Goal: Task Accomplishment & Management: Manage account settings

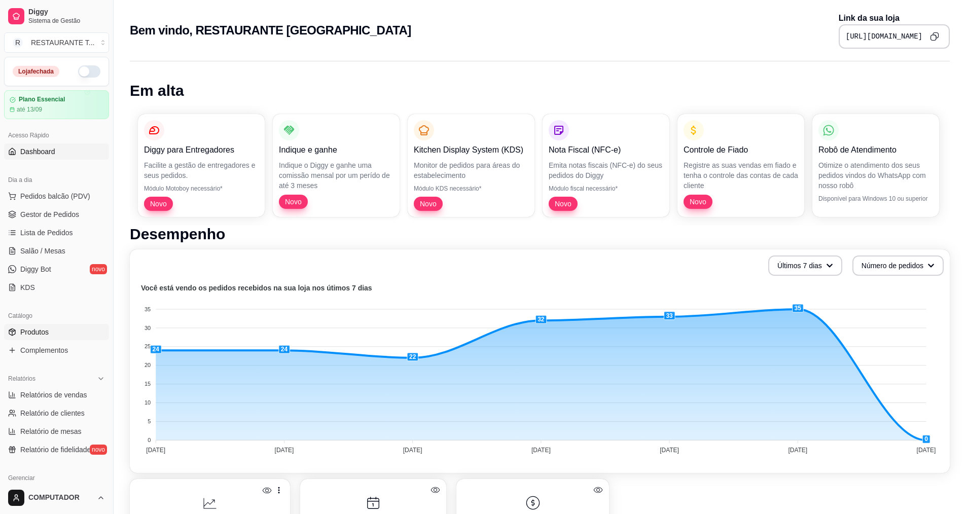
click at [48, 327] on span "Produtos" at bounding box center [34, 332] width 28 height 10
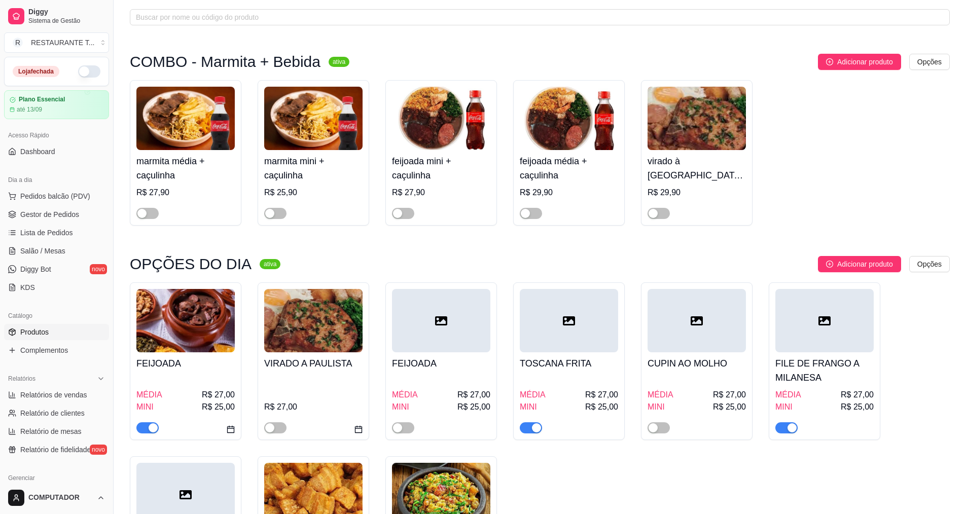
scroll to position [51, 0]
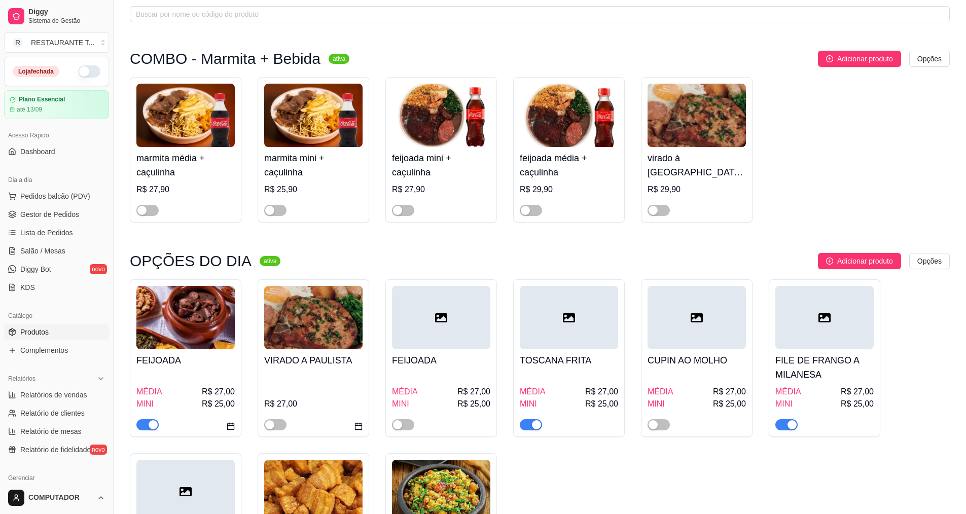
click at [154, 426] on div "button" at bounding box center [153, 424] width 9 height 9
drag, startPoint x: 533, startPoint y: 427, endPoint x: 542, endPoint y: 424, distance: 10.1
click at [534, 427] on div "button" at bounding box center [536, 424] width 9 height 9
click at [792, 424] on div "button" at bounding box center [791, 424] width 9 height 9
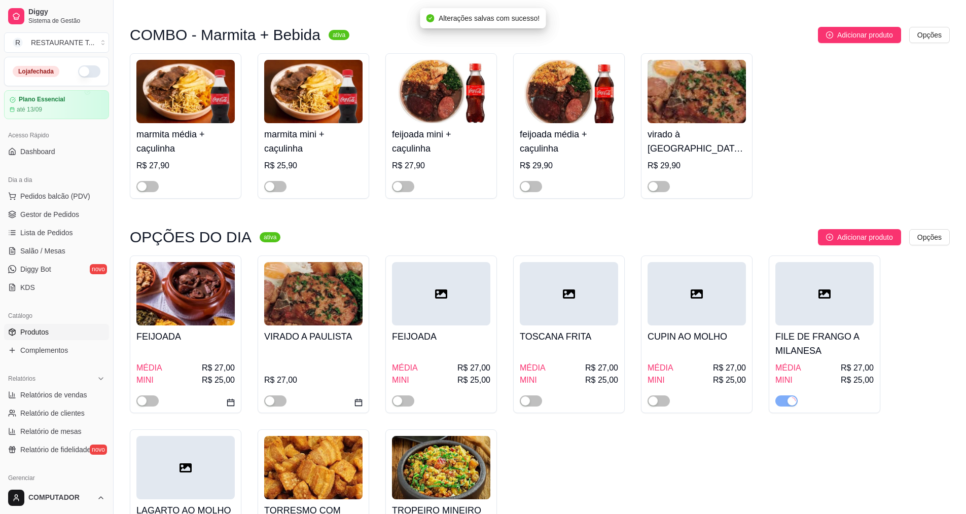
scroll to position [152, 0]
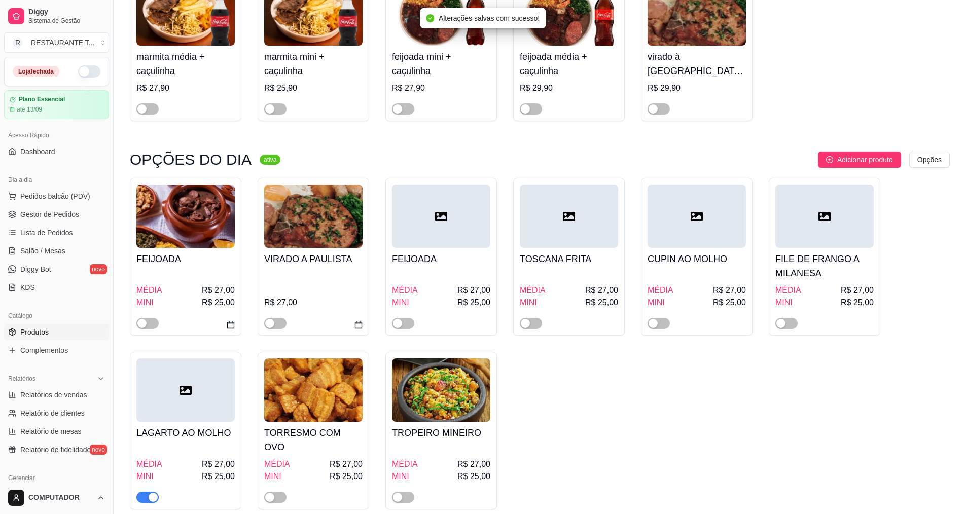
click at [153, 493] on div "button" at bounding box center [153, 497] width 9 height 9
click at [403, 492] on span "button" at bounding box center [403, 497] width 22 height 11
click at [448, 272] on div "MÉDIA R$ 27,00 MINI R$ 25,00" at bounding box center [441, 299] width 98 height 59
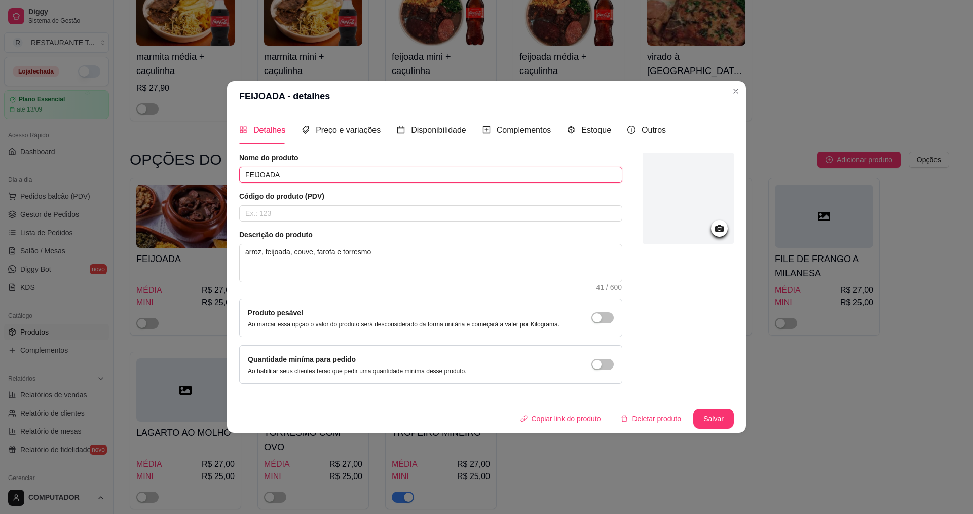
drag, startPoint x: 293, startPoint y: 175, endPoint x: 217, endPoint y: 180, distance: 75.7
click at [217, 180] on div "FEIJOADA - detalhes Detalhes Preço e variações Disponibilidade Complementos Est…" at bounding box center [486, 257] width 973 height 514
type input "CARNE COM BATATA"
drag, startPoint x: 383, startPoint y: 257, endPoint x: 198, endPoint y: 242, distance: 186.1
click at [198, 242] on div "FEIJOADA - detalhes Detalhes Preço e variações Disponibilidade Complementos Est…" at bounding box center [486, 257] width 973 height 514
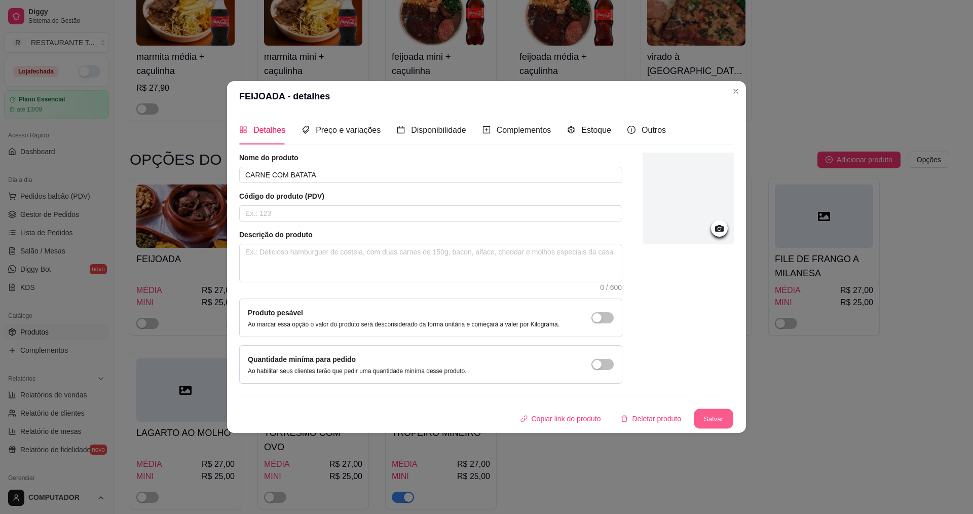
click at [724, 416] on button "Salvar" at bounding box center [714, 419] width 40 height 20
click at [721, 420] on button "Salvar" at bounding box center [714, 419] width 41 height 20
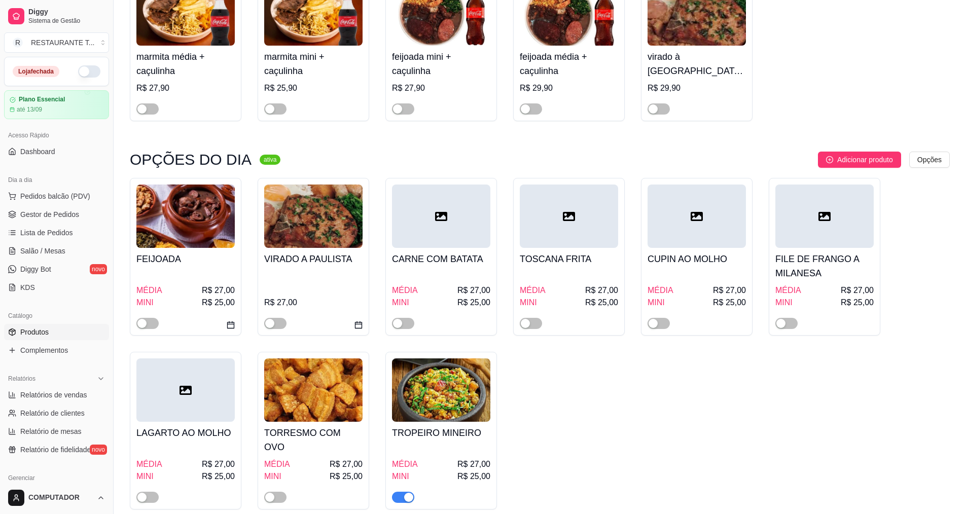
click at [548, 252] on h4 "TOSCANA FRITA" at bounding box center [569, 259] width 98 height 14
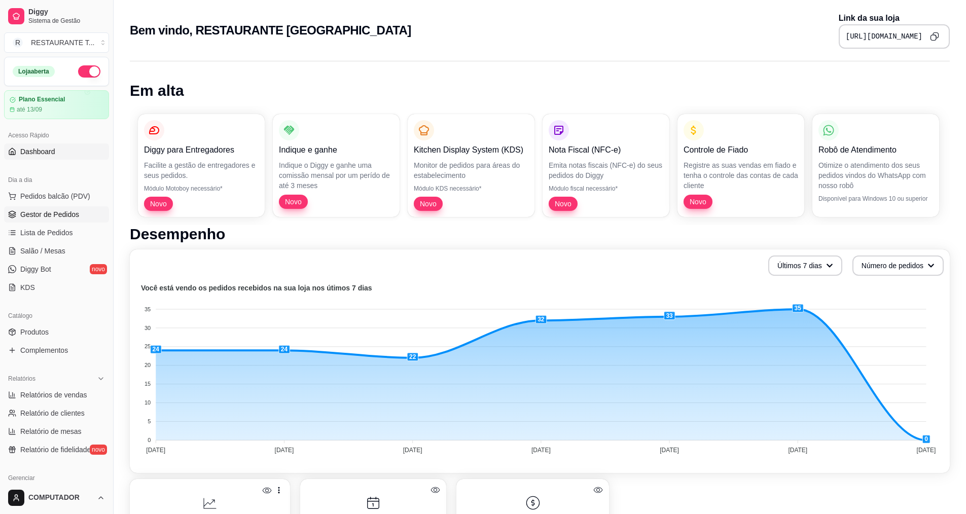
click at [63, 218] on span "Gestor de Pedidos" at bounding box center [49, 214] width 59 height 10
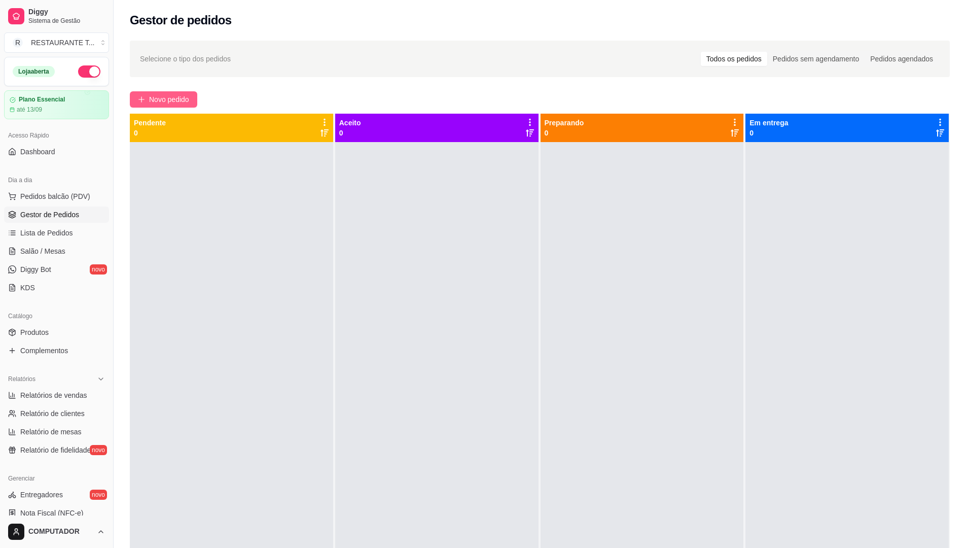
click at [178, 100] on span "Novo pedido" at bounding box center [169, 99] width 40 height 11
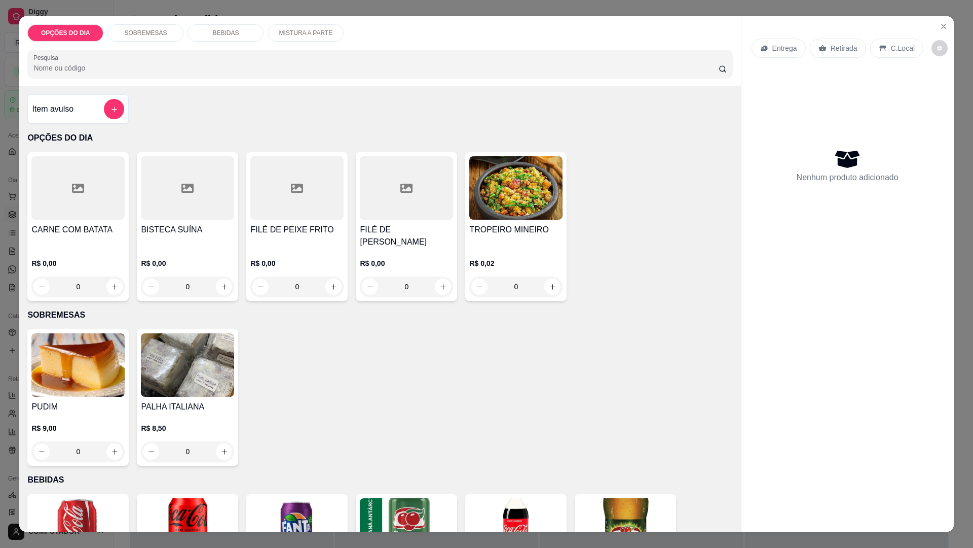
click at [545, 279] on div "0" at bounding box center [515, 286] width 93 height 20
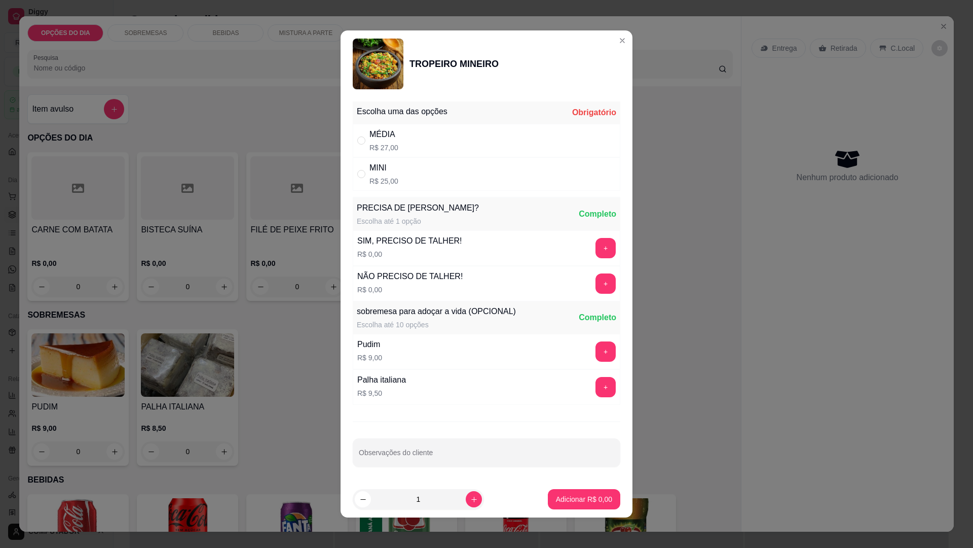
click at [384, 141] on div "MÉDIA R$ 27,00" at bounding box center [384, 140] width 29 height 24
radio input "true"
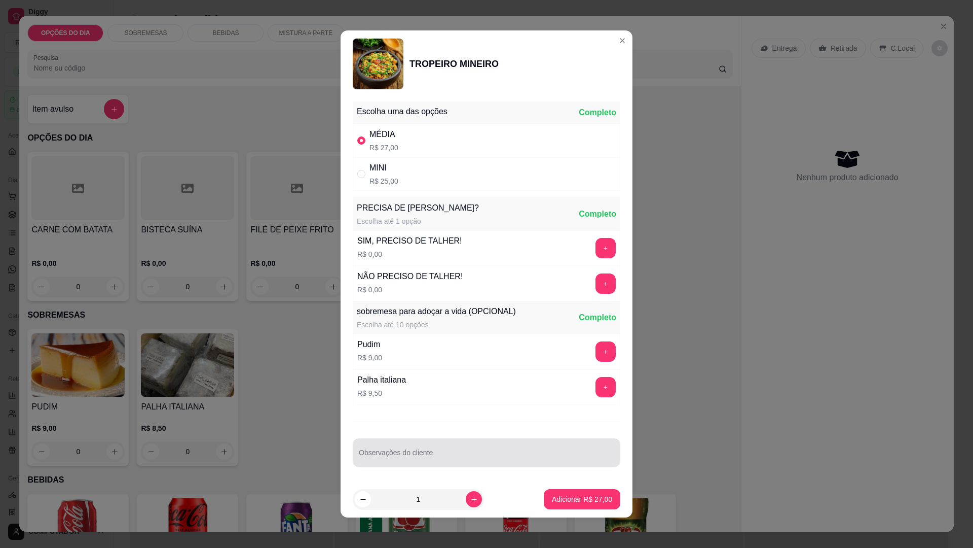
click at [443, 456] on input "Observações do cliente" at bounding box center [487, 456] width 256 height 10
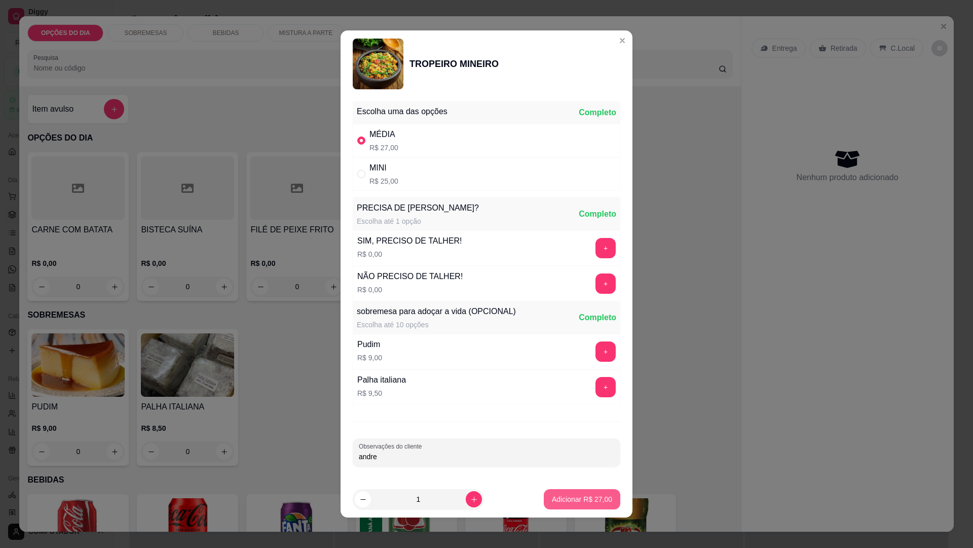
type input "andrew"
click at [565, 496] on p "Adicionar R$ 27,00" at bounding box center [582, 499] width 60 height 10
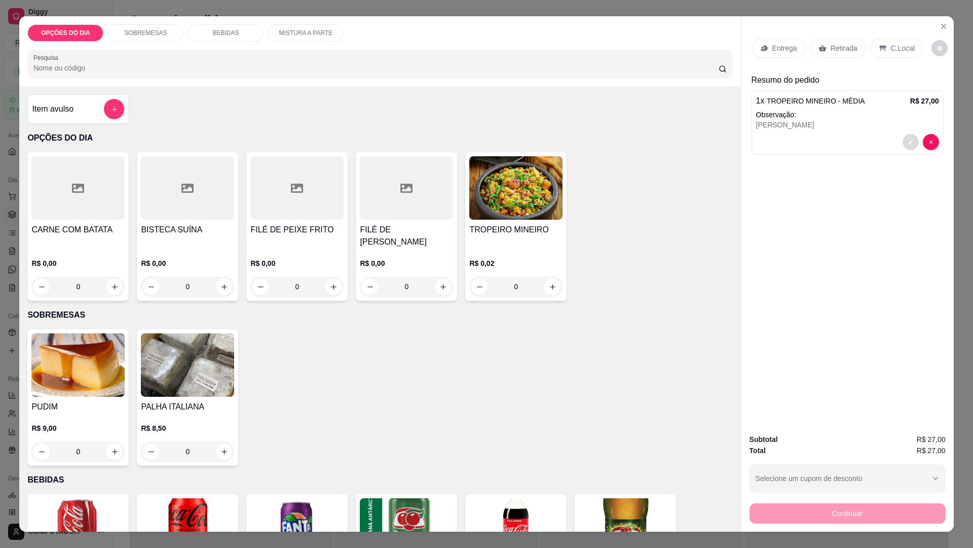
click at [909, 141] on icon "decrease-product-quantity" at bounding box center [911, 142] width 5 height 5
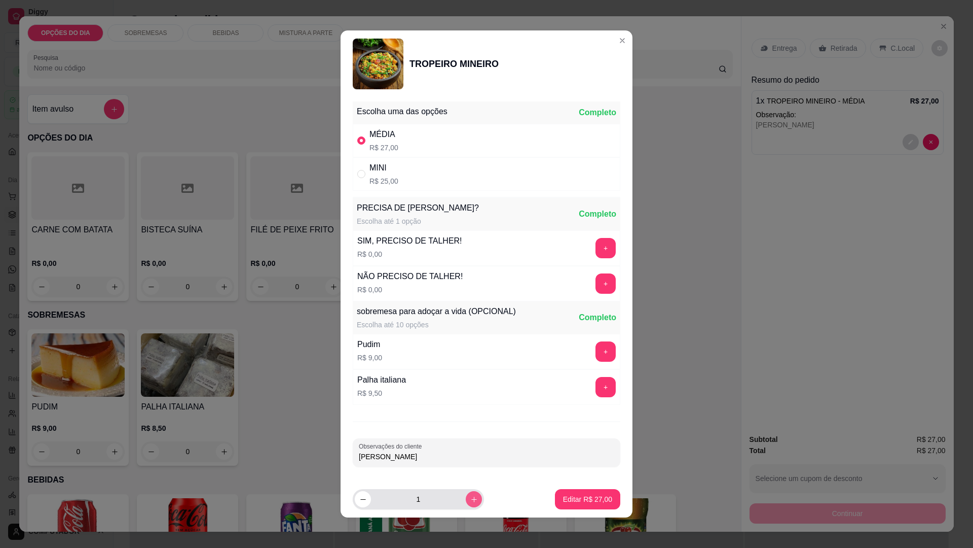
click at [470, 500] on icon "increase-product-quantity" at bounding box center [474, 499] width 8 height 8
type input "3"
click at [418, 455] on input "andrew" at bounding box center [487, 456] width 256 height 10
type input "andrew danilo geraldo"
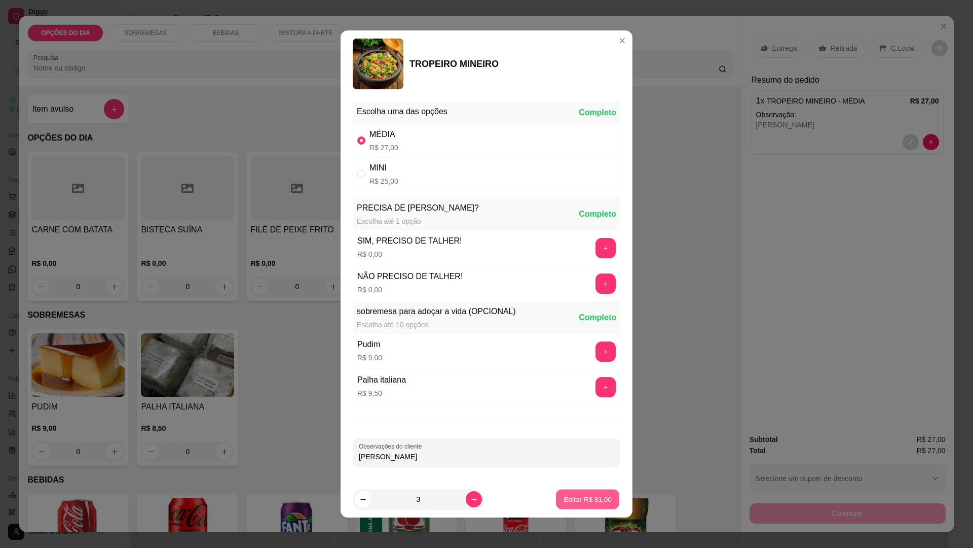
click at [596, 493] on button "Editar R$ 81,00" at bounding box center [587, 499] width 63 height 20
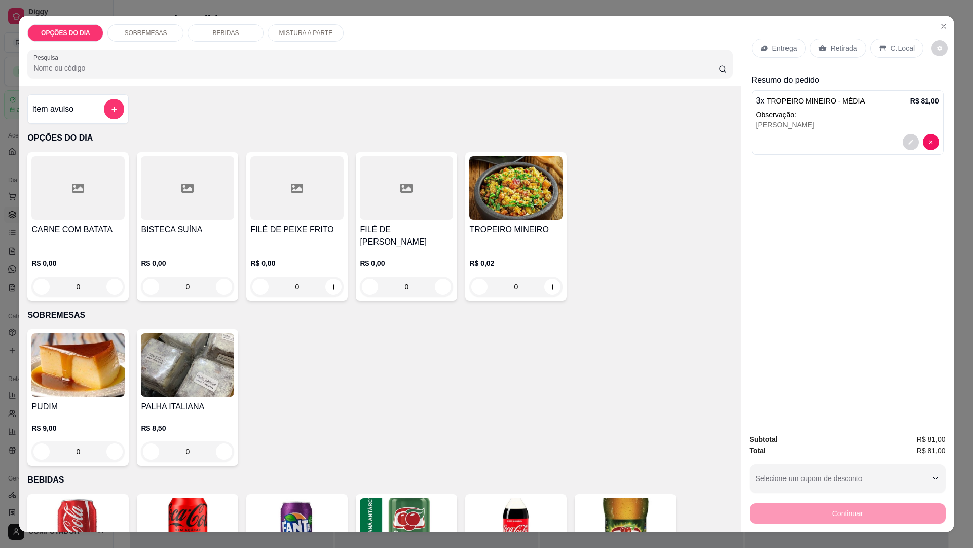
click at [549, 282] on div "0" at bounding box center [515, 286] width 93 height 20
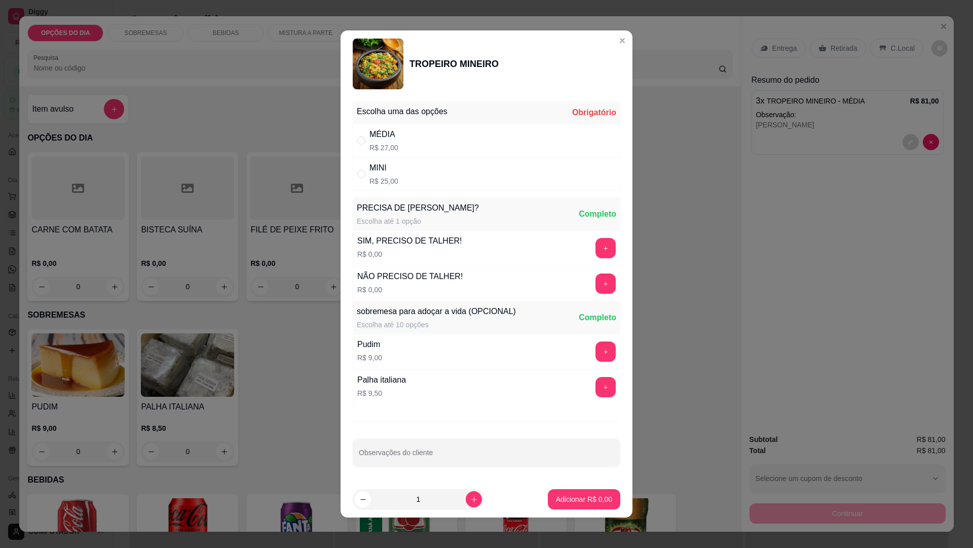
click at [370, 168] on div "MINI" at bounding box center [384, 168] width 29 height 12
radio input "true"
click at [485, 453] on input "Observações do cliente" at bounding box center [487, 456] width 256 height 10
type input "mauro"
click at [586, 491] on button "Adicionar R$ 25,00" at bounding box center [582, 499] width 75 height 20
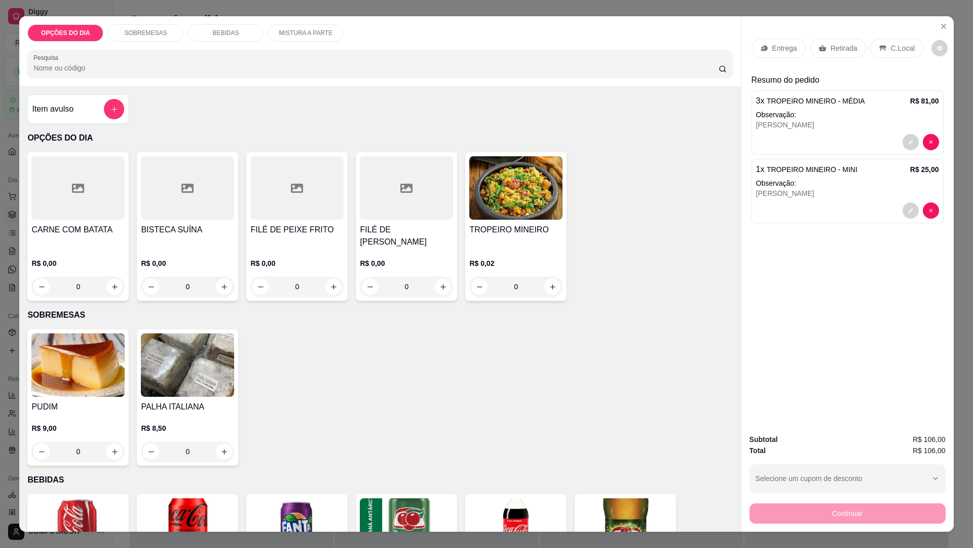
click at [224, 292] on div "0" at bounding box center [187, 286] width 93 height 20
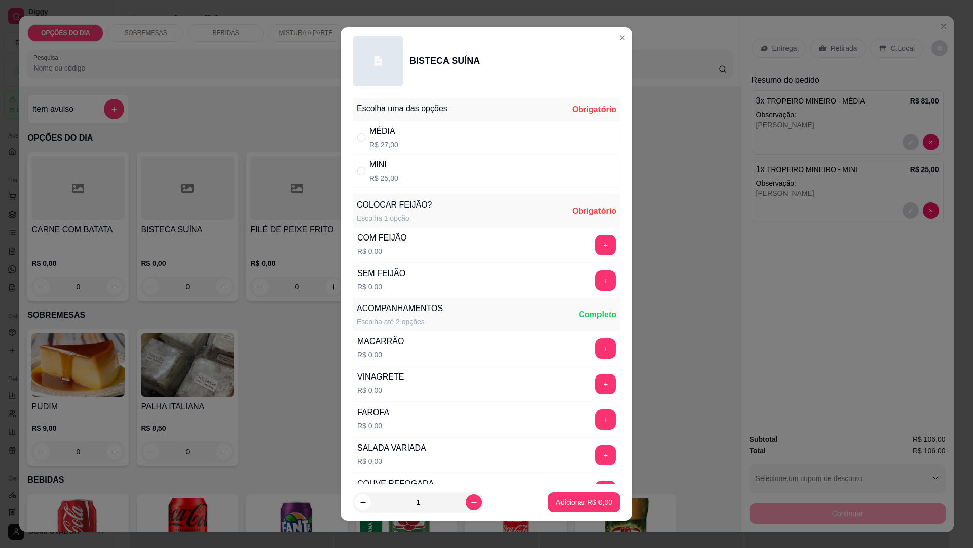
click at [376, 134] on div "MÉDIA" at bounding box center [384, 131] width 29 height 12
radio input "true"
click at [596, 242] on button "+" at bounding box center [606, 245] width 20 height 20
click at [596, 353] on button "+" at bounding box center [606, 348] width 20 height 20
click at [596, 384] on button "+" at bounding box center [606, 384] width 20 height 20
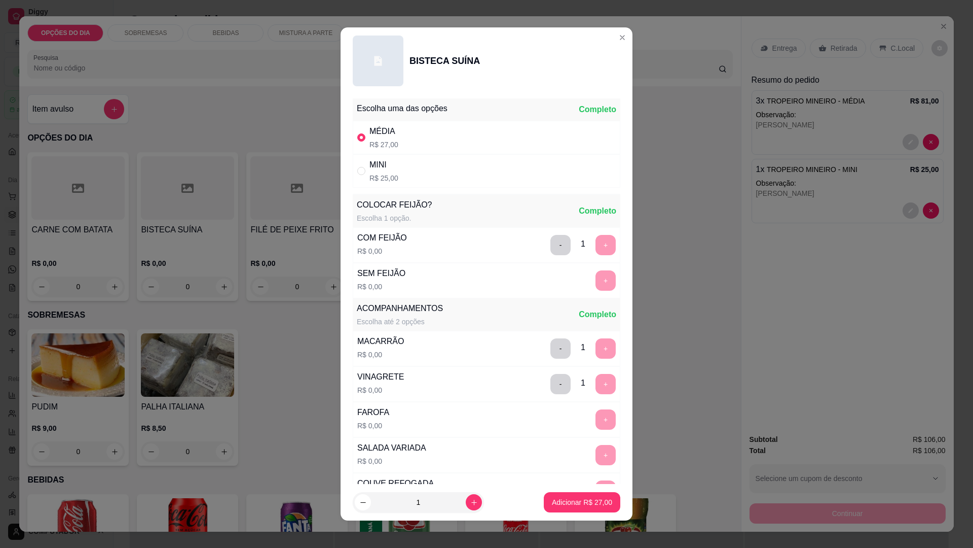
scroll to position [449, 0]
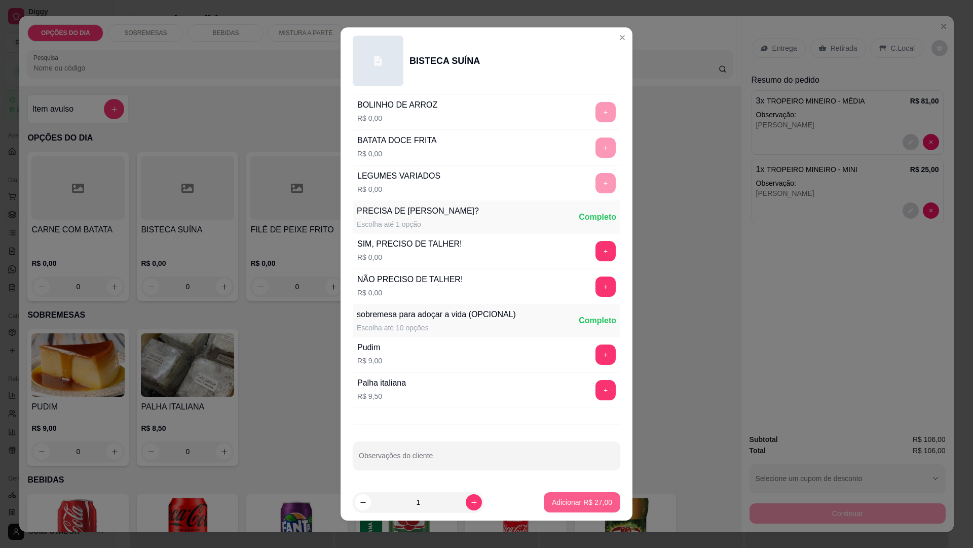
click at [574, 502] on p "Adicionar R$ 27,00" at bounding box center [582, 502] width 60 height 10
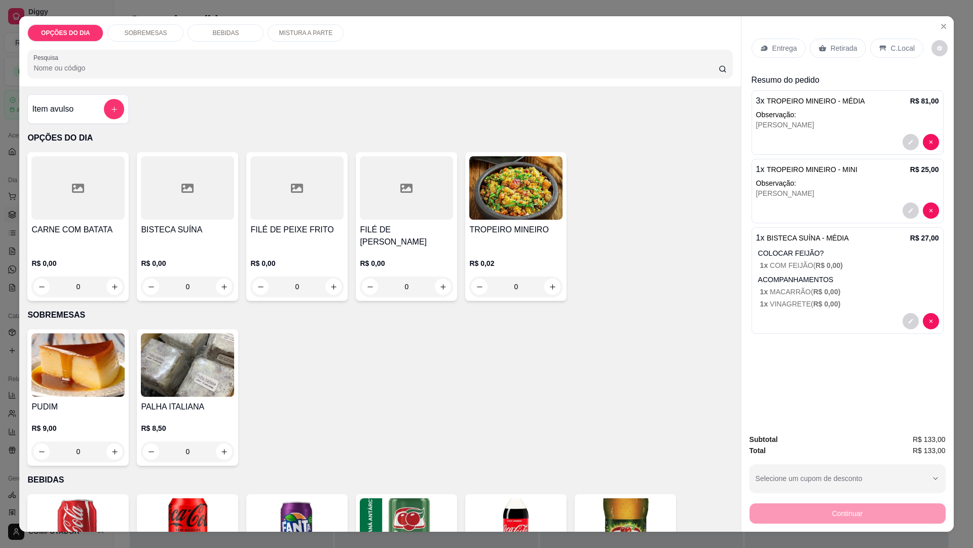
click at [762, 44] on div "Entrega" at bounding box center [779, 48] width 54 height 19
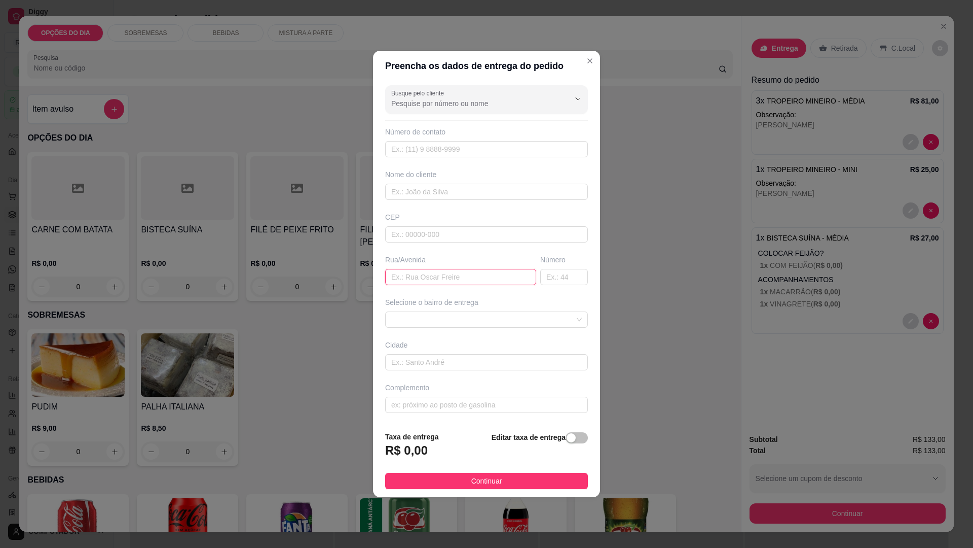
click at [477, 275] on input "text" at bounding box center [460, 277] width 151 height 16
type input "m"
click at [475, 322] on span at bounding box center [486, 319] width 191 height 15
type input "MARMORARIA PORTALE"
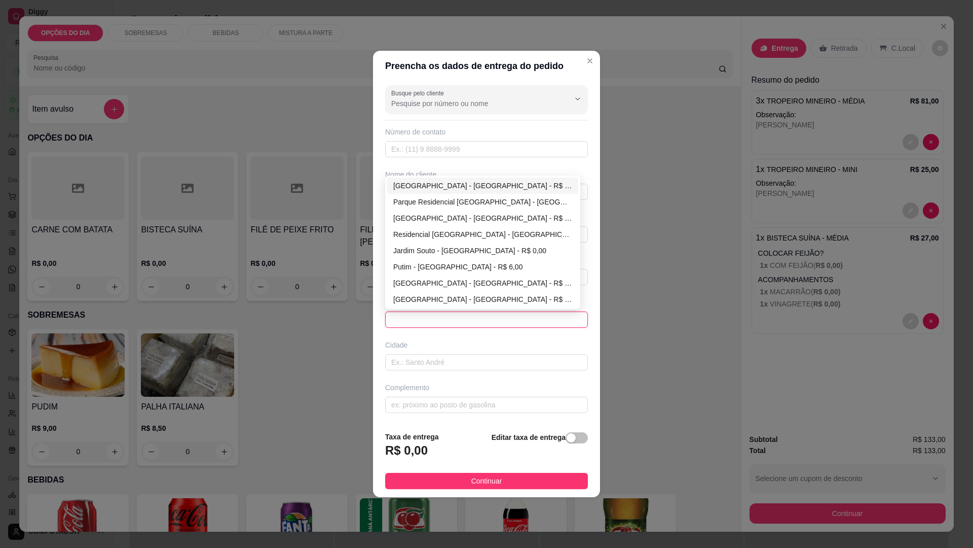
click at [466, 265] on div "Putim - São José dos Campos - R$ 6,00" at bounding box center [482, 266] width 179 height 11
type input "São José dos Campos"
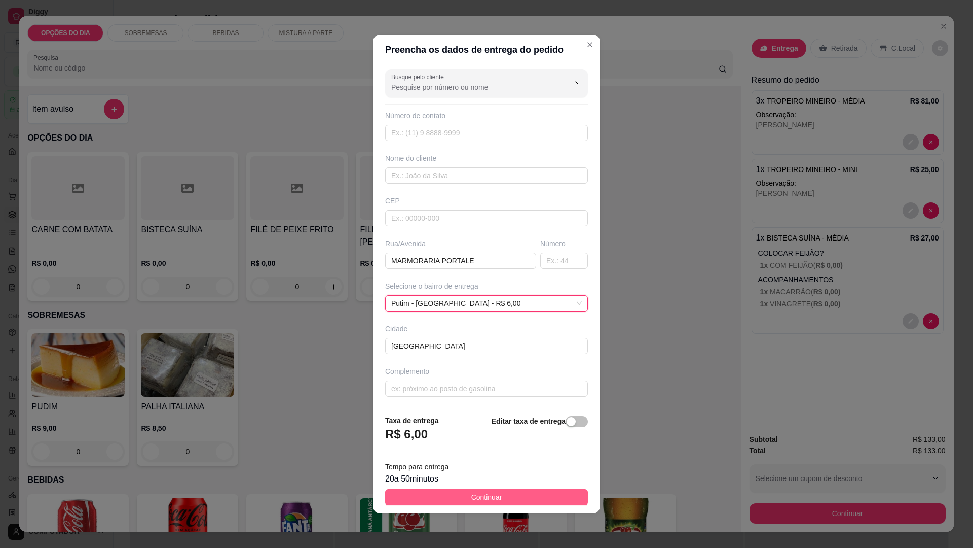
click at [489, 495] on span "Continuar" at bounding box center [487, 496] width 31 height 11
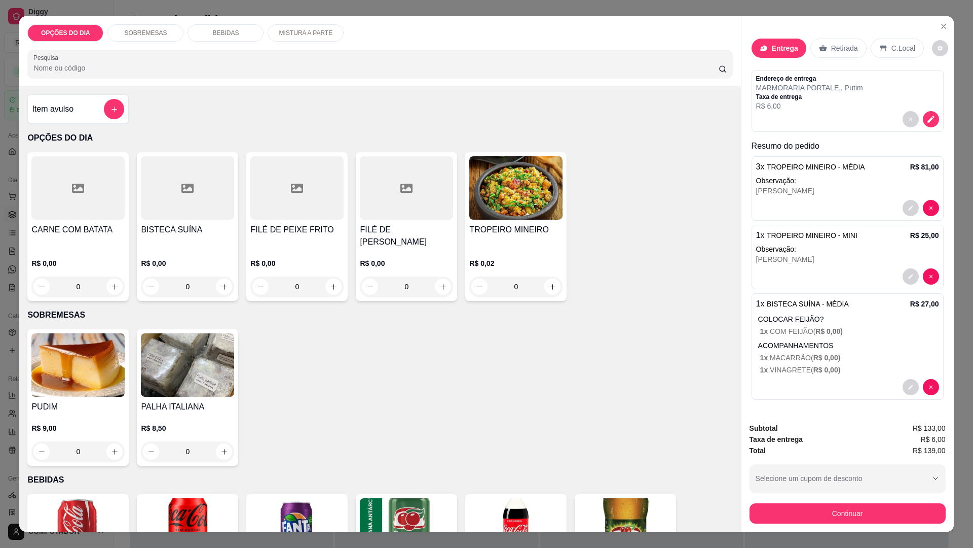
scroll to position [253, 0]
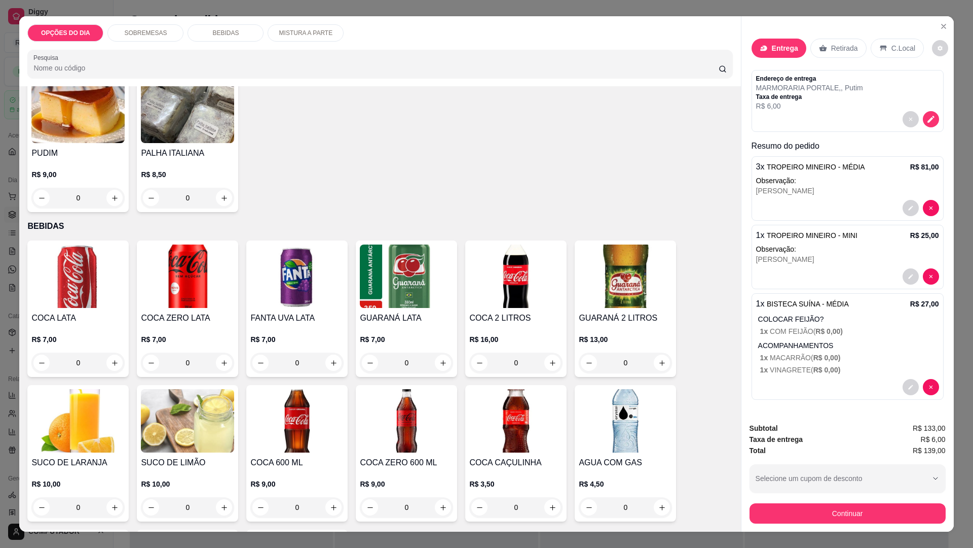
click at [660, 508] on icon "increase-product-quantity" at bounding box center [663, 507] width 6 height 6
type input "1"
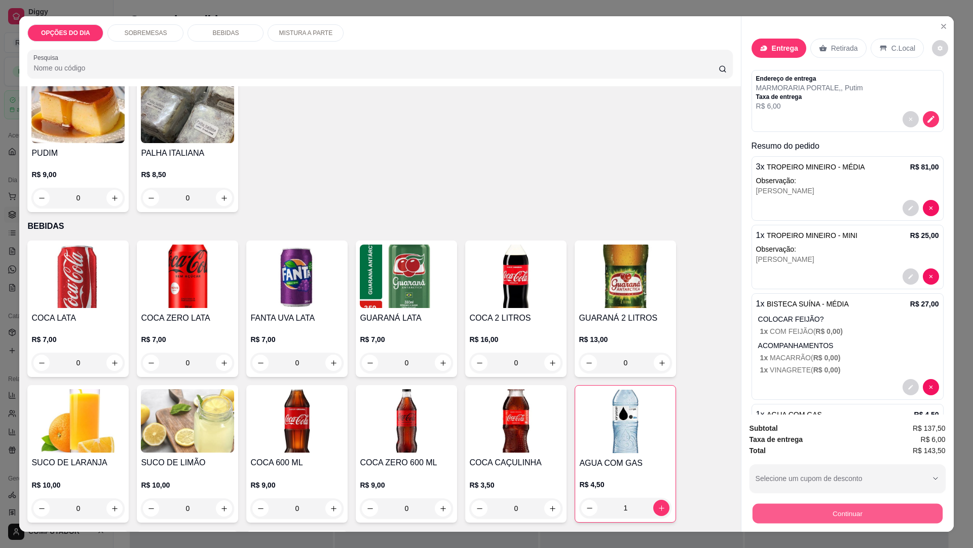
click at [867, 514] on button "Continuar" at bounding box center [847, 513] width 190 height 20
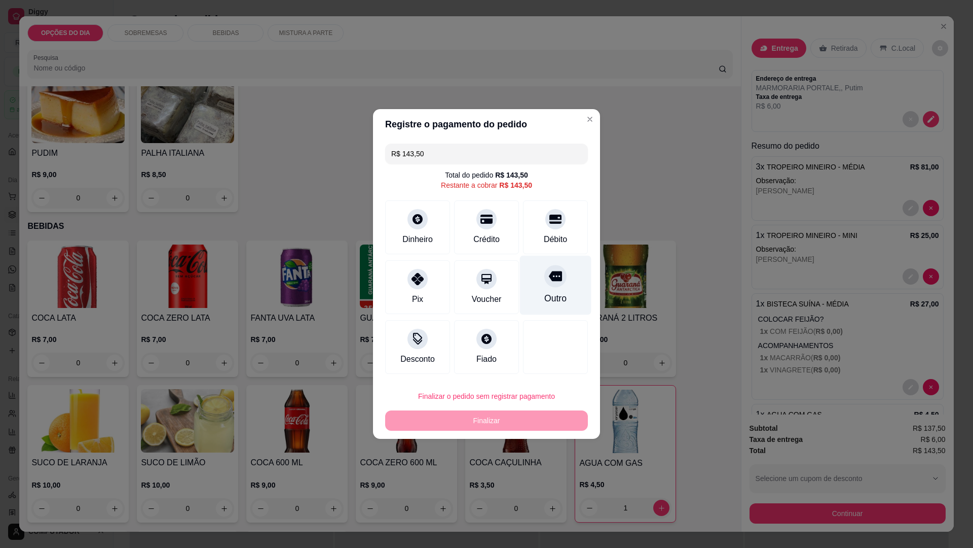
click at [555, 282] on icon at bounding box center [555, 275] width 13 height 13
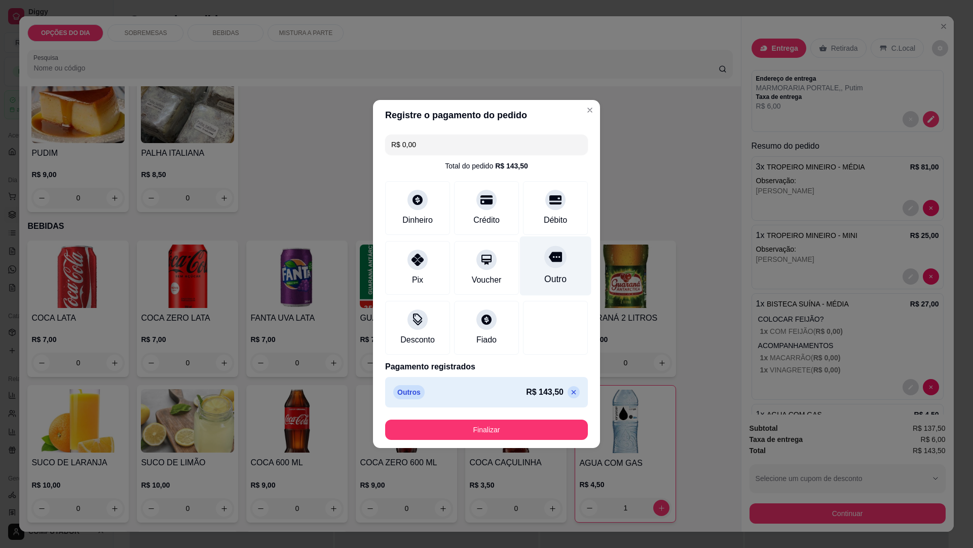
type input "R$ 0,00"
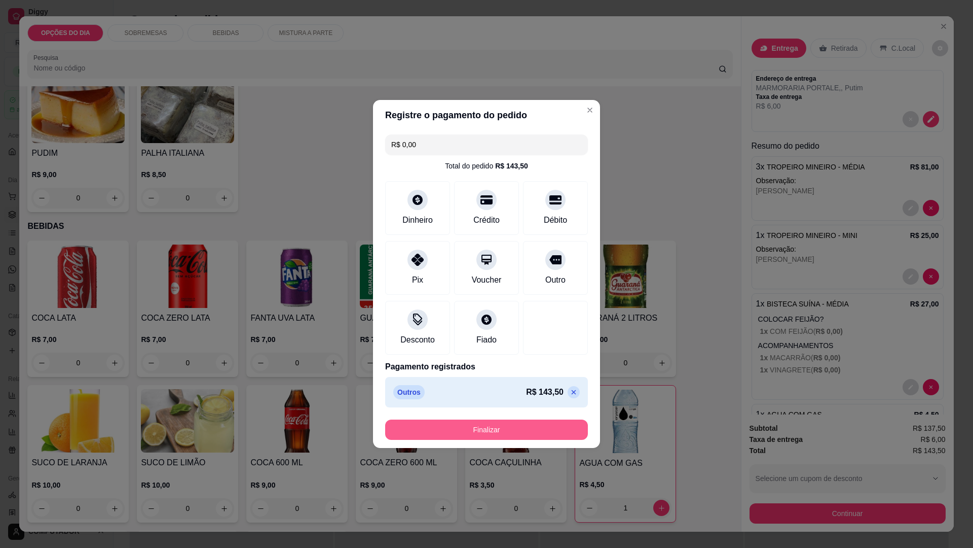
click at [544, 430] on button "Finalizar" at bounding box center [486, 429] width 203 height 20
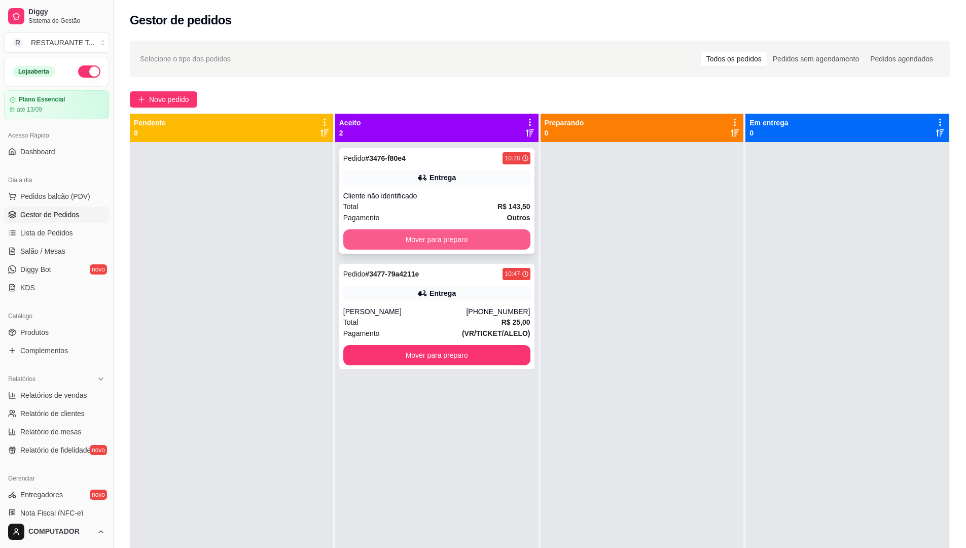
click at [442, 231] on button "Mover para preparo" at bounding box center [436, 239] width 187 height 20
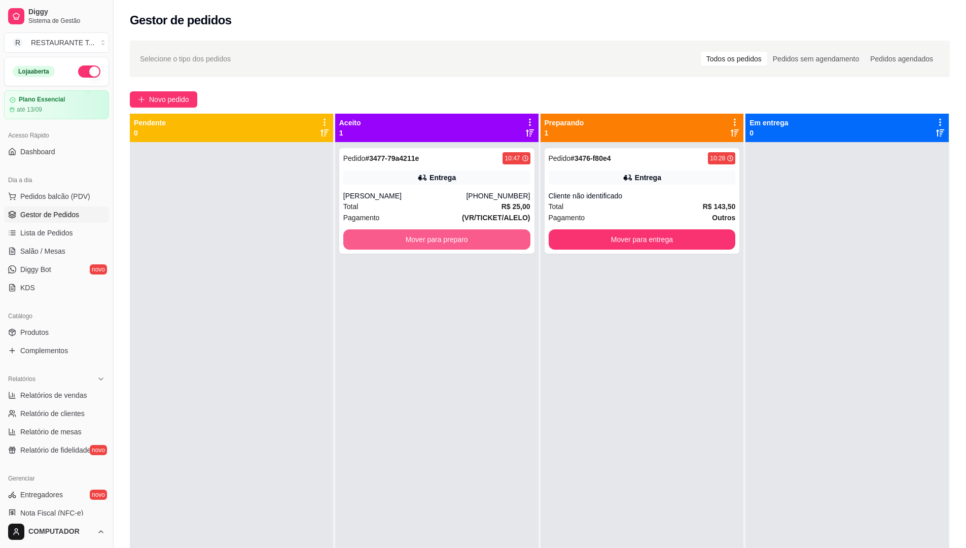
click at [442, 231] on button "Mover para preparo" at bounding box center [436, 239] width 187 height 20
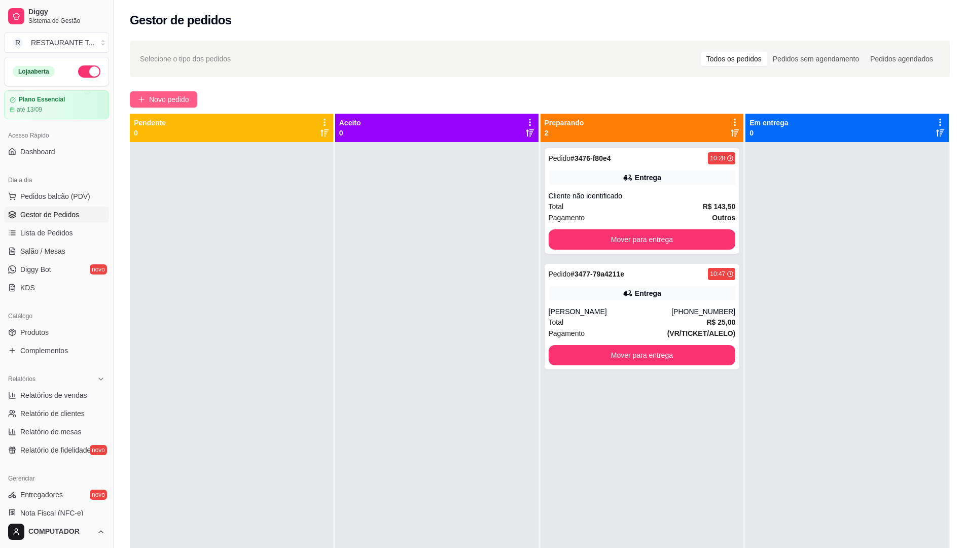
click at [172, 95] on span "Novo pedido" at bounding box center [169, 99] width 40 height 11
click at [166, 96] on span "Novo pedido" at bounding box center [169, 99] width 40 height 11
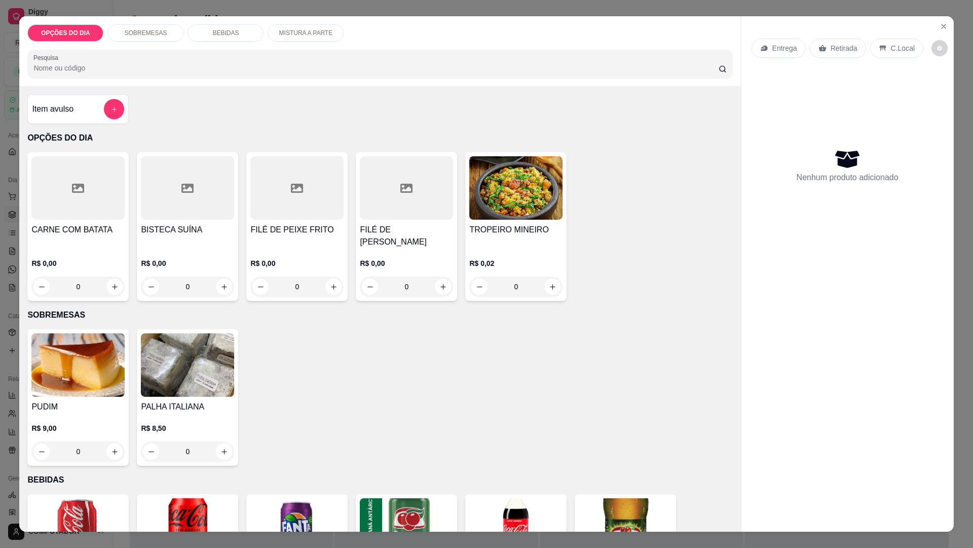
click at [108, 283] on div "0" at bounding box center [77, 286] width 93 height 20
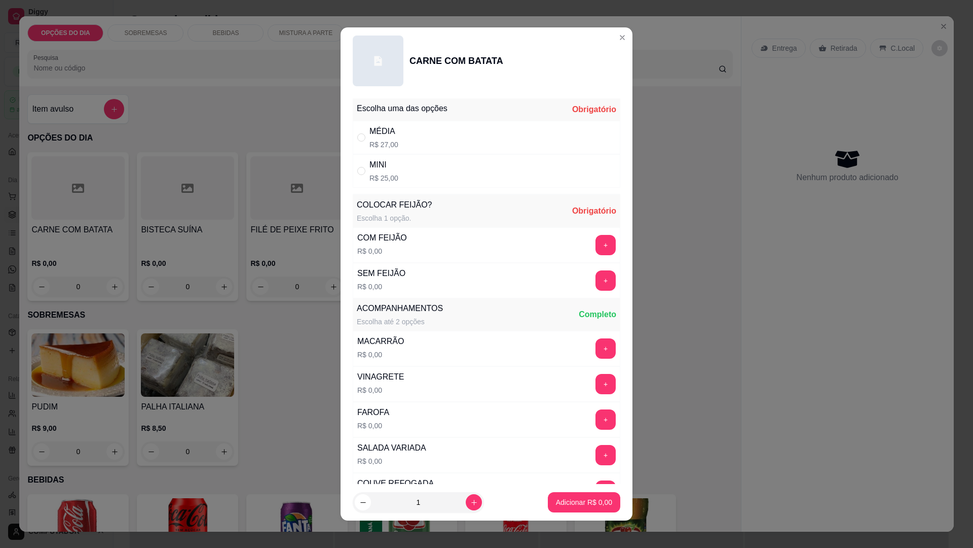
click at [376, 131] on div "MÉDIA" at bounding box center [384, 131] width 29 height 12
radio input "true"
click at [596, 241] on button "+" at bounding box center [606, 245] width 20 height 20
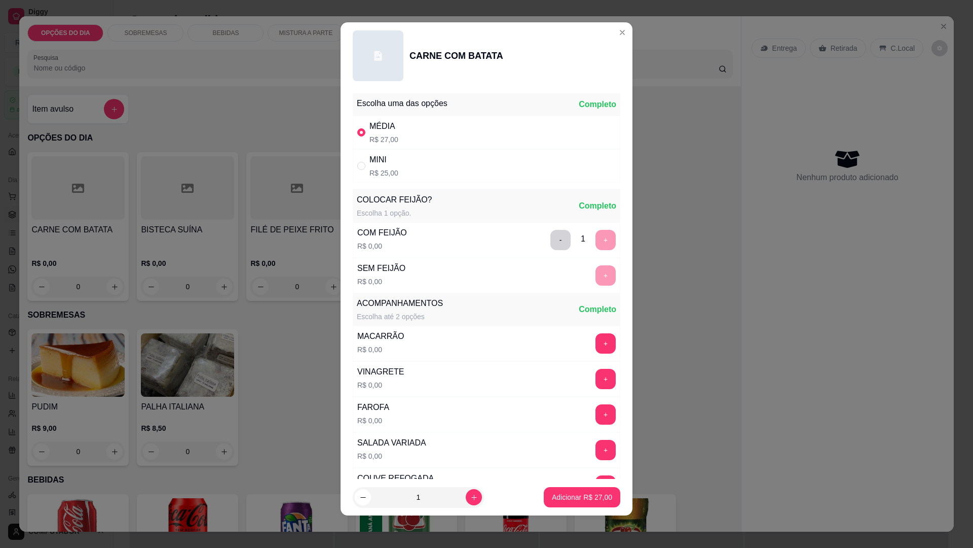
scroll to position [204, 0]
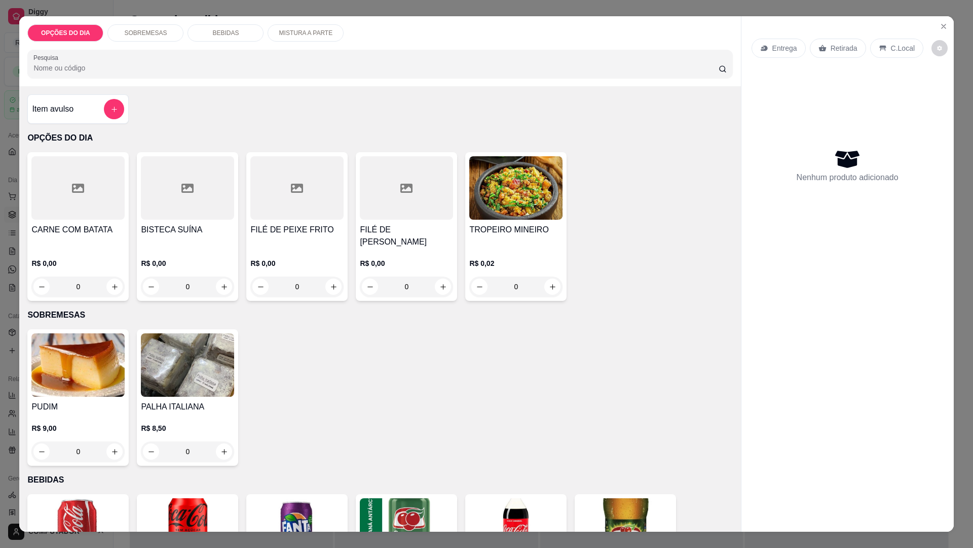
click at [329, 286] on div "0" at bounding box center [296, 286] width 93 height 20
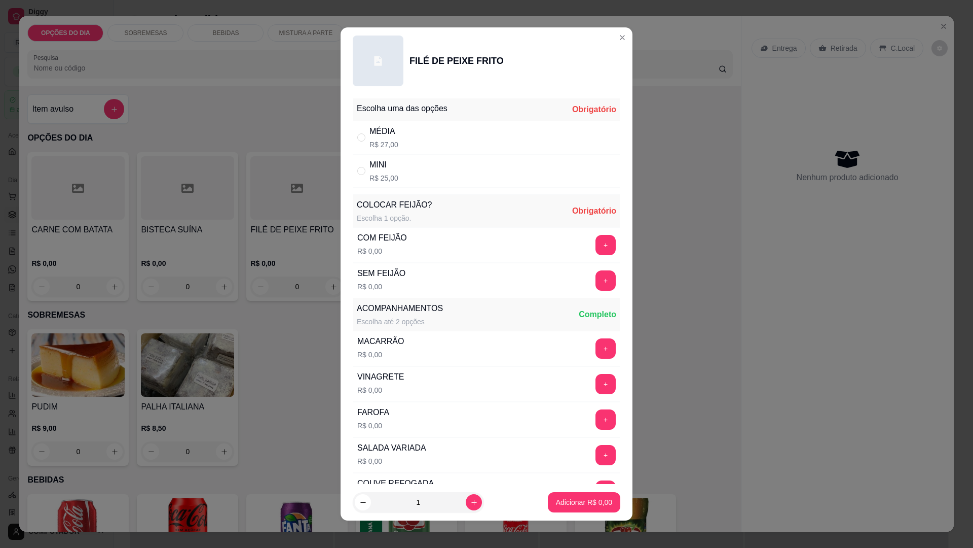
click at [365, 130] on div "MÉDIA R$ 27,00" at bounding box center [487, 137] width 268 height 33
radio input "true"
click at [596, 242] on button "+" at bounding box center [606, 245] width 20 height 20
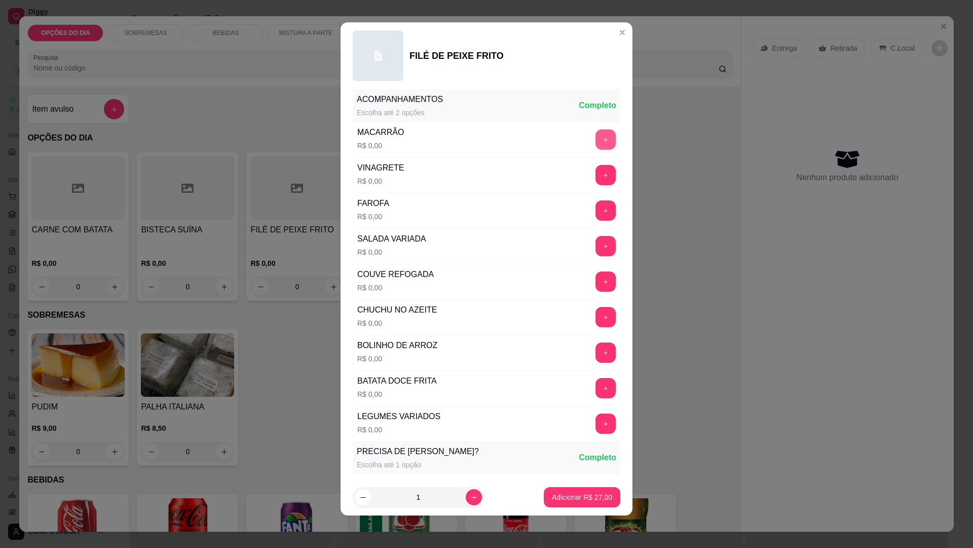
click at [596, 139] on button "+" at bounding box center [606, 139] width 20 height 20
click at [596, 285] on button "+" at bounding box center [606, 282] width 20 height 20
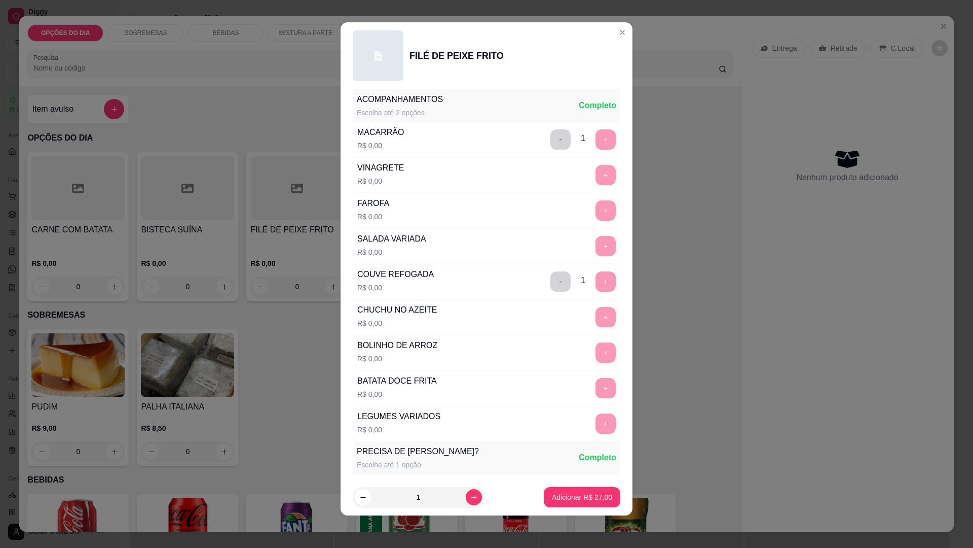
scroll to position [449, 0]
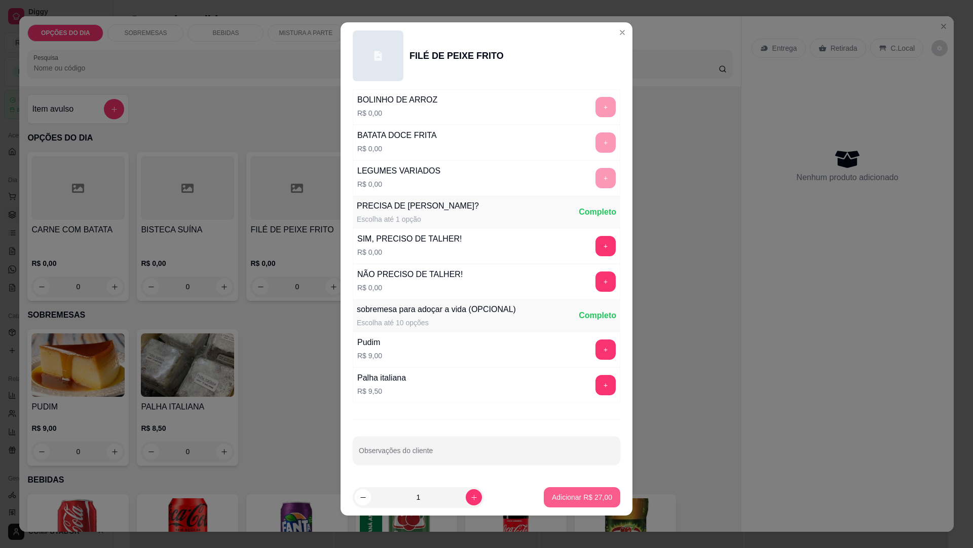
click at [575, 495] on p "Adicionar R$ 27,00" at bounding box center [582, 497] width 60 height 10
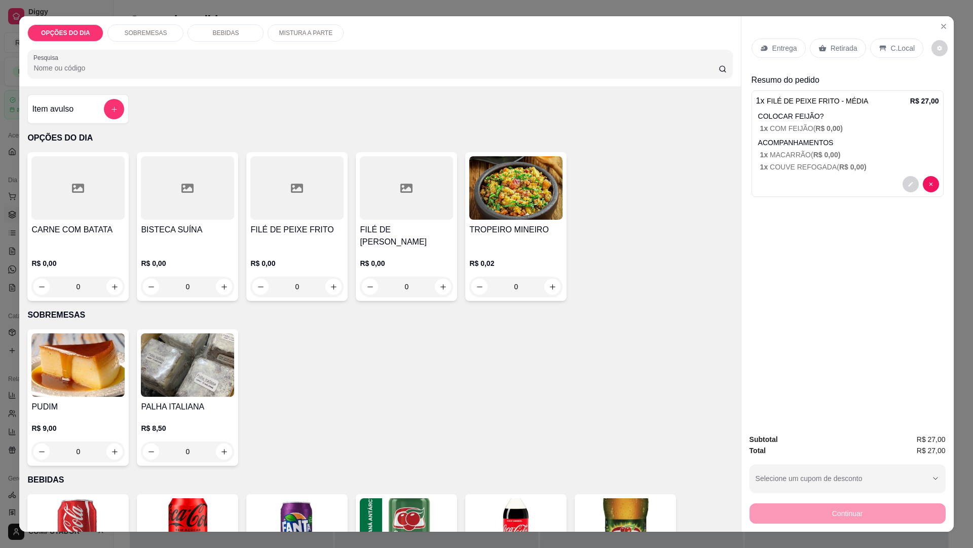
click at [780, 44] on p "Entrega" at bounding box center [785, 48] width 25 height 10
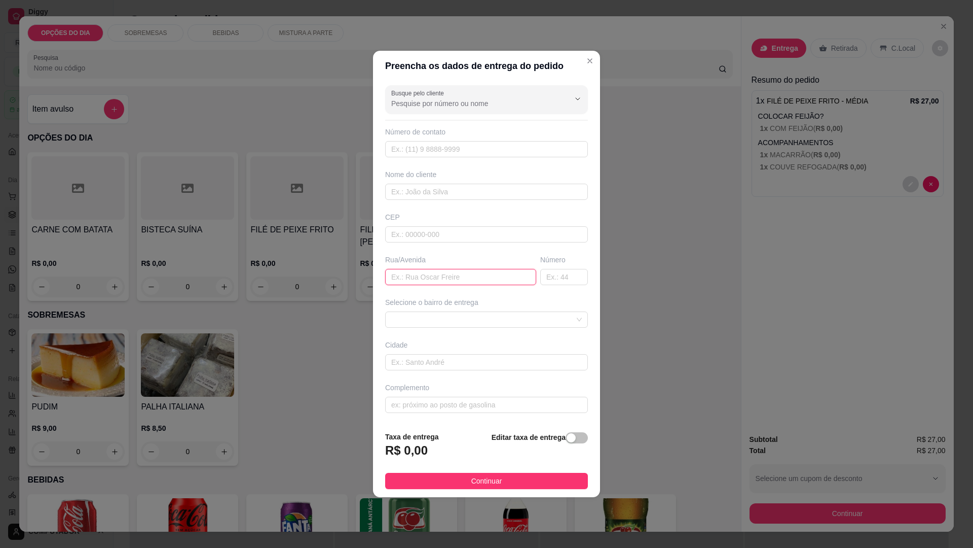
click at [462, 278] on input "text" at bounding box center [460, 277] width 151 height 16
type input "JOSE BUSATO"
click at [476, 320] on span at bounding box center [486, 319] width 191 height 15
type input "1071"
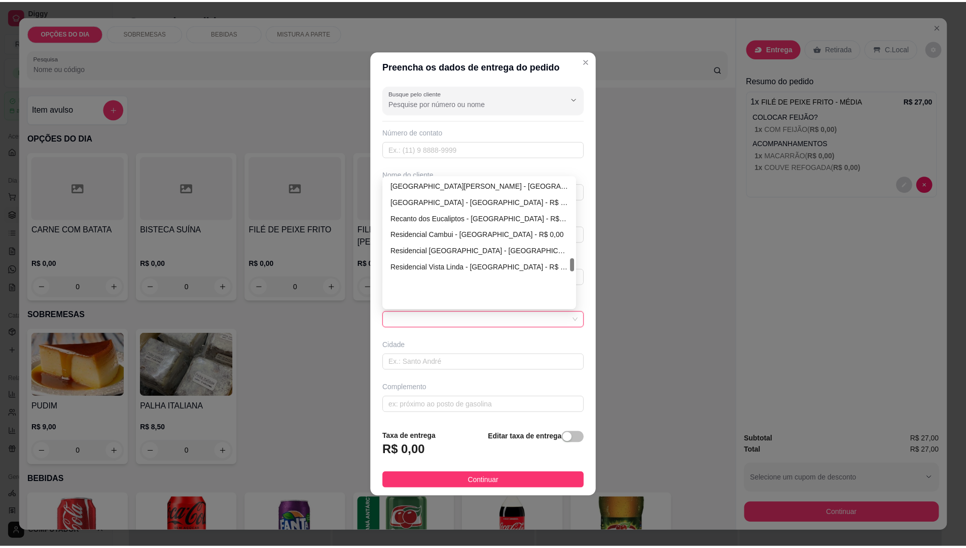
scroll to position [763, 0]
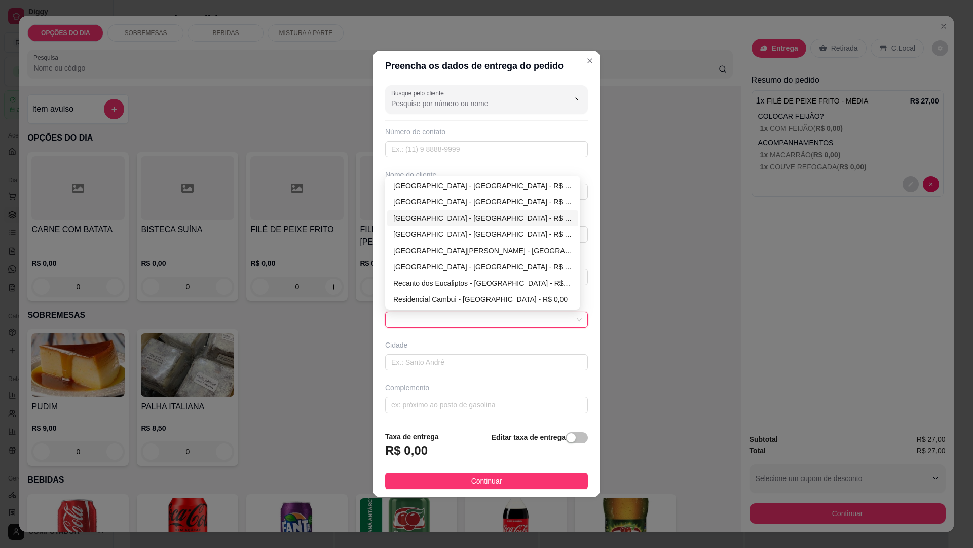
type input "São José dos Campos"
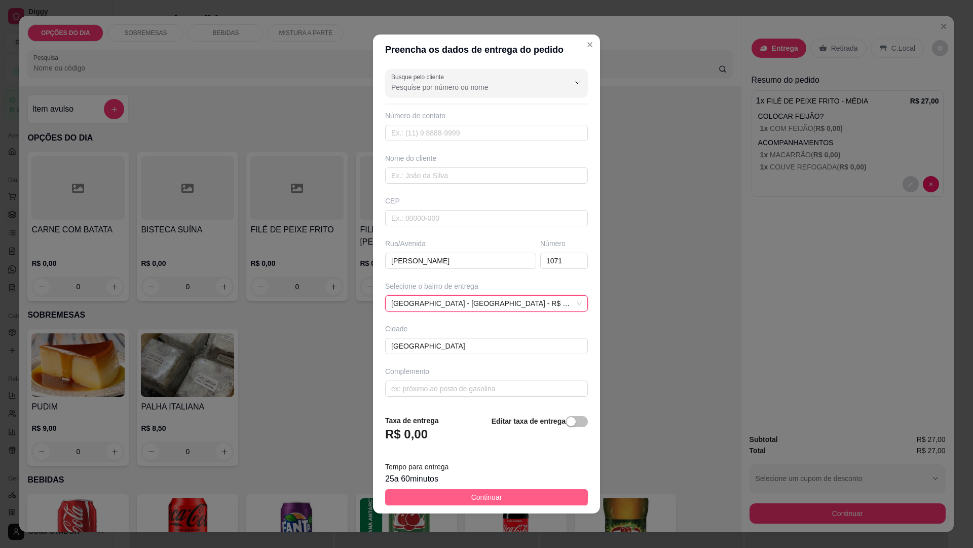
click at [487, 491] on span "Continuar" at bounding box center [487, 496] width 31 height 11
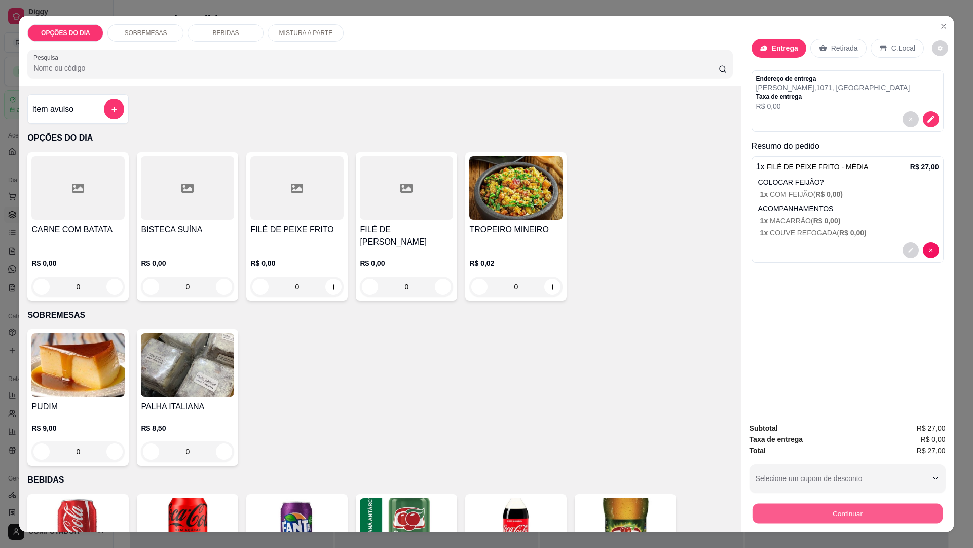
click at [864, 514] on button "Continuar" at bounding box center [847, 513] width 190 height 20
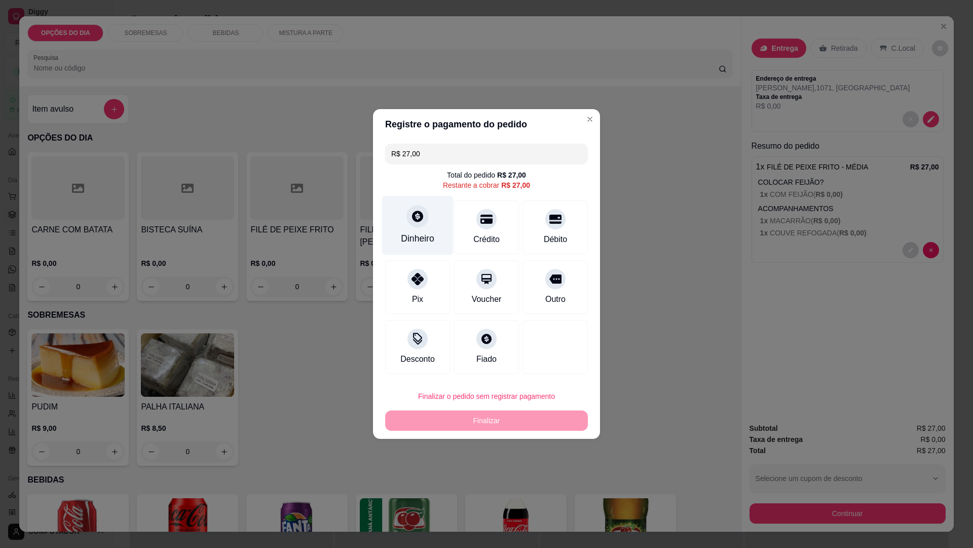
click at [419, 227] on div at bounding box center [418, 216] width 22 height 22
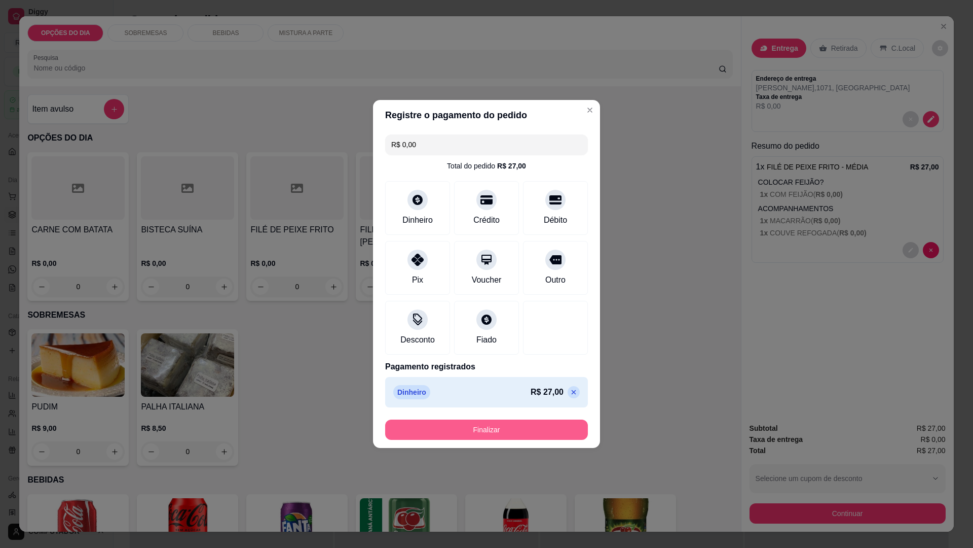
click at [505, 422] on button "Finalizar" at bounding box center [486, 429] width 203 height 20
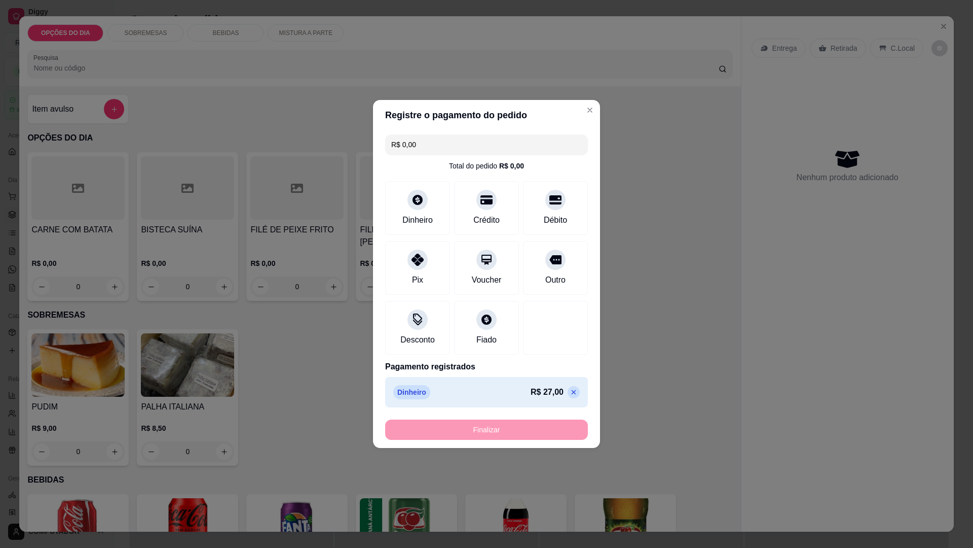
type input "-R$ 27,00"
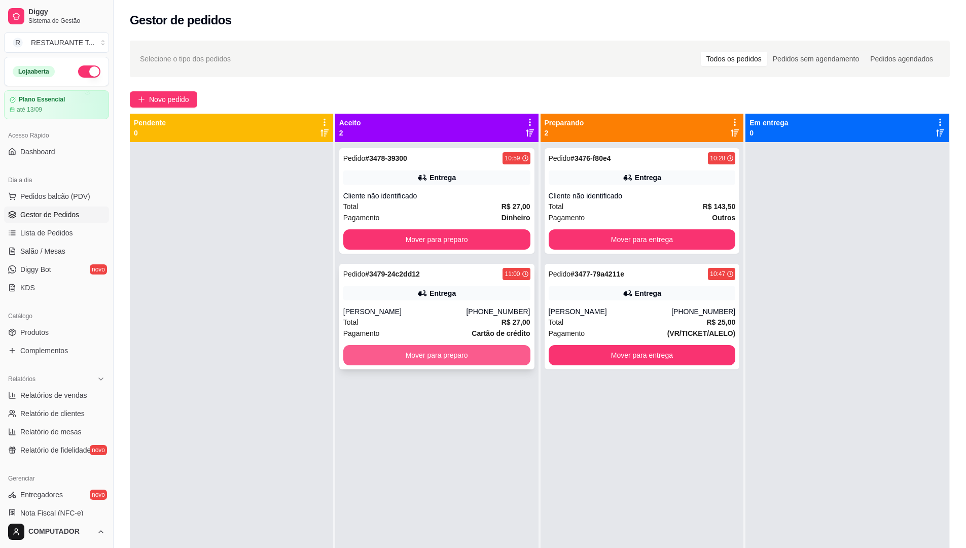
click at [421, 356] on button "Mover para preparo" at bounding box center [436, 355] width 187 height 20
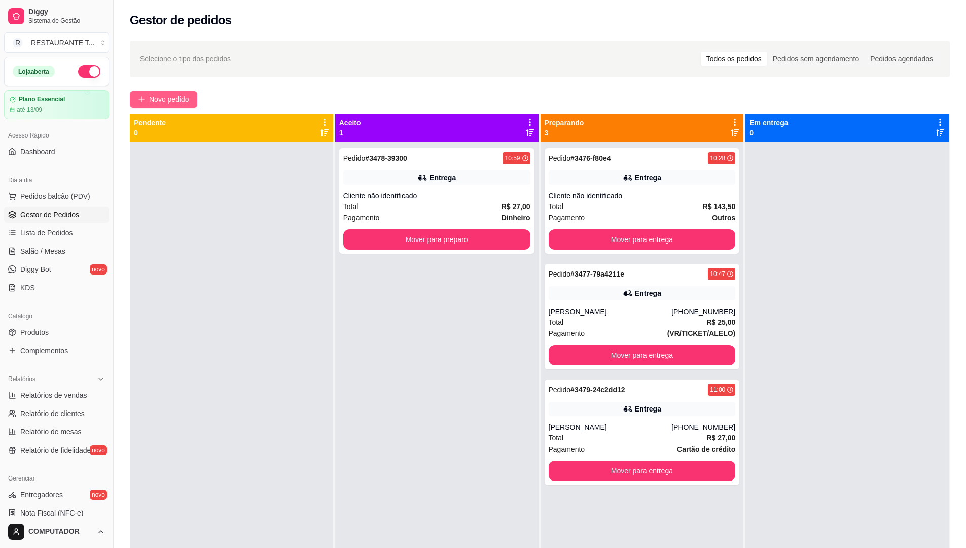
click at [176, 102] on span "Novo pedido" at bounding box center [169, 99] width 40 height 11
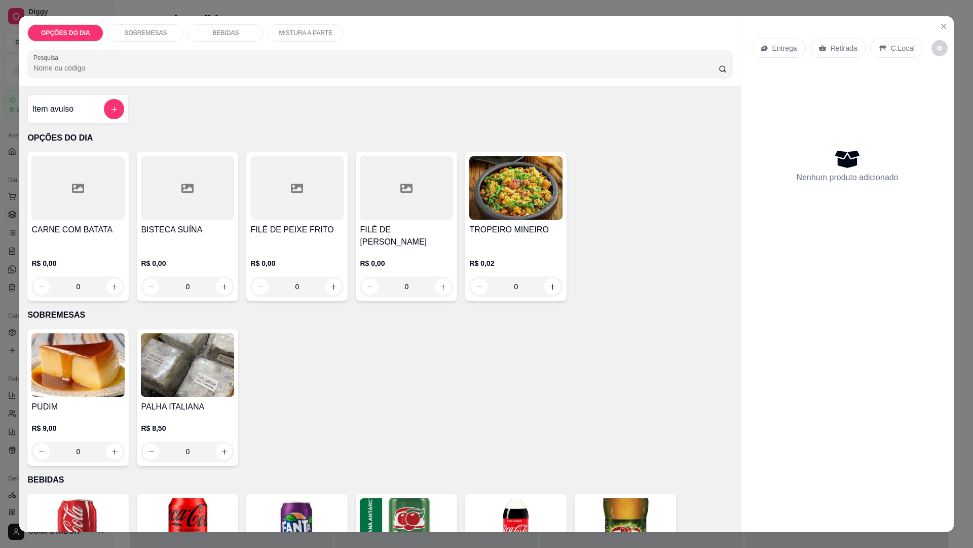
click at [546, 285] on div "0" at bounding box center [515, 286] width 93 height 20
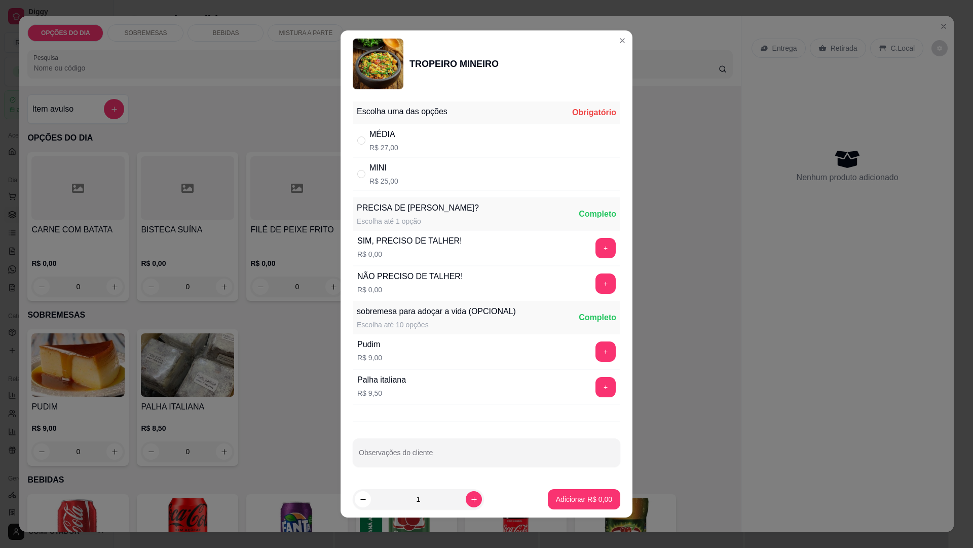
click at [379, 172] on div "MINI" at bounding box center [384, 168] width 29 height 12
radio input "true"
click at [470, 498] on icon "increase-product-quantity" at bounding box center [474, 499] width 8 height 8
type input "3"
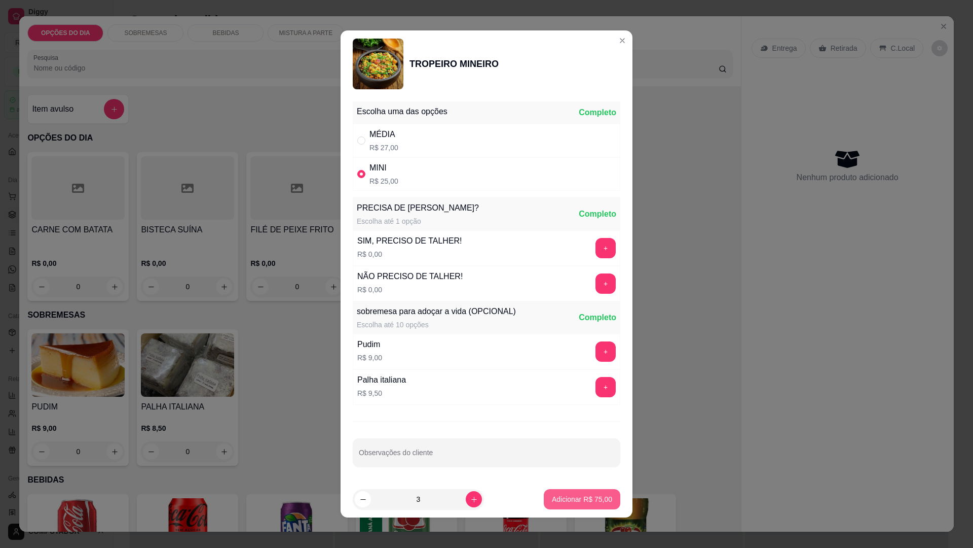
click at [561, 496] on p "Adicionar R$ 75,00" at bounding box center [582, 499] width 60 height 10
type input "3"
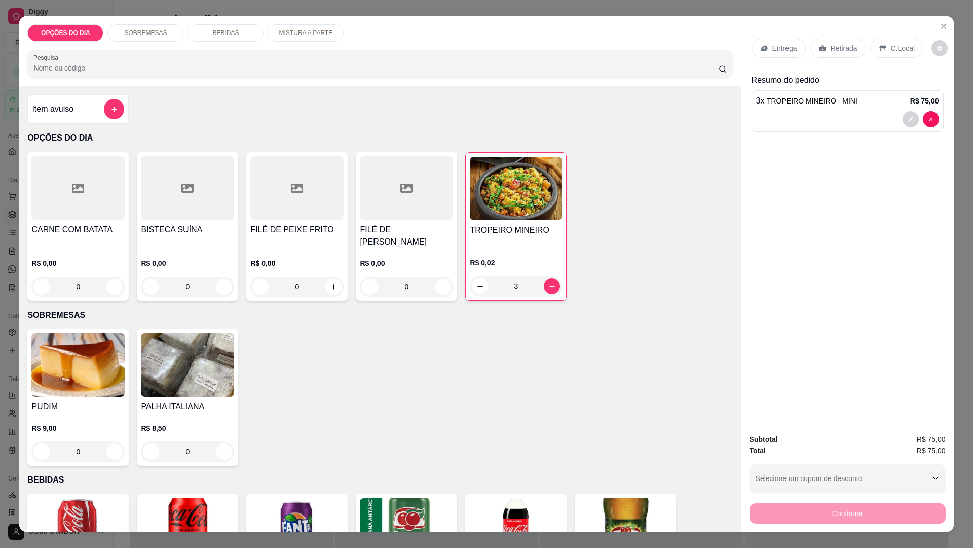
click at [778, 39] on div "Entrega" at bounding box center [779, 48] width 54 height 19
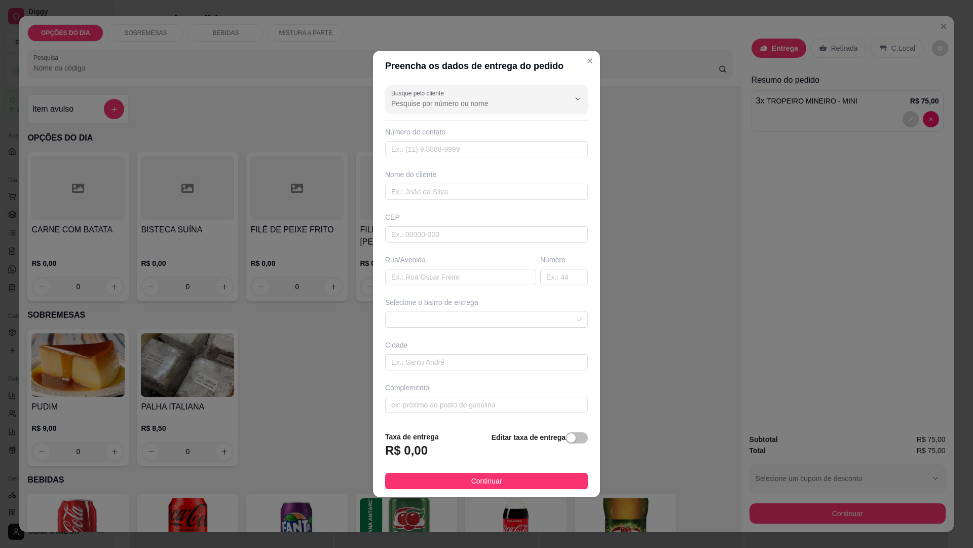
click at [479, 101] on input "Busque pelo cliente" at bounding box center [472, 103] width 162 height 10
click at [417, 162] on span "GAÚCHO" at bounding box center [477, 163] width 169 height 10
type input "GAÚCHO"
type input "12988166003"
type input "GAÚCHO"
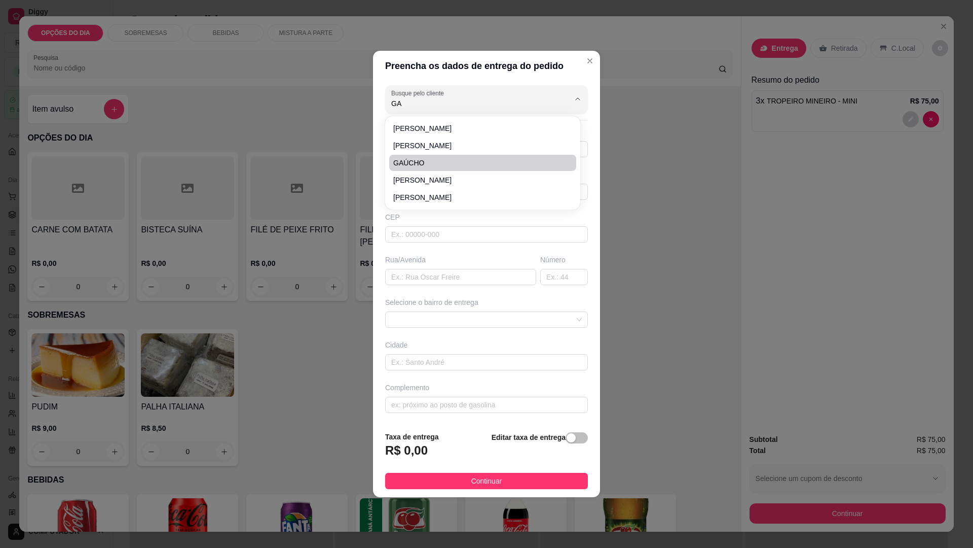
type input "jupiter"
type input "336"
type input "São José dos Campos"
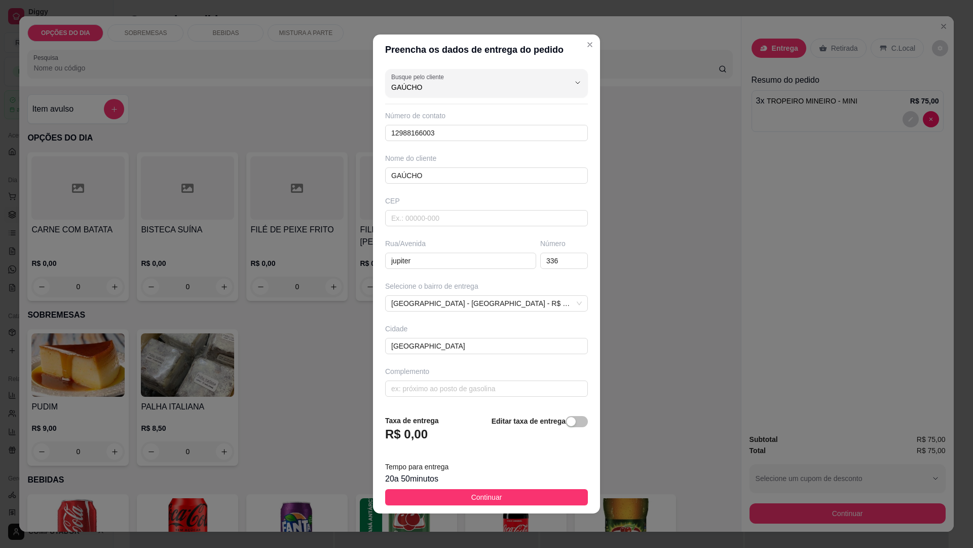
type input "GAÚCHO"
drag, startPoint x: 427, startPoint y: 281, endPoint x: 368, endPoint y: 288, distance: 59.7
click at [368, 288] on div "Preencha os dados de entrega do pedido Busque pelo cliente GAÚCHO Número de con…" at bounding box center [486, 274] width 973 height 548
click at [432, 259] on input "jupiter" at bounding box center [460, 260] width 151 height 16
drag, startPoint x: 432, startPoint y: 259, endPoint x: 381, endPoint y: 261, distance: 51.8
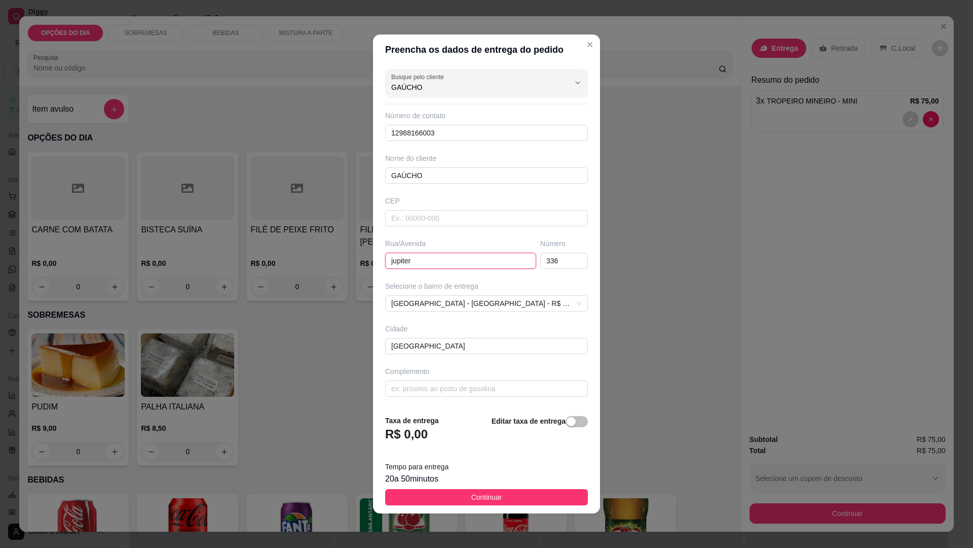
click at [381, 261] on div "Busque pelo cliente GAÚCHO Número de contato 12988166003 Nome do cliente GAÚCHO…" at bounding box center [486, 236] width 227 height 342
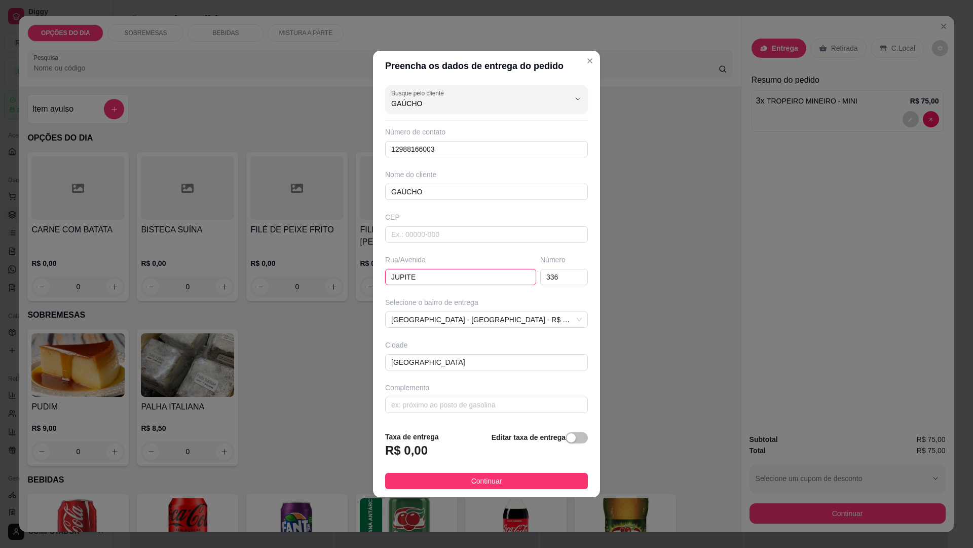
type input "JUPITER"
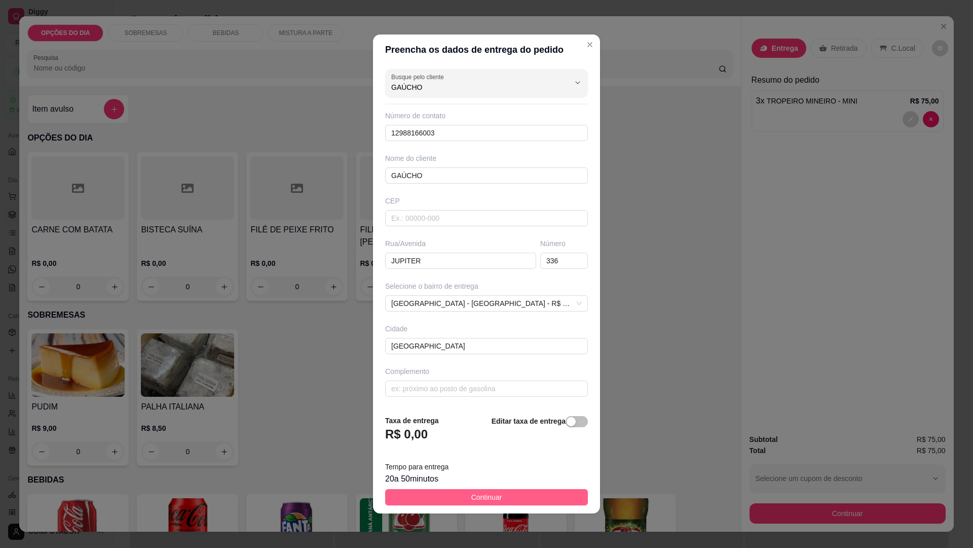
click at [494, 496] on span "Continuar" at bounding box center [487, 496] width 31 height 11
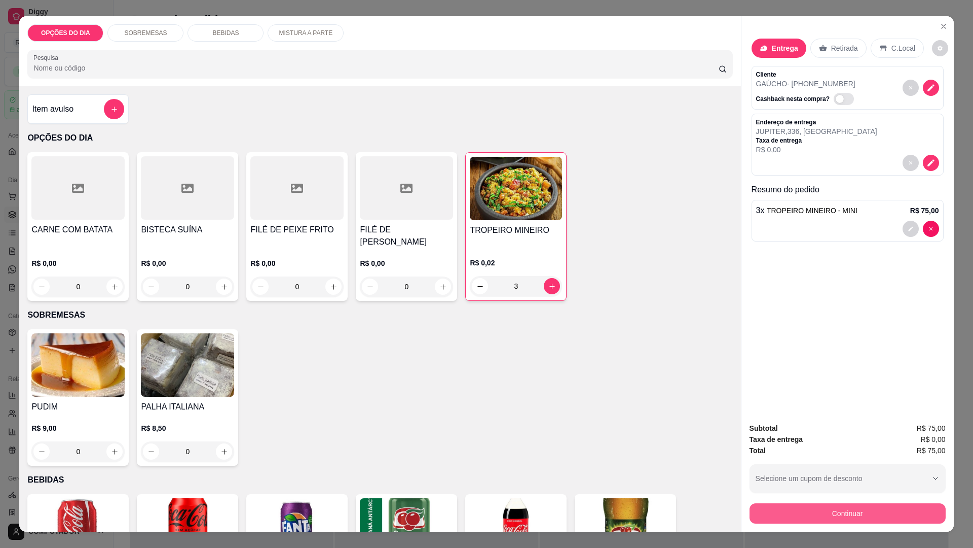
click at [846, 514] on button "Continuar" at bounding box center [848, 513] width 196 height 20
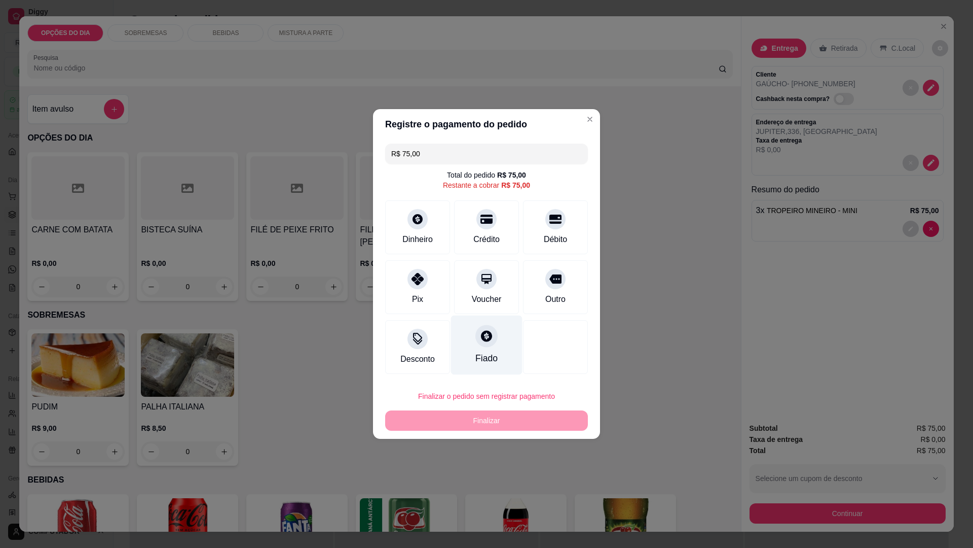
click at [493, 341] on div "Fiado" at bounding box center [486, 344] width 71 height 59
type input "R$ 0,00"
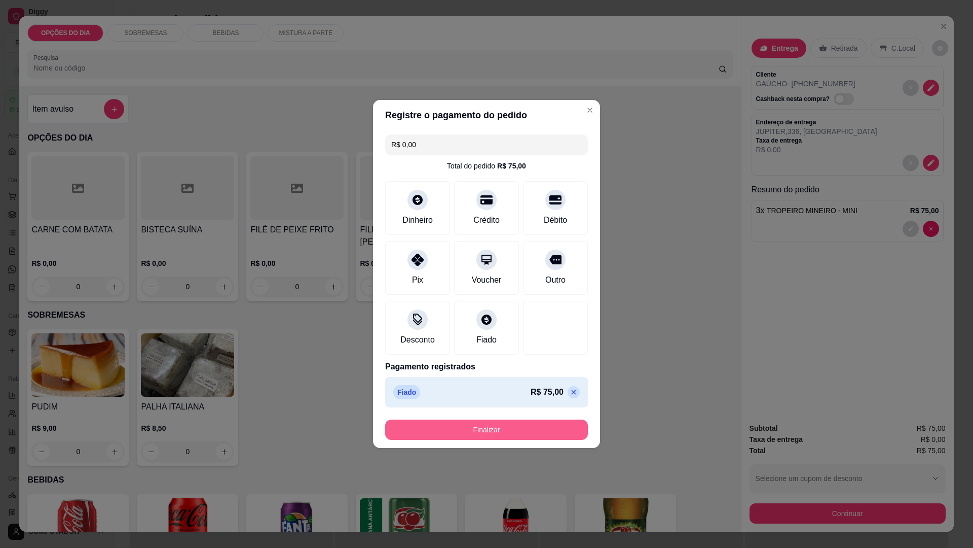
click at [486, 431] on button "Finalizar" at bounding box center [486, 429] width 203 height 20
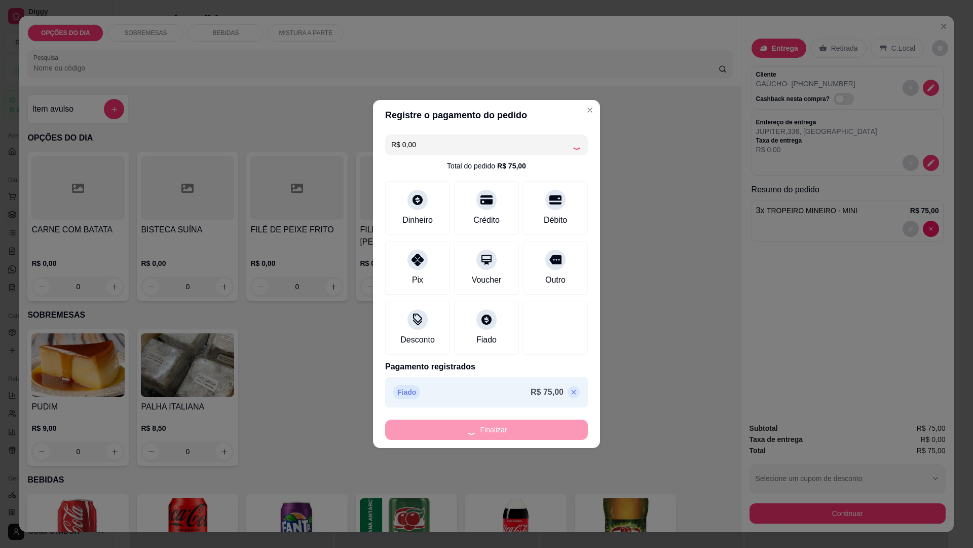
type input "0"
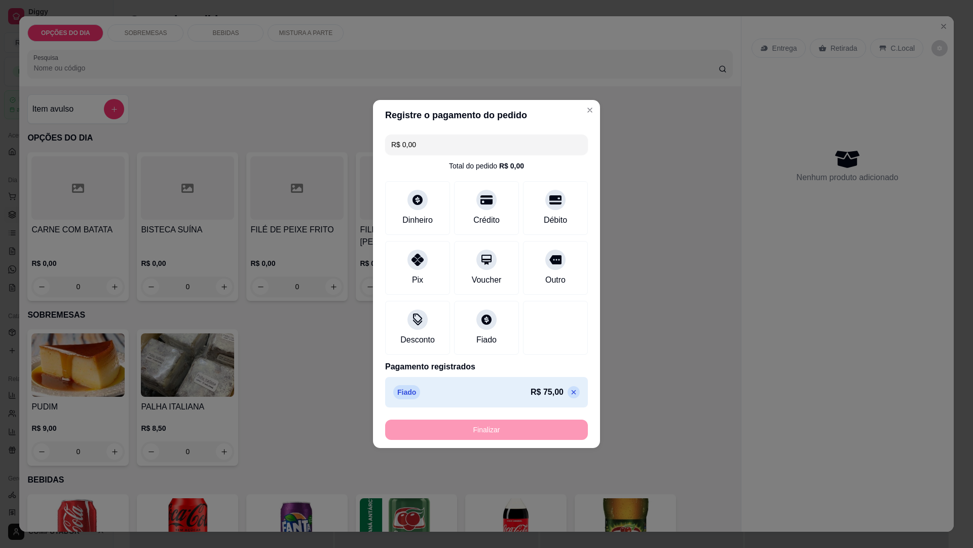
type input "-R$ 75,00"
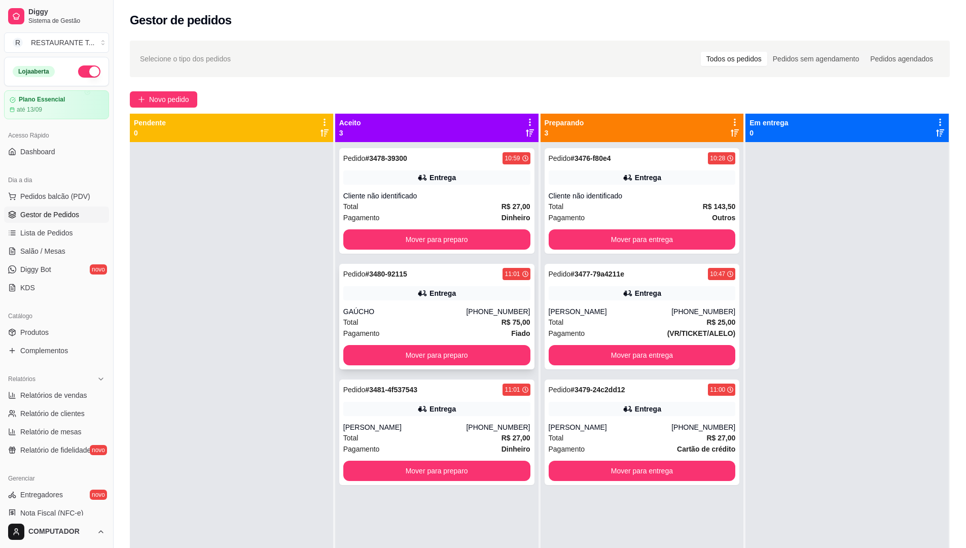
click at [416, 312] on div "GAÚCHO" at bounding box center [404, 311] width 123 height 10
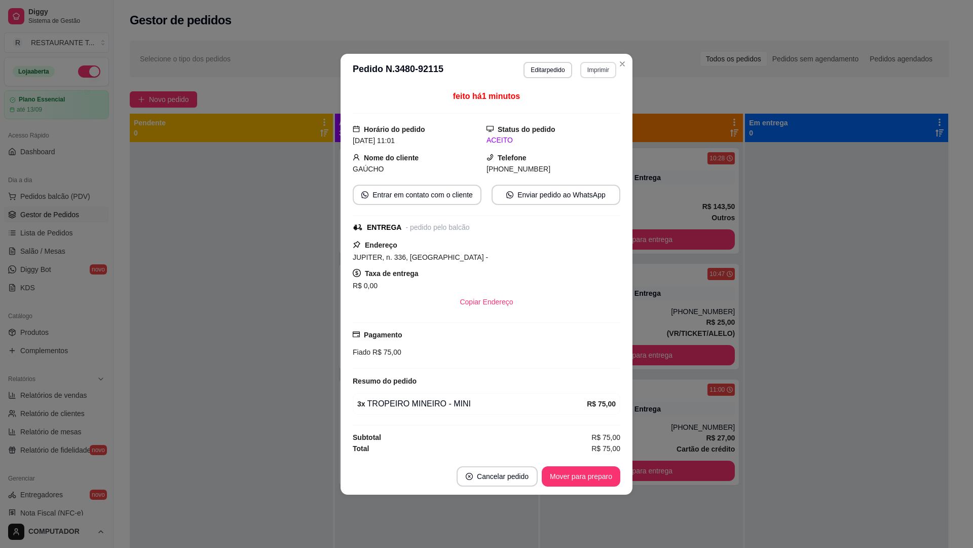
click at [601, 66] on button "Imprimir" at bounding box center [599, 70] width 36 height 16
click at [582, 103] on button "IMPRESSORA" at bounding box center [580, 105] width 71 height 16
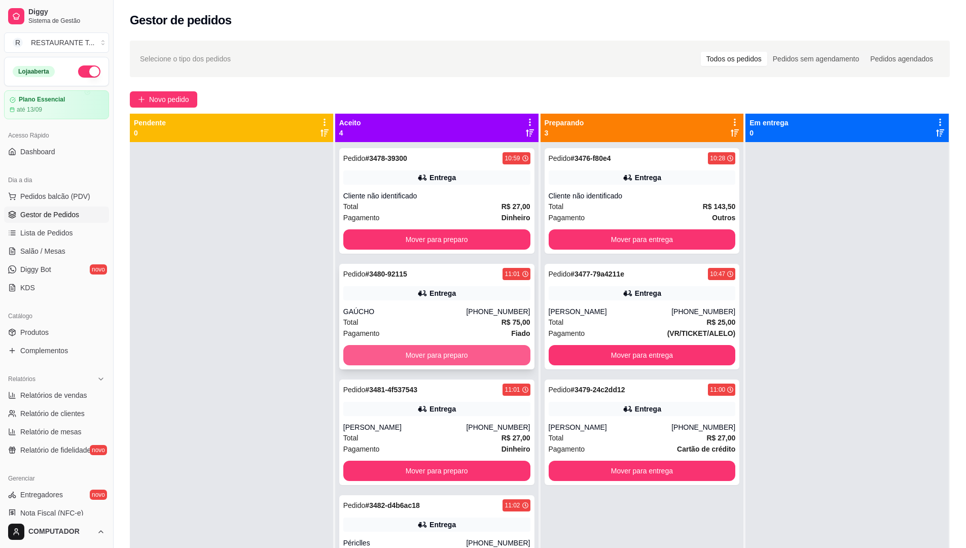
click at [398, 352] on button "Mover para preparo" at bounding box center [436, 355] width 187 height 20
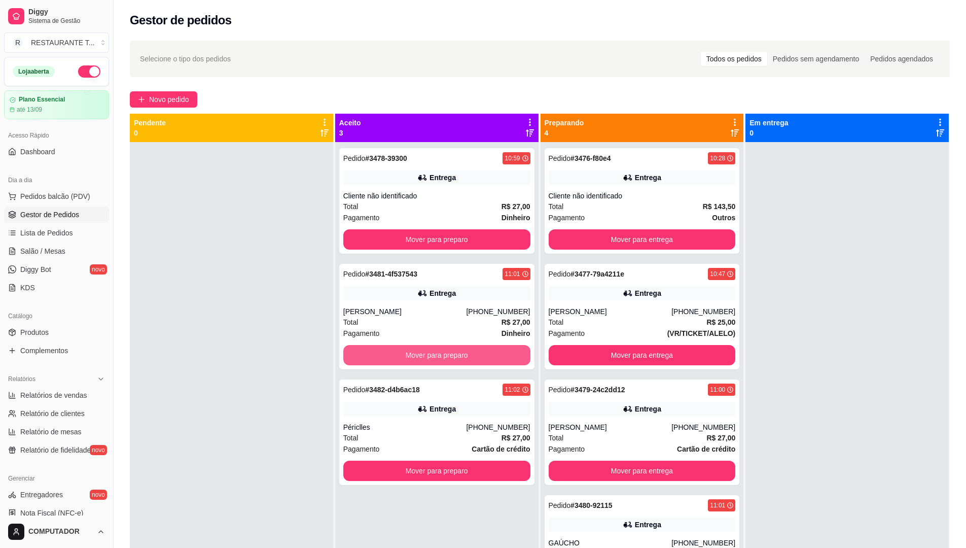
click at [398, 352] on button "Mover para preparo" at bounding box center [436, 355] width 187 height 20
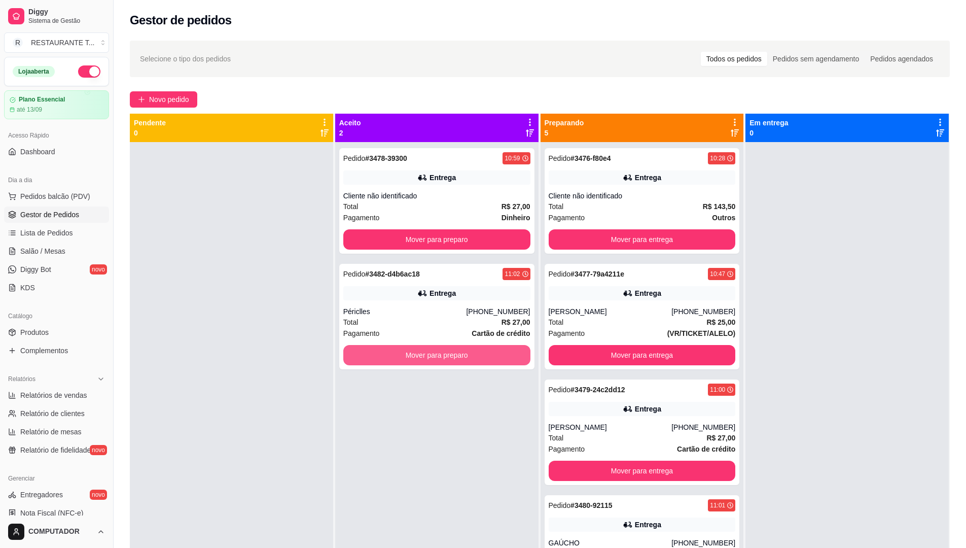
click at [398, 352] on button "Mover para preparo" at bounding box center [436, 355] width 187 height 20
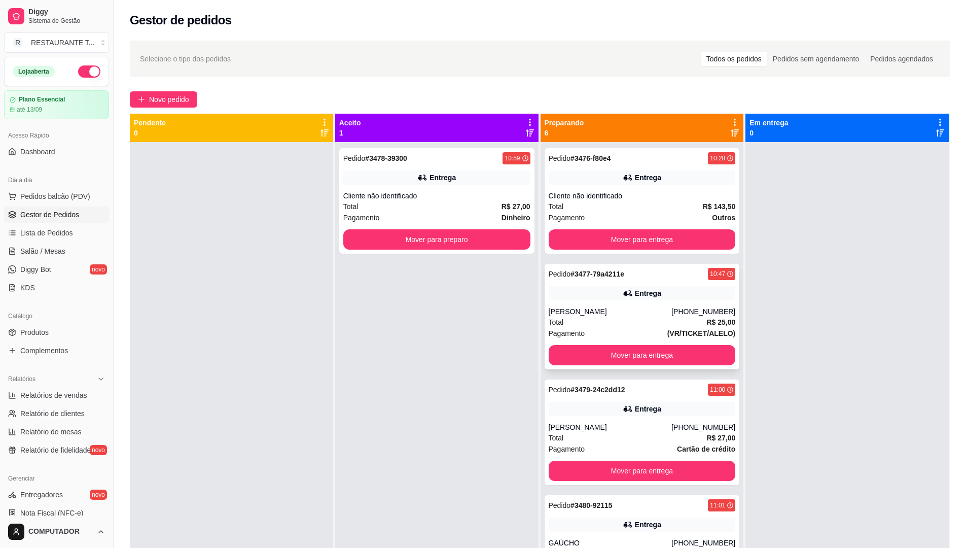
click at [613, 312] on div "Larissa Borges de Mello" at bounding box center [610, 311] width 123 height 10
click at [645, 349] on button "Mover para entrega" at bounding box center [642, 355] width 187 height 20
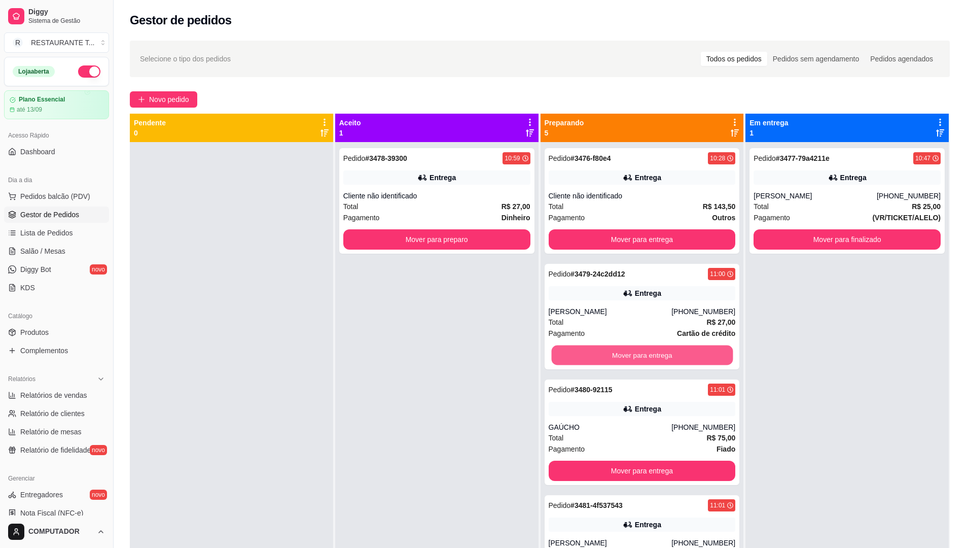
click at [645, 349] on button "Mover para entrega" at bounding box center [642, 355] width 182 height 20
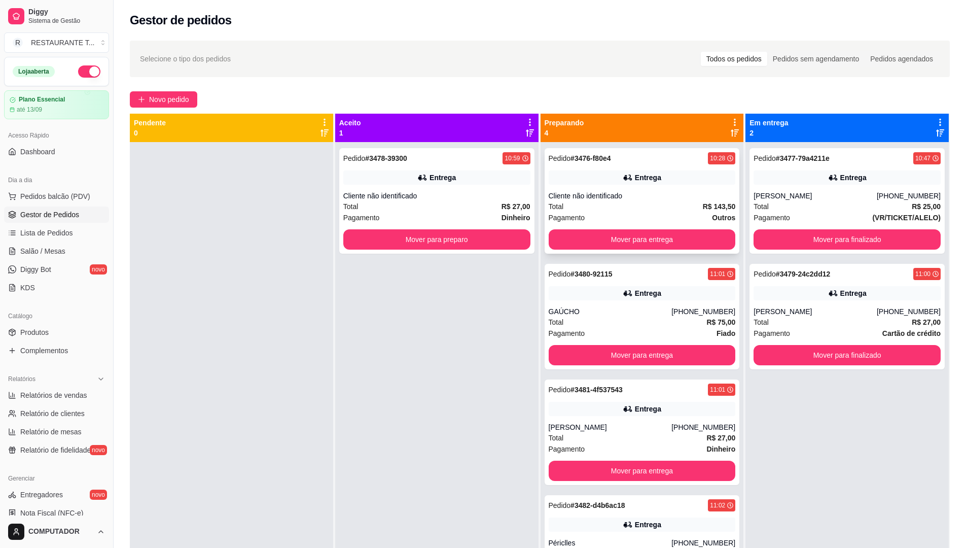
click at [586, 211] on div "Total R$ 143,50" at bounding box center [642, 206] width 187 height 11
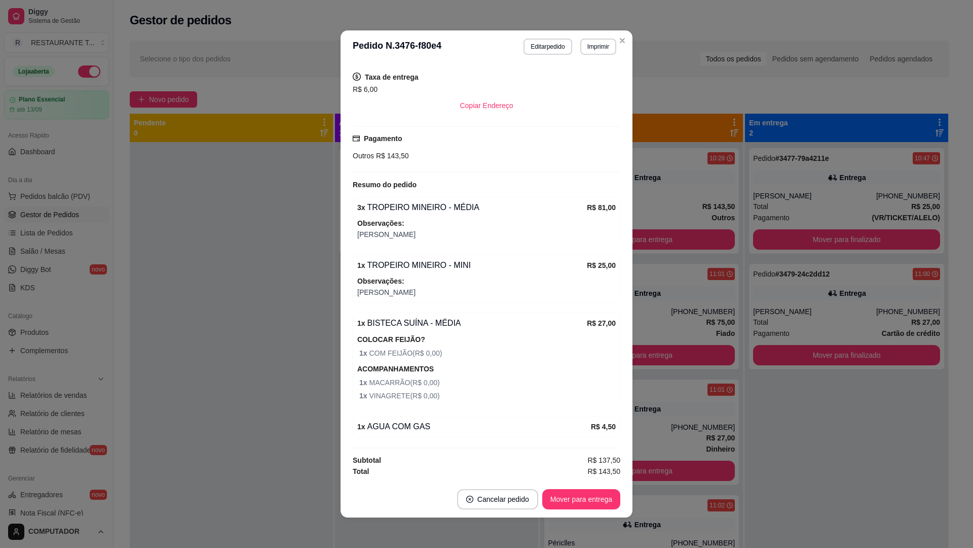
scroll to position [2, 0]
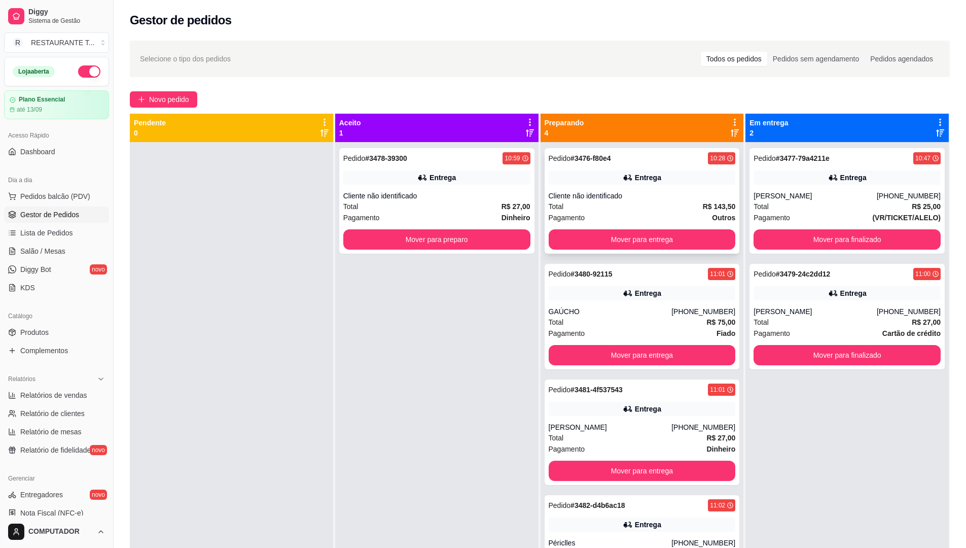
click at [616, 194] on div "Cliente não identificado" at bounding box center [642, 196] width 187 height 10
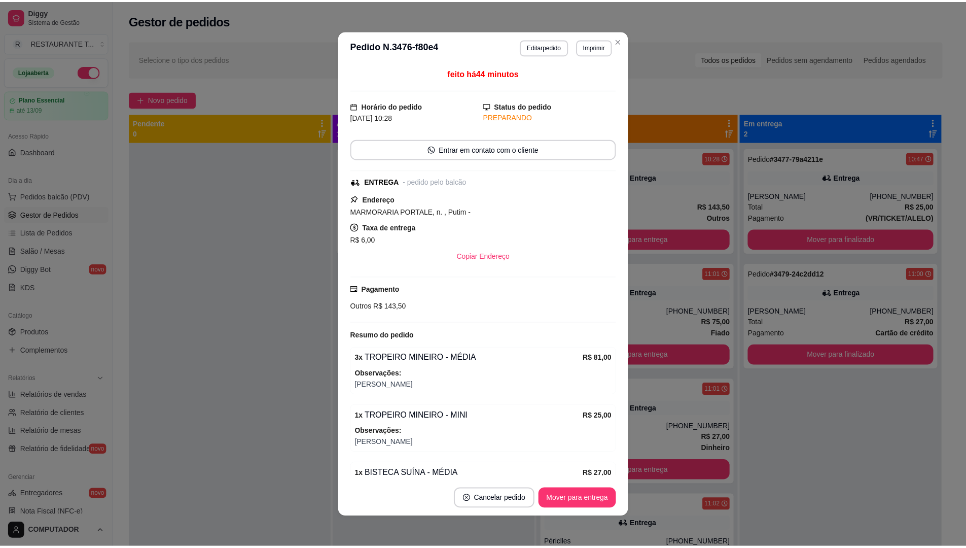
scroll to position [101, 0]
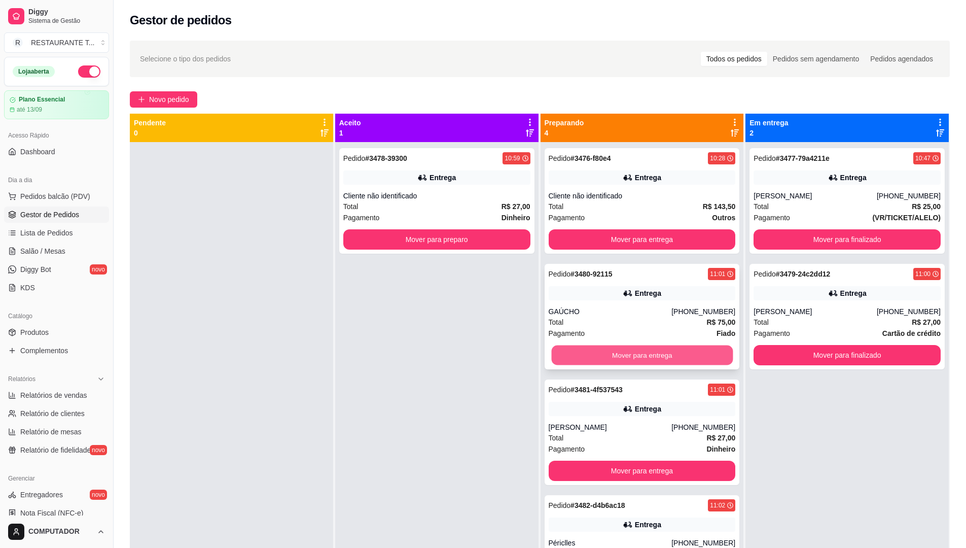
click at [641, 356] on button "Mover para entrega" at bounding box center [642, 355] width 182 height 20
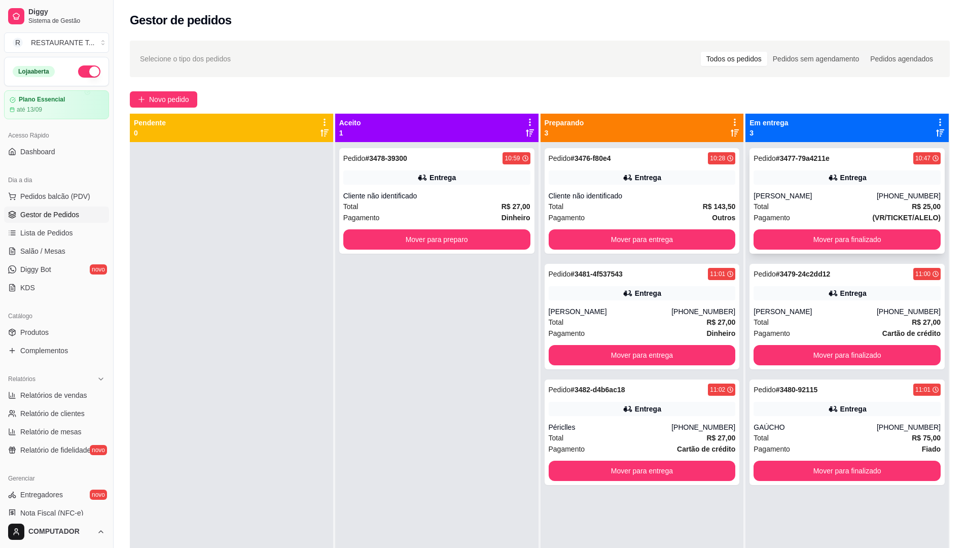
click at [872, 203] on div "Total R$ 25,00" at bounding box center [846, 206] width 187 height 11
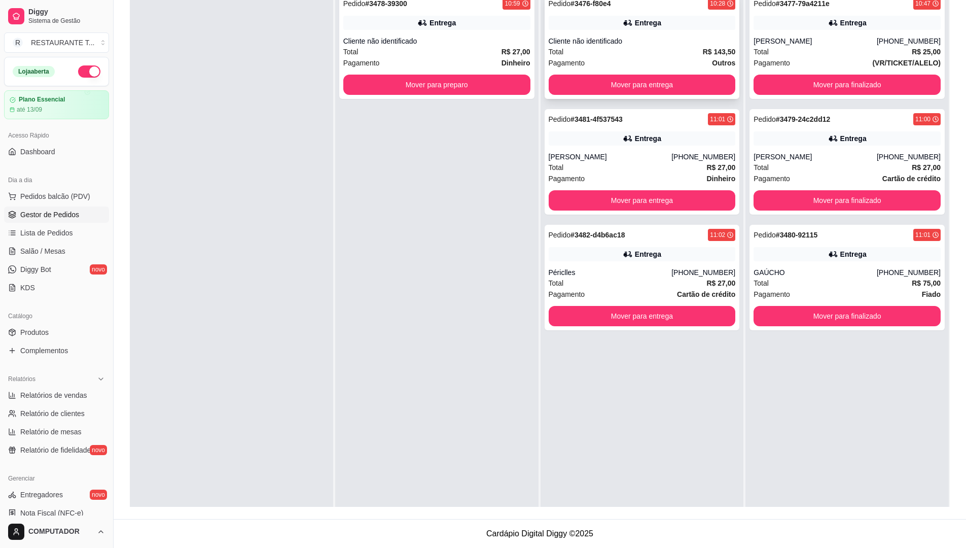
scroll to position [0, 0]
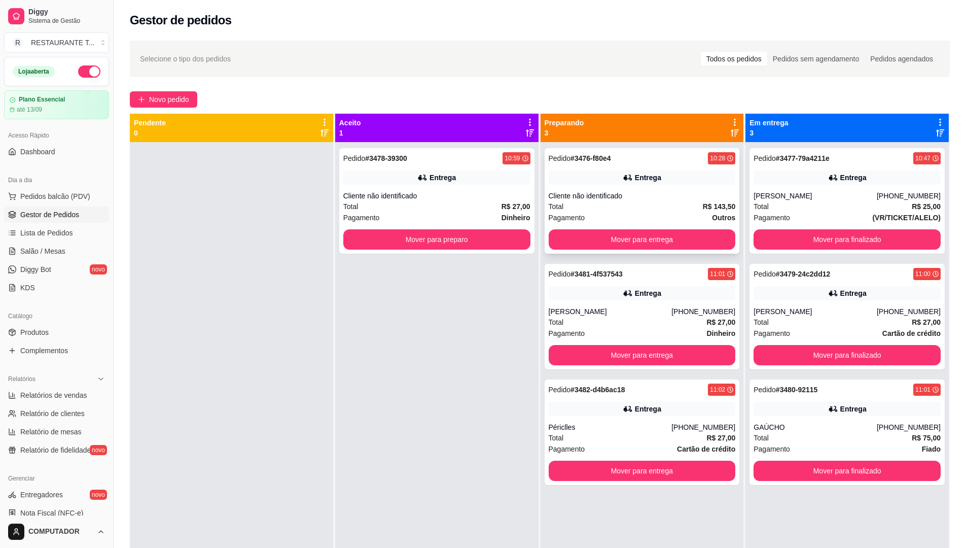
click at [610, 198] on div "Cliente não identificado" at bounding box center [642, 196] width 187 height 10
click at [63, 449] on span "Relatório de fidelidade" at bounding box center [55, 450] width 70 height 10
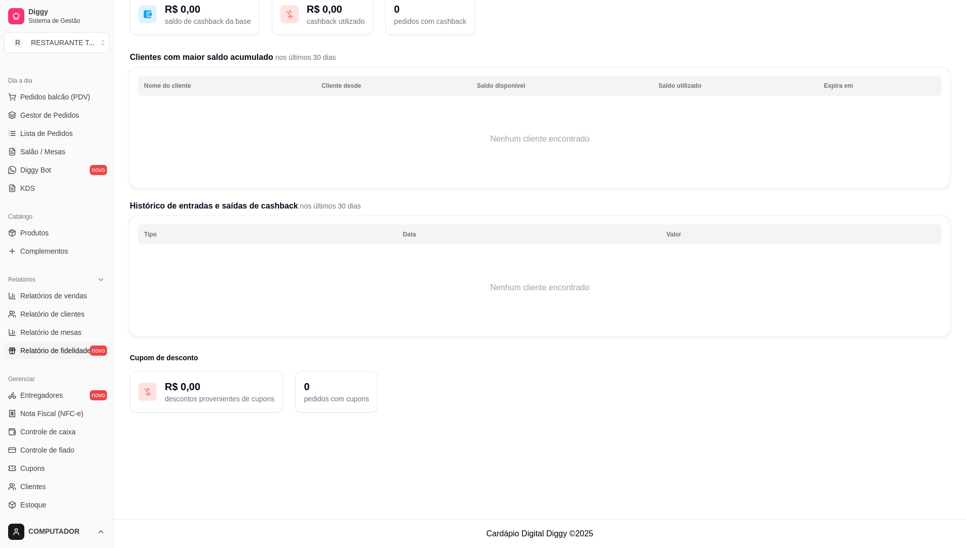
scroll to position [182, 0]
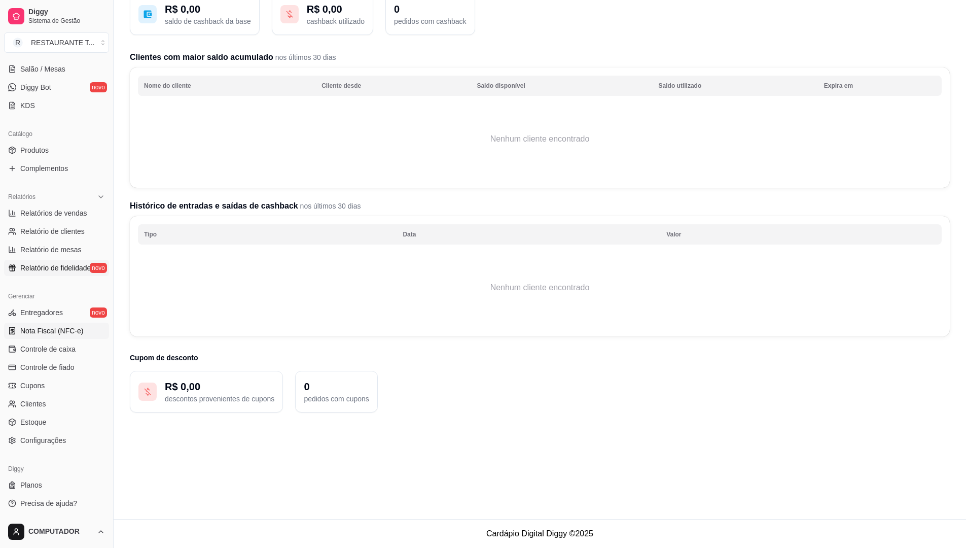
click at [40, 334] on span "Nota Fiscal (NFC-e)" at bounding box center [51, 330] width 63 height 10
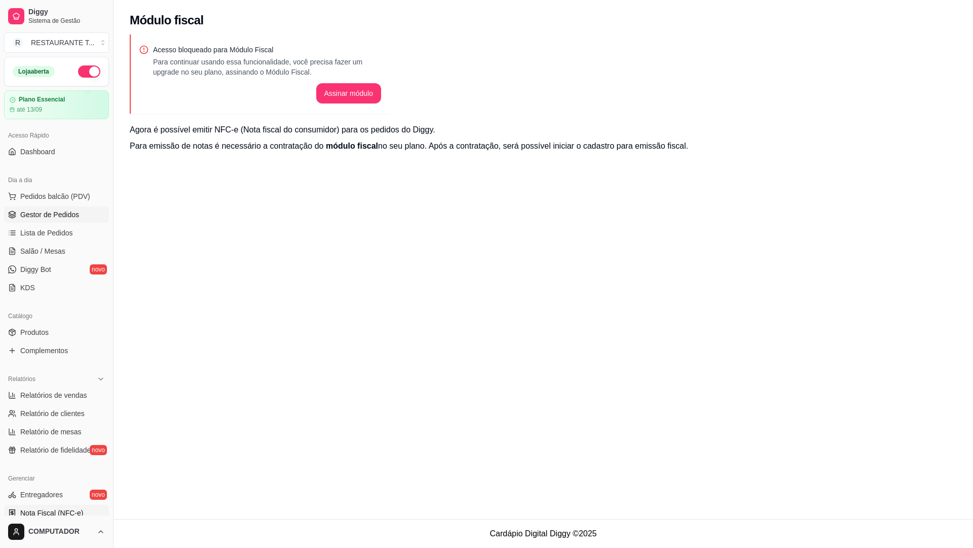
click at [64, 215] on span "Gestor de Pedidos" at bounding box center [49, 214] width 59 height 10
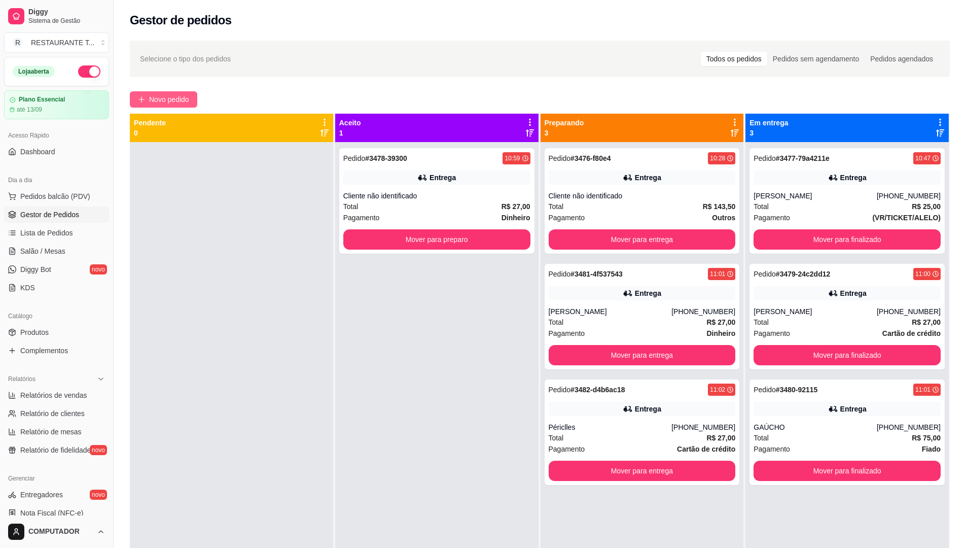
click at [154, 100] on span "Novo pedido" at bounding box center [169, 99] width 40 height 11
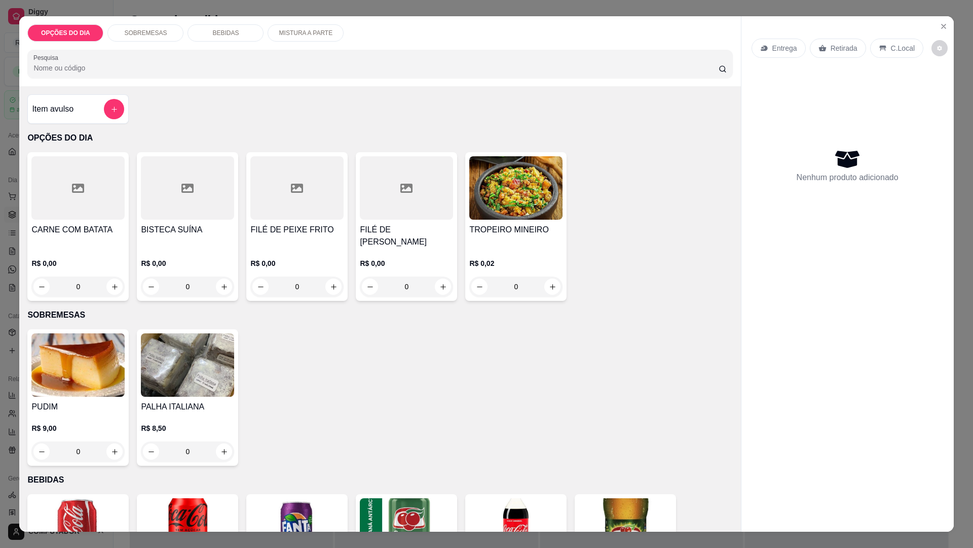
click at [336, 283] on div "0" at bounding box center [296, 286] width 93 height 20
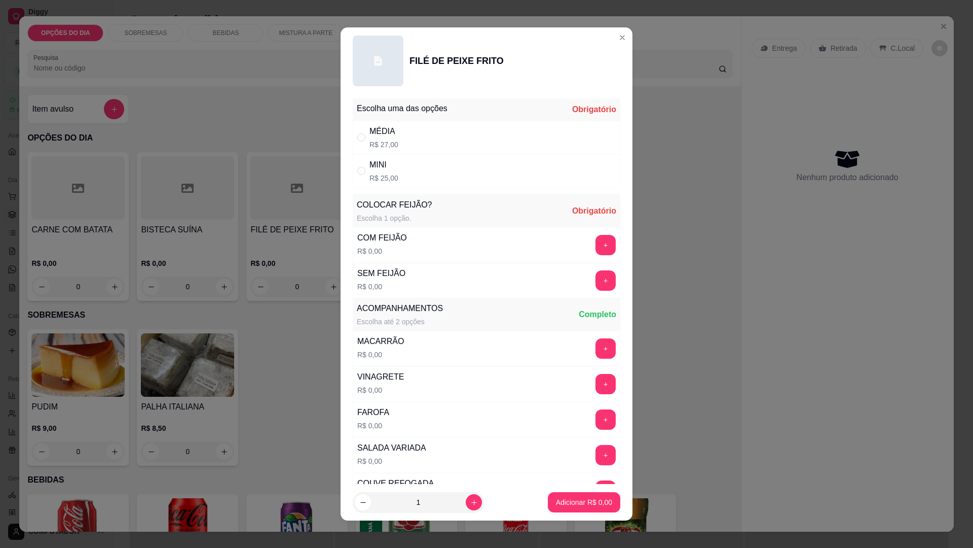
click at [388, 129] on div "MÉDIA" at bounding box center [384, 131] width 29 height 12
radio input "true"
click at [596, 281] on button "+" at bounding box center [606, 281] width 20 height 20
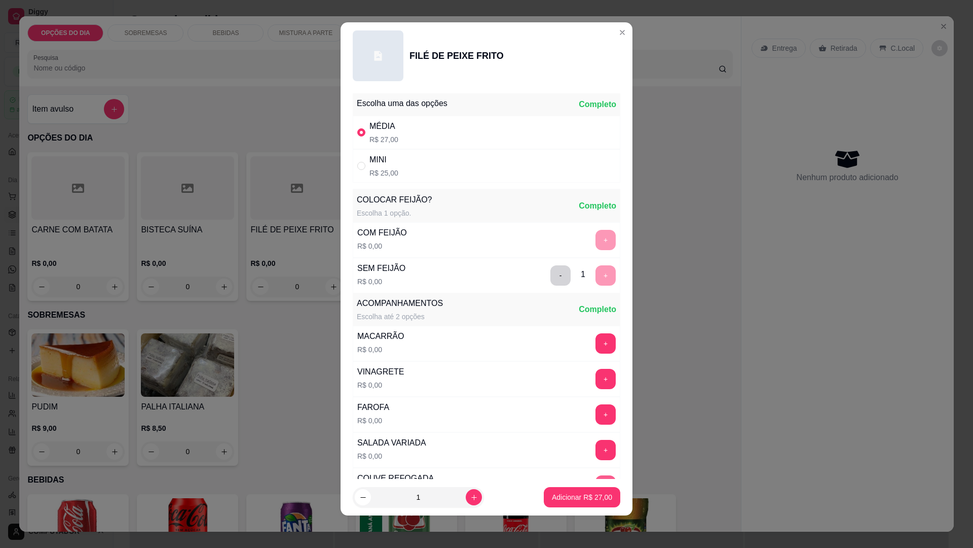
scroll to position [204, 0]
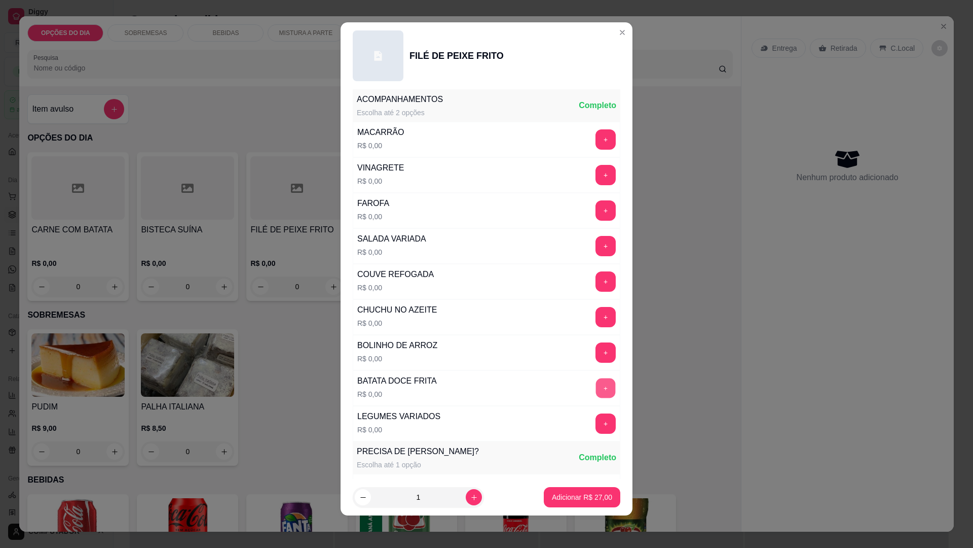
click at [596, 383] on button "+" at bounding box center [606, 388] width 20 height 20
click at [596, 345] on button "+" at bounding box center [606, 353] width 20 height 20
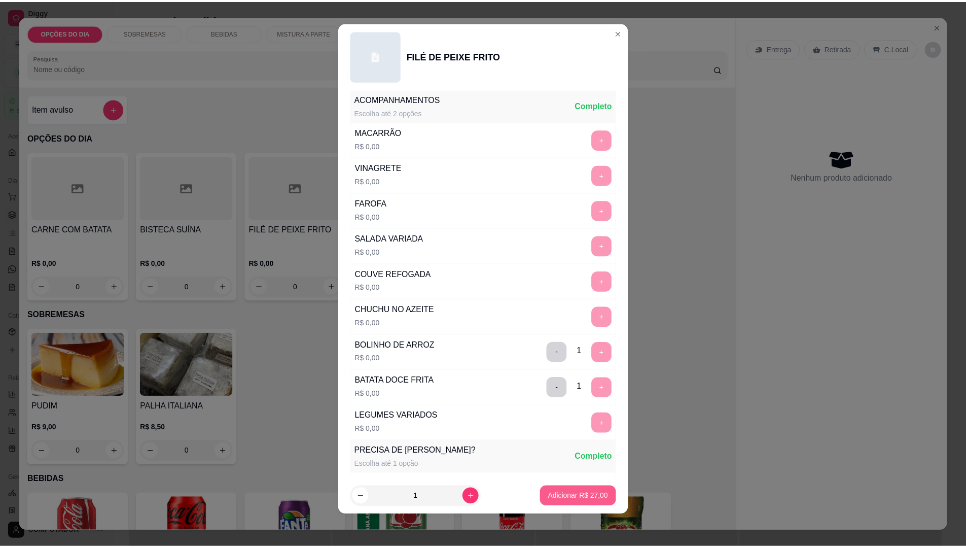
scroll to position [449, 0]
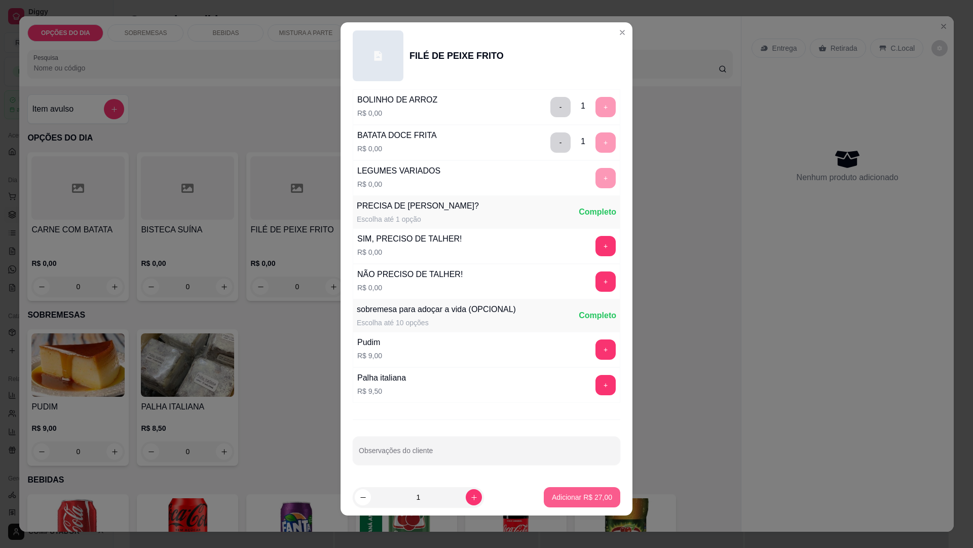
click at [564, 493] on p "Adicionar R$ 27,00" at bounding box center [582, 497] width 60 height 10
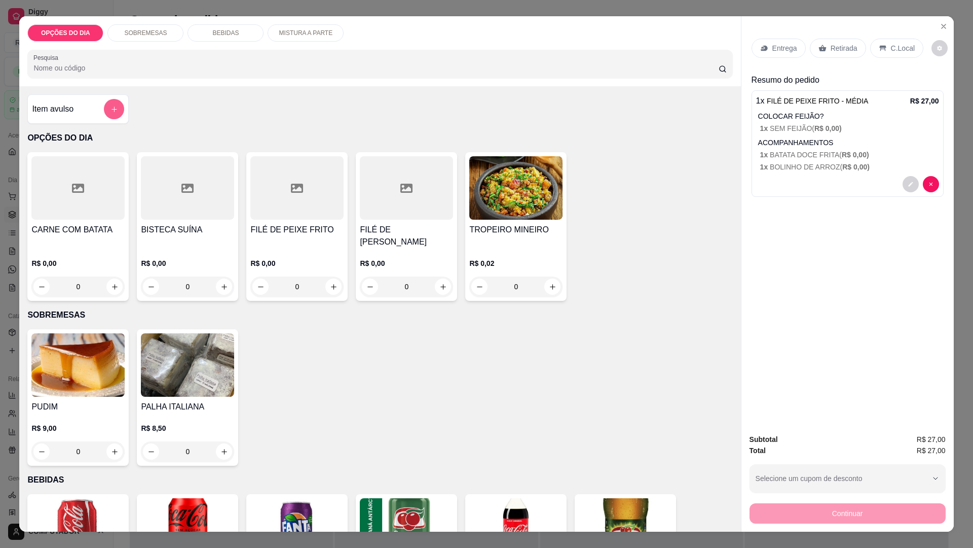
click at [111, 105] on icon "add-separate-item" at bounding box center [115, 109] width 8 height 8
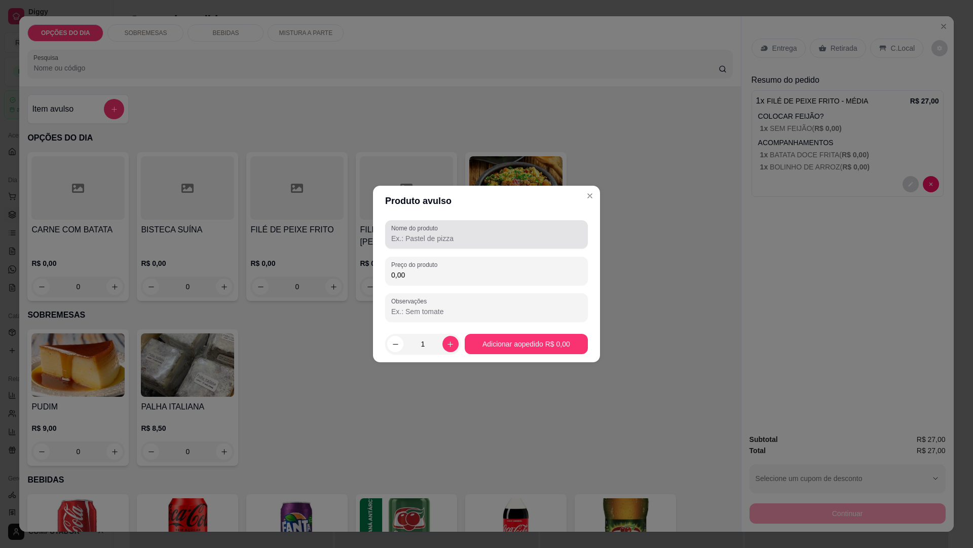
click at [415, 234] on input "Nome do produto" at bounding box center [486, 238] width 191 height 10
click at [422, 237] on input "MISTURA XTRA" at bounding box center [486, 238] width 191 height 10
click at [421, 237] on input "MISTURAE XTRA" at bounding box center [486, 238] width 191 height 10
click at [424, 237] on input "MISTURA XTRA" at bounding box center [486, 238] width 191 height 10
click at [458, 236] on input "MISTURA EXTRA" at bounding box center [486, 238] width 191 height 10
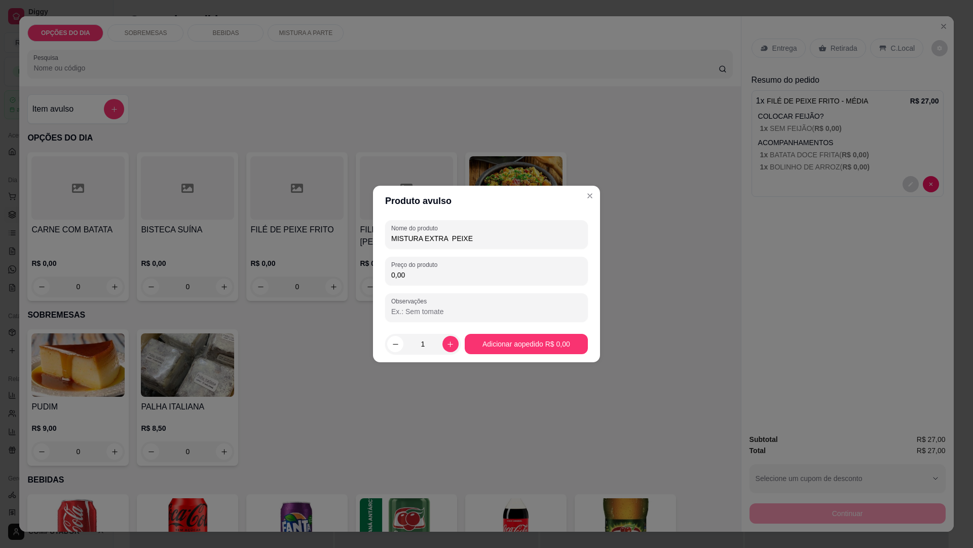
type input "MISTURA EXTRA PEIXE"
click at [457, 274] on input "0,00" at bounding box center [486, 275] width 191 height 10
type input "12,00"
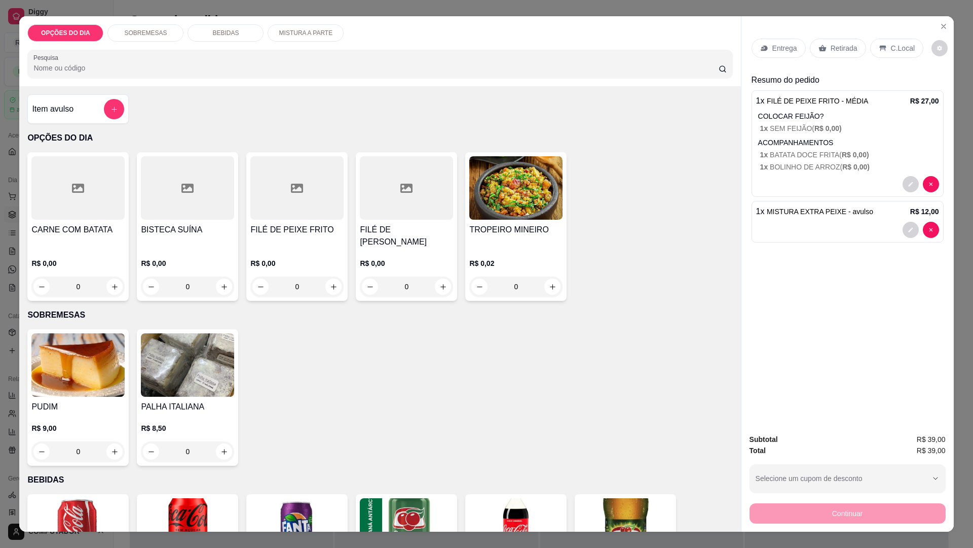
click at [776, 51] on p "Entrega" at bounding box center [785, 48] width 25 height 10
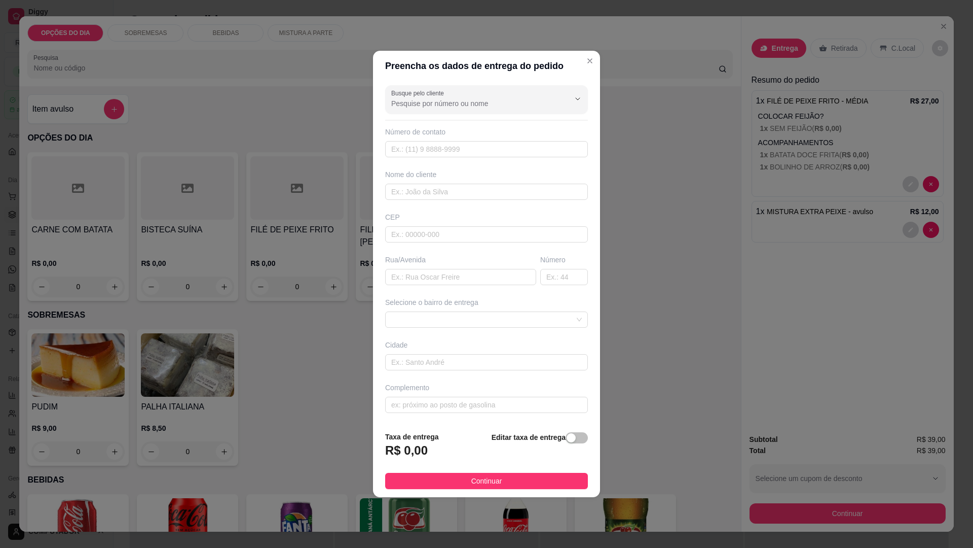
click at [456, 94] on div at bounding box center [486, 99] width 191 height 20
click at [432, 129] on span "Julia Rachid" at bounding box center [477, 128] width 169 height 10
type input "Julia Rachid"
type input "11957899015"
type input "Julia Rachid"
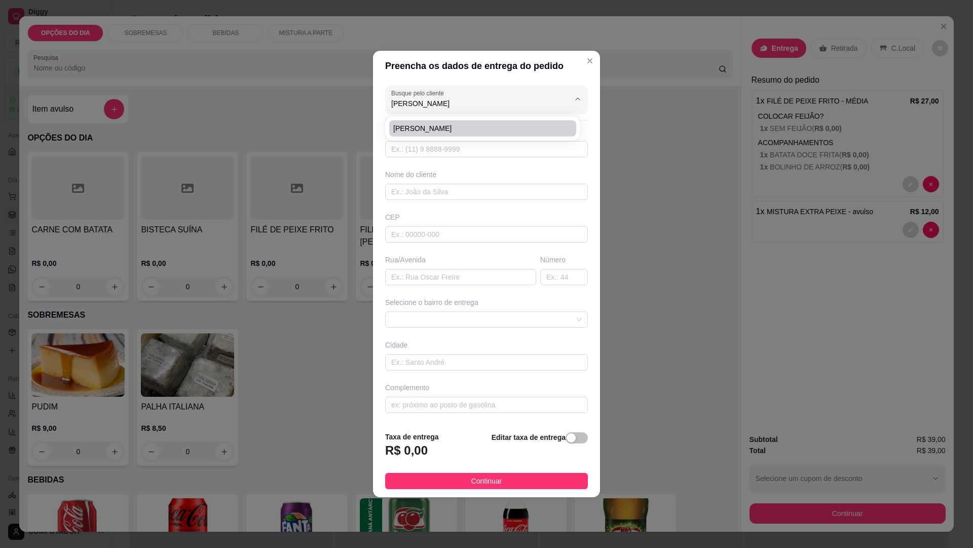
type input "TRAVESSA BREJAUVEIRAS"
type input "101"
type input "São José dos Campos"
type input "ao lado da chacara tres irmaos - SÃO FRANCISCO"
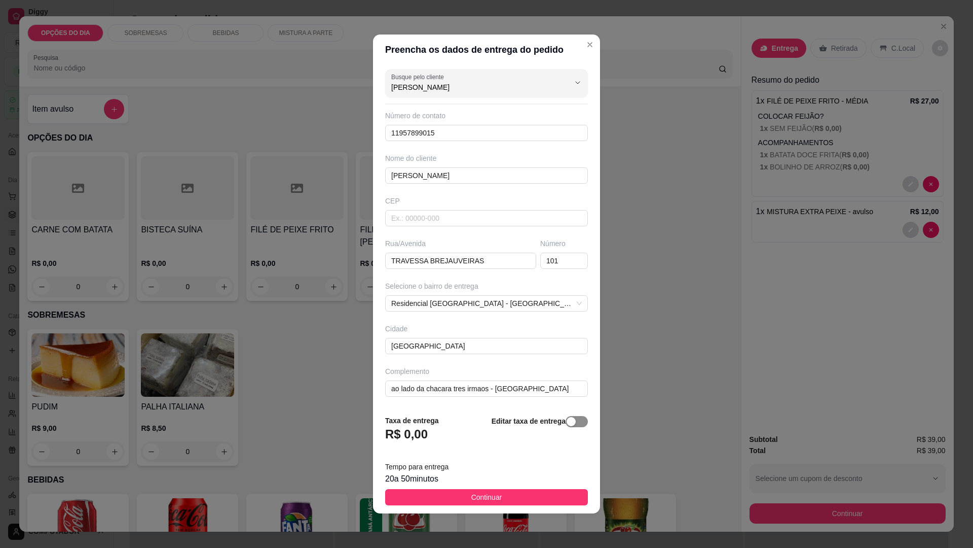
type input "Julia Rachid"
click at [567, 420] on div "button" at bounding box center [571, 421] width 9 height 9
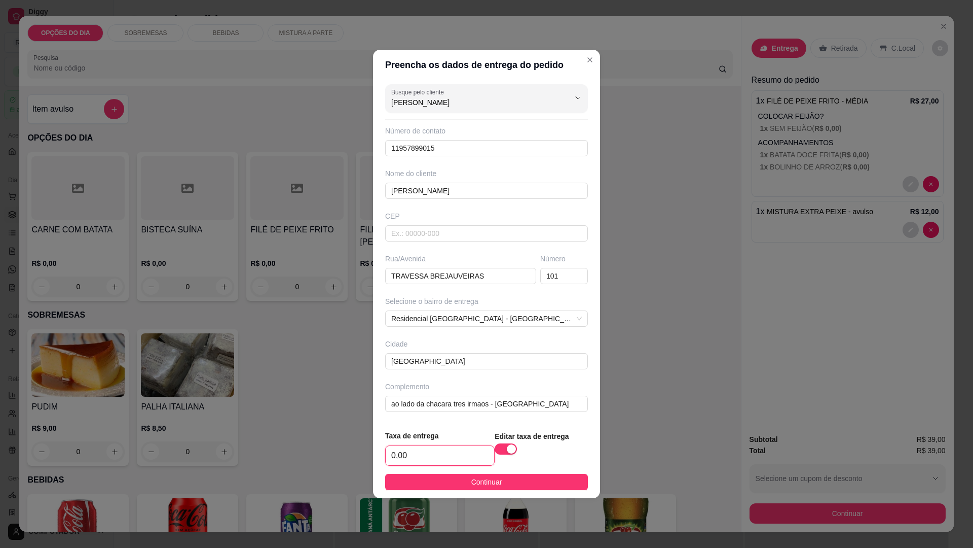
click at [433, 448] on input "0,00" at bounding box center [440, 455] width 108 height 19
type input "3,00"
click at [445, 486] on button "Continuar" at bounding box center [486, 482] width 203 height 16
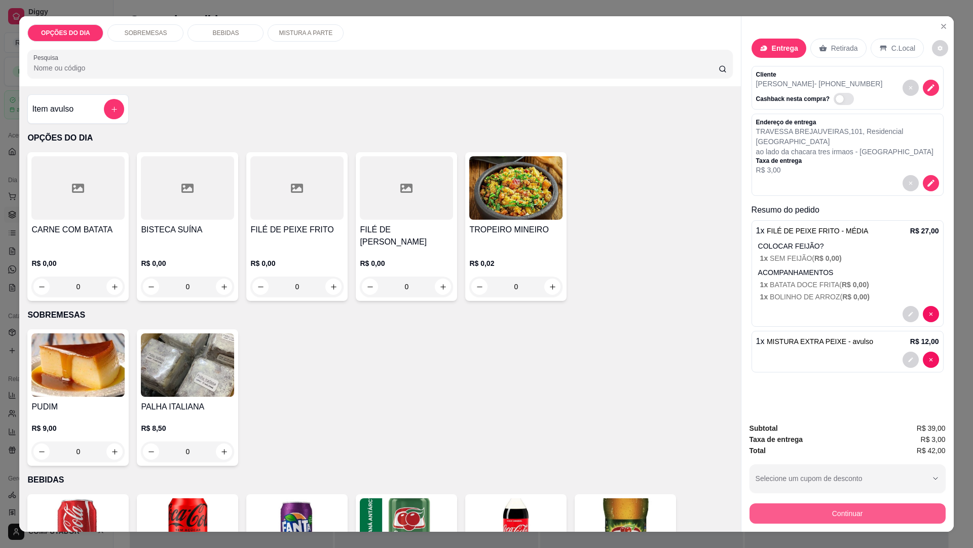
click at [842, 504] on button "Continuar" at bounding box center [848, 513] width 196 height 20
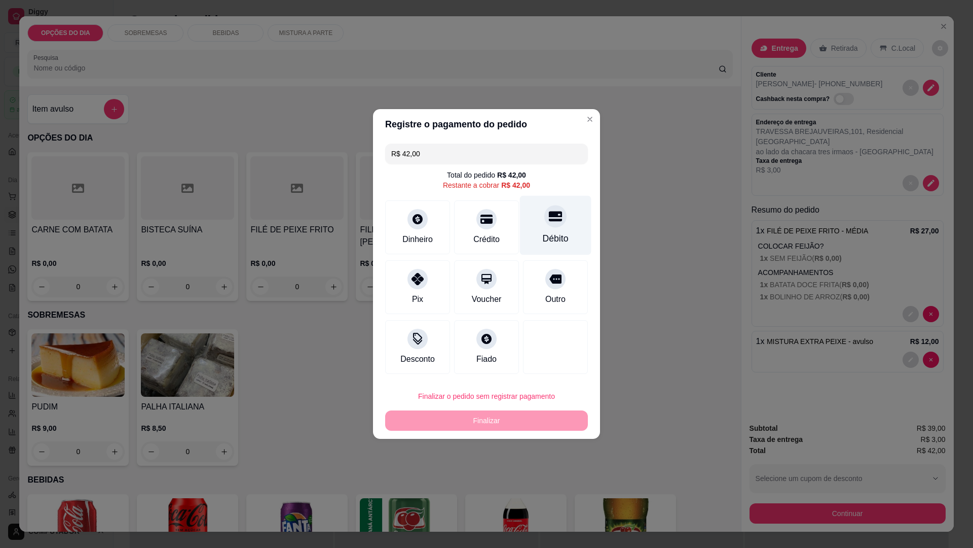
click at [549, 219] on icon at bounding box center [555, 216] width 13 height 10
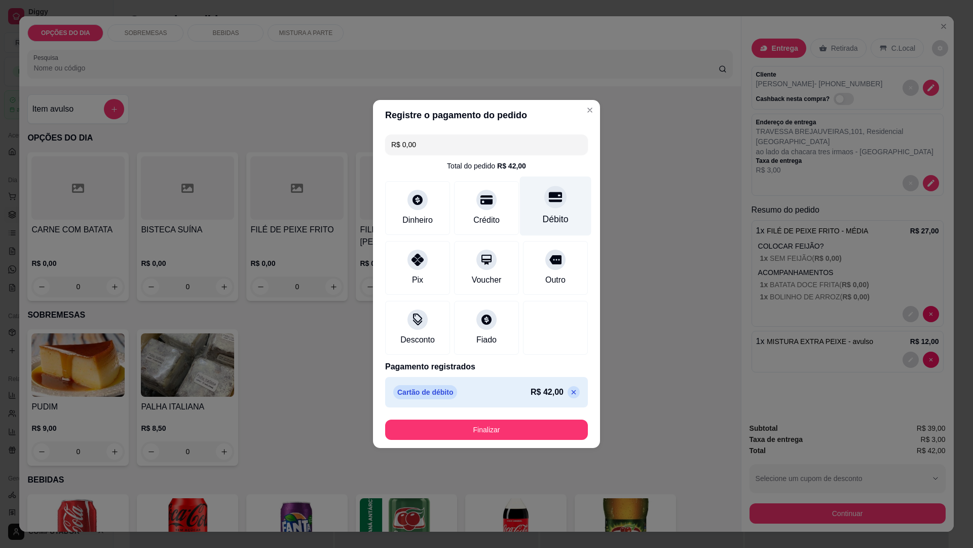
type input "R$ 0,00"
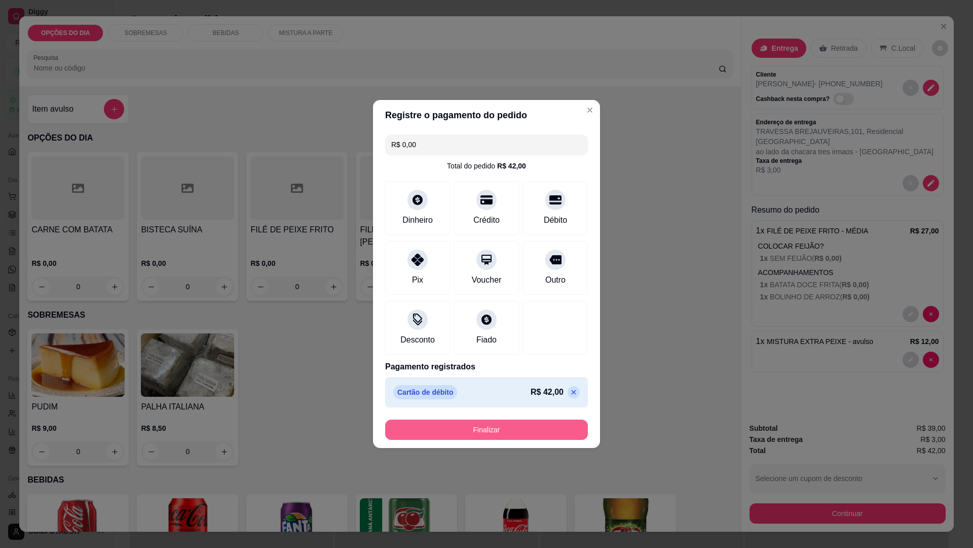
click at [490, 423] on button "Finalizar" at bounding box center [486, 429] width 203 height 20
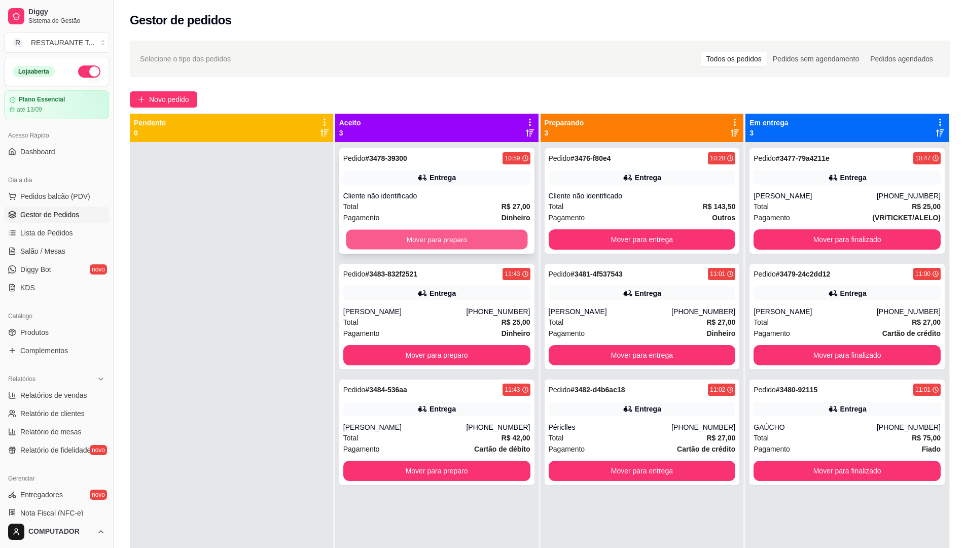
click at [426, 235] on button "Mover para preparo" at bounding box center [437, 240] width 182 height 20
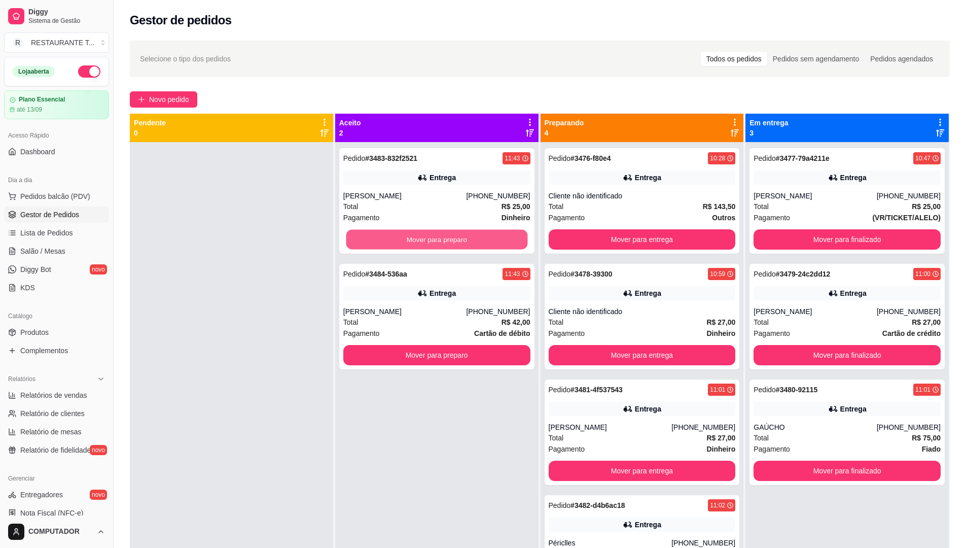
click at [426, 235] on button "Mover para preparo" at bounding box center [437, 240] width 182 height 20
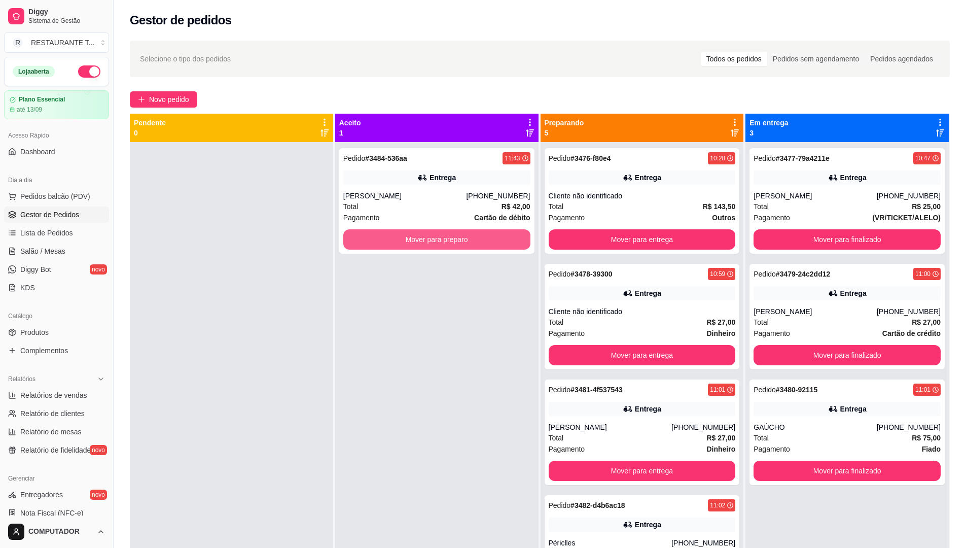
click at [426, 235] on button "Mover para preparo" at bounding box center [436, 239] width 187 height 20
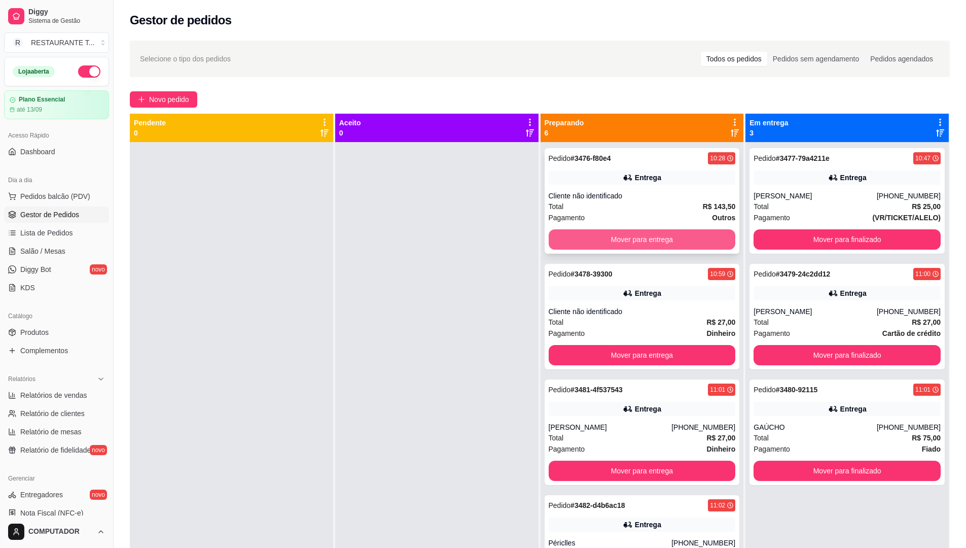
click at [630, 235] on button "Mover para entrega" at bounding box center [642, 239] width 187 height 20
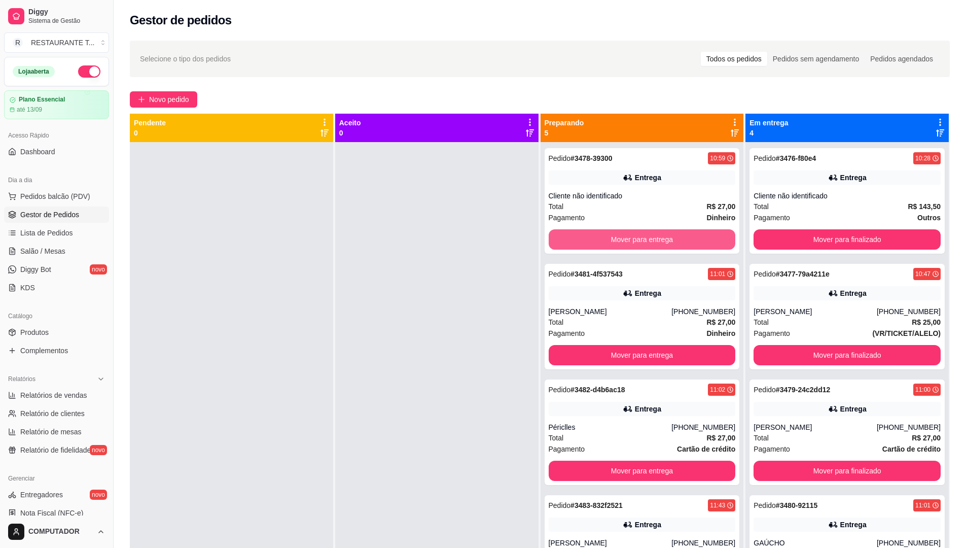
click at [630, 235] on button "Mover para entrega" at bounding box center [642, 239] width 187 height 20
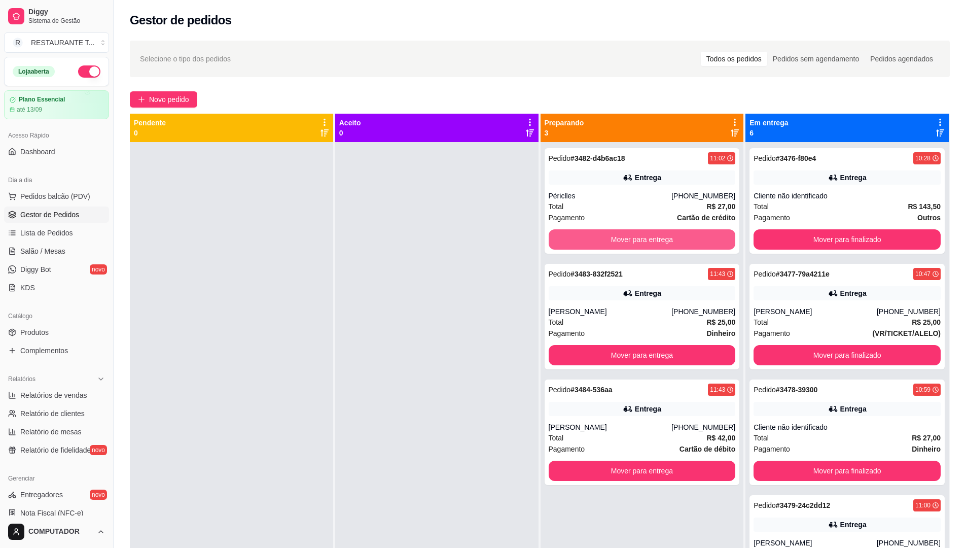
click at [630, 235] on button "Mover para entrega" at bounding box center [642, 239] width 187 height 20
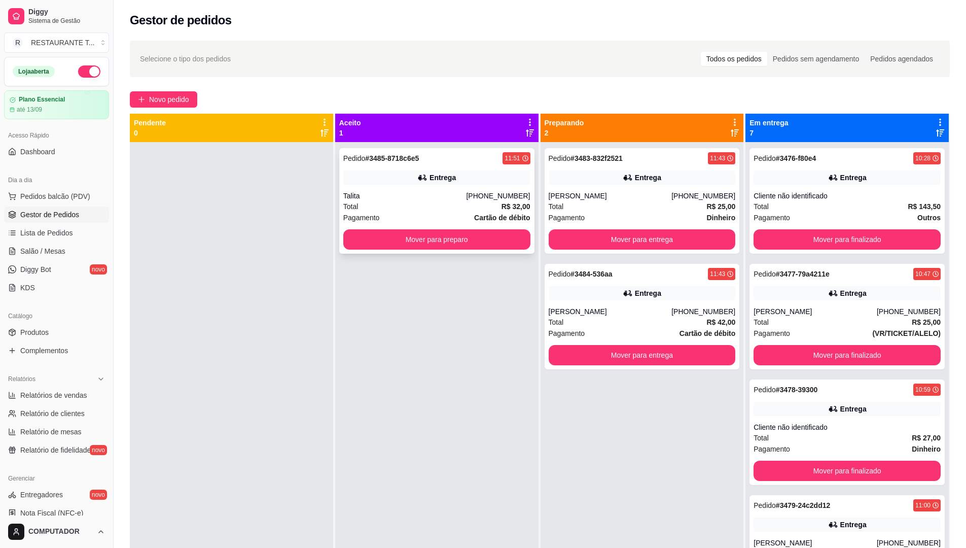
click at [380, 229] on div "Pedido # 3485-8718c6e5 11:51 Entrega Talita (12) 99794-7295 Total R$ 32,00 Paga…" at bounding box center [436, 200] width 195 height 105
click at [442, 236] on button "Mover para preparo" at bounding box center [436, 239] width 187 height 20
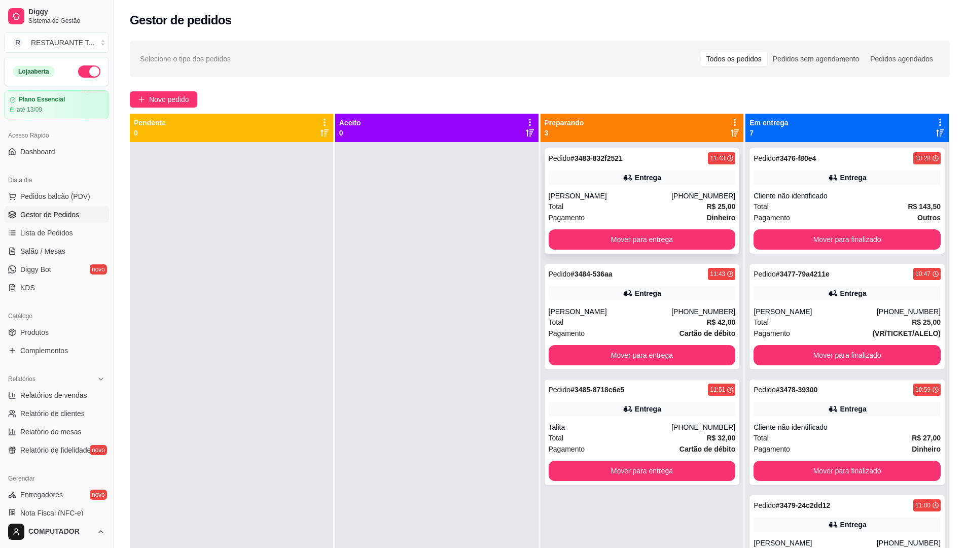
click at [645, 208] on div "Total R$ 25,00" at bounding box center [642, 206] width 187 height 11
click at [46, 203] on button "Pedidos balcão (PDV)" at bounding box center [56, 196] width 105 height 16
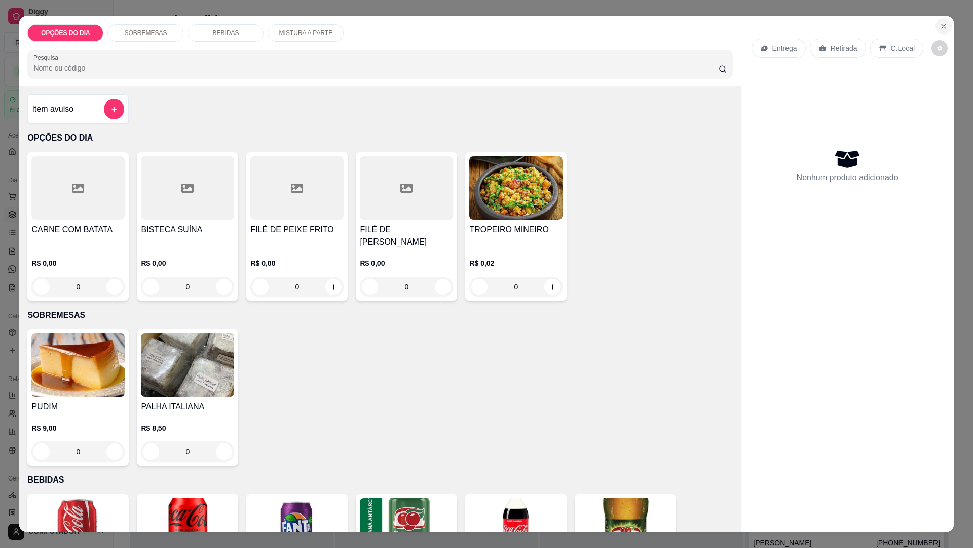
click at [942, 25] on icon "Close" at bounding box center [944, 26] width 4 height 4
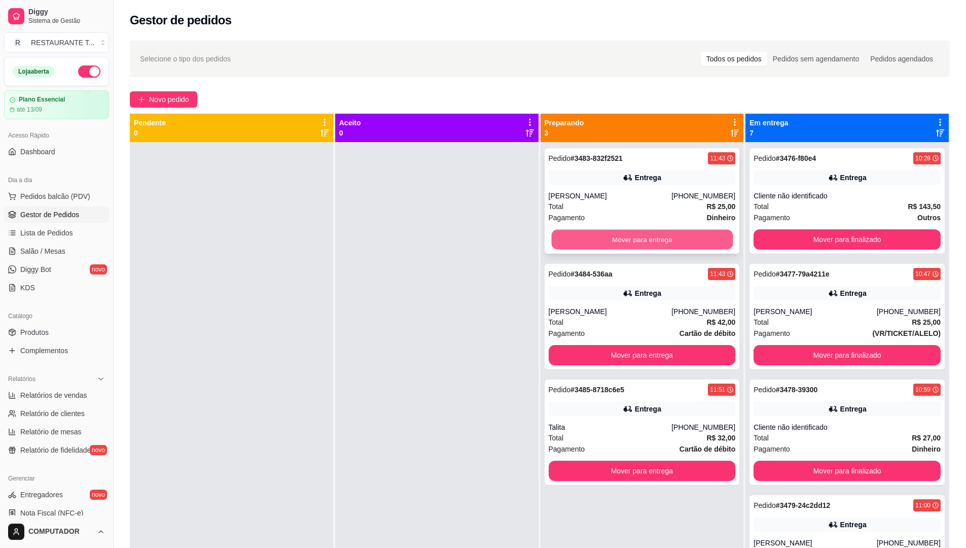
click at [658, 237] on button "Mover para entrega" at bounding box center [642, 240] width 182 height 20
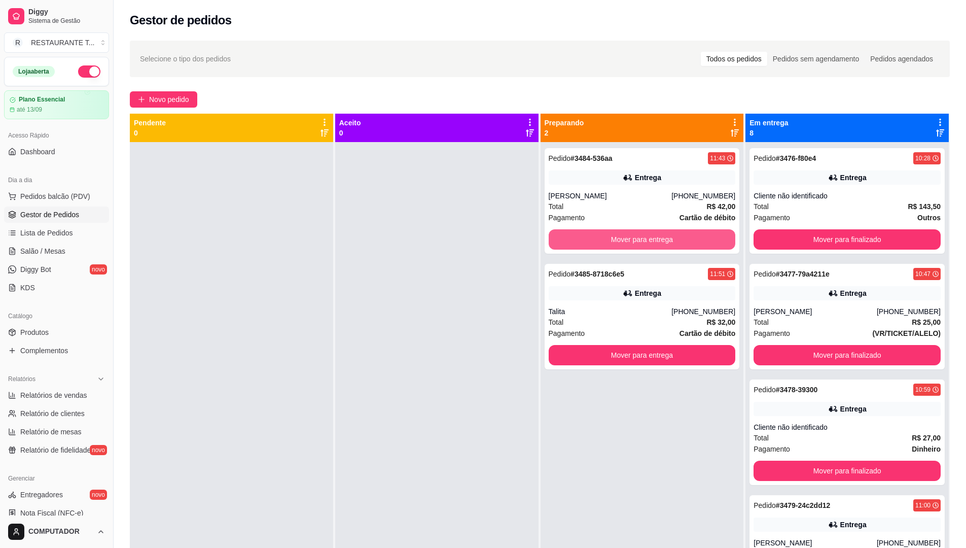
click at [658, 237] on button "Mover para entrega" at bounding box center [642, 239] width 187 height 20
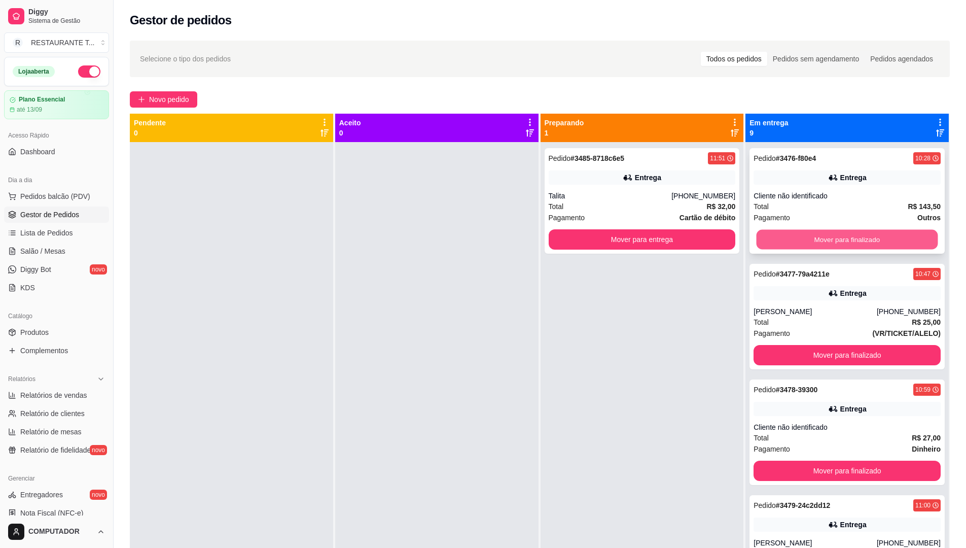
click at [824, 238] on button "Mover para finalizado" at bounding box center [847, 240] width 182 height 20
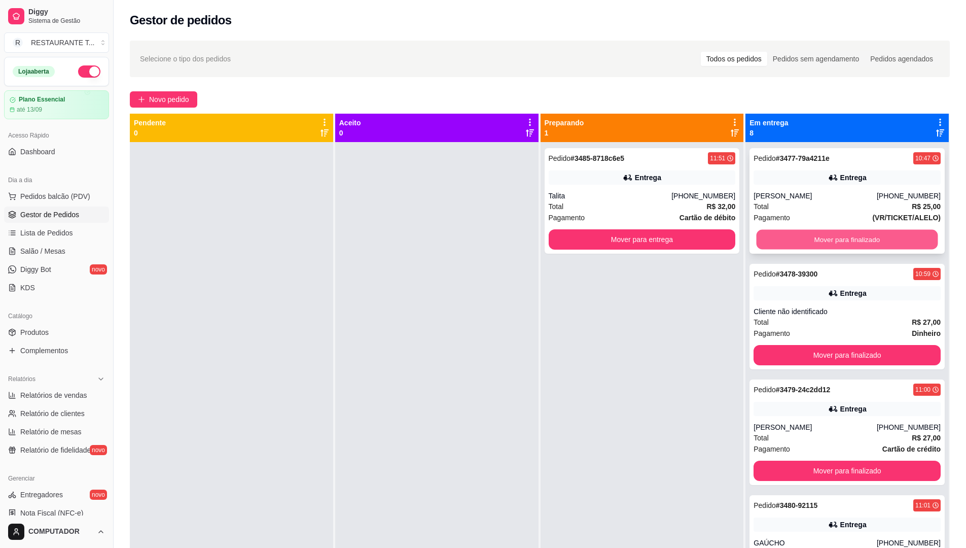
click at [824, 238] on button "Mover para finalizado" at bounding box center [847, 240] width 182 height 20
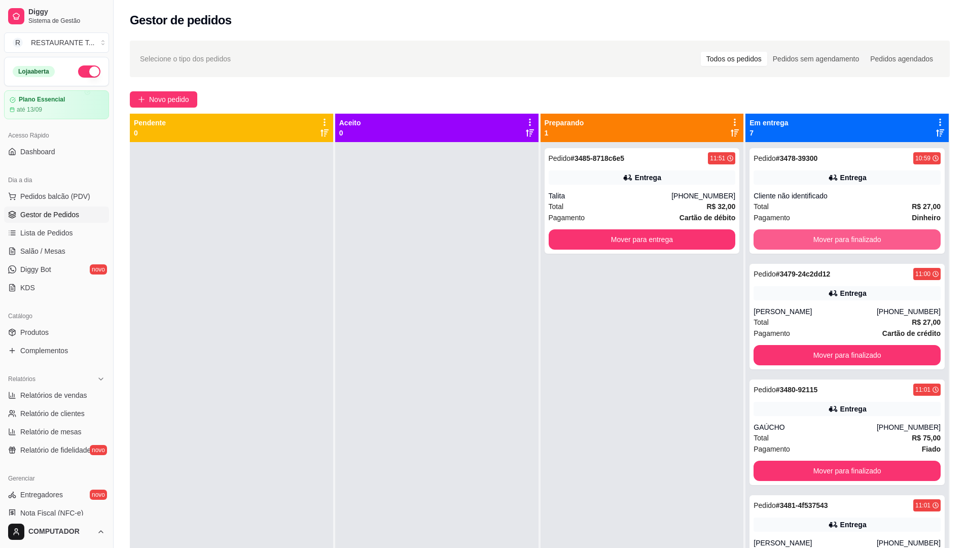
click at [824, 238] on button "Mover para finalizado" at bounding box center [846, 239] width 187 height 20
click at [824, 238] on button "Mover para finalizado" at bounding box center [847, 240] width 182 height 20
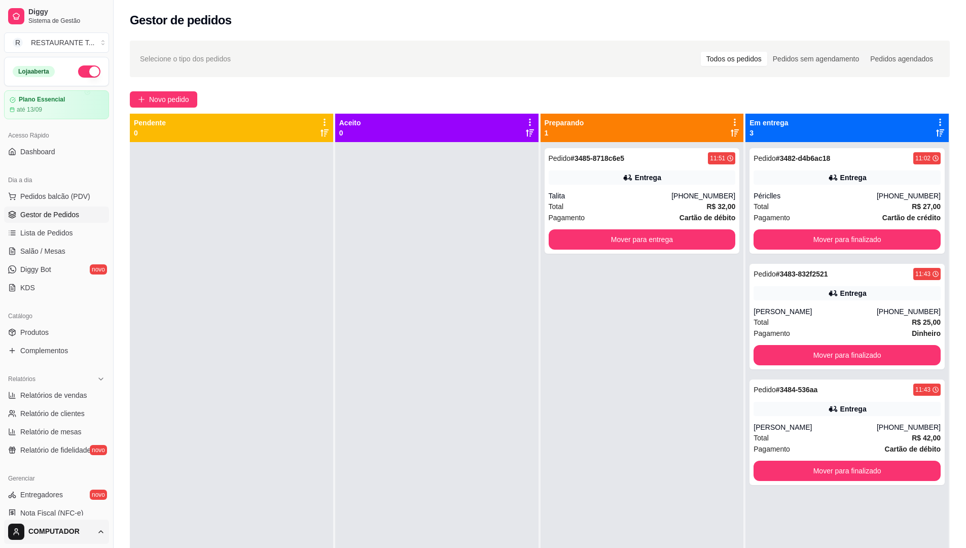
click at [75, 514] on html "Diggy Sistema de Gestão R RESTAURANTE T ... Loja aberta Plano Essencial até 13/…" at bounding box center [483, 274] width 966 height 548
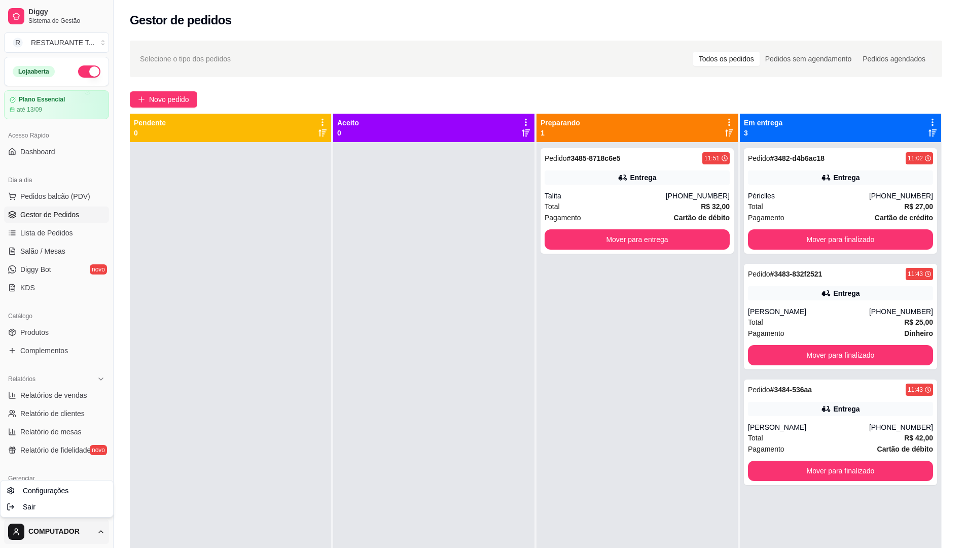
click at [100, 514] on html "Diggy Sistema de Gestão R RESTAURANTE T ... Loja aberta Plano Essencial até 13/…" at bounding box center [483, 274] width 966 height 548
click at [99, 514] on html "Diggy Sistema de Gestão R RESTAURANTE T ... Loja aberta Plano Essencial até 13/…" at bounding box center [486, 274] width 973 height 548
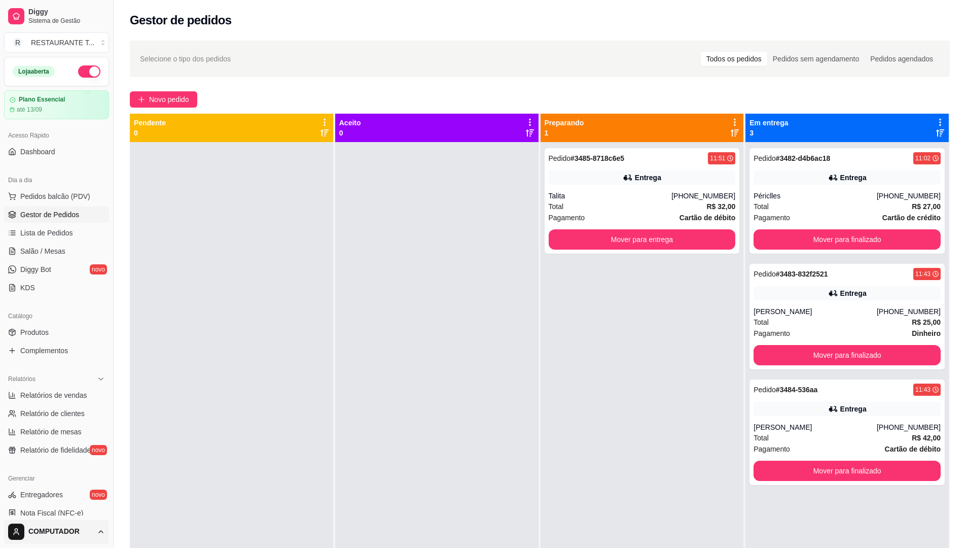
click at [17, 514] on html "Diggy Sistema de Gestão R RESTAURANTE T ... Loja aberta Plano Essencial até 13/…" at bounding box center [483, 274] width 966 height 548
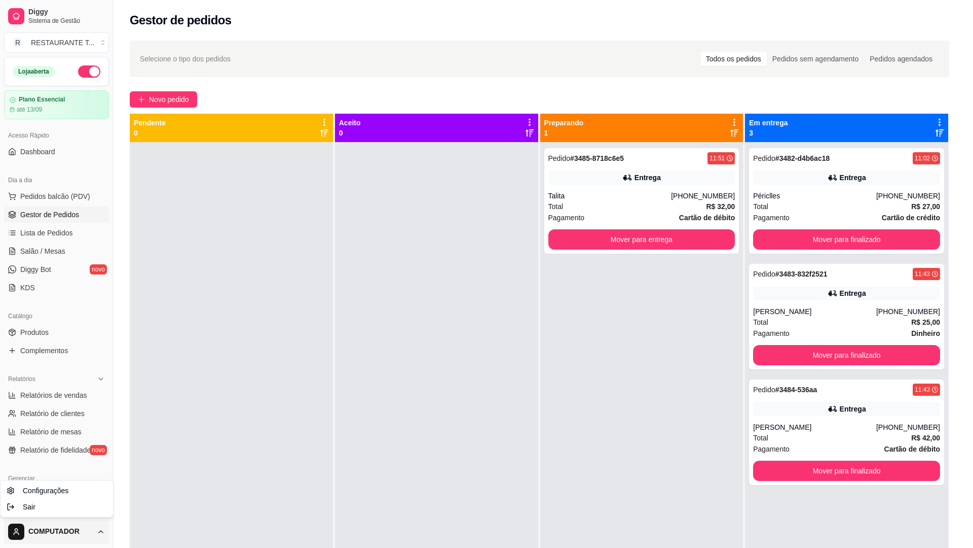
click at [17, 514] on html "Diggy Sistema de Gestão R RESTAURANTE T ... Loja aberta Plano Essencial até 13/…" at bounding box center [486, 274] width 973 height 548
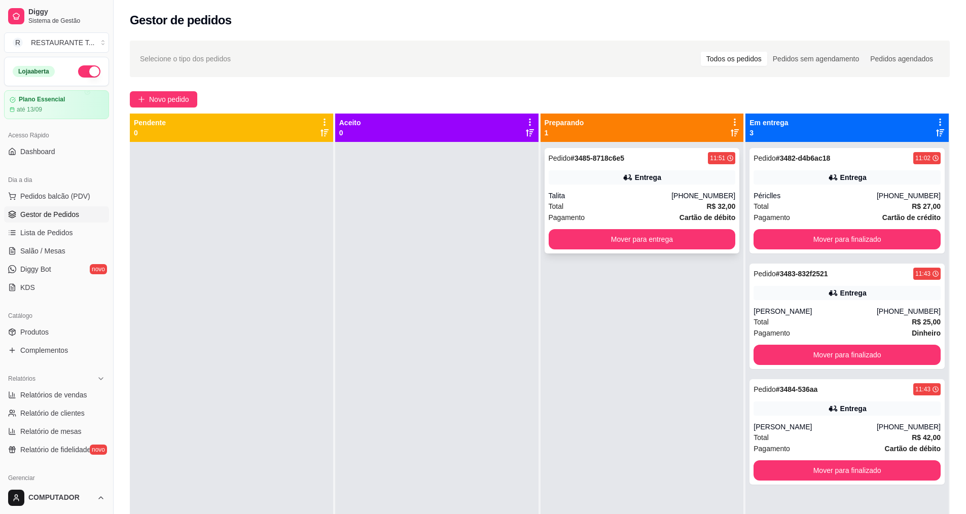
click at [685, 251] on div "Pedido # 3485-8718c6e5 11:51 Entrega Talita (12) 99794-7295 Total R$ 32,00 Paga…" at bounding box center [642, 200] width 195 height 105
click at [666, 242] on button "Mover para entrega" at bounding box center [642, 240] width 182 height 20
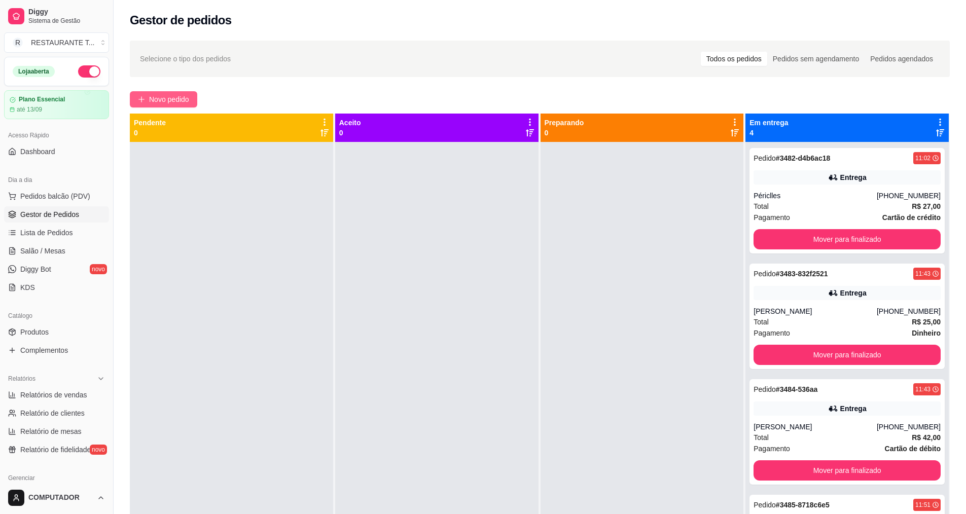
click at [165, 98] on span "Novo pedido" at bounding box center [169, 99] width 40 height 11
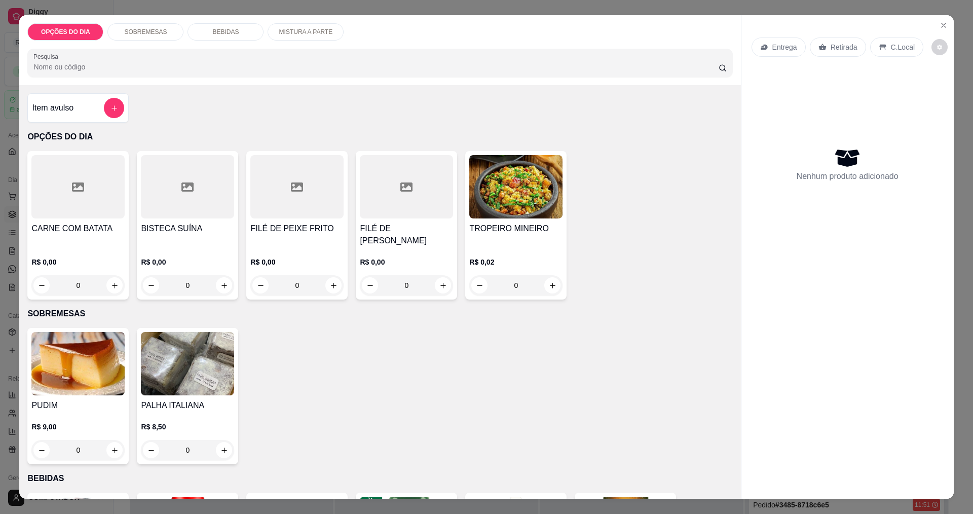
click at [546, 286] on div "0" at bounding box center [515, 285] width 93 height 20
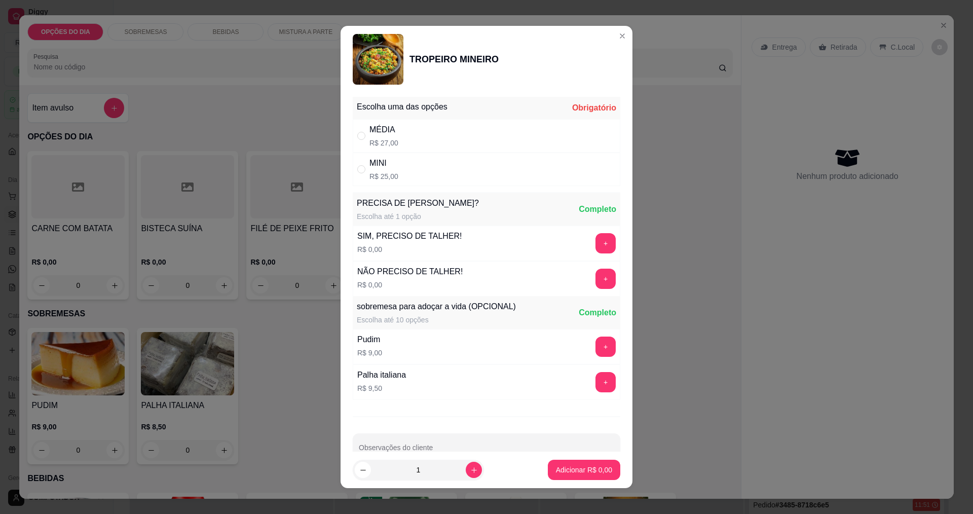
click at [365, 126] on div "MÉDIA R$ 27,00" at bounding box center [487, 135] width 268 height 33
radio input "true"
click at [578, 465] on p "Adicionar R$ 27,00" at bounding box center [582, 470] width 60 height 10
type input "1"
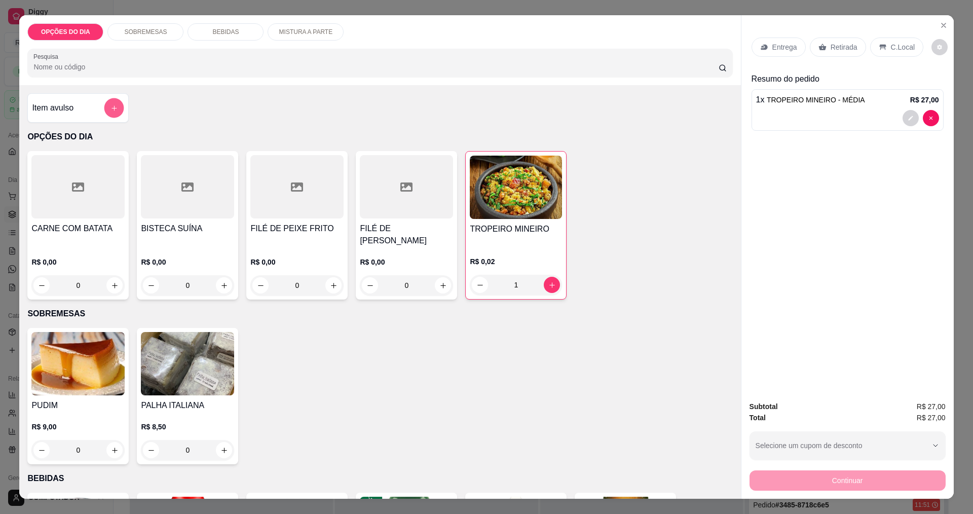
click at [112, 108] on icon "add-separate-item" at bounding box center [114, 107] width 5 height 5
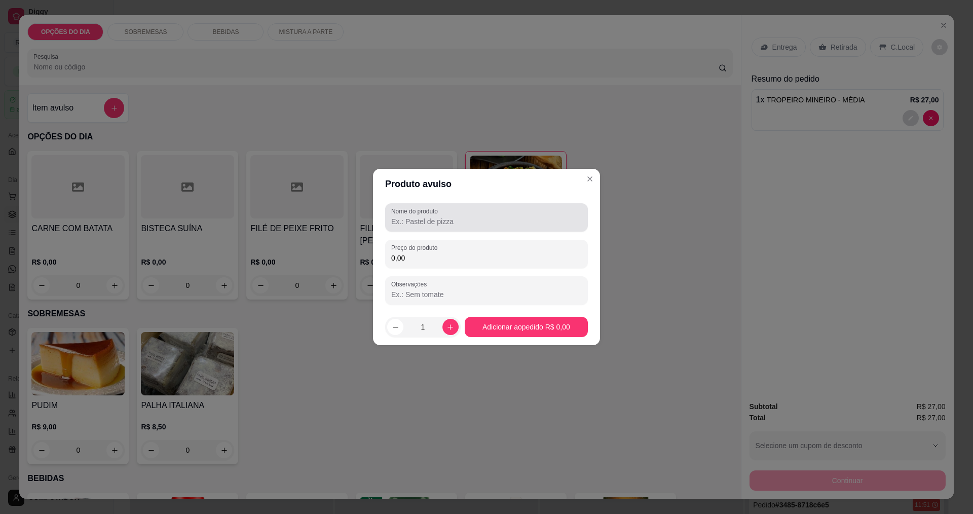
click at [419, 213] on label "Nome do produto" at bounding box center [416, 211] width 50 height 9
click at [419, 216] on input "Nome do produto" at bounding box center [486, 221] width 191 height 10
type input "COCA 1 LITRO"
type input "10,00"
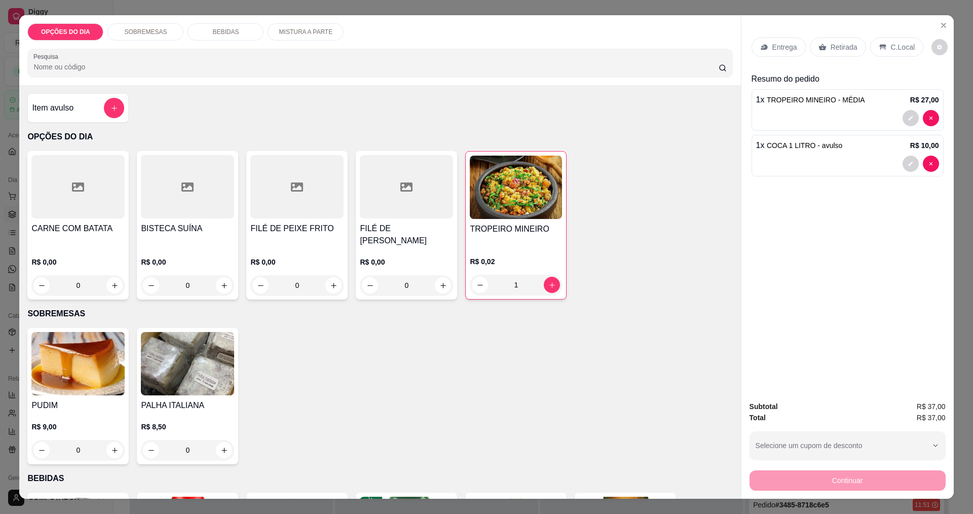
click at [776, 50] on p "Entrega" at bounding box center [785, 47] width 25 height 10
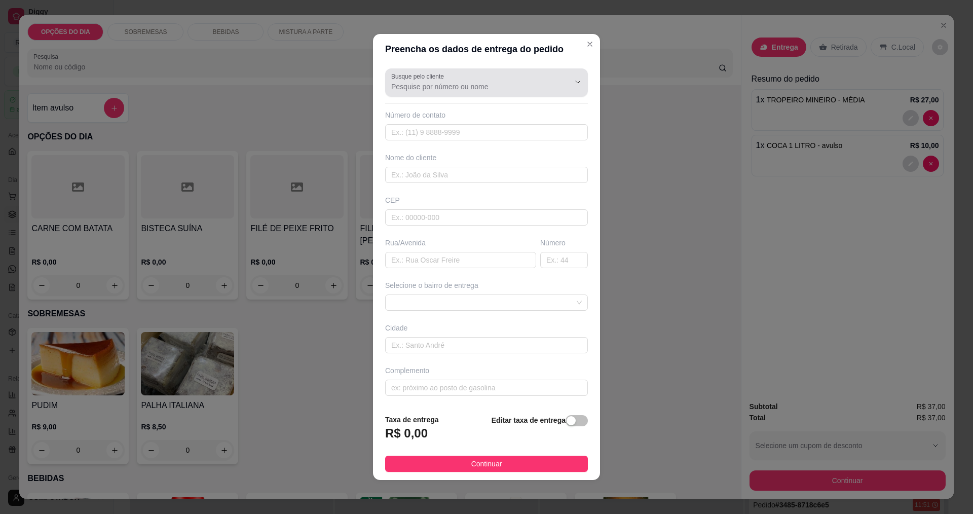
click at [438, 81] on div at bounding box center [486, 83] width 191 height 20
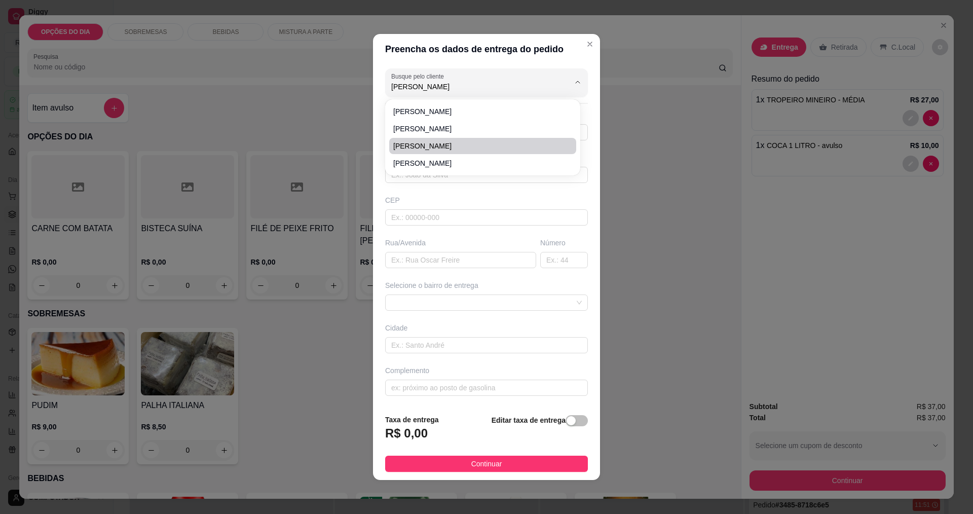
click at [437, 148] on span "Fernando" at bounding box center [477, 146] width 169 height 10
type input "Fernando"
type input "12997250348"
type input "Fernando"
type input "ADPM"
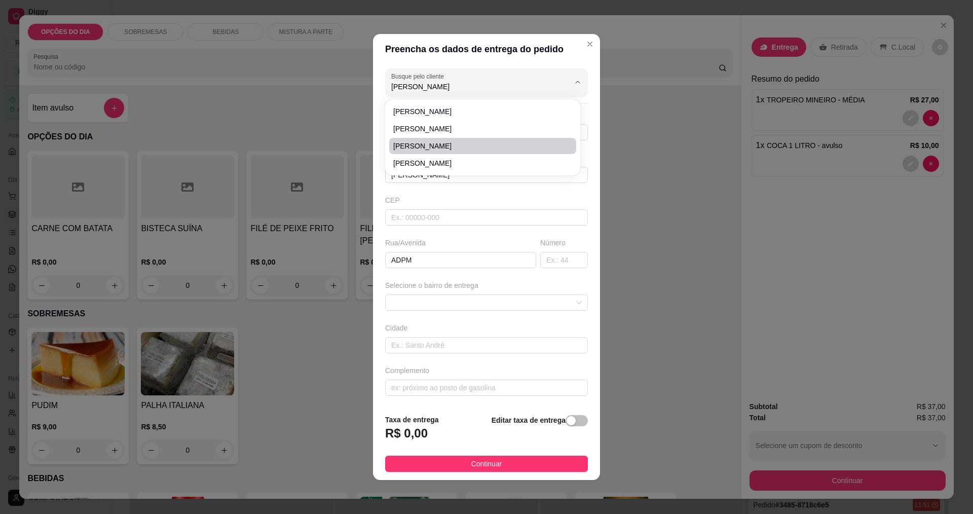
type input "São José dos Campos"
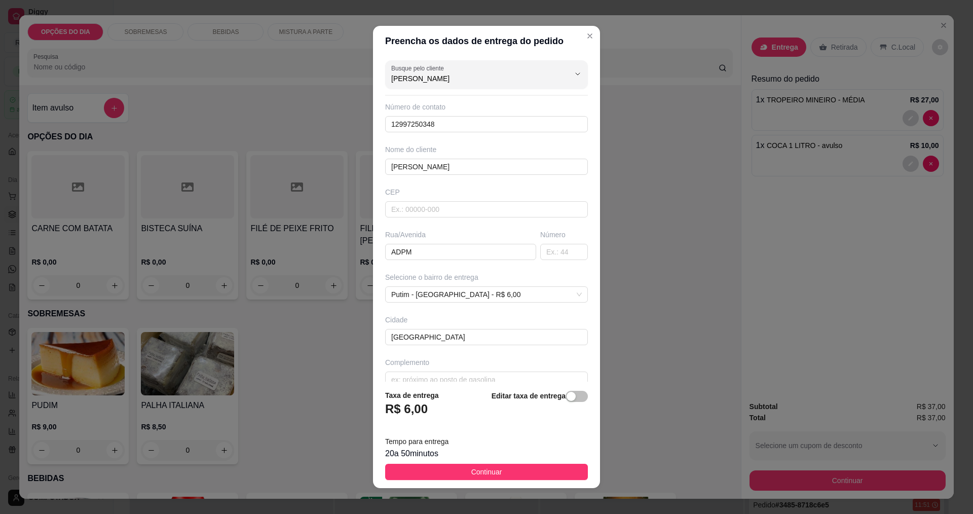
click at [481, 468] on span "Continuar" at bounding box center [487, 471] width 31 height 11
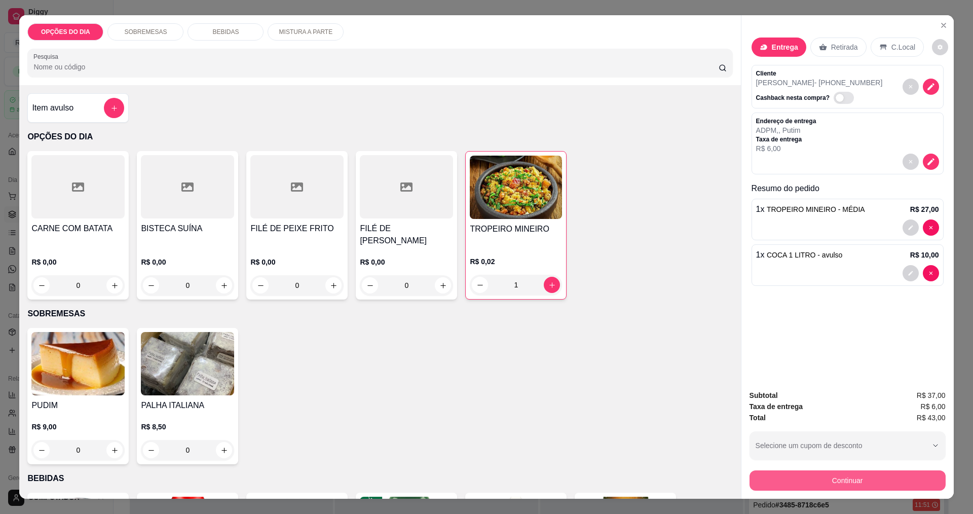
click at [865, 485] on button "Continuar" at bounding box center [848, 480] width 196 height 20
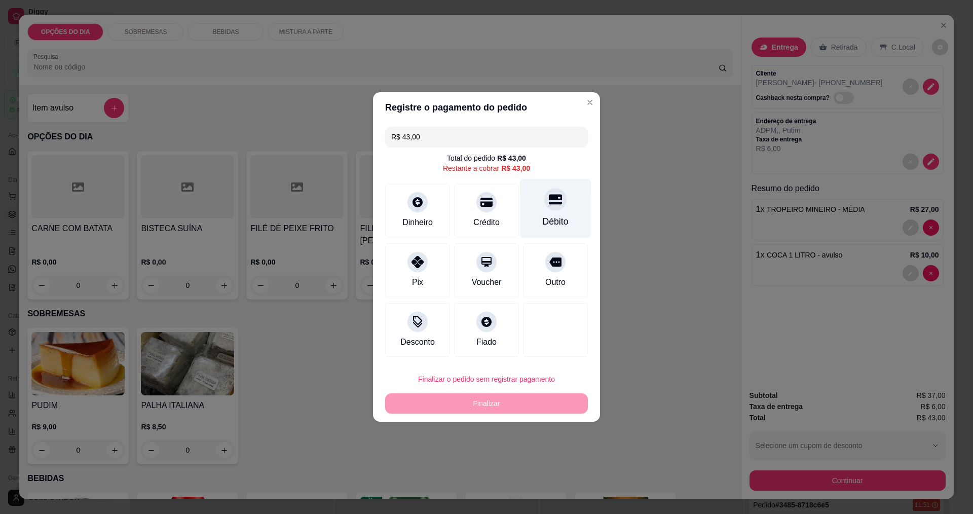
click at [562, 213] on div "Débito" at bounding box center [555, 208] width 71 height 59
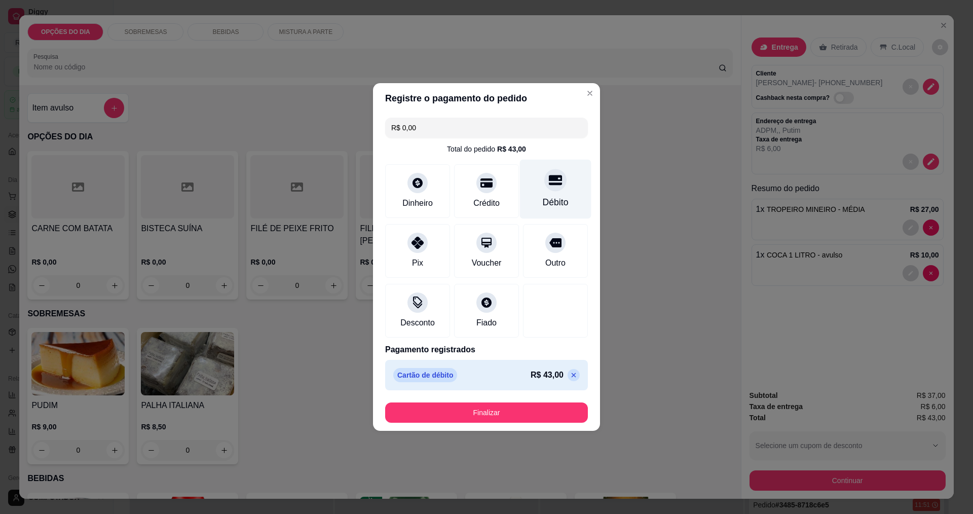
type input "R$ 0,00"
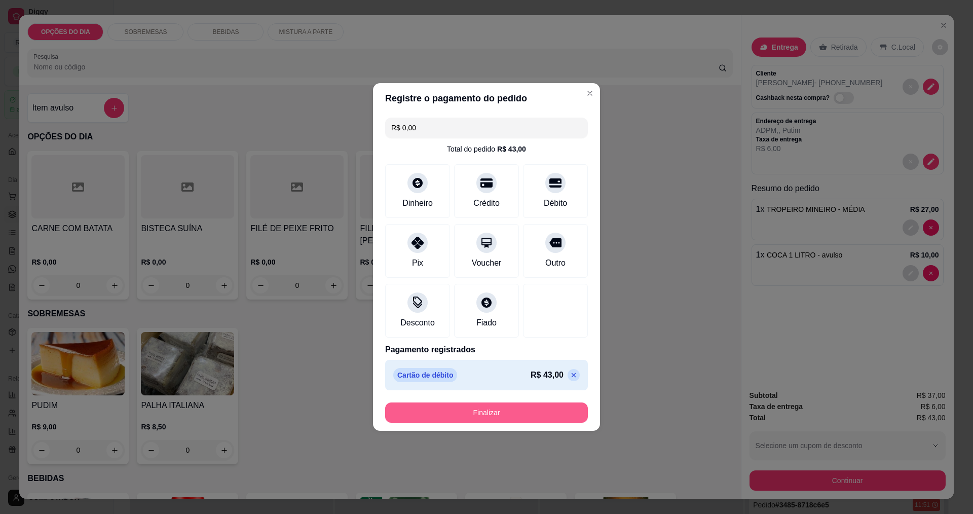
click at [514, 418] on button "Finalizar" at bounding box center [486, 413] width 203 height 20
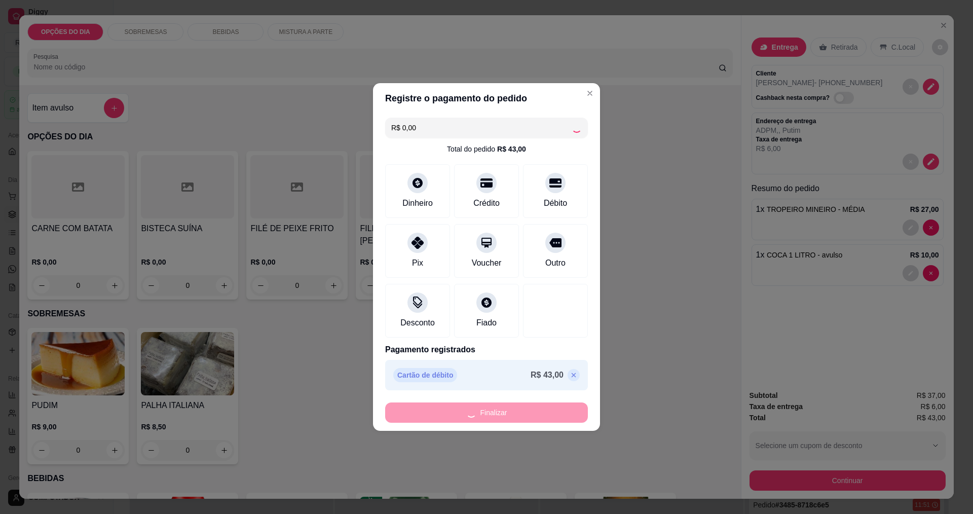
type input "0"
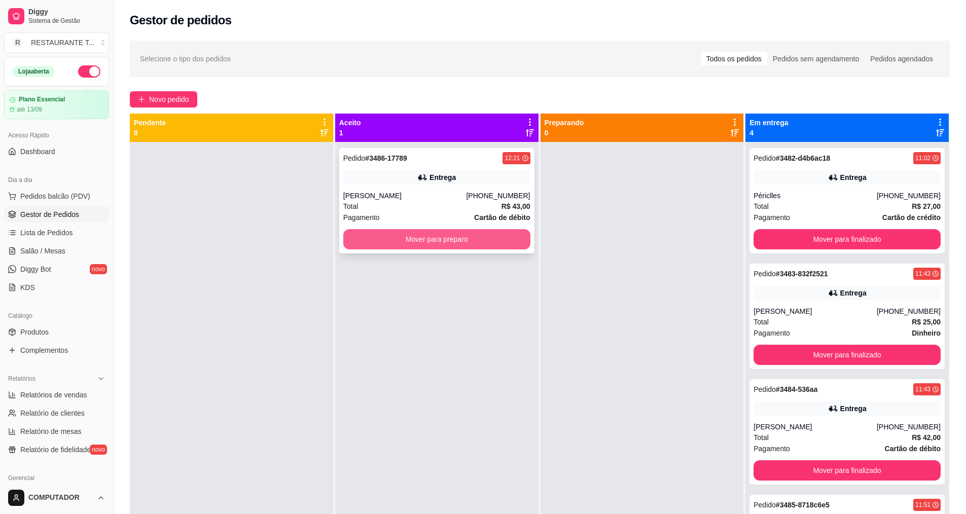
click at [470, 235] on button "Mover para preparo" at bounding box center [436, 239] width 187 height 20
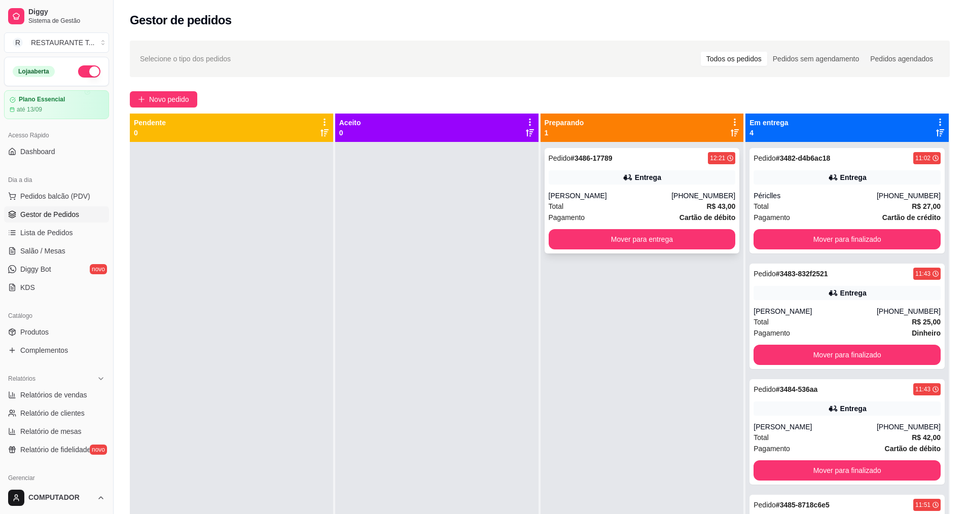
click at [688, 199] on div "(12) 99725-0348" at bounding box center [703, 196] width 64 height 10
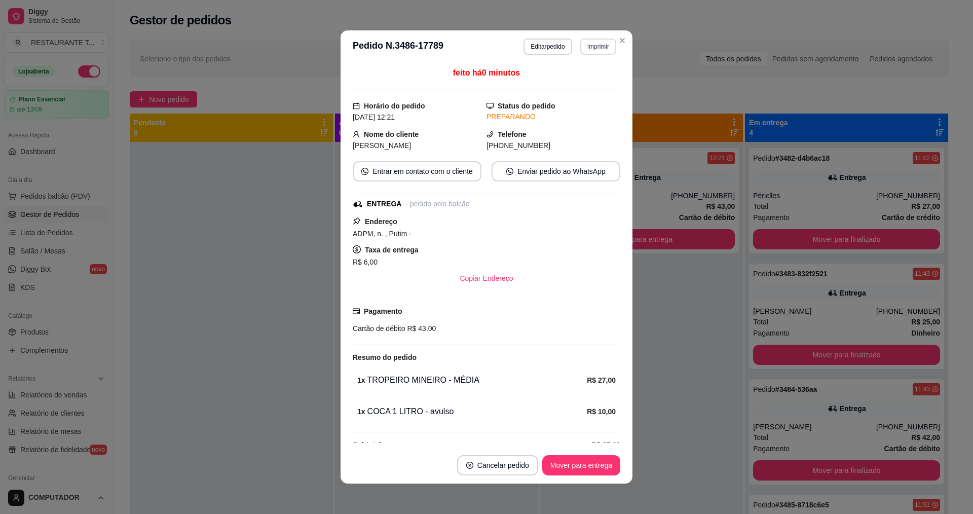
click at [596, 42] on button "Imprimir" at bounding box center [599, 47] width 36 height 16
click at [584, 83] on button "IMPRESSORA" at bounding box center [576, 82] width 71 height 16
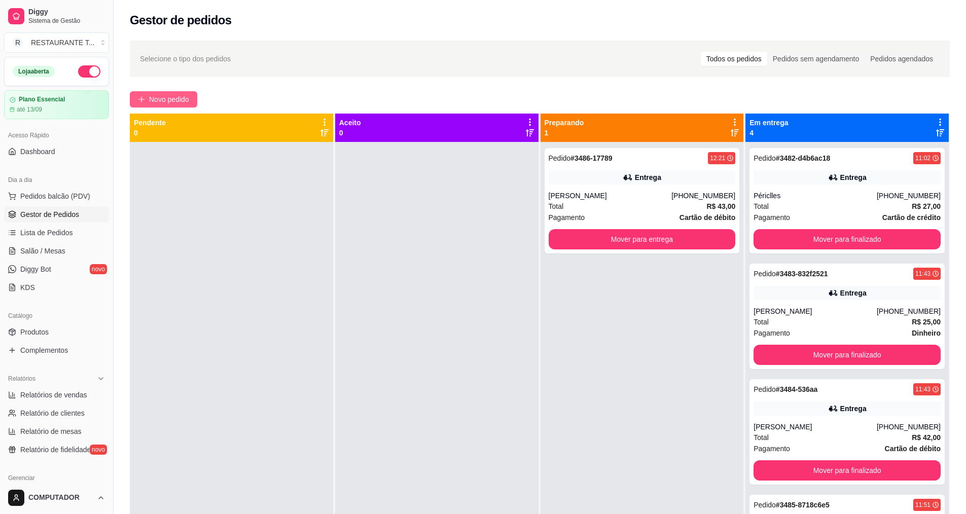
click at [176, 93] on button "Novo pedido" at bounding box center [163, 99] width 67 height 16
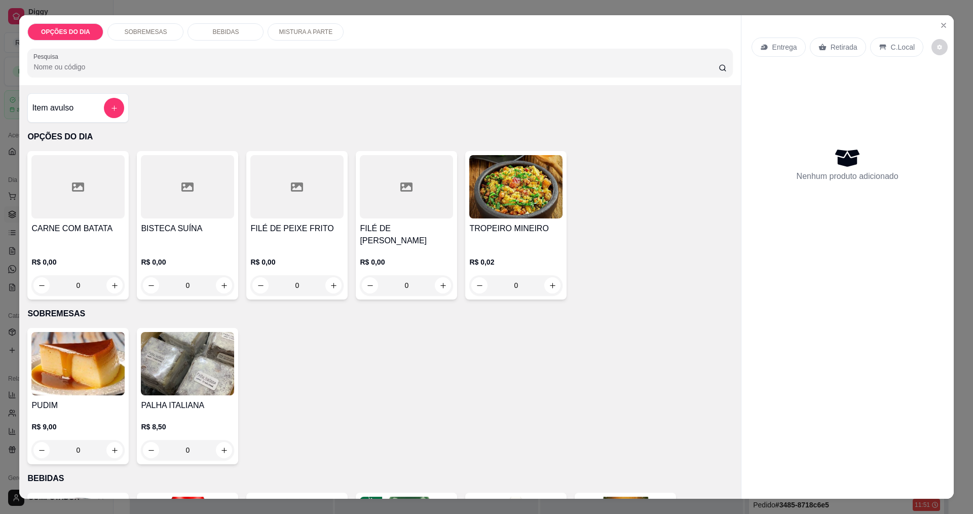
click at [332, 278] on div "0" at bounding box center [296, 285] width 93 height 20
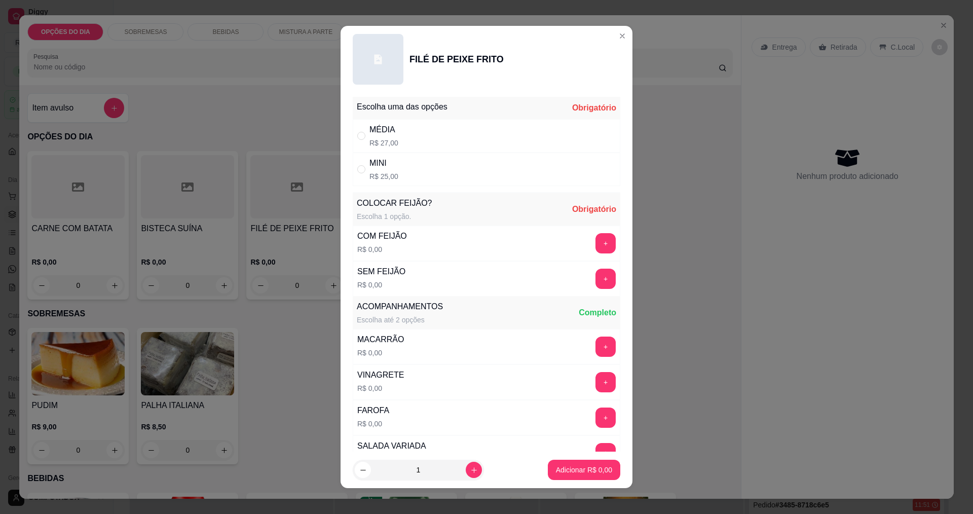
click at [383, 135] on div "MÉDIA" at bounding box center [384, 130] width 29 height 12
radio input "true"
click at [596, 245] on button "+" at bounding box center [606, 243] width 20 height 20
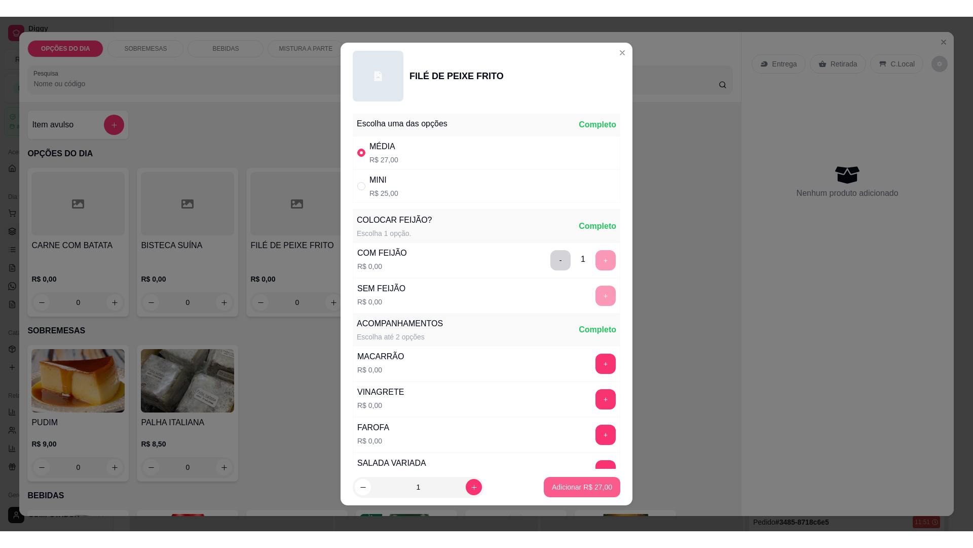
scroll to position [204, 0]
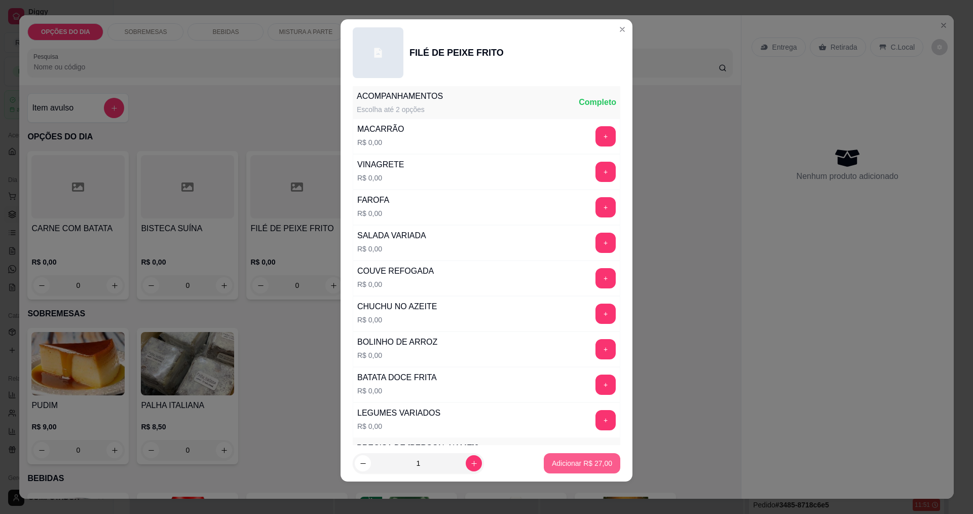
click at [569, 461] on p "Adicionar R$ 27,00" at bounding box center [582, 463] width 60 height 10
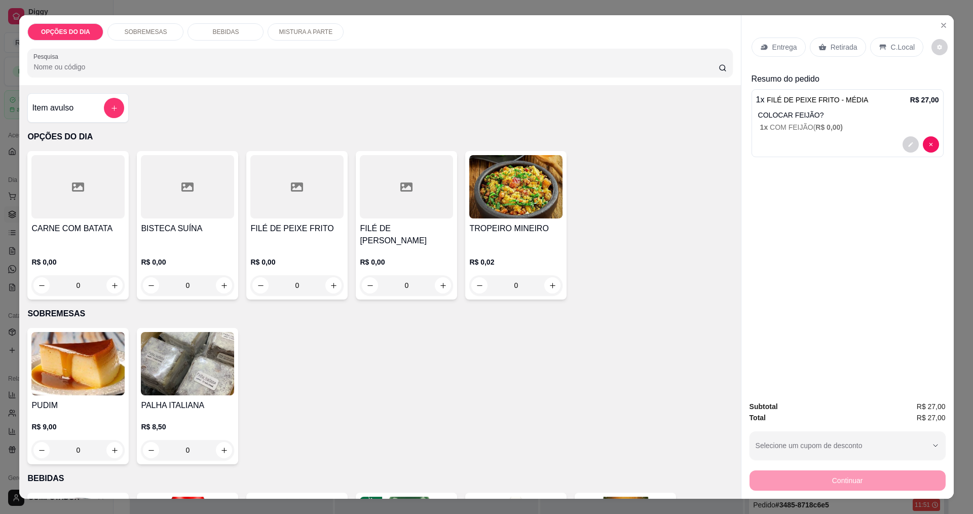
click at [106, 282] on div "0" at bounding box center [77, 285] width 93 height 20
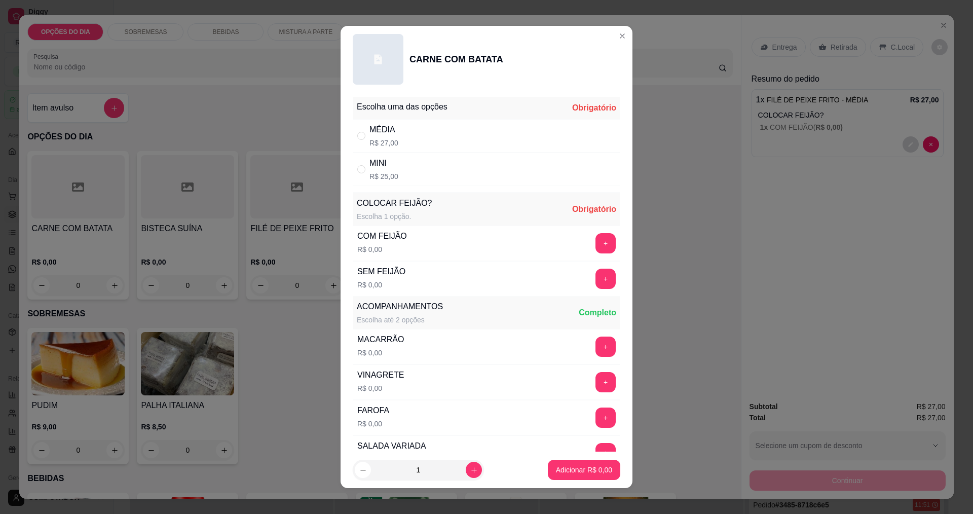
click at [406, 166] on div "MINI R$ 25,00" at bounding box center [487, 169] width 268 height 33
radio input "true"
click at [596, 240] on button "+" at bounding box center [606, 243] width 20 height 20
click at [567, 472] on button "Adicionar R$ 25,00" at bounding box center [582, 470] width 75 height 20
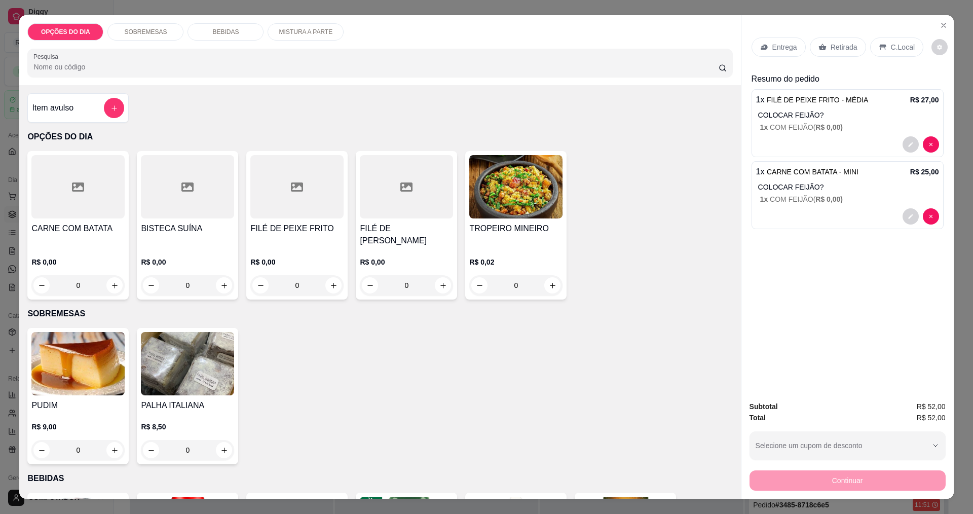
click at [773, 50] on p "Entrega" at bounding box center [785, 47] width 25 height 10
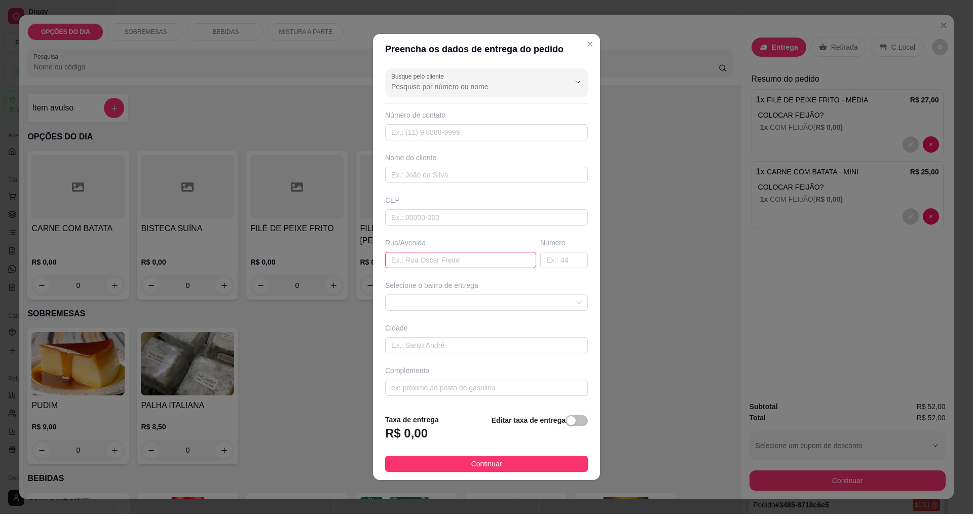
click at [444, 263] on input "text" at bounding box center [460, 260] width 151 height 16
type input "MUTUNS"
click at [466, 302] on span at bounding box center [486, 302] width 191 height 15
type input "53"
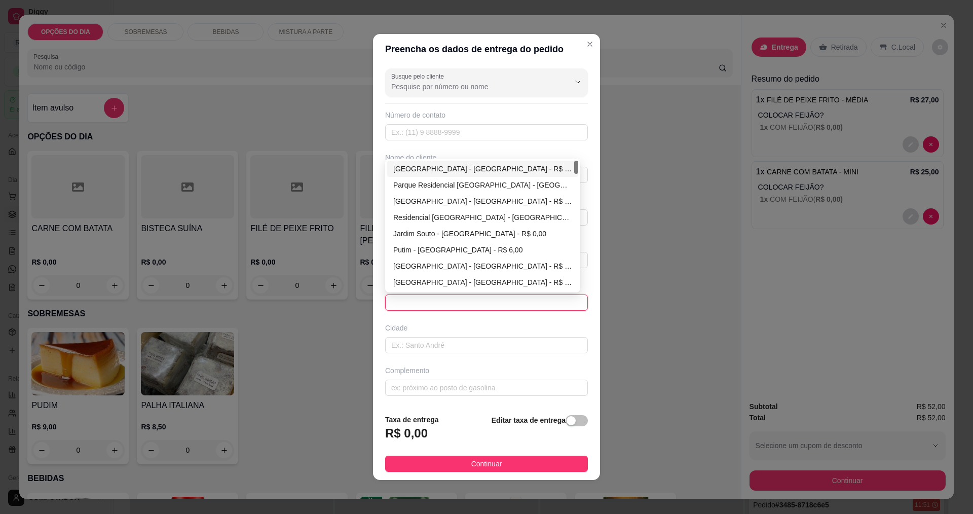
click at [457, 168] on div "Jardim Uira - São José dos Campos - R$ 0,00" at bounding box center [482, 168] width 179 height 11
type input "São José dos Campos"
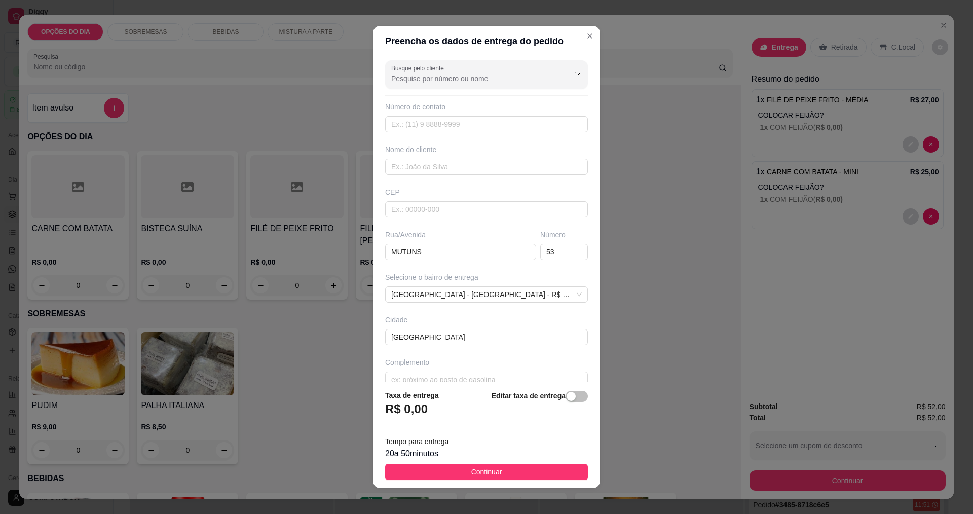
click at [472, 473] on span "Continuar" at bounding box center [487, 471] width 31 height 11
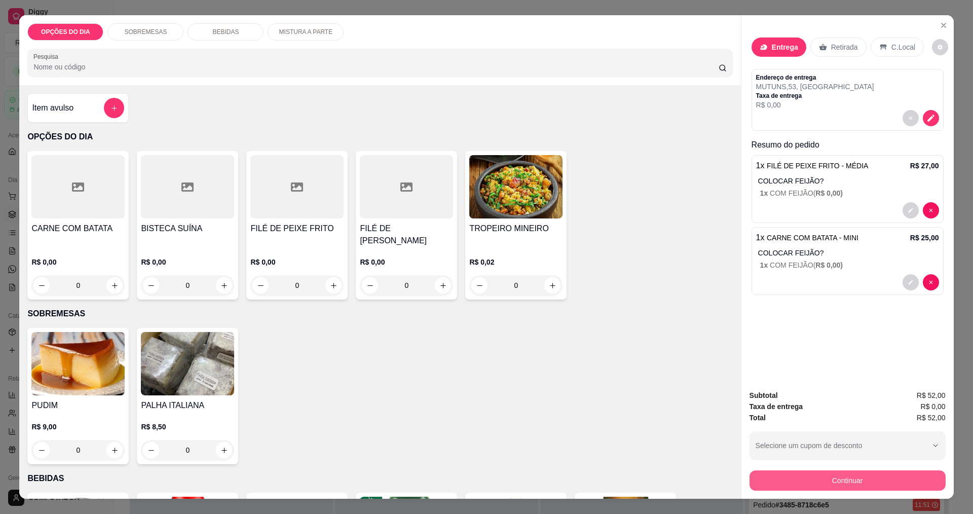
click at [847, 476] on button "Continuar" at bounding box center [848, 480] width 196 height 20
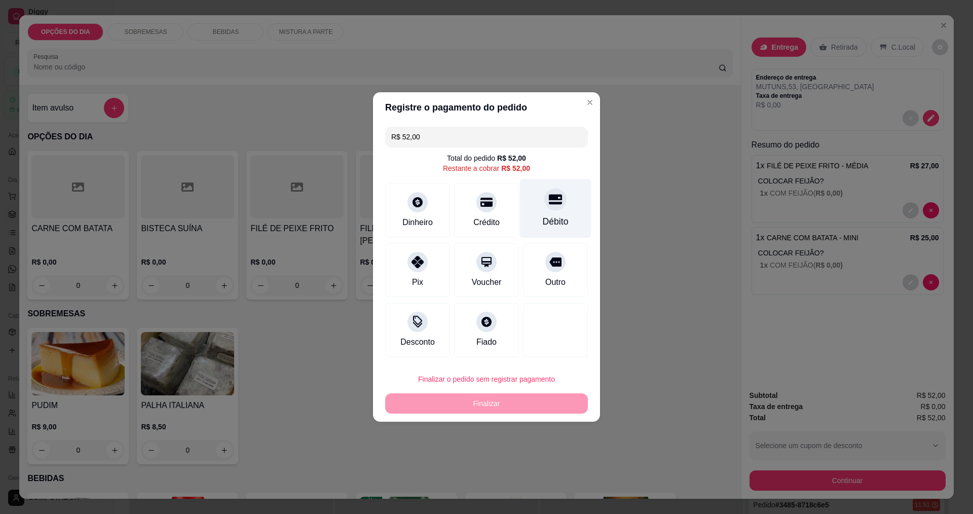
click at [549, 208] on div at bounding box center [556, 199] width 22 height 22
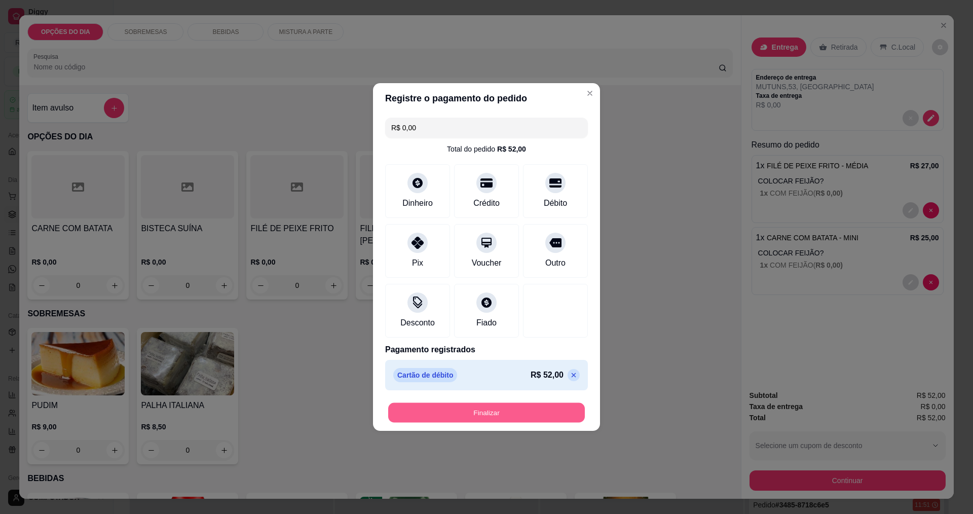
click at [515, 415] on button "Finalizar" at bounding box center [486, 413] width 197 height 20
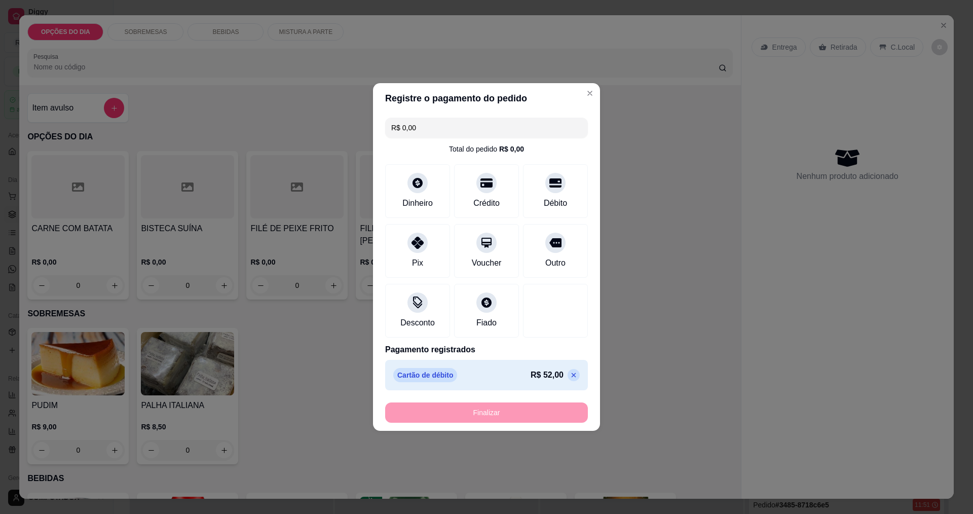
type input "-R$ 52,00"
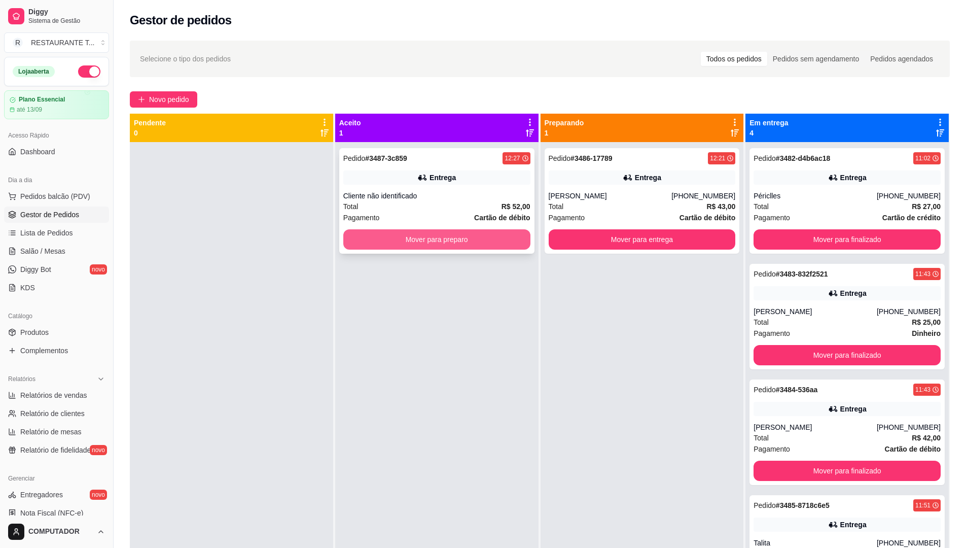
click at [452, 244] on button "Mover para preparo" at bounding box center [436, 239] width 187 height 20
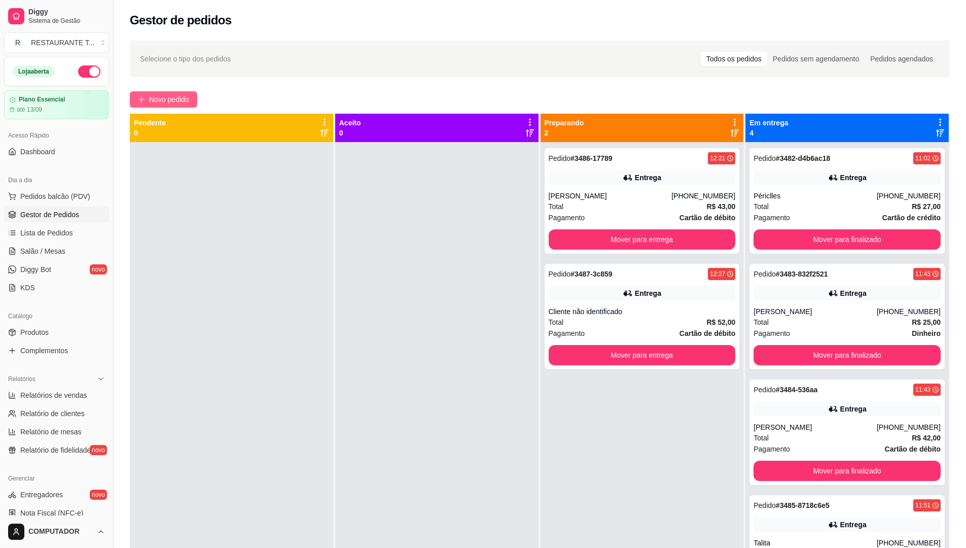
click at [154, 99] on span "Novo pedido" at bounding box center [169, 99] width 40 height 11
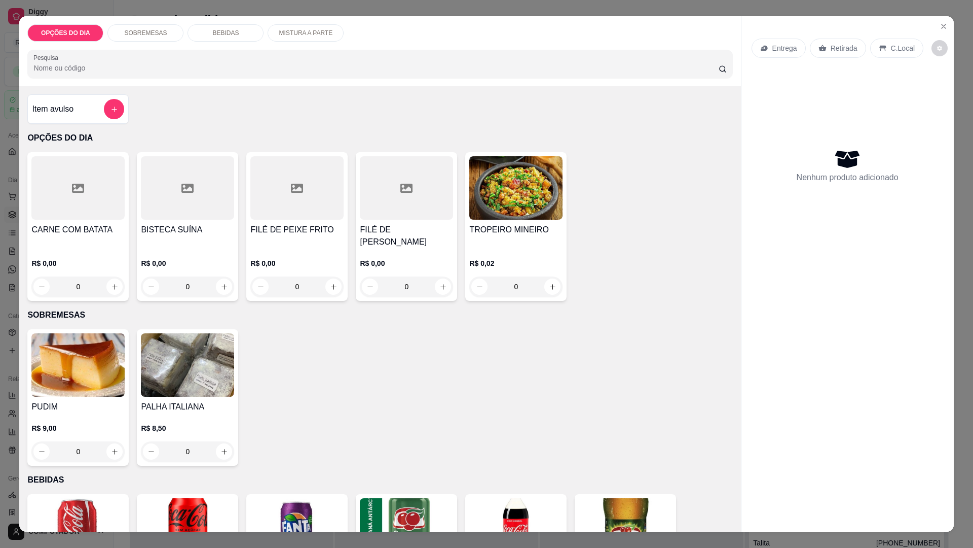
click at [111, 287] on div "0" at bounding box center [77, 286] width 93 height 20
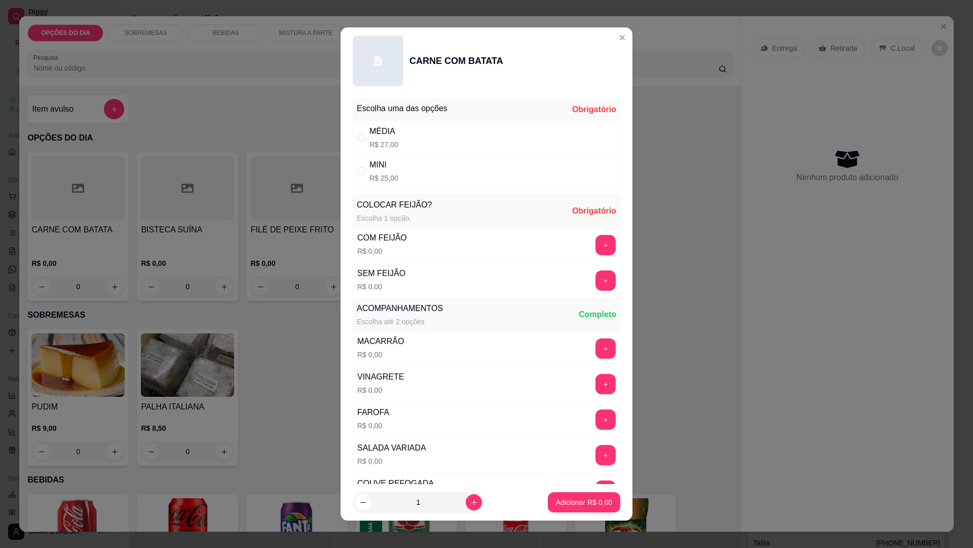
click at [393, 132] on div "MÉDIA" at bounding box center [384, 131] width 29 height 12
radio input "true"
click at [596, 244] on button "+" at bounding box center [606, 245] width 20 height 20
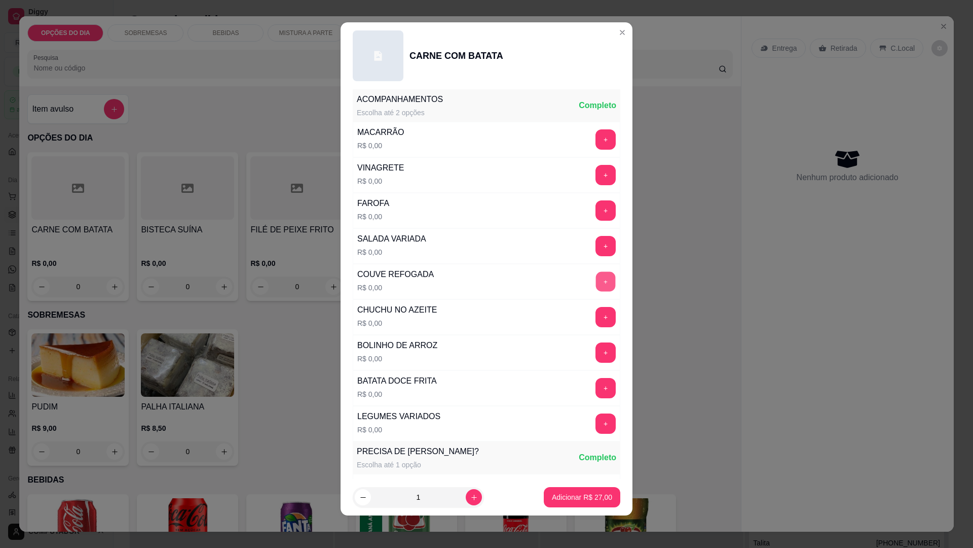
click at [596, 277] on button "+" at bounding box center [606, 282] width 20 height 20
click at [596, 315] on button "+" at bounding box center [606, 317] width 20 height 20
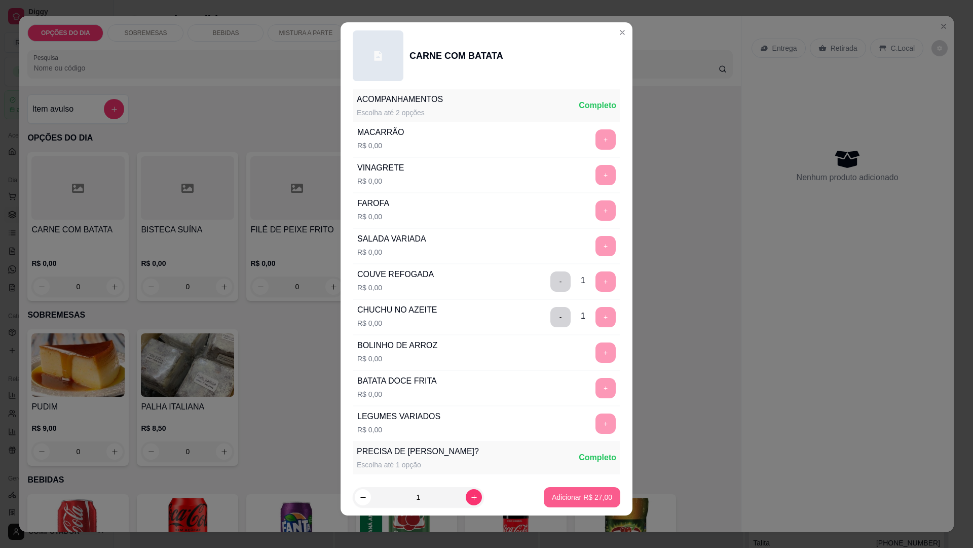
click at [577, 497] on p "Adicionar R$ 27,00" at bounding box center [582, 497] width 60 height 10
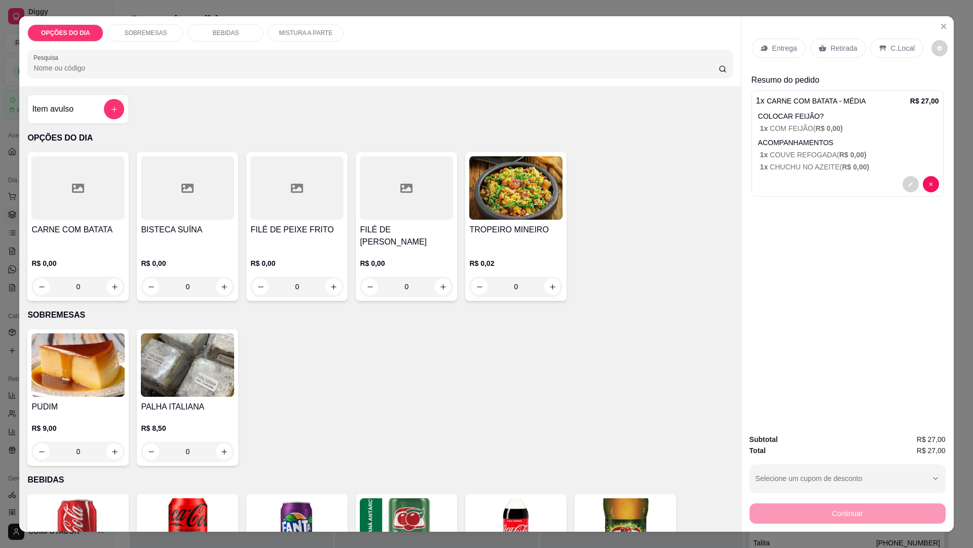
click at [782, 44] on p "Entrega" at bounding box center [785, 48] width 25 height 10
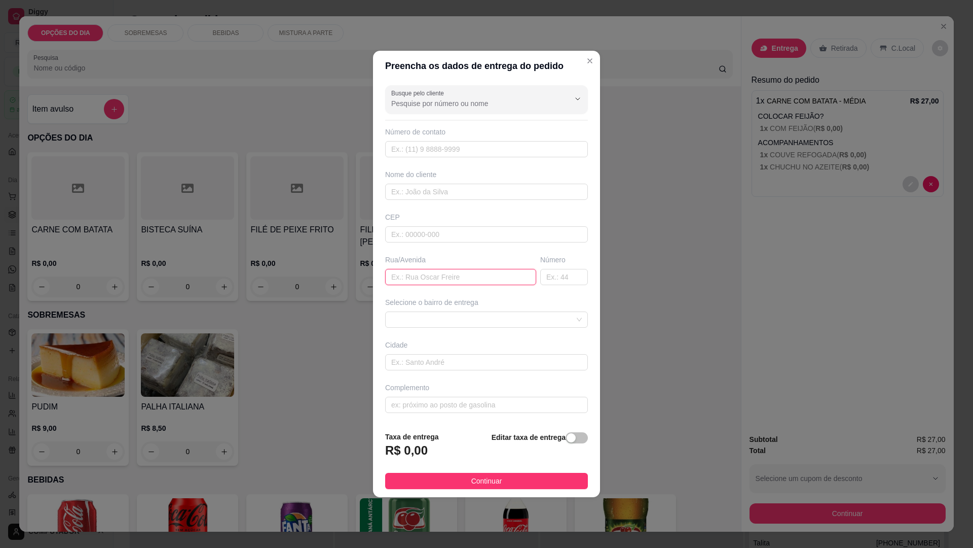
click at [496, 275] on input "text" at bounding box center [460, 277] width 151 height 16
type input "MADRE MARIA GEMA DE JESUS"
click at [502, 317] on span at bounding box center [486, 319] width 191 height 15
type input "470"
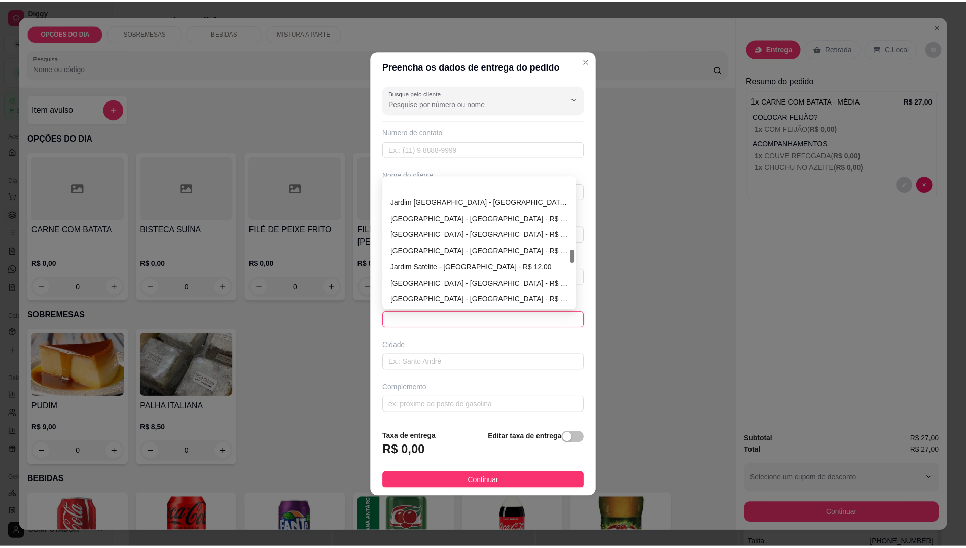
scroll to position [681, 0]
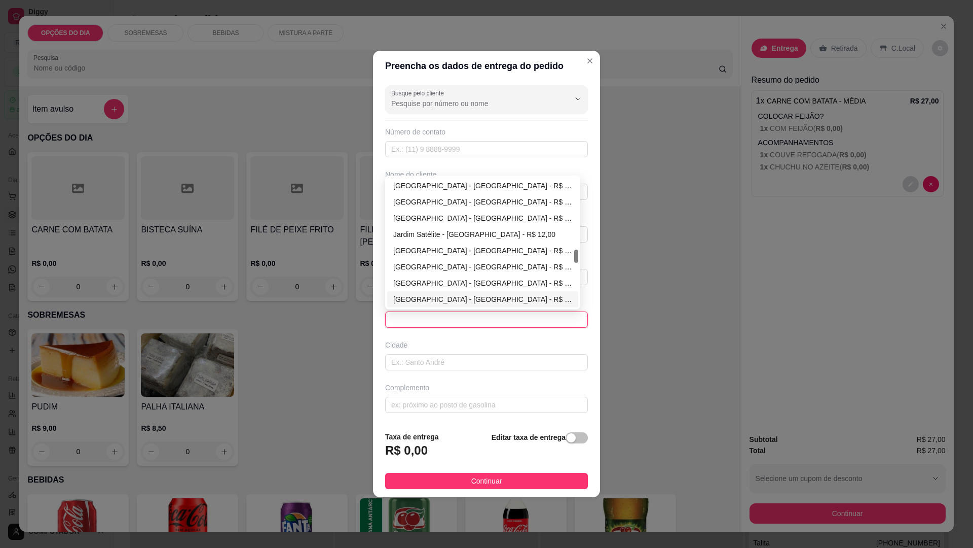
click at [489, 295] on div "Parque Santa Rita - São José dos Campos - R$ 0,00" at bounding box center [482, 299] width 179 height 11
type input "São José dos Campos"
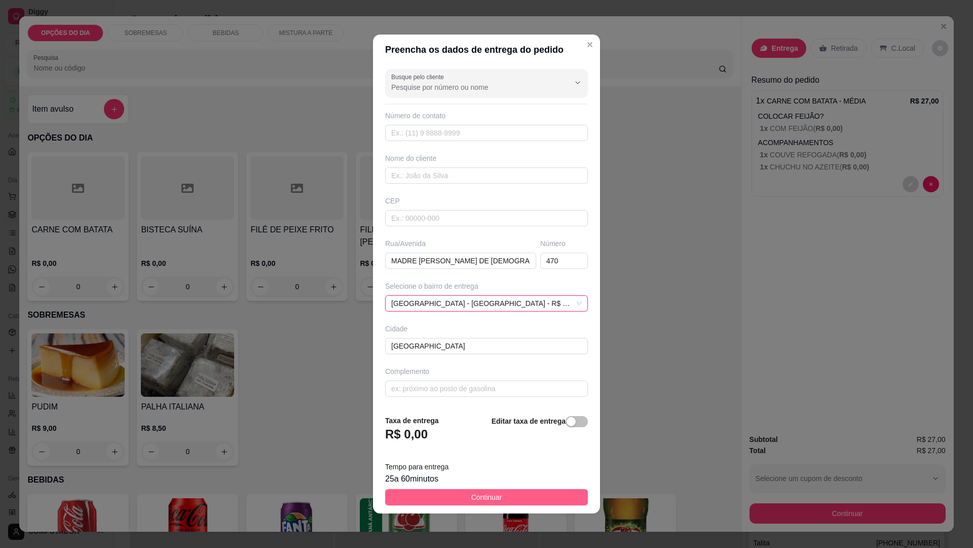
click at [481, 492] on span "Continuar" at bounding box center [487, 496] width 31 height 11
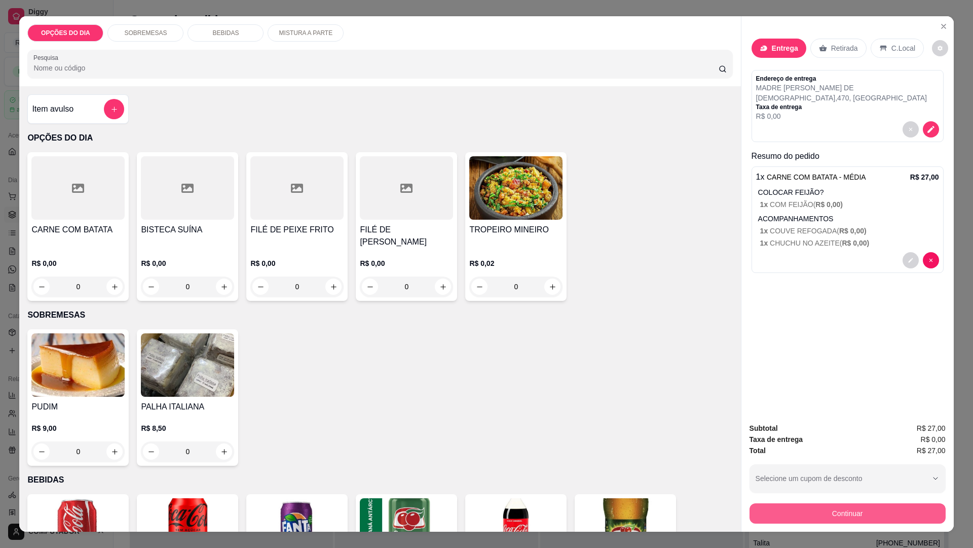
click at [814, 511] on button "Continuar" at bounding box center [848, 513] width 196 height 20
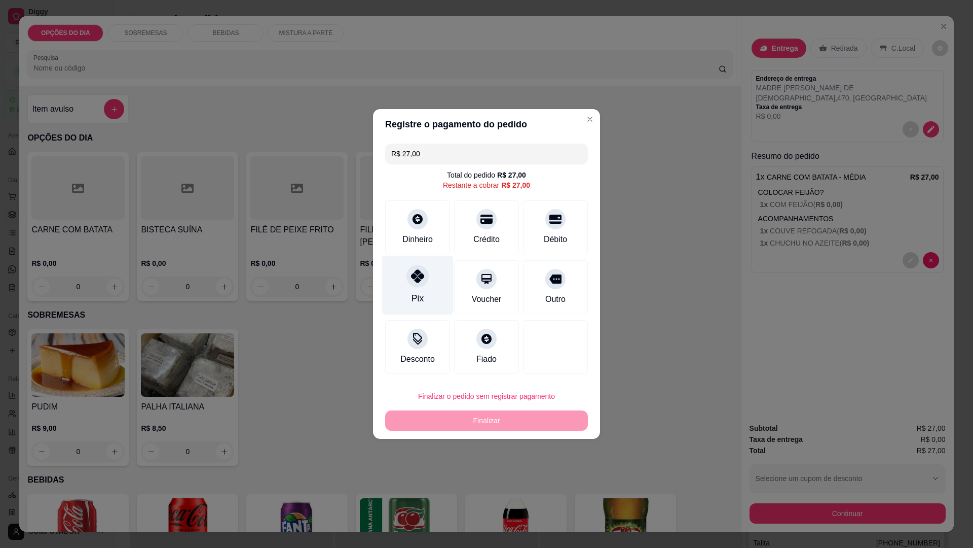
click at [413, 291] on div "Pix" at bounding box center [417, 285] width 71 height 59
type input "R$ 0,00"
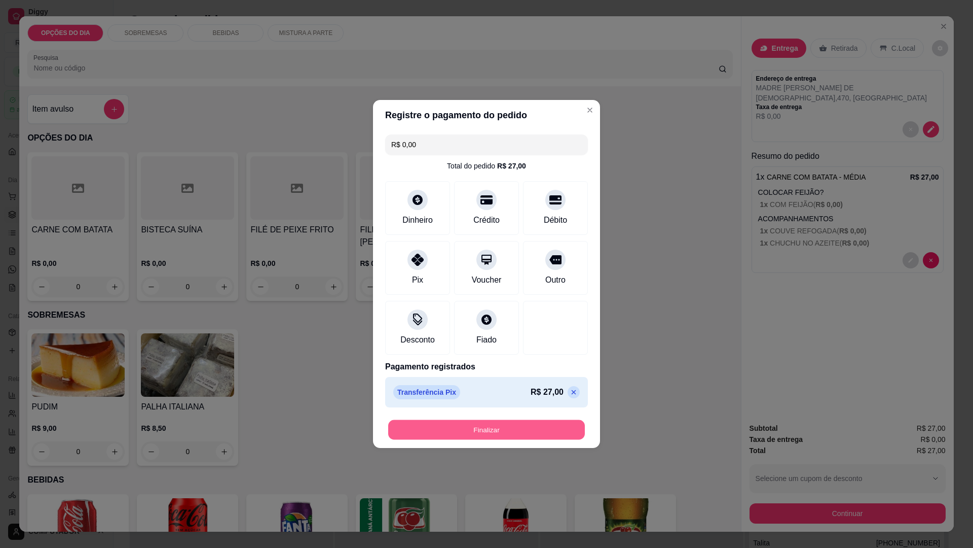
click at [474, 426] on button "Finalizar" at bounding box center [486, 430] width 197 height 20
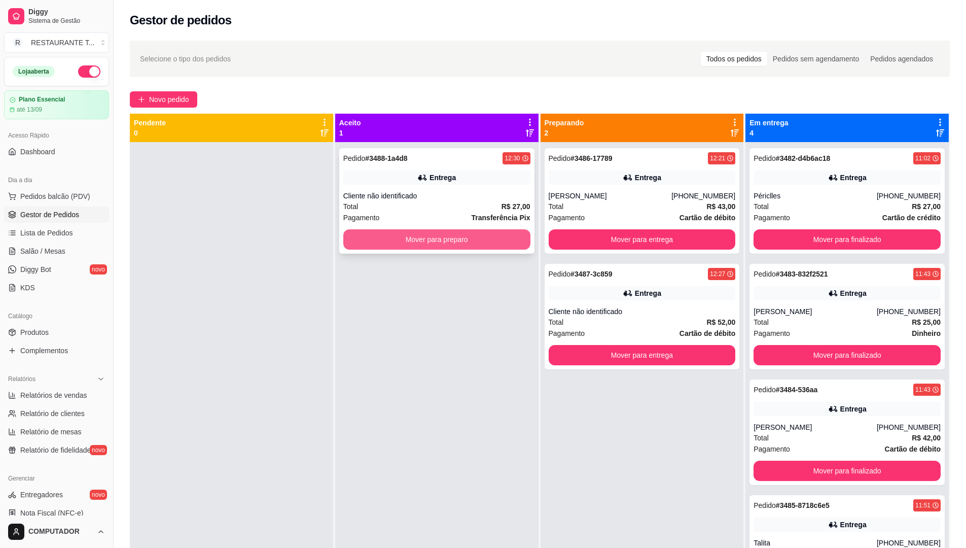
click at [472, 237] on button "Mover para preparo" at bounding box center [436, 239] width 187 height 20
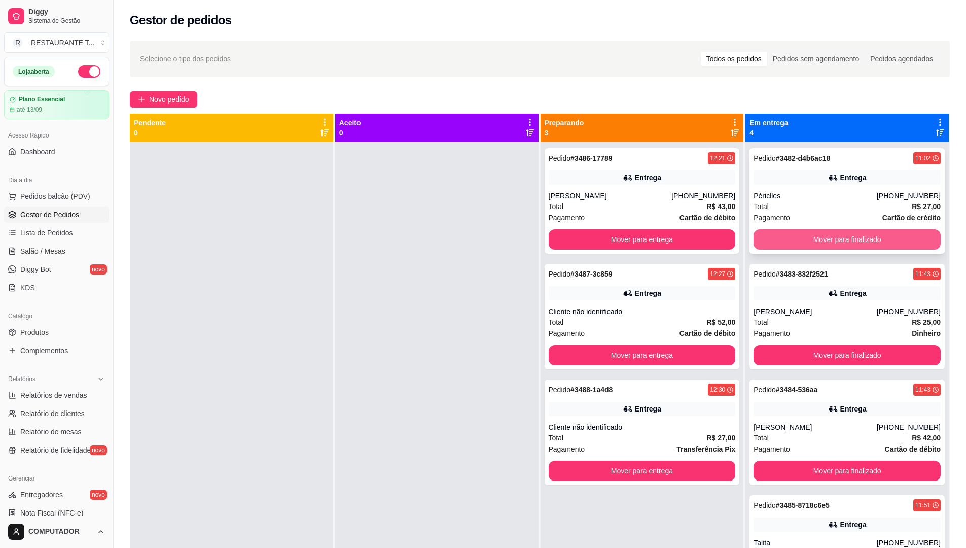
click at [815, 237] on button "Mover para finalizado" at bounding box center [846, 239] width 187 height 20
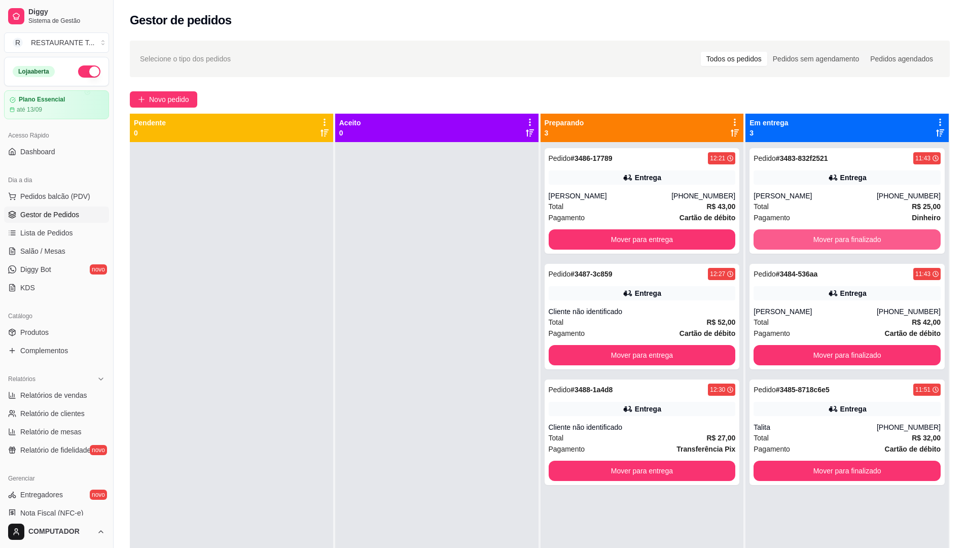
click at [815, 237] on button "Mover para finalizado" at bounding box center [846, 239] width 187 height 20
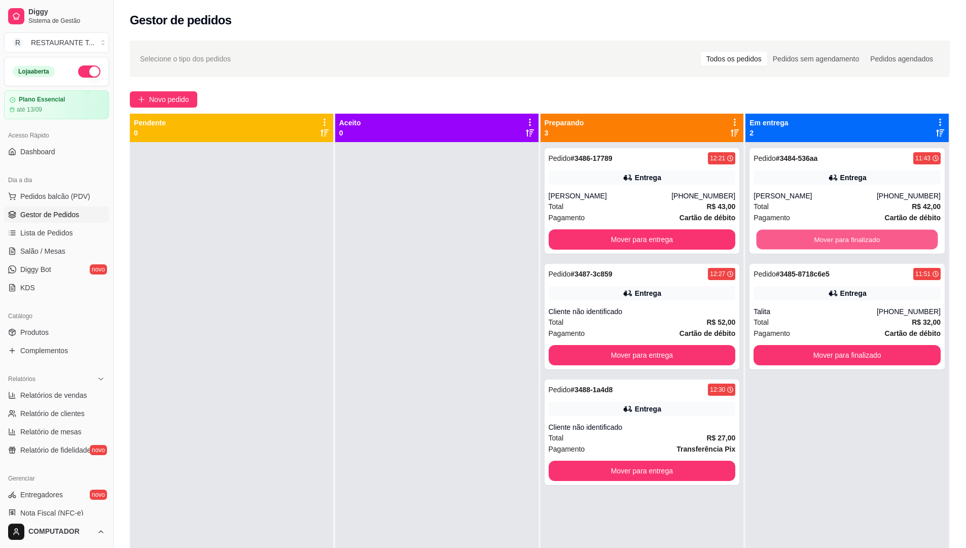
click at [815, 237] on button "Mover para finalizado" at bounding box center [847, 240] width 182 height 20
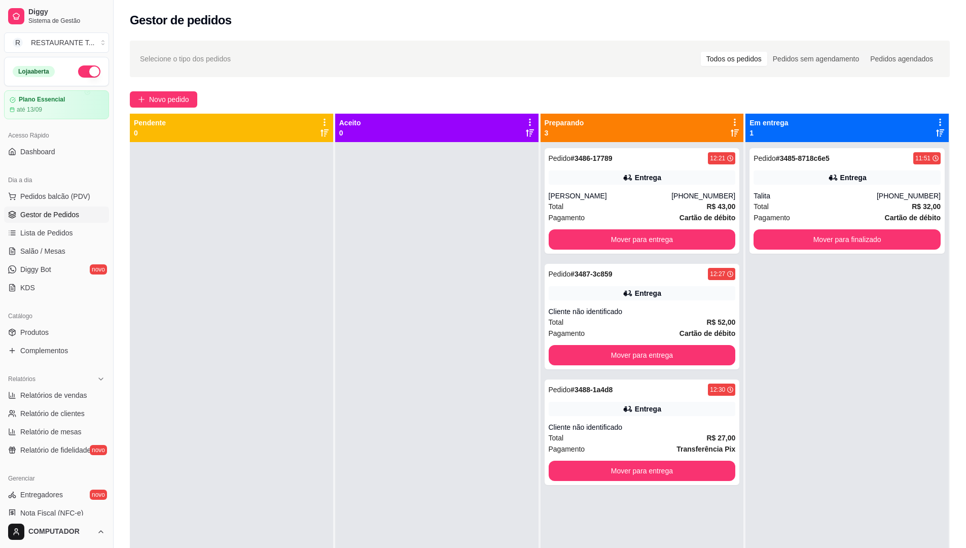
click at [833, 51] on div "Todos os pedidos Pedidos sem agendamento Pedidos agendados" at bounding box center [820, 59] width 240 height 16
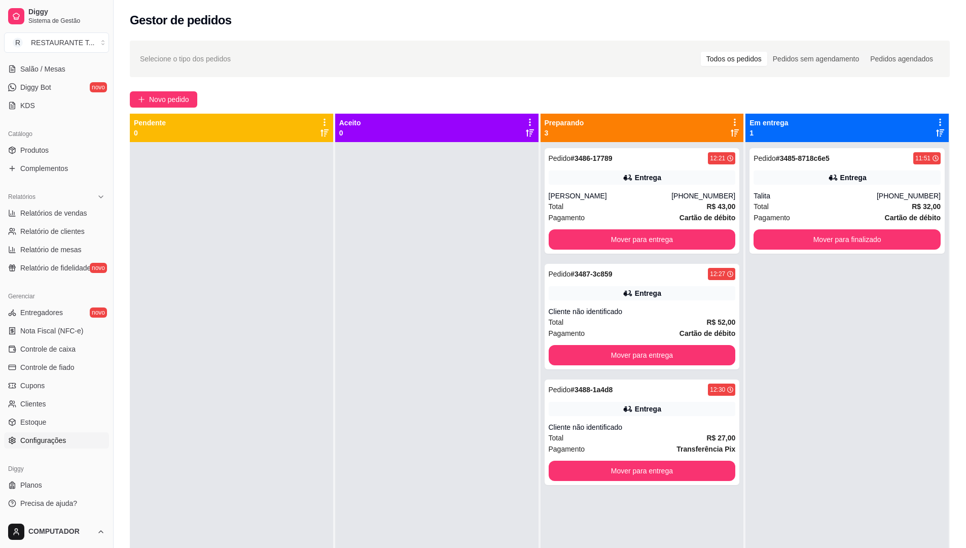
click at [47, 439] on span "Configurações" at bounding box center [43, 440] width 46 height 10
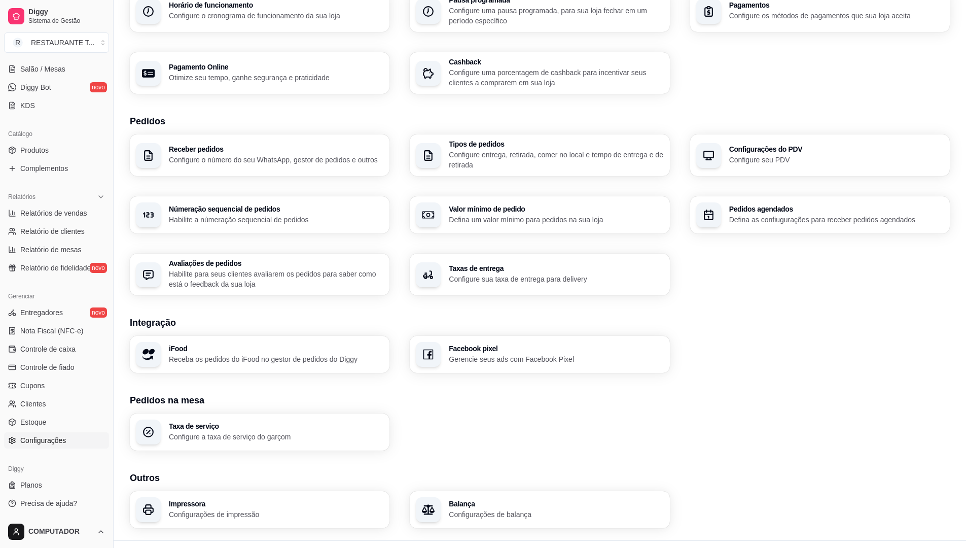
scroll to position [149, 0]
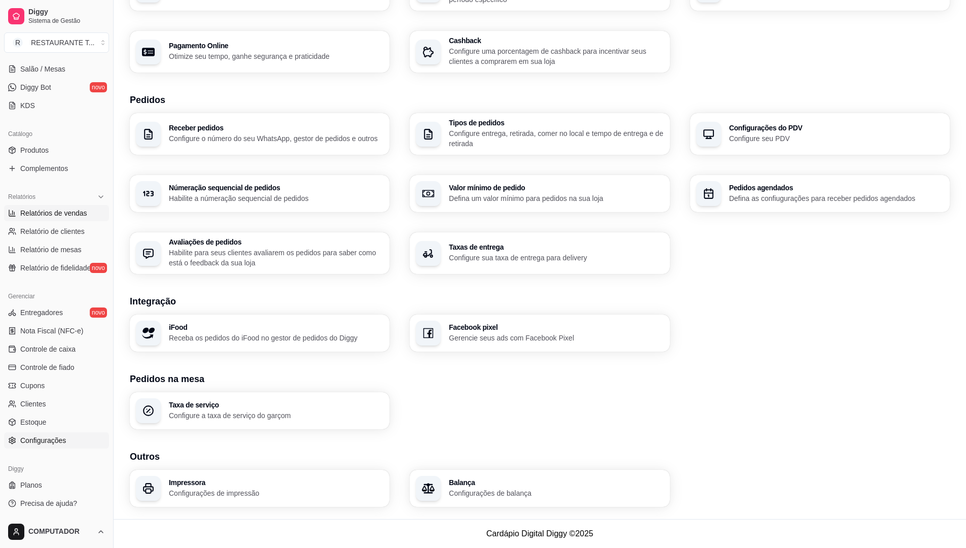
click at [63, 214] on span "Relatórios de vendas" at bounding box center [53, 213] width 67 height 10
select select "ALL"
select select "0"
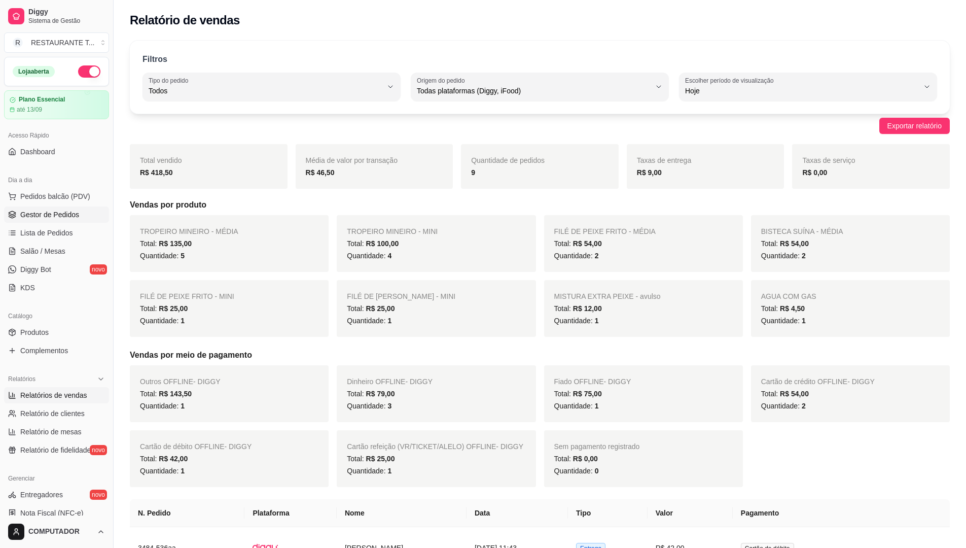
click at [65, 219] on span "Gestor de Pedidos" at bounding box center [49, 214] width 59 height 10
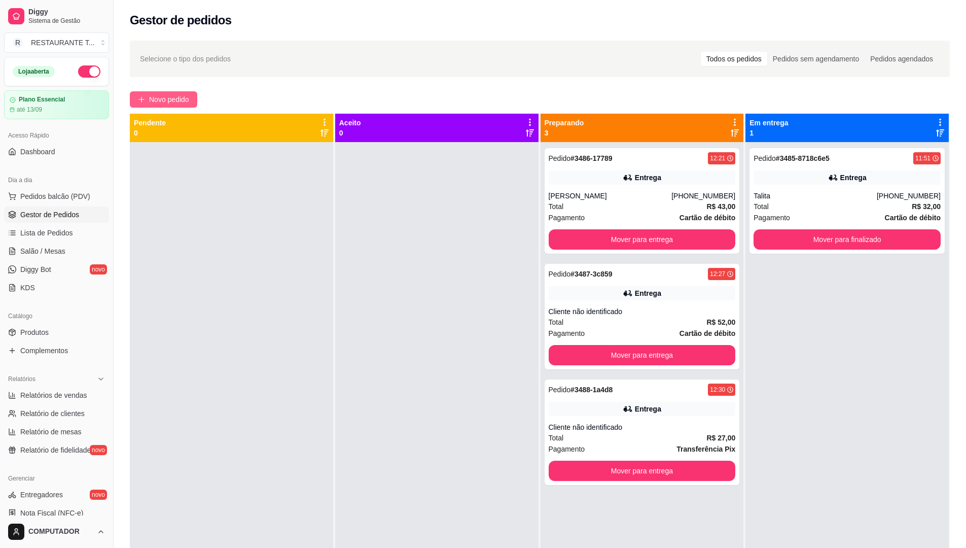
click at [179, 101] on span "Novo pedido" at bounding box center [169, 99] width 40 height 11
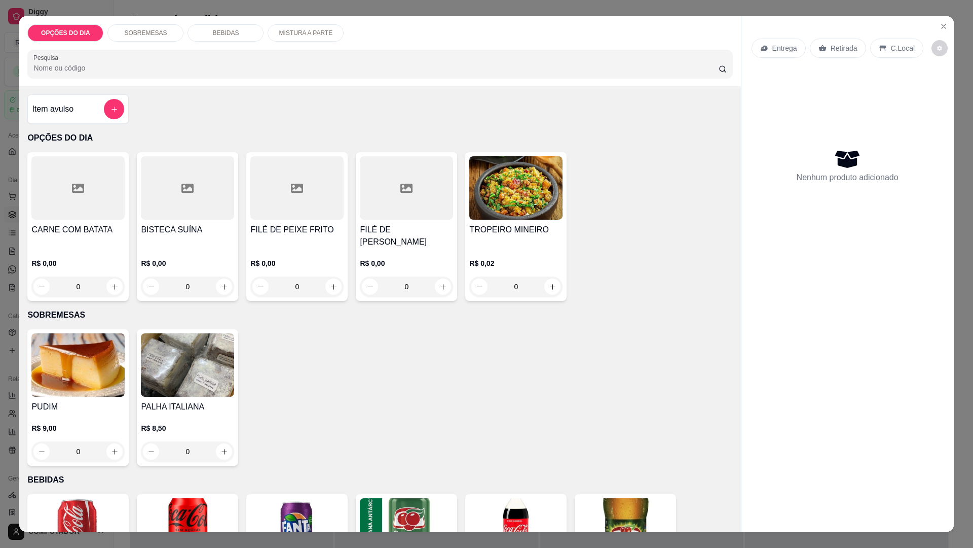
click at [105, 282] on div "0" at bounding box center [77, 286] width 93 height 20
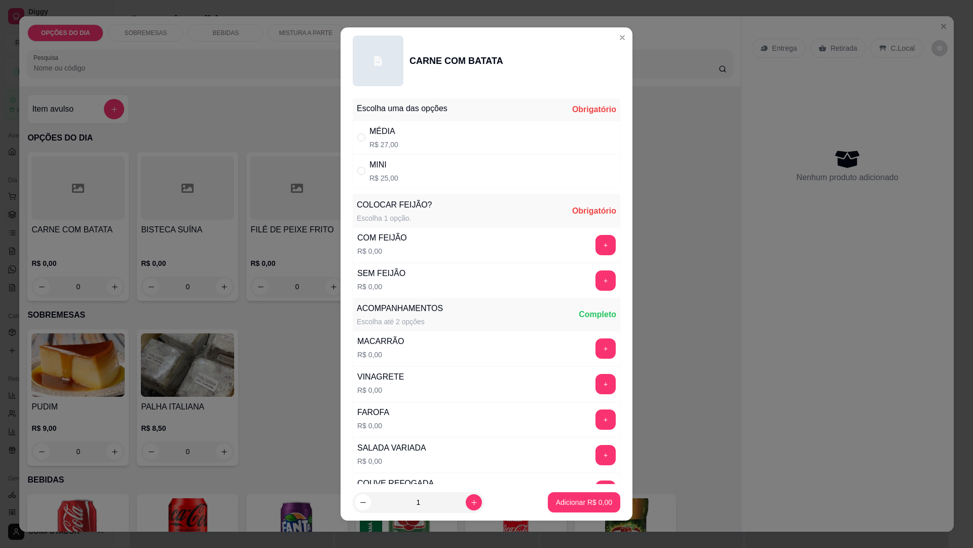
click at [402, 174] on div "MINI R$ 25,00" at bounding box center [487, 170] width 268 height 33
radio input "true"
click at [596, 238] on button "+" at bounding box center [606, 245] width 20 height 20
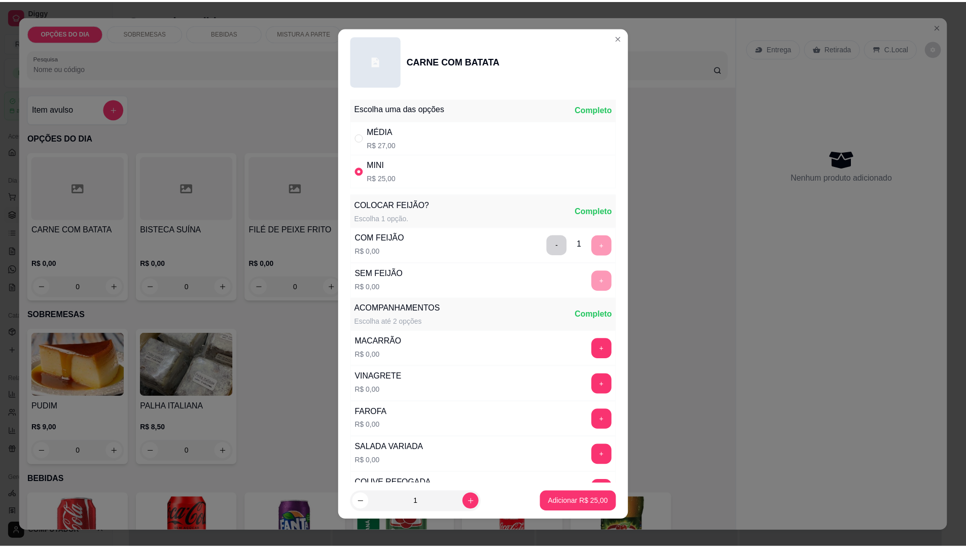
scroll to position [204, 0]
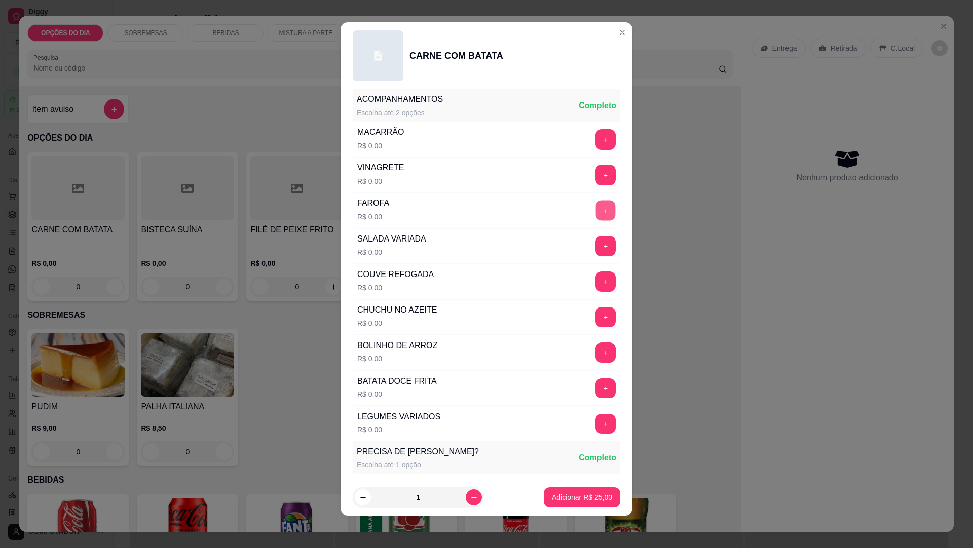
click at [596, 209] on button "+" at bounding box center [606, 211] width 20 height 20
click at [594, 498] on p "Adicionar R$ 25,00" at bounding box center [582, 497] width 59 height 10
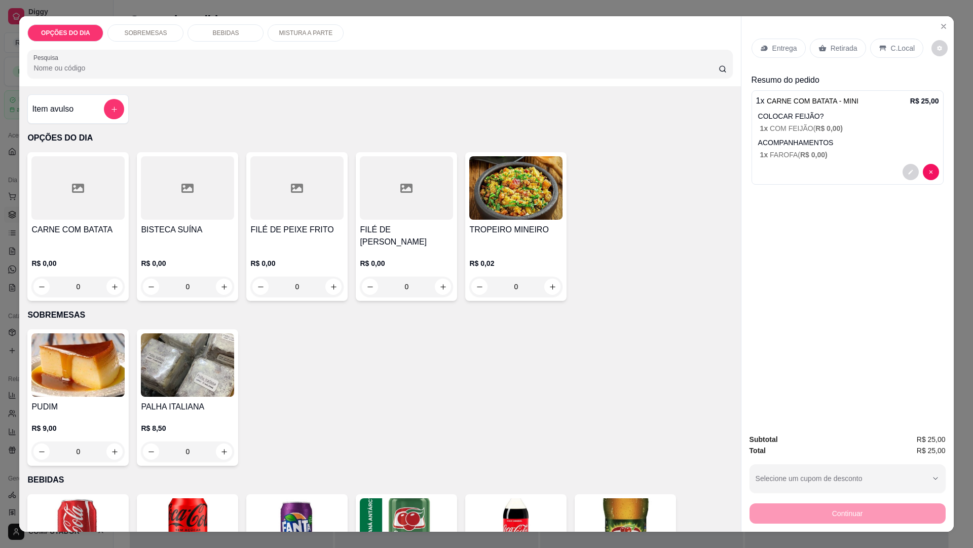
click at [780, 45] on p "Entrega" at bounding box center [785, 48] width 25 height 10
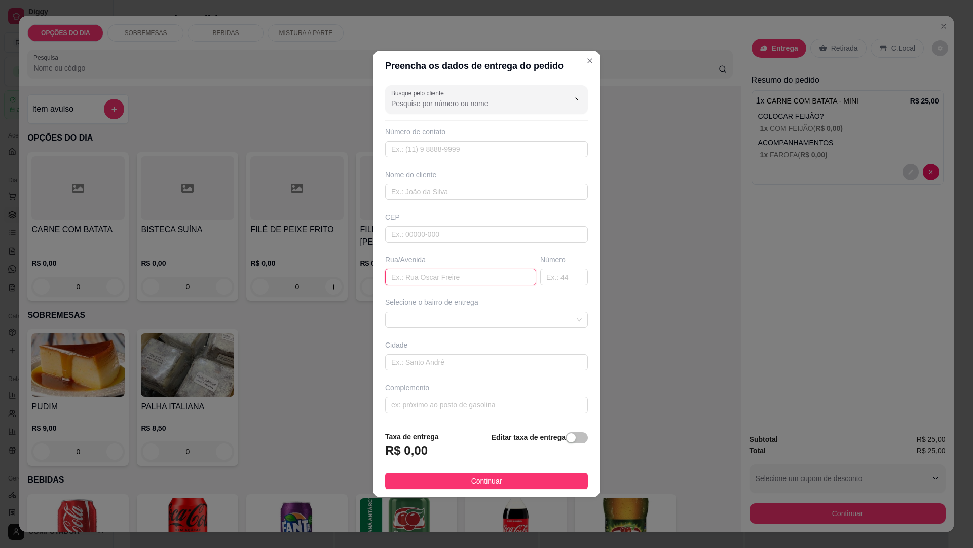
click at [471, 276] on input "text" at bounding box center [460, 277] width 151 height 16
type input "AUQARIUS"
type input "168"
click at [410, 275] on input "AUQARIUS" at bounding box center [460, 277] width 151 height 16
click at [508, 317] on span at bounding box center [486, 319] width 191 height 15
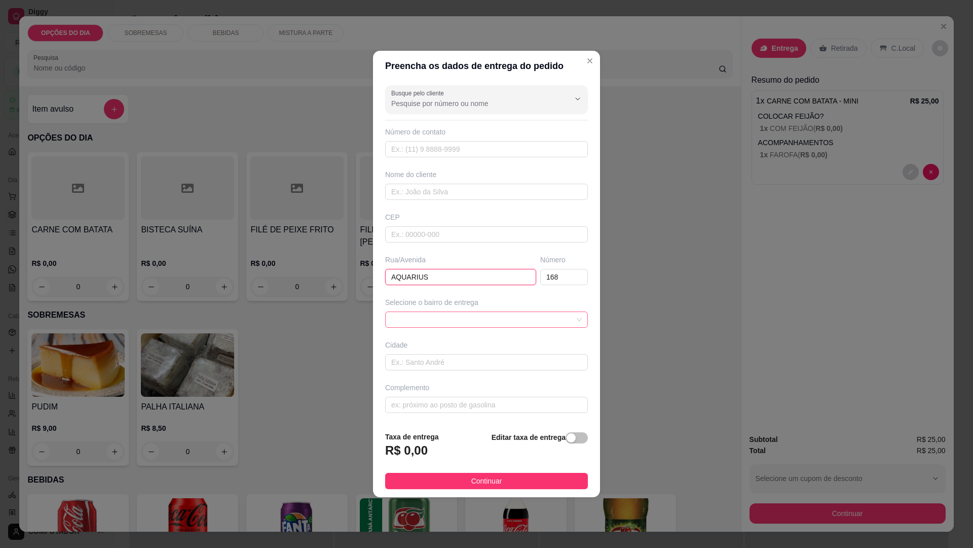
type input "AQUARIUS"
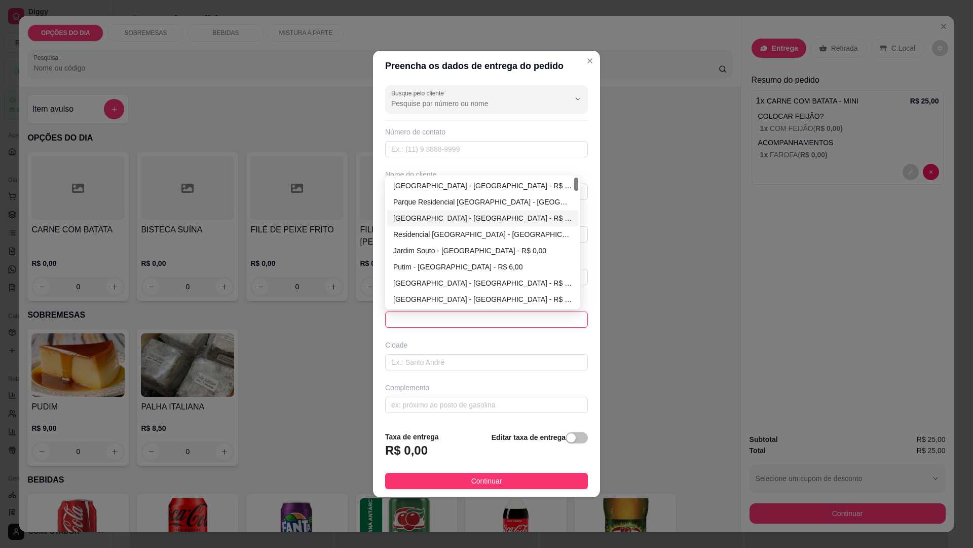
click at [448, 214] on div "Jardim da Granja - São José dos Campos - R$ 0,00" at bounding box center [482, 217] width 179 height 11
type input "São José dos Campos"
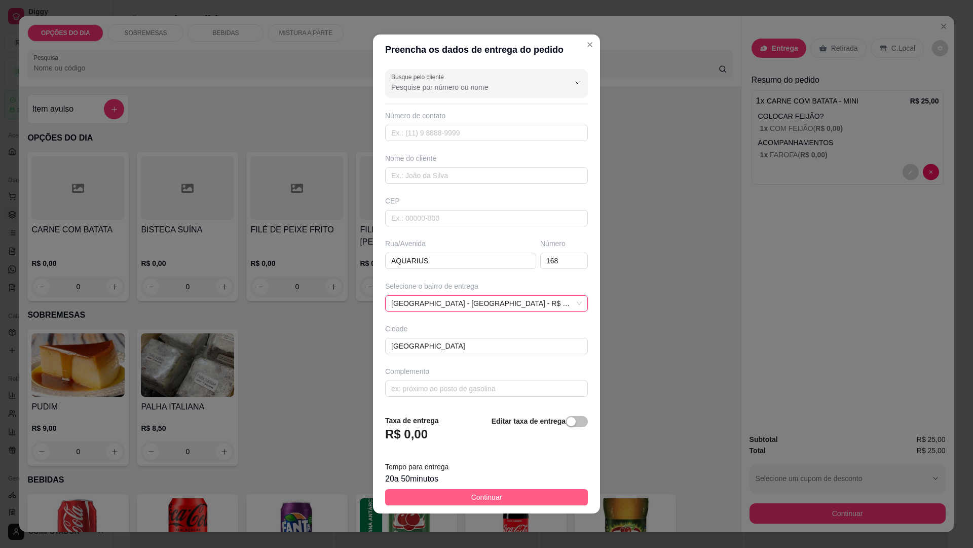
click at [491, 495] on span "Continuar" at bounding box center [487, 496] width 31 height 11
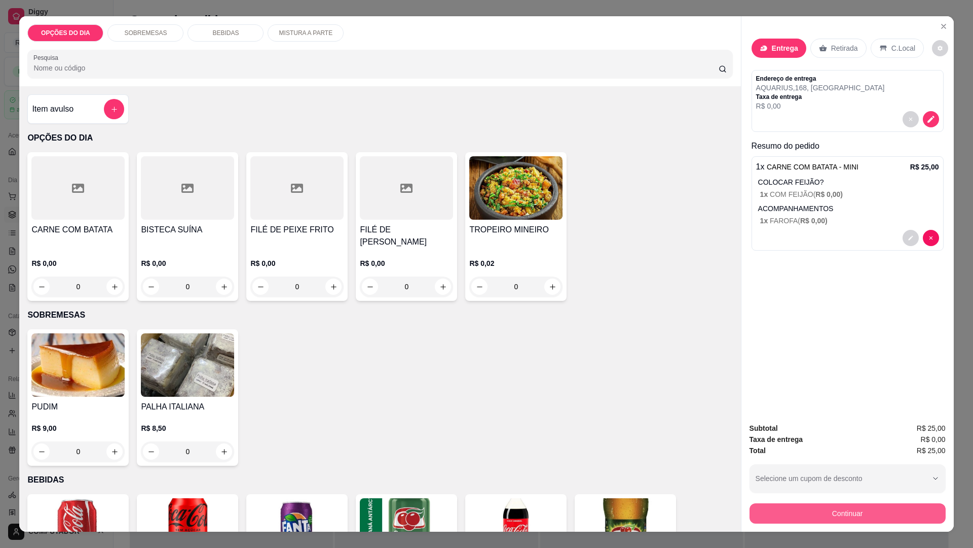
click at [865, 512] on button "Continuar" at bounding box center [848, 513] width 196 height 20
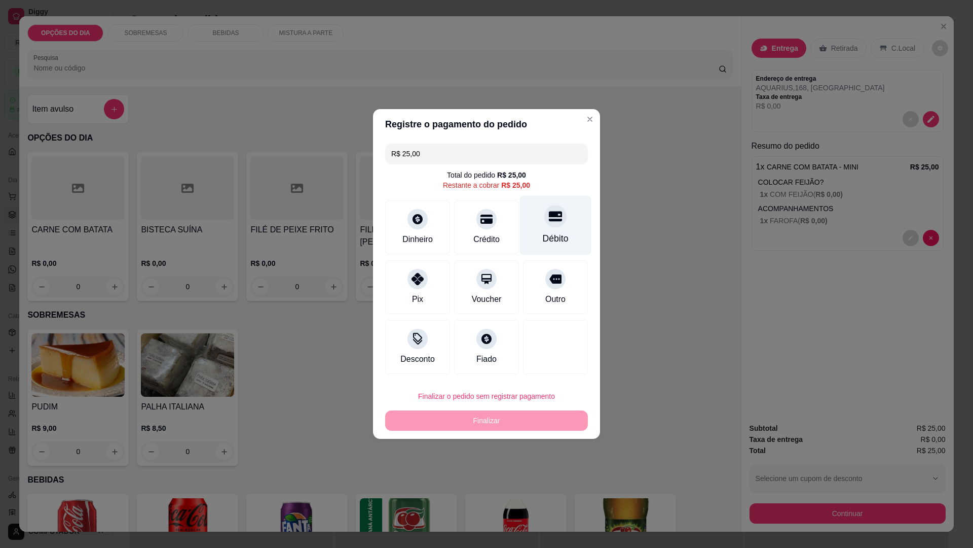
click at [559, 221] on div at bounding box center [556, 216] width 22 height 22
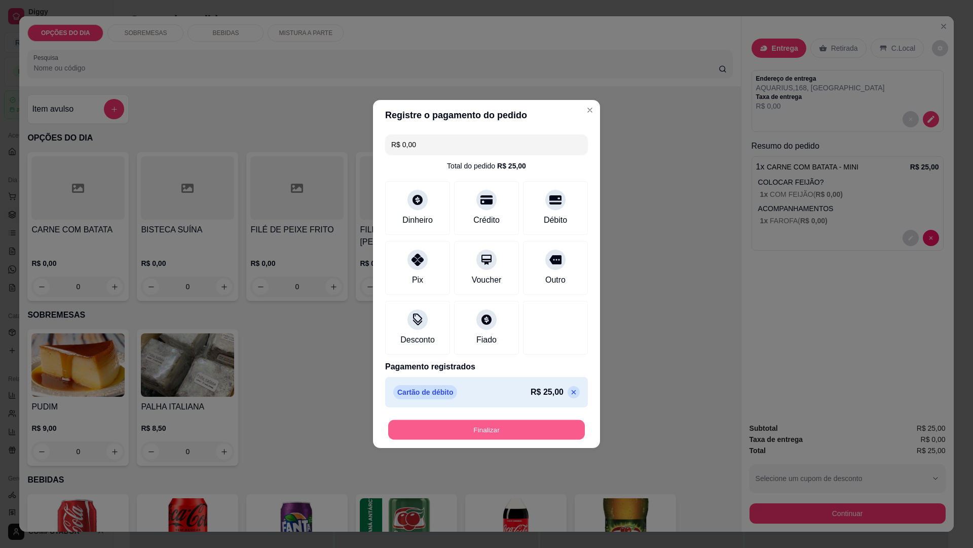
click at [489, 430] on button "Finalizar" at bounding box center [486, 430] width 197 height 20
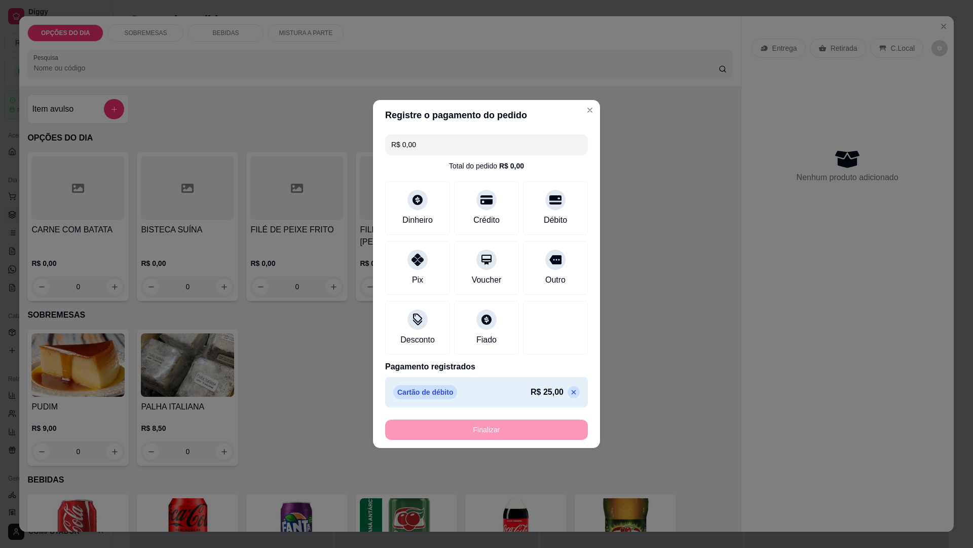
type input "-R$ 25,00"
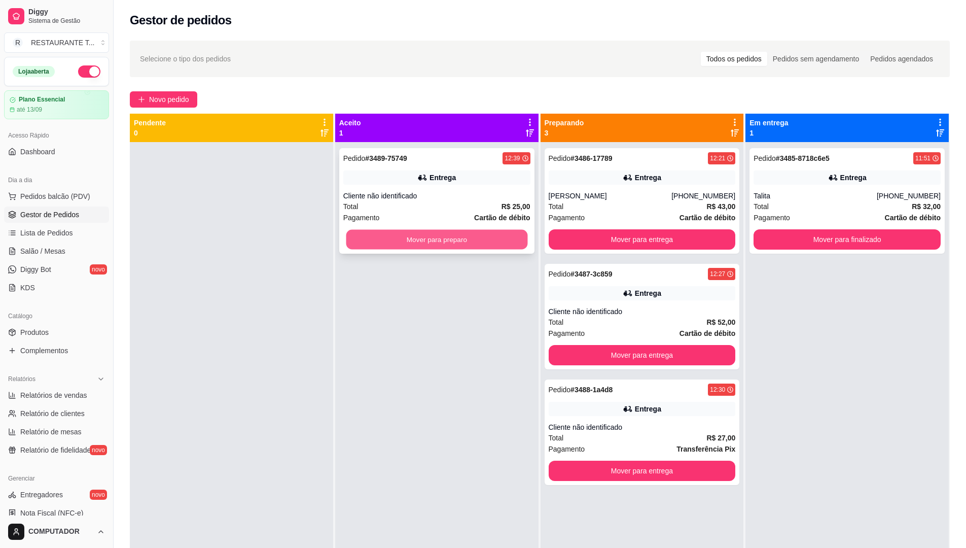
click at [383, 239] on button "Mover para preparo" at bounding box center [437, 240] width 182 height 20
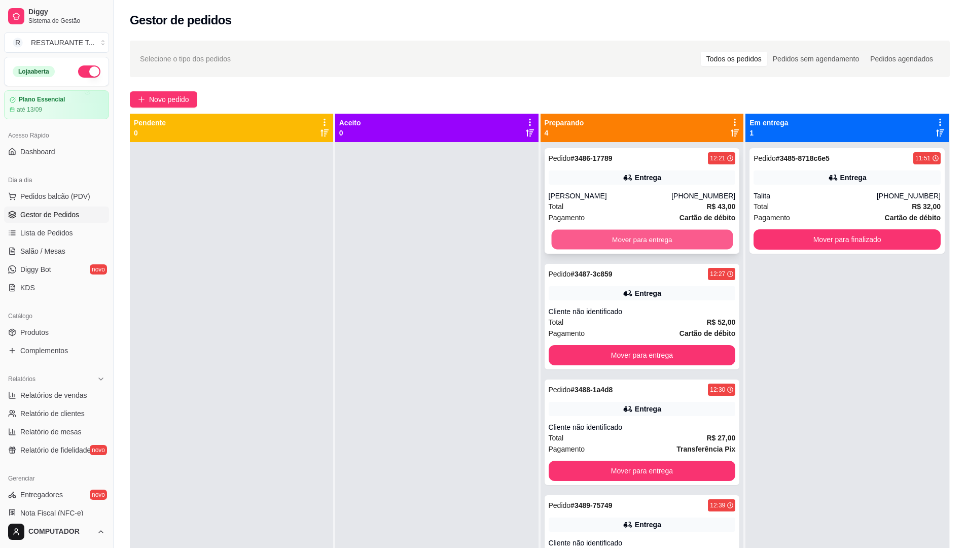
click at [604, 240] on button "Mover para entrega" at bounding box center [642, 240] width 182 height 20
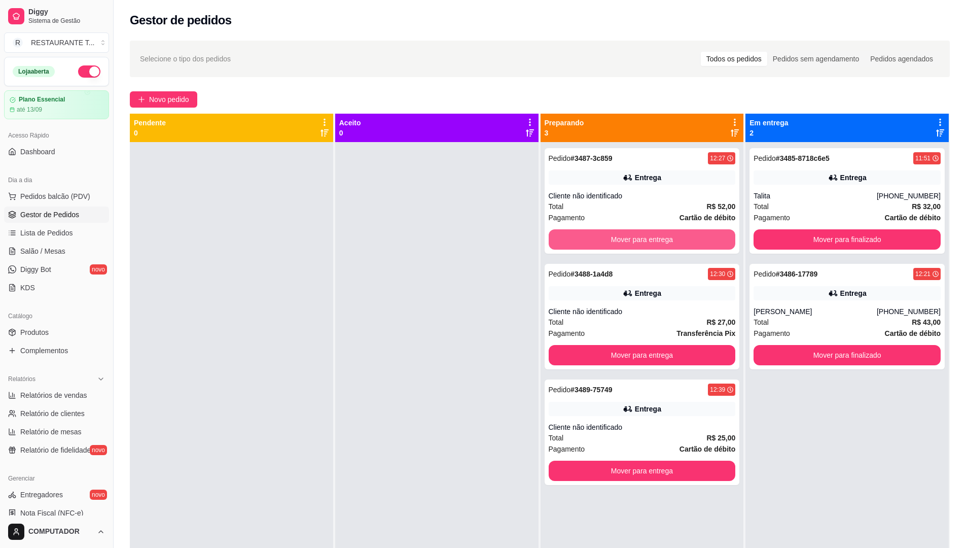
click at [604, 240] on button "Mover para entrega" at bounding box center [642, 239] width 187 height 20
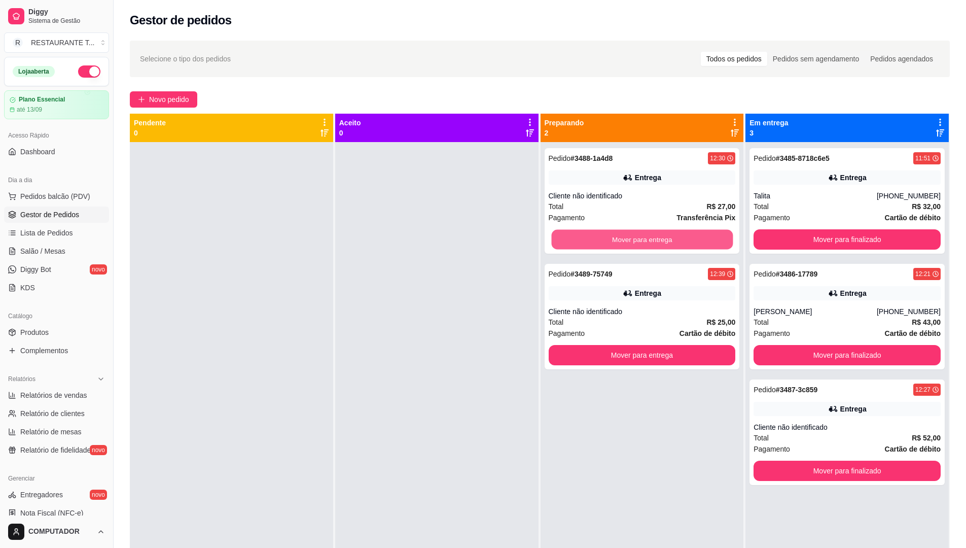
click at [604, 240] on button "Mover para entrega" at bounding box center [642, 240] width 182 height 20
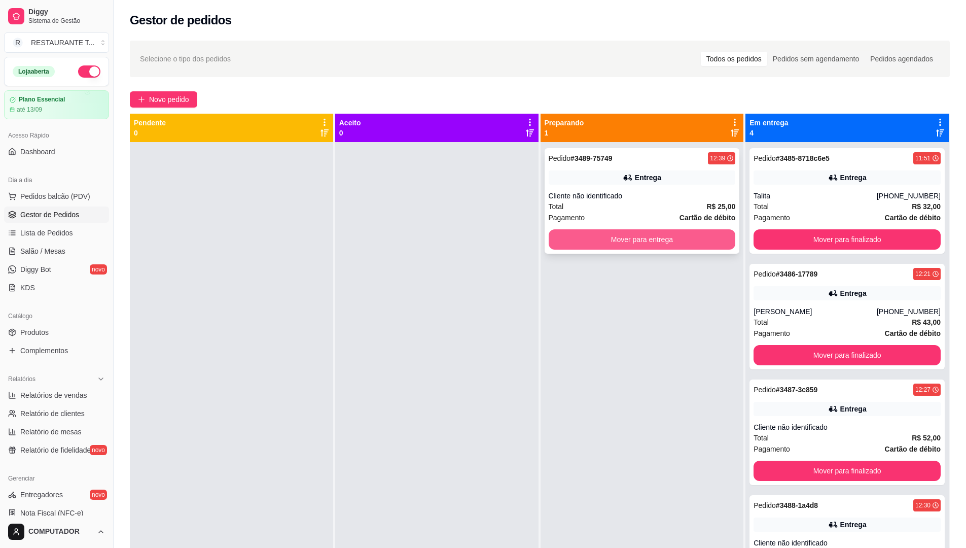
click at [605, 240] on button "Mover para entrega" at bounding box center [642, 239] width 187 height 20
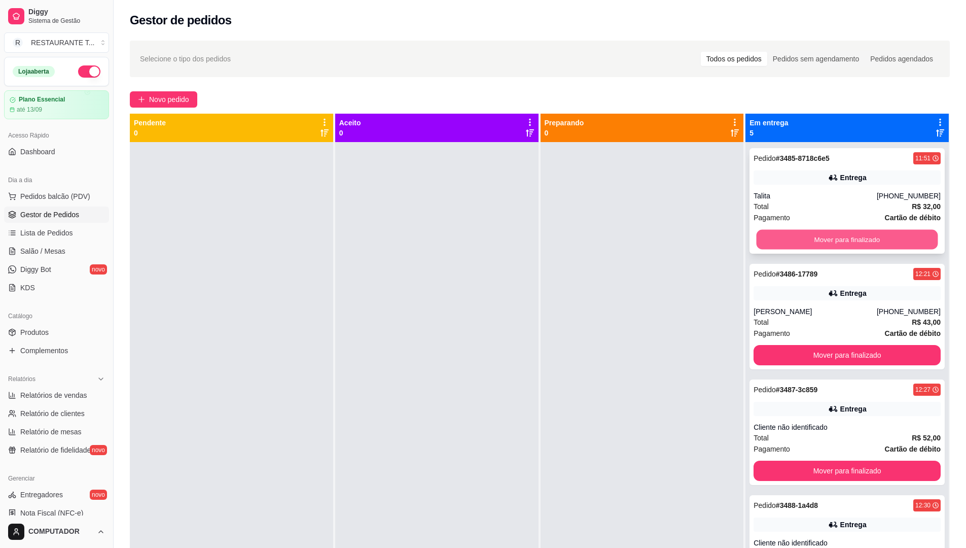
click at [806, 234] on button "Mover para finalizado" at bounding box center [847, 240] width 182 height 20
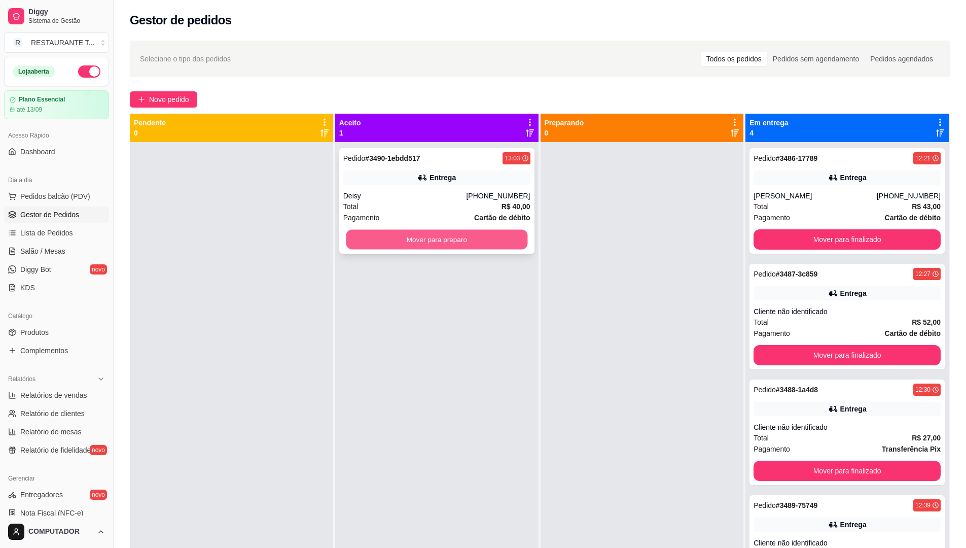
click at [417, 241] on button "Mover para preparo" at bounding box center [437, 240] width 182 height 20
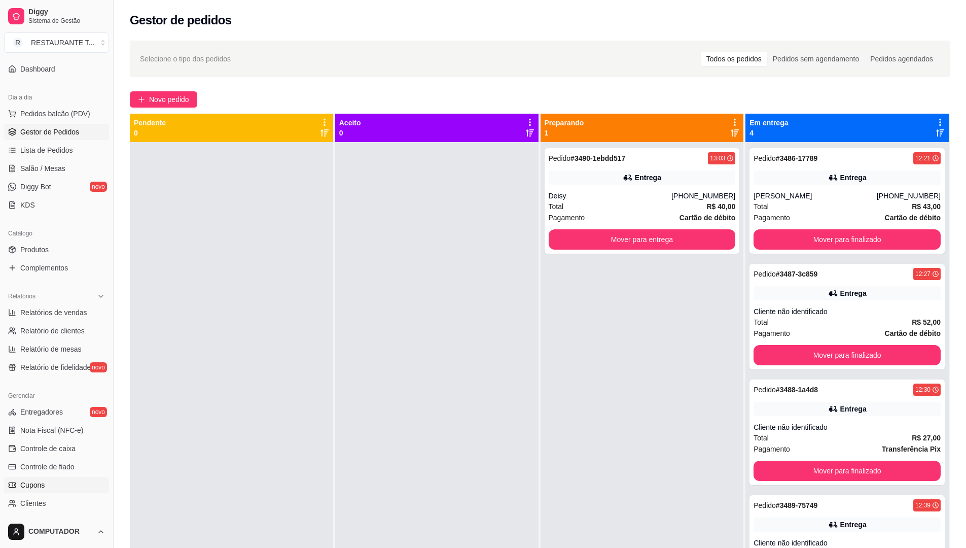
scroll to position [182, 0]
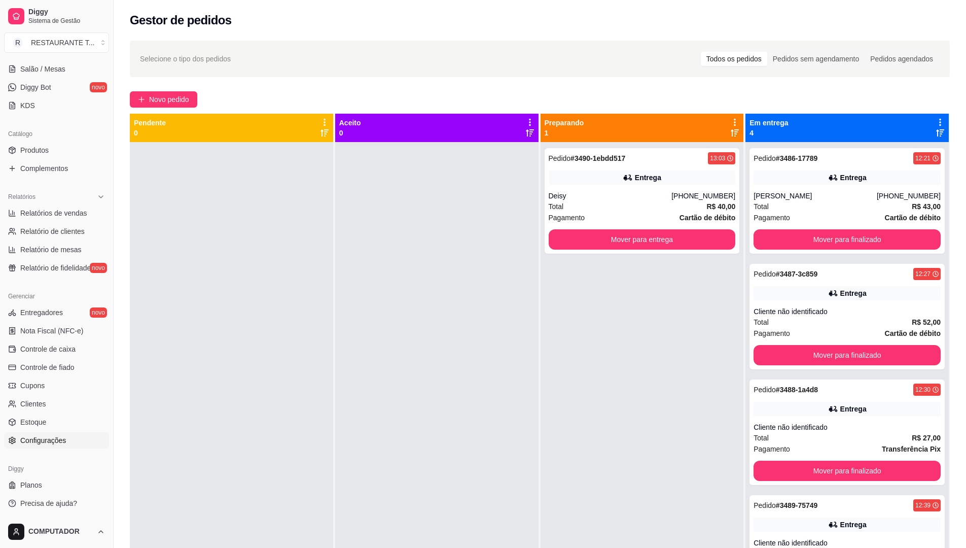
click at [39, 441] on span "Configurações" at bounding box center [43, 440] width 46 height 10
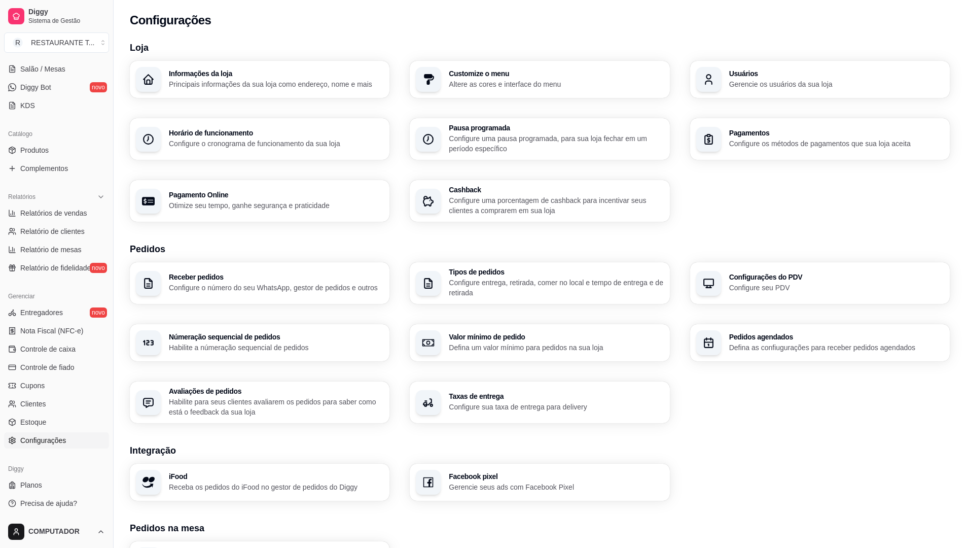
click at [790, 138] on div "Pagamentos Configure os métodos de pagamentos que sua loja aceita" at bounding box center [836, 138] width 214 height 19
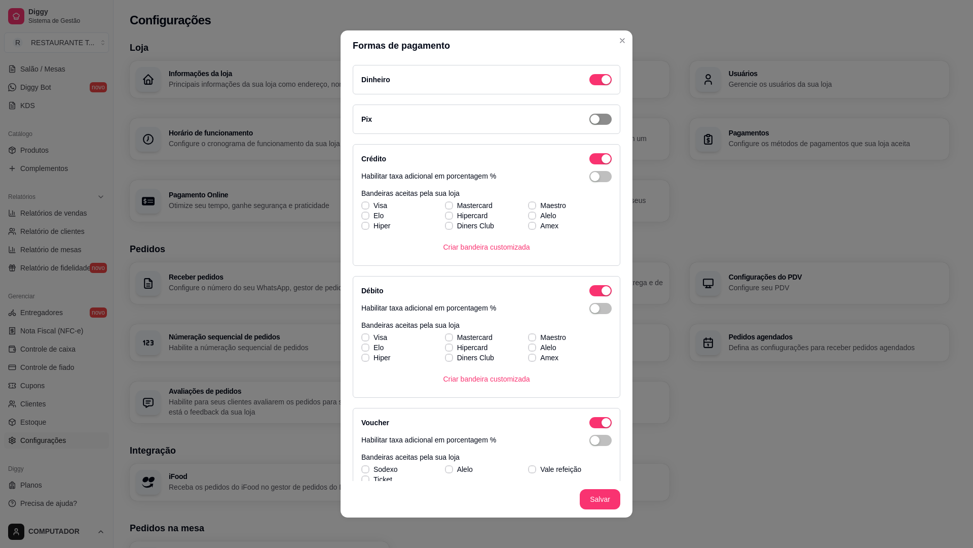
click at [591, 119] on div "button" at bounding box center [595, 119] width 9 height 9
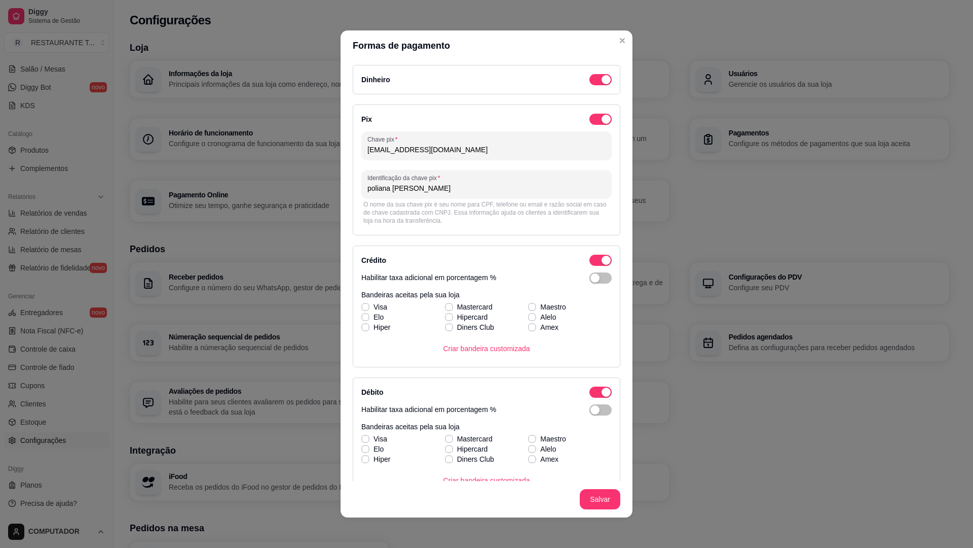
drag, startPoint x: 485, startPoint y: 187, endPoint x: 360, endPoint y: 186, distance: 125.2
click at [361, 186] on div "Identificação da chave pix poliana cristina de paulo santos" at bounding box center [486, 184] width 250 height 28
type input "POLIANA"
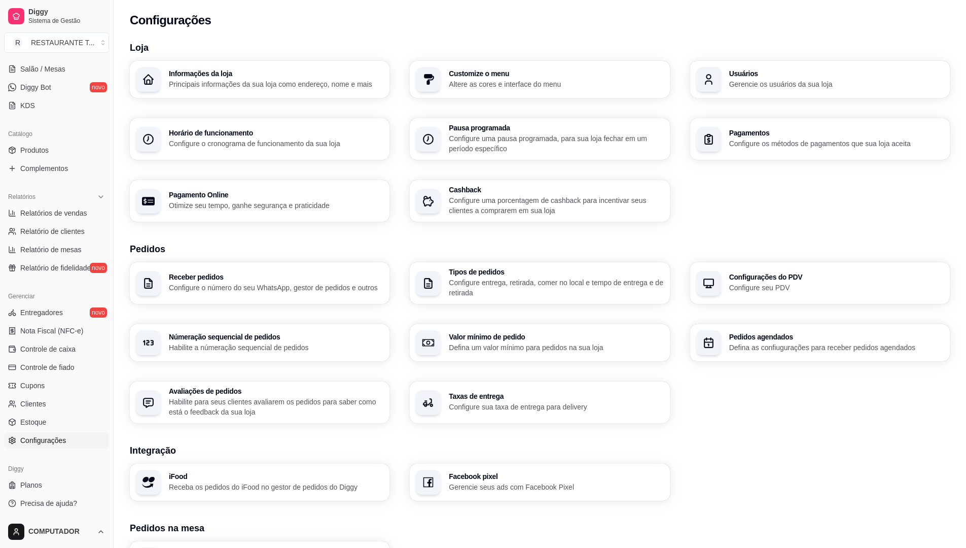
scroll to position [149, 0]
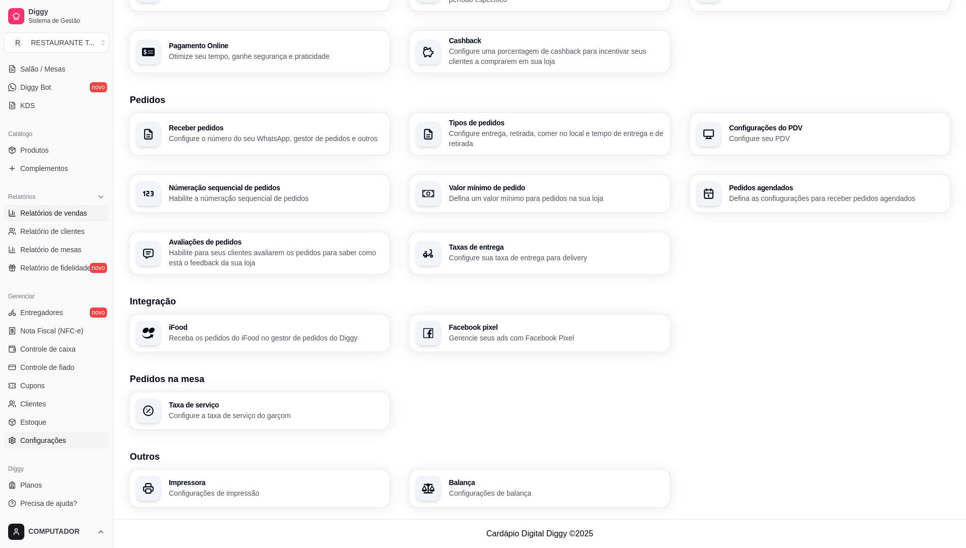
click at [82, 210] on span "Relatórios de vendas" at bounding box center [53, 213] width 67 height 10
select select "ALL"
select select "0"
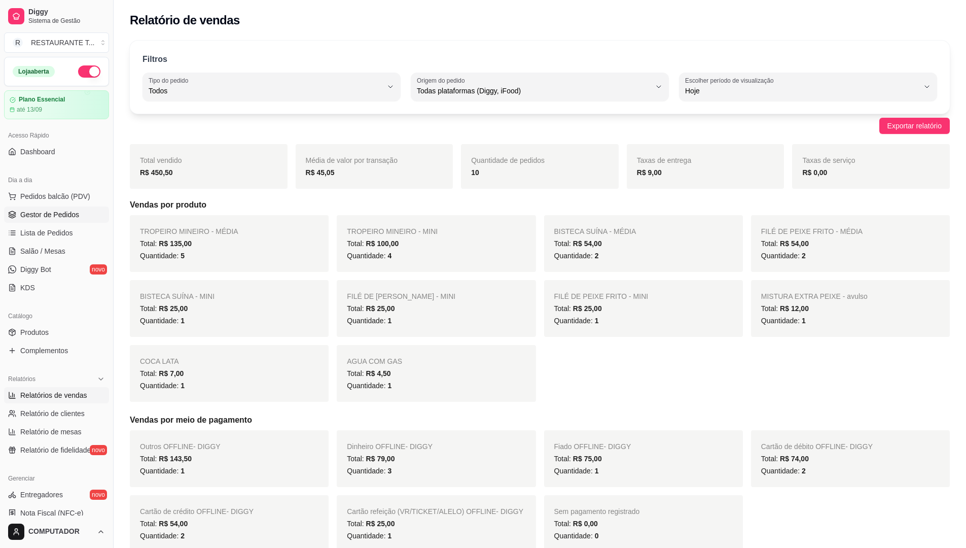
click at [65, 209] on span "Gestor de Pedidos" at bounding box center [49, 214] width 59 height 10
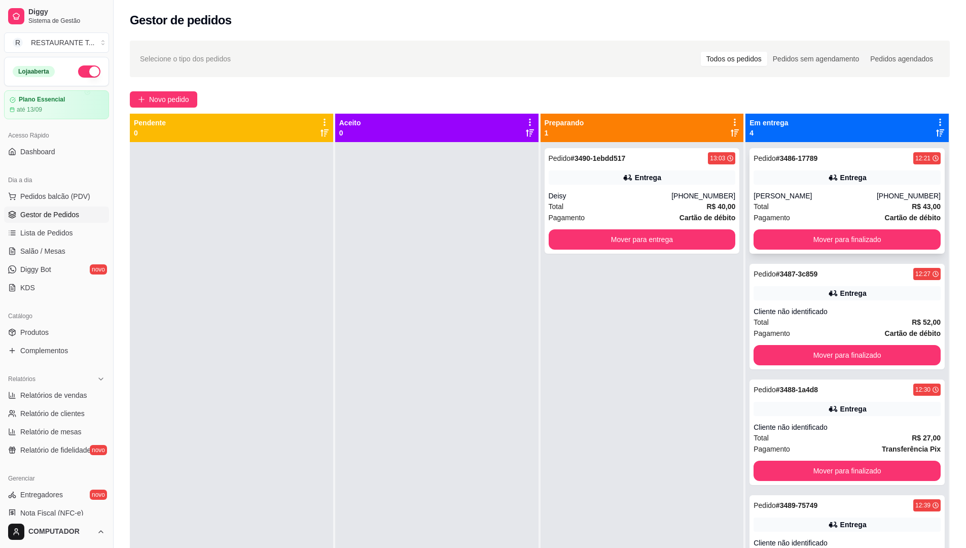
click at [813, 251] on div "Pedido # 3486-17789 12:21 Entrega Fernando (12) 99725-0348 Total R$ 43,00 Pagam…" at bounding box center [846, 200] width 195 height 105
click at [862, 230] on button "Mover para finalizado" at bounding box center [847, 240] width 182 height 20
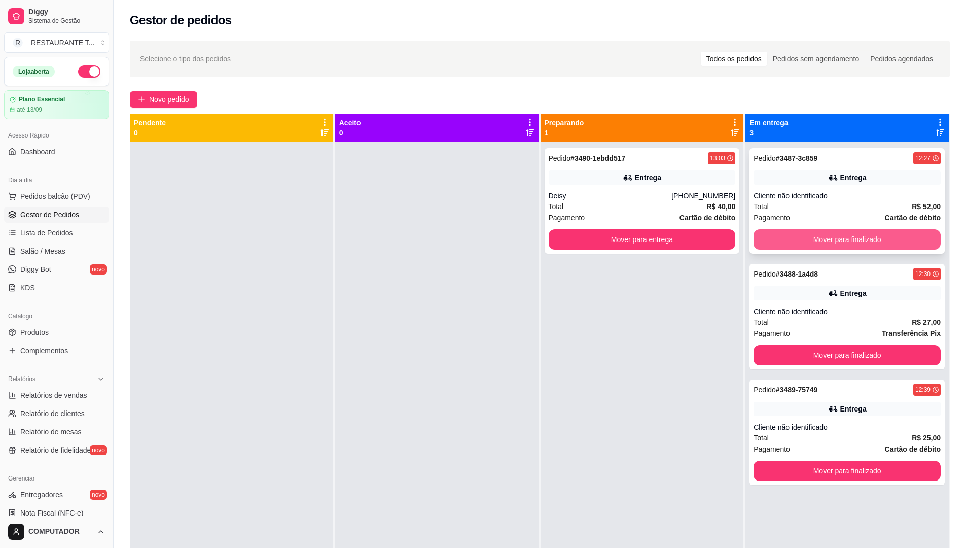
click at [858, 231] on button "Mover para finalizado" at bounding box center [846, 239] width 187 height 20
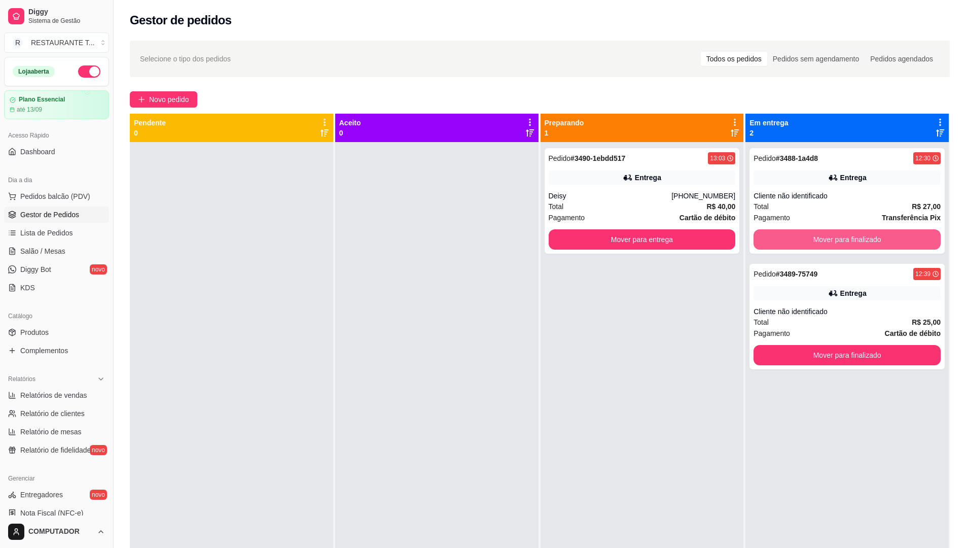
click at [858, 231] on button "Mover para finalizado" at bounding box center [846, 239] width 187 height 20
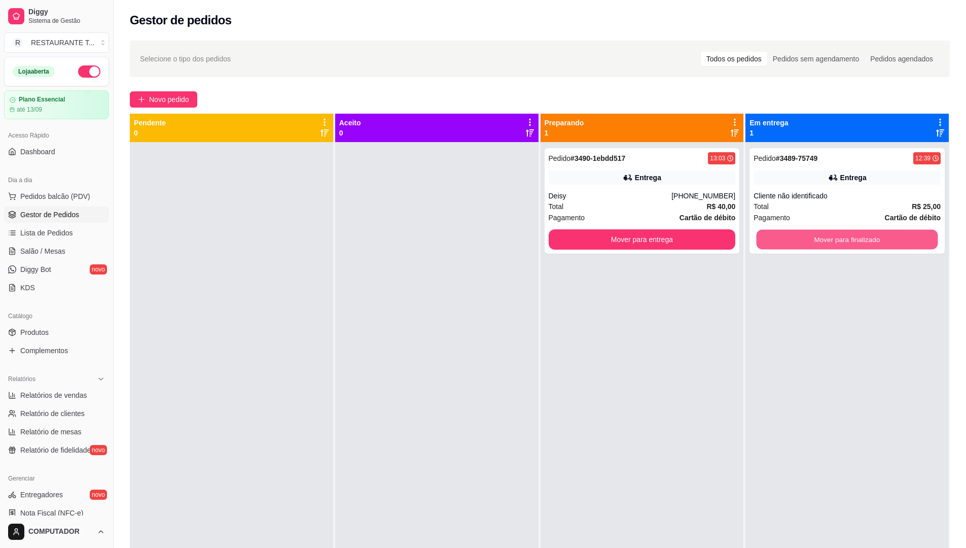
click at [857, 231] on button "Mover para finalizado" at bounding box center [847, 240] width 182 height 20
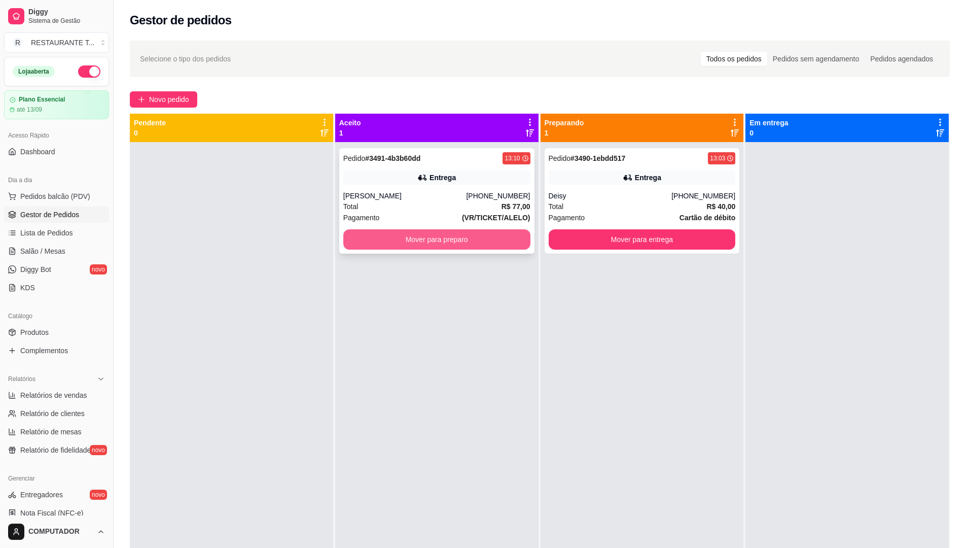
click at [472, 234] on button "Mover para preparo" at bounding box center [436, 239] width 187 height 20
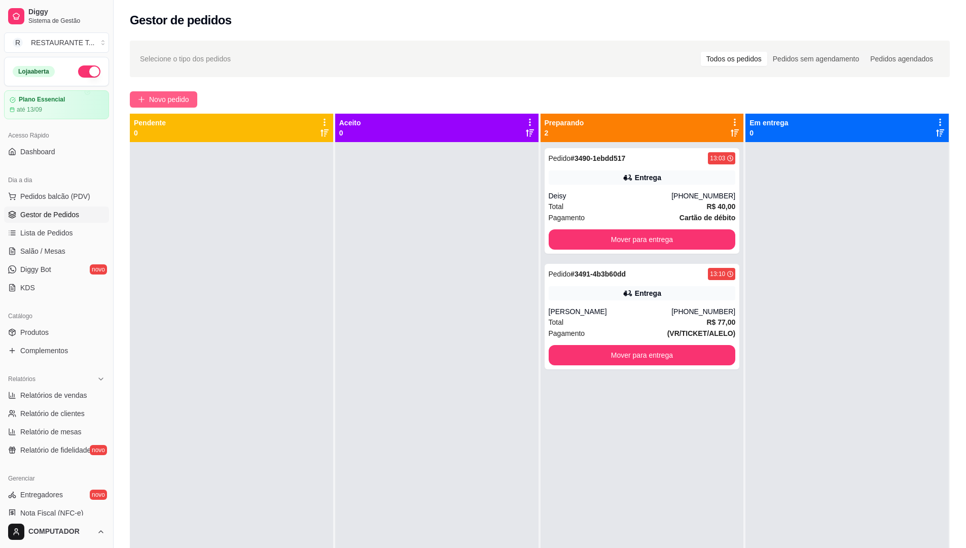
click at [178, 95] on span "Novo pedido" at bounding box center [169, 99] width 40 height 11
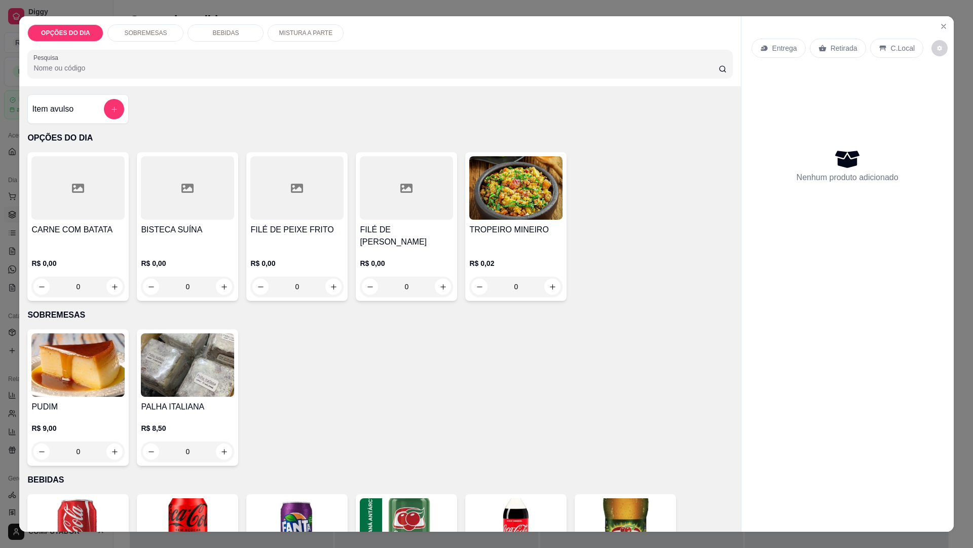
click at [551, 283] on div "0" at bounding box center [515, 286] width 93 height 20
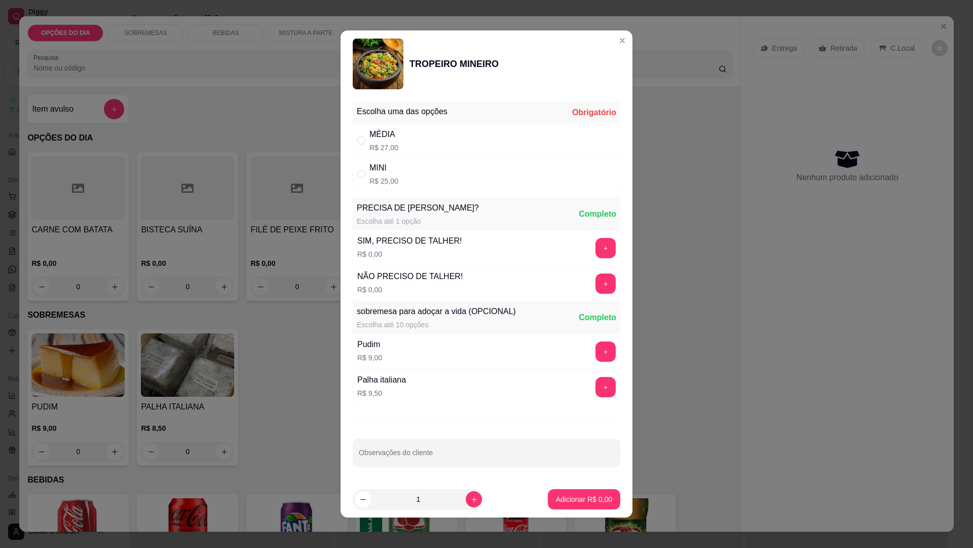
click at [370, 167] on div "MINI" at bounding box center [384, 168] width 29 height 12
radio input "true"
click at [568, 500] on p "Adicionar R$ 25,00" at bounding box center [582, 499] width 59 height 10
type input "1"
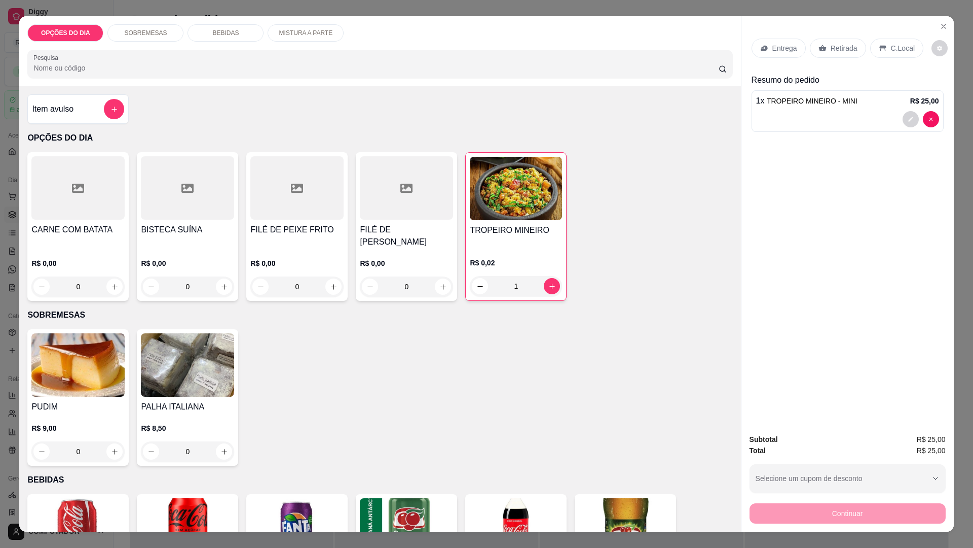
click at [787, 46] on p "Entrega" at bounding box center [785, 48] width 25 height 10
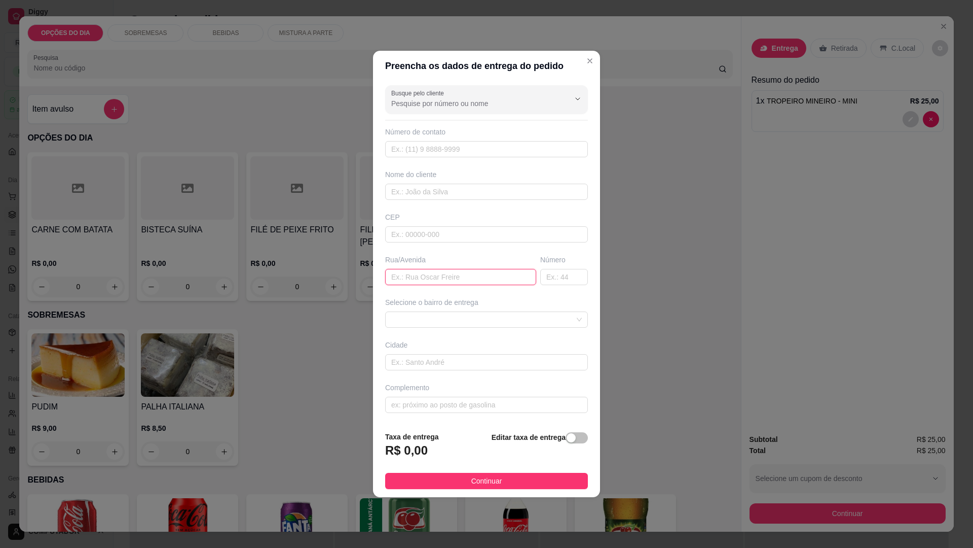
click at [465, 277] on input "text" at bounding box center [460, 277] width 151 height 16
type input "TANGARAS"
click at [463, 323] on span at bounding box center [486, 319] width 191 height 15
type input "542"
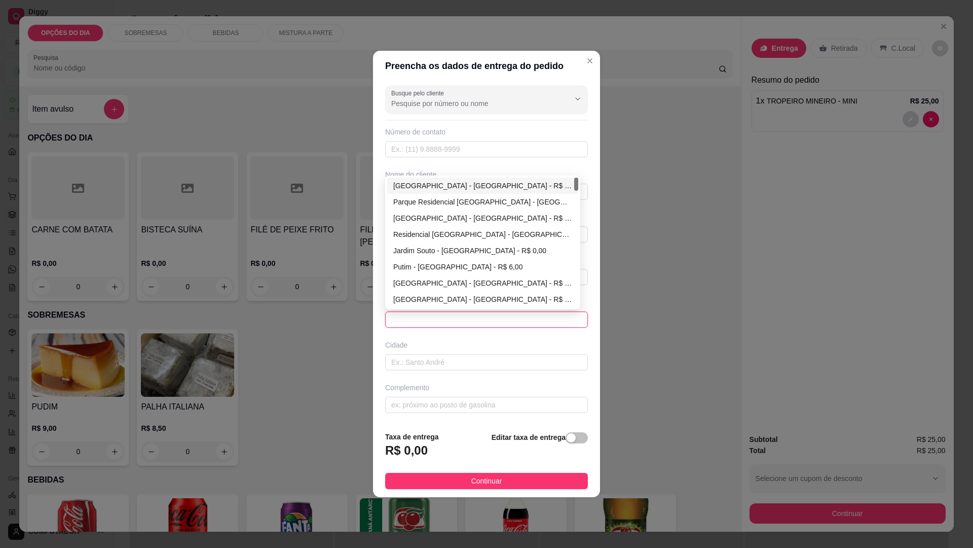
click at [429, 181] on div "Jardim Uira - São José dos Campos - R$ 0,00" at bounding box center [482, 185] width 179 height 11
type input "São José dos Campos"
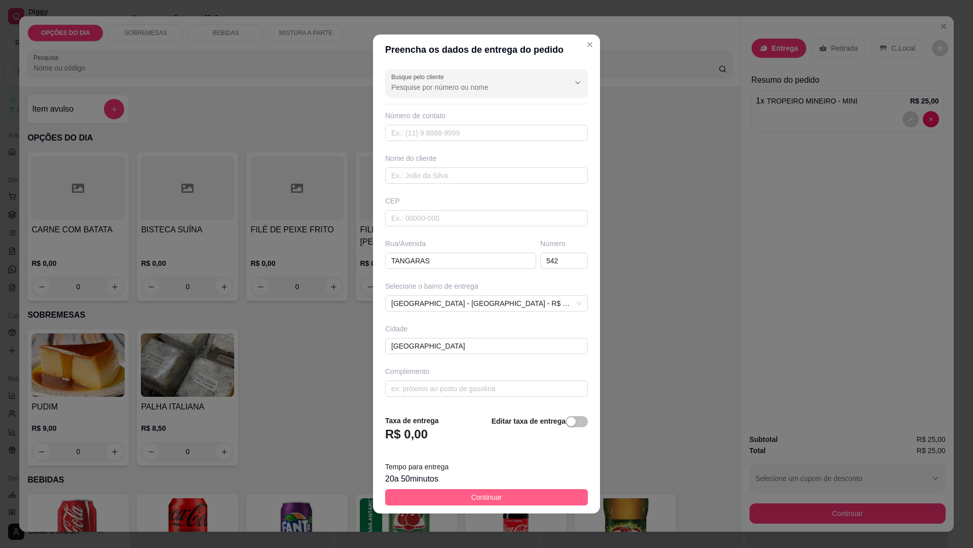
click at [486, 493] on span "Continuar" at bounding box center [487, 496] width 31 height 11
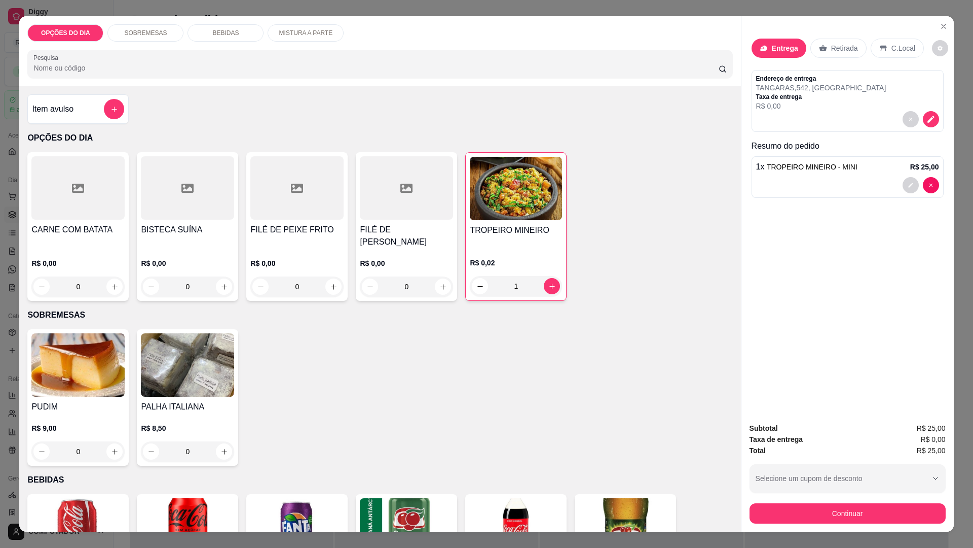
scroll to position [304, 0]
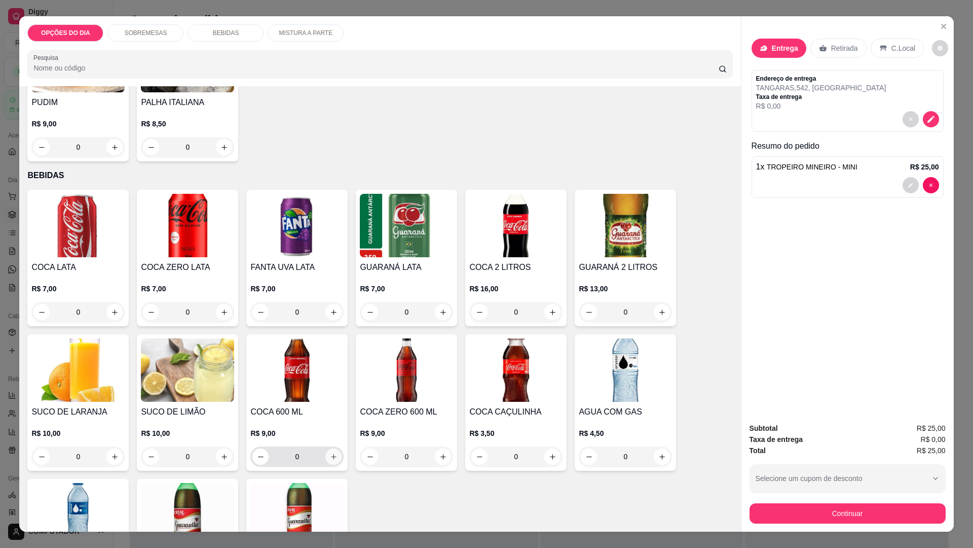
click at [332, 452] on button "increase-product-quantity" at bounding box center [333, 456] width 16 height 16
type input "1"
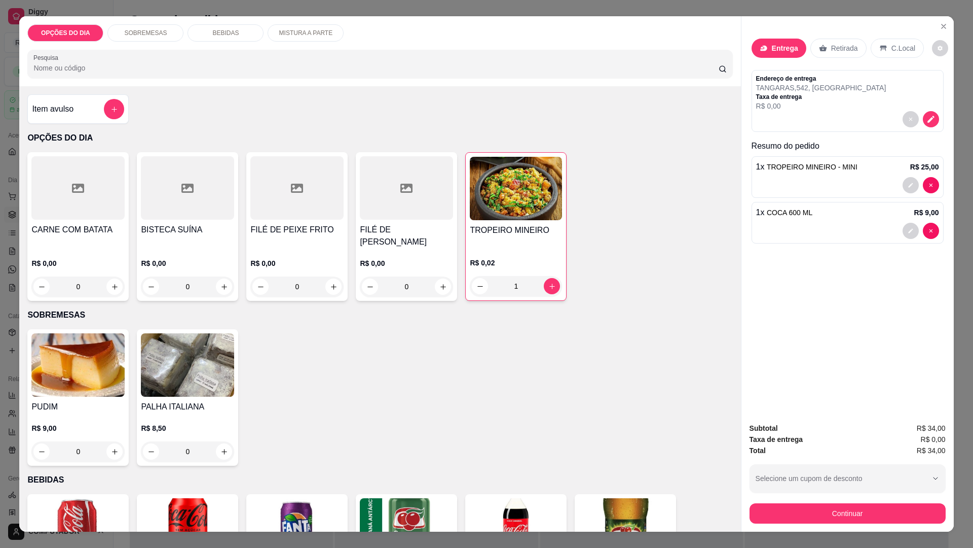
click at [325, 283] on div "0" at bounding box center [296, 286] width 93 height 20
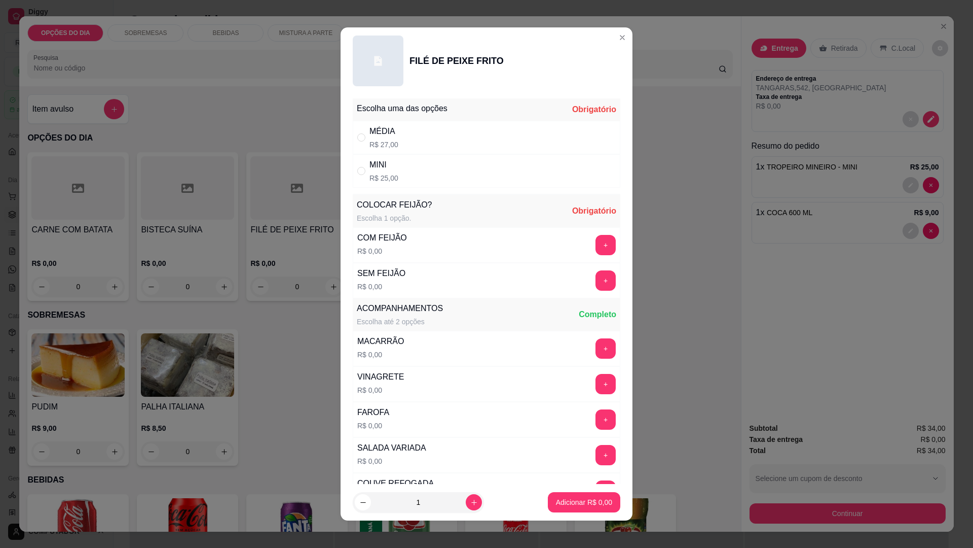
click at [374, 161] on div "MINI" at bounding box center [384, 165] width 29 height 12
radio input "true"
click at [596, 240] on button "+" at bounding box center [606, 245] width 20 height 20
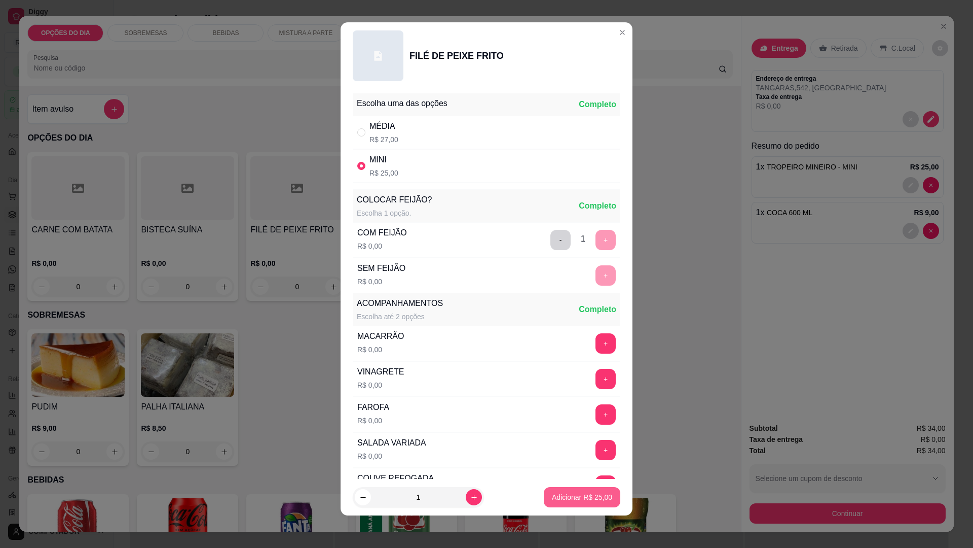
scroll to position [204, 0]
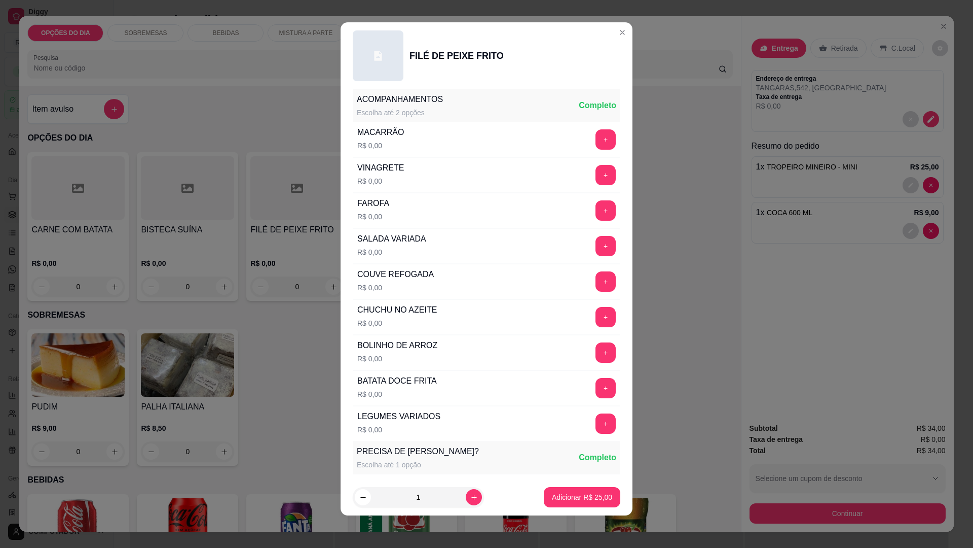
click at [596, 138] on button "+" at bounding box center [606, 139] width 20 height 20
click at [596, 314] on button "+" at bounding box center [606, 317] width 20 height 20
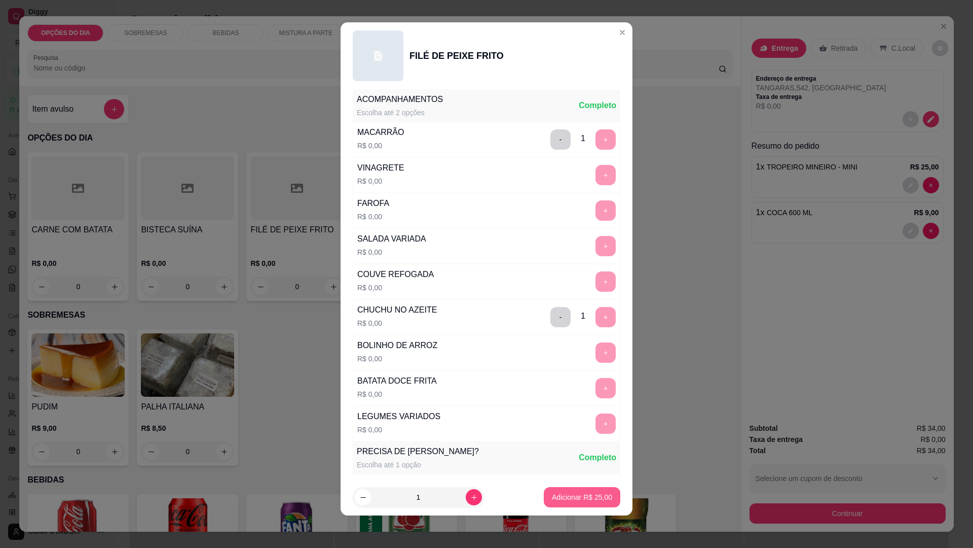
click at [576, 500] on p "Adicionar R$ 25,00" at bounding box center [582, 497] width 60 height 10
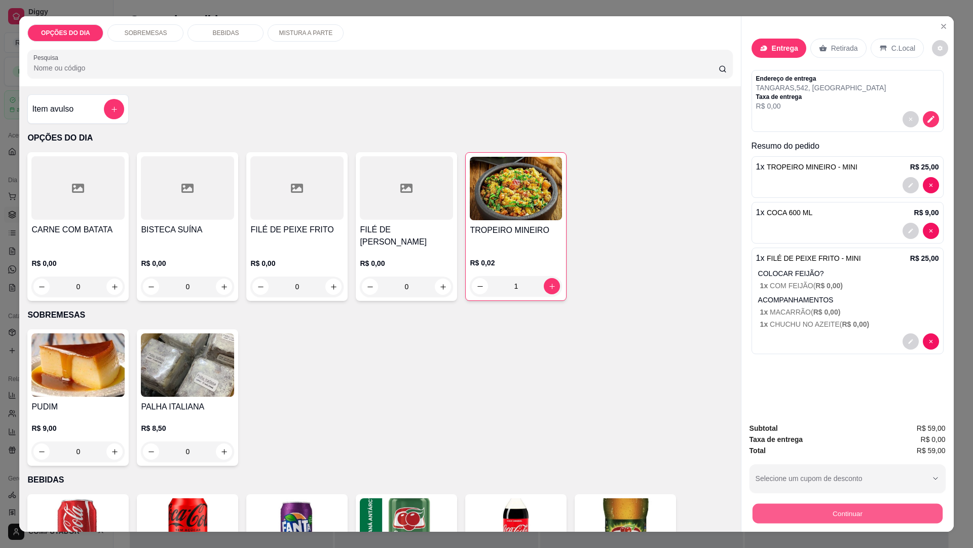
click at [885, 514] on button "Continuar" at bounding box center [847, 513] width 190 height 20
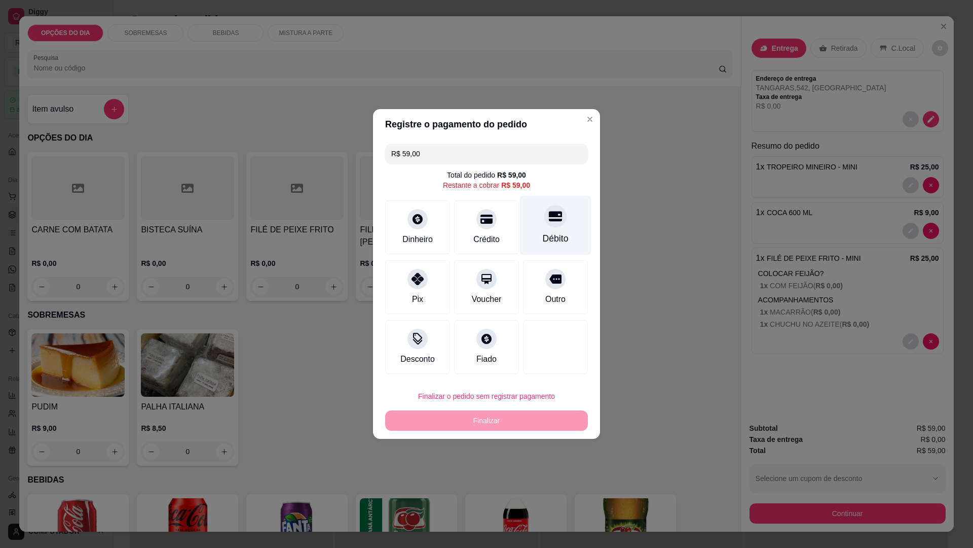
click at [549, 221] on icon at bounding box center [555, 216] width 13 height 10
type input "R$ 0,00"
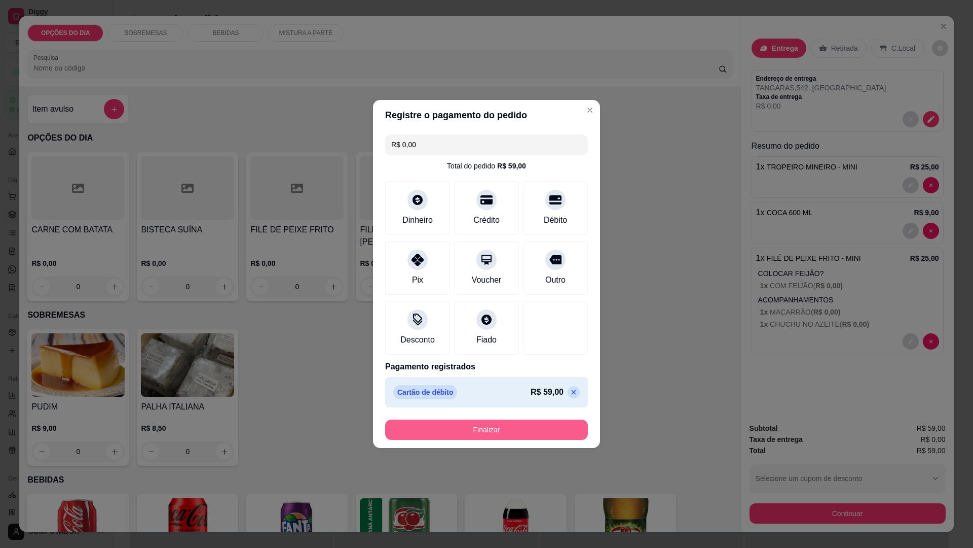
click at [522, 434] on button "Finalizar" at bounding box center [486, 429] width 203 height 20
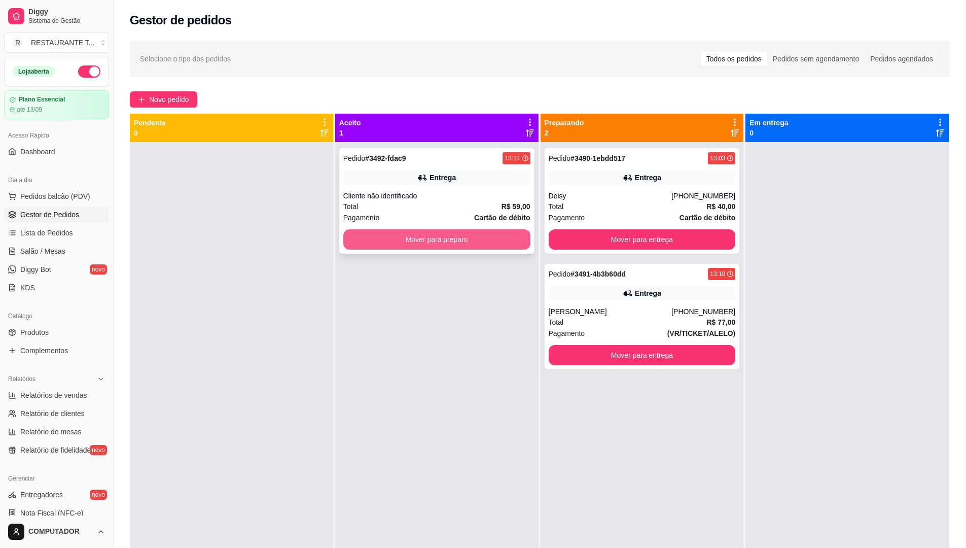
click at [476, 242] on button "Mover para preparo" at bounding box center [436, 239] width 187 height 20
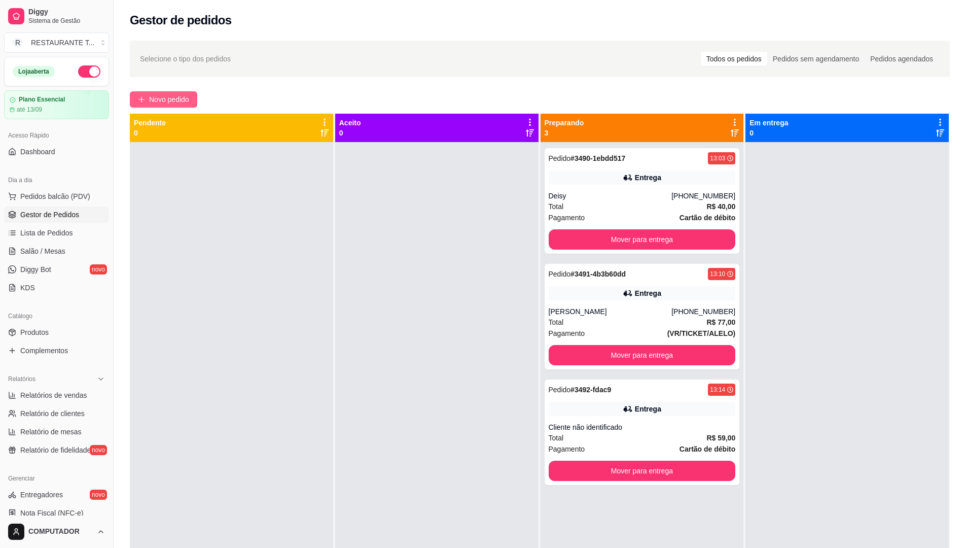
click at [173, 103] on span "Novo pedido" at bounding box center [169, 99] width 40 height 11
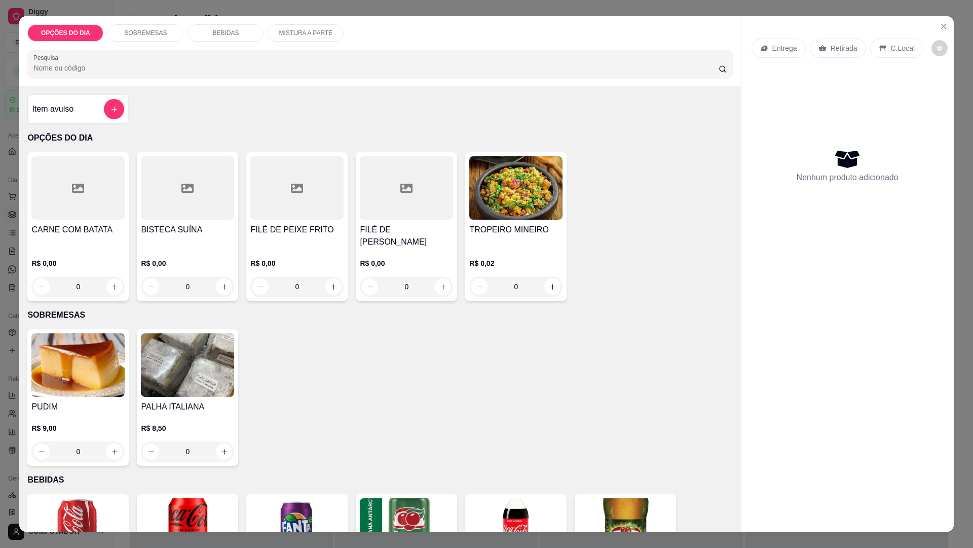
click at [551, 286] on div "0" at bounding box center [515, 286] width 93 height 20
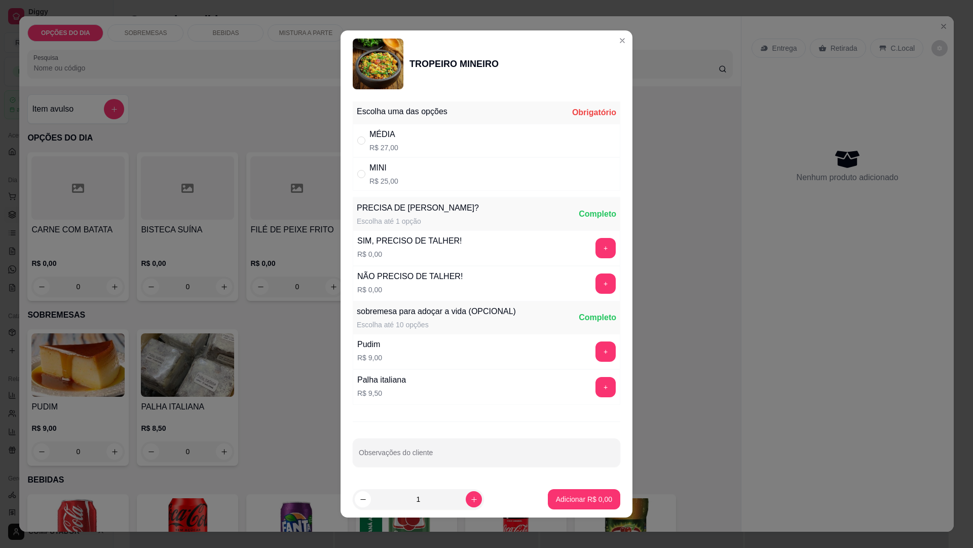
click at [364, 135] on div "" at bounding box center [363, 140] width 12 height 11
radio input "true"
click at [563, 499] on p "Adicionar R$ 27,00" at bounding box center [582, 499] width 60 height 10
type input "1"
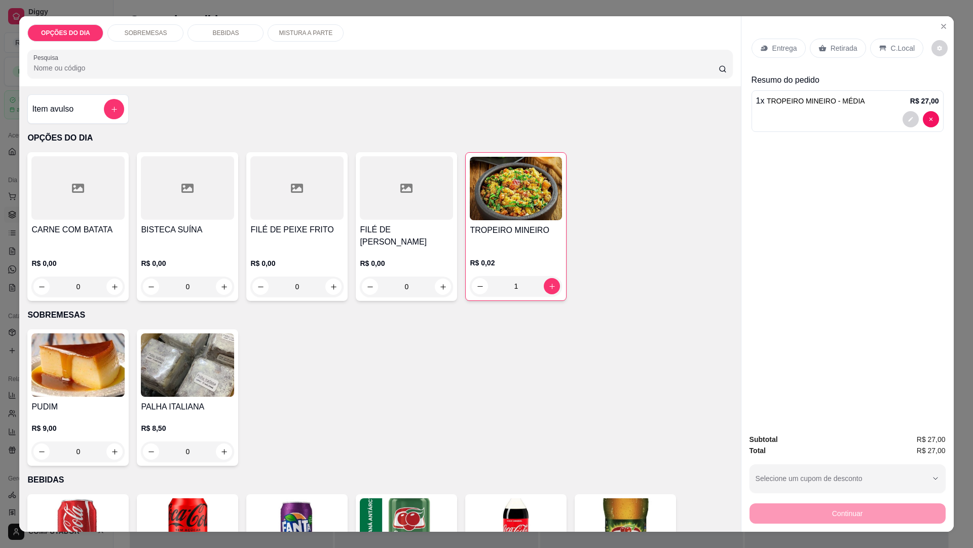
click at [782, 50] on p "Entrega" at bounding box center [785, 48] width 25 height 10
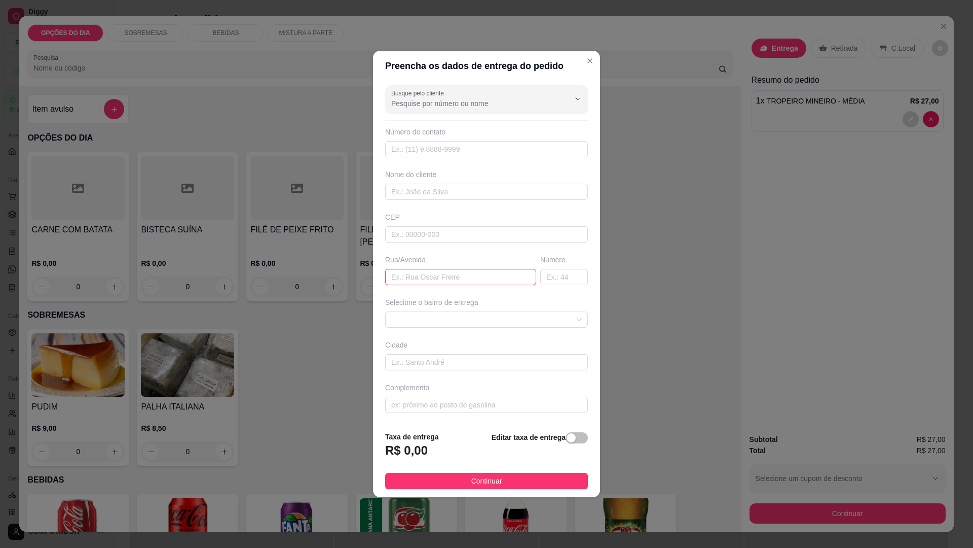
click at [446, 273] on input "text" at bounding box center [460, 277] width 151 height 16
type input "TRAVESSA 1"
click at [432, 320] on span at bounding box center [486, 319] width 191 height 15
type input "63"
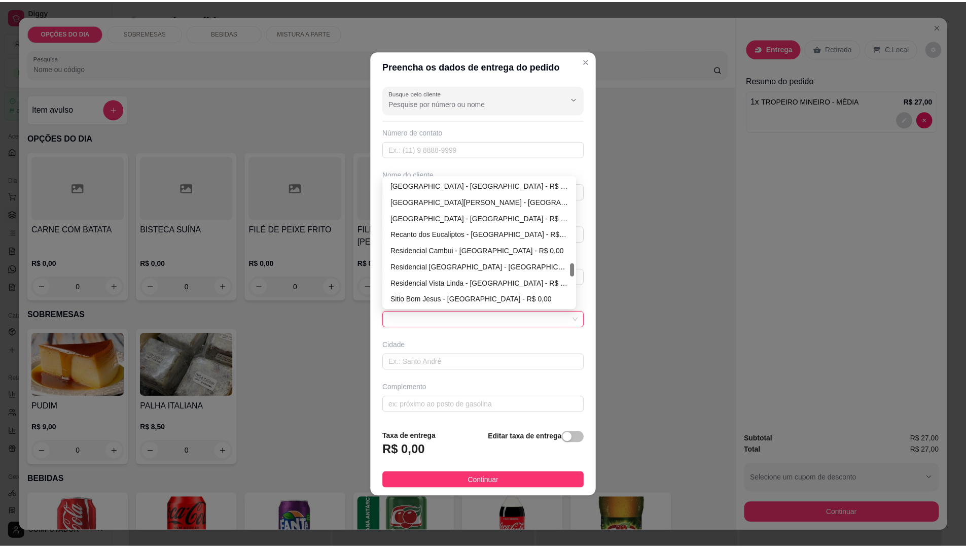
scroll to position [811, 0]
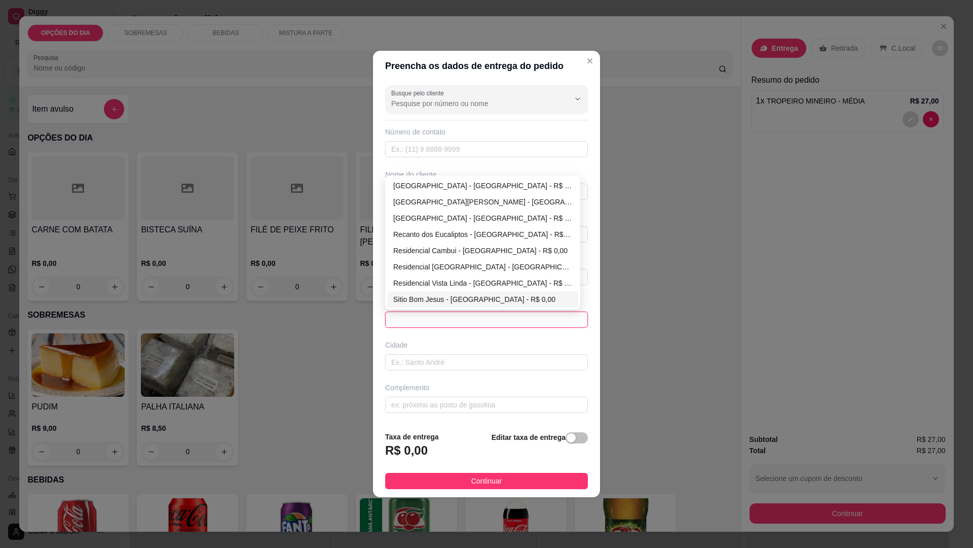
click at [420, 296] on div "Sitio Bom Jesus - São José dos Campos - R$ 0,00" at bounding box center [482, 299] width 179 height 11
type input "São José dos Campos"
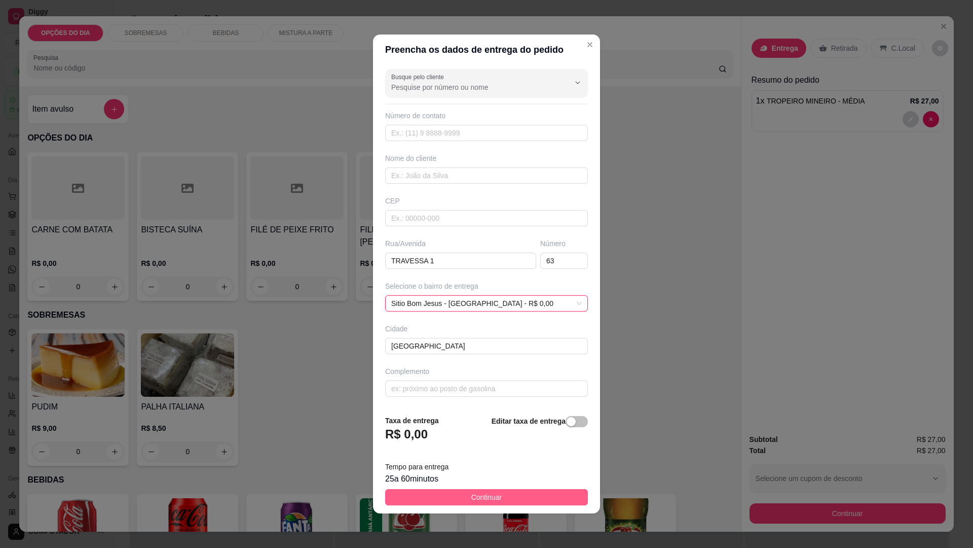
click at [475, 494] on span "Continuar" at bounding box center [487, 496] width 31 height 11
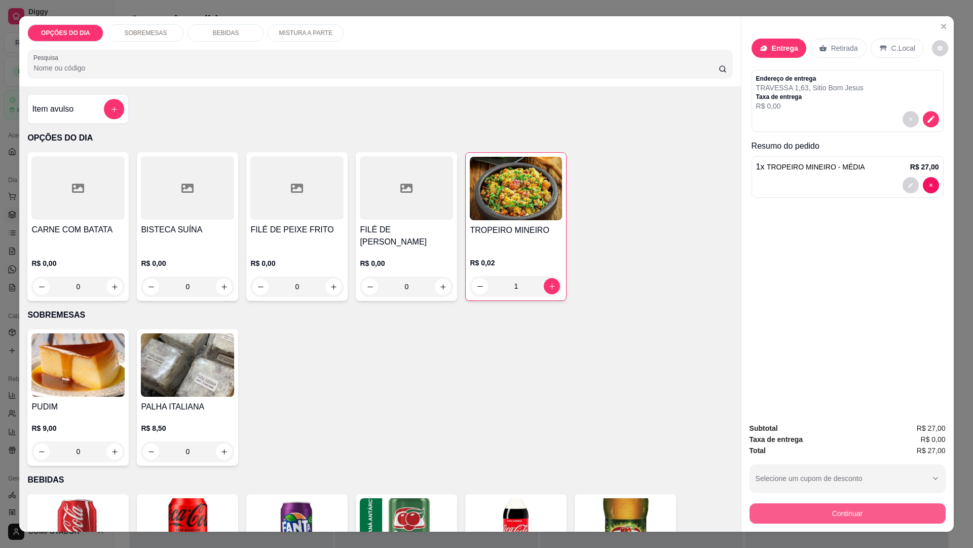
click at [851, 514] on button "Continuar" at bounding box center [848, 513] width 196 height 20
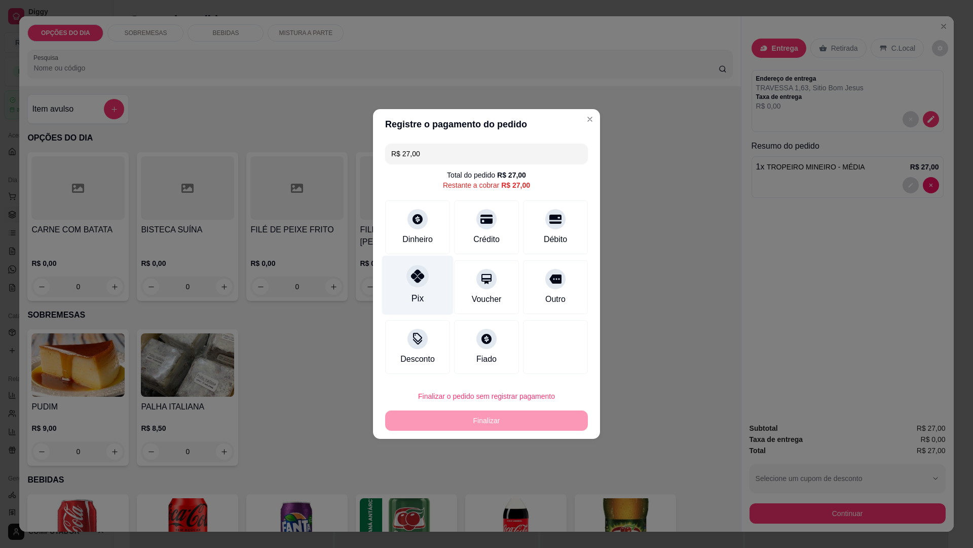
click at [419, 284] on div at bounding box center [418, 276] width 22 height 22
type input "R$ 0,00"
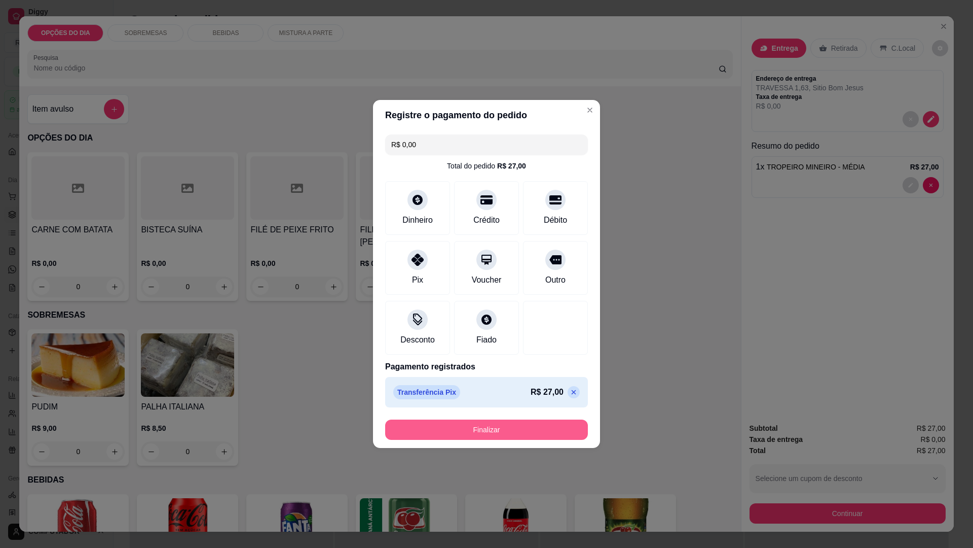
click at [495, 424] on button "Finalizar" at bounding box center [486, 429] width 203 height 20
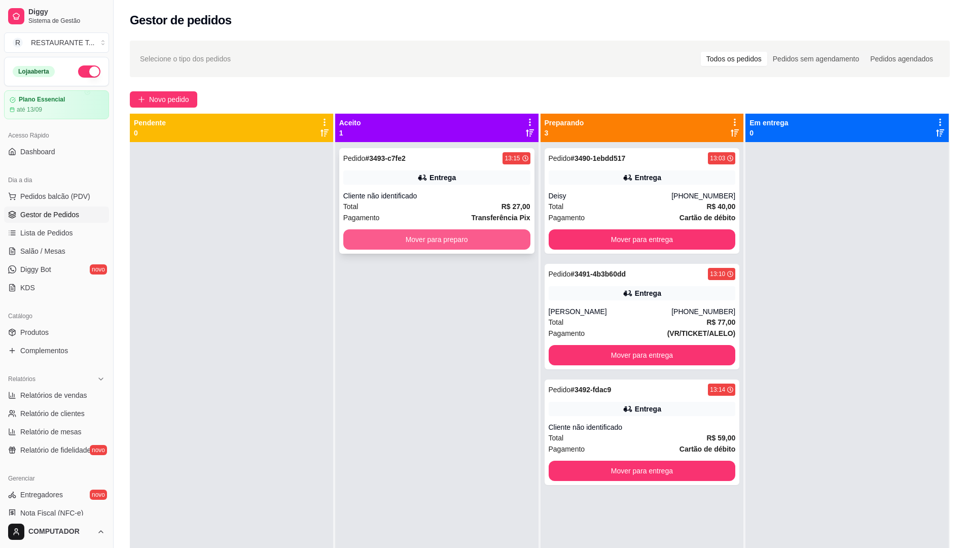
click at [428, 242] on button "Mover para preparo" at bounding box center [436, 239] width 187 height 20
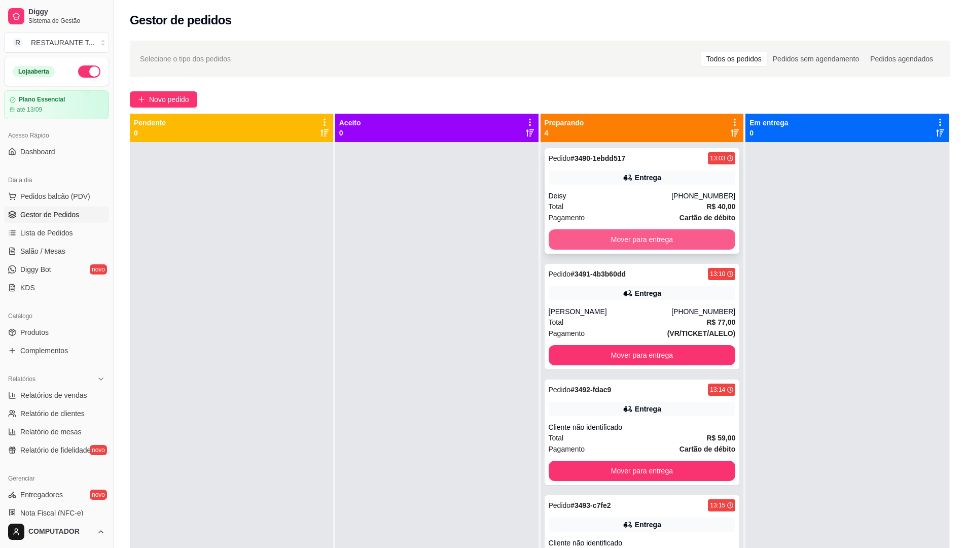
click at [632, 237] on button "Mover para entrega" at bounding box center [642, 239] width 187 height 20
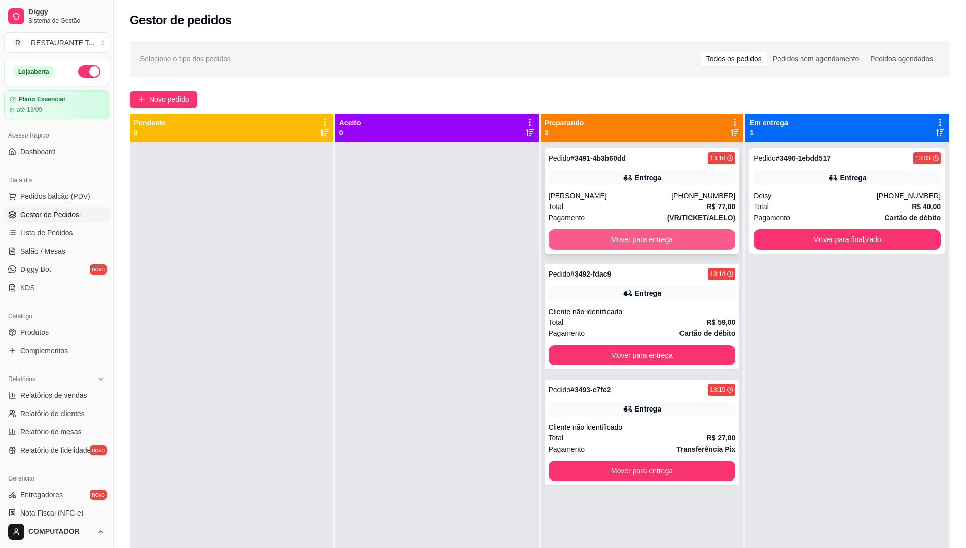
click at [631, 236] on button "Mover para entrega" at bounding box center [642, 239] width 187 height 20
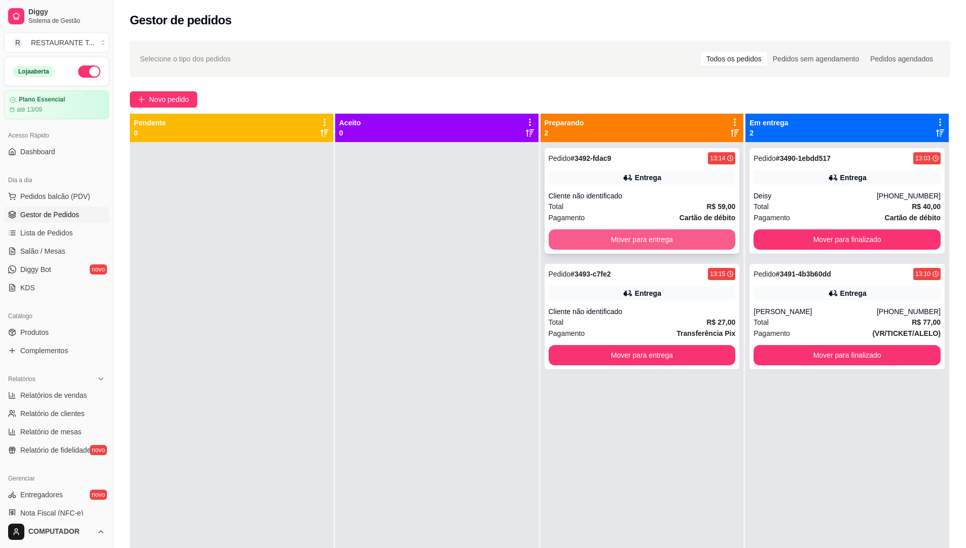
click at [636, 234] on button "Mover para entrega" at bounding box center [642, 239] width 187 height 20
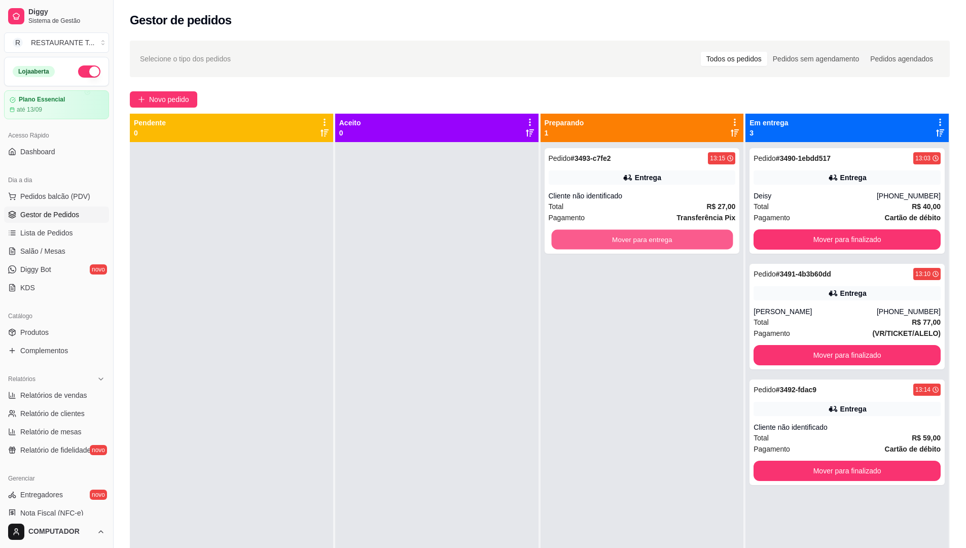
click at [636, 234] on button "Mover para entrega" at bounding box center [642, 240] width 182 height 20
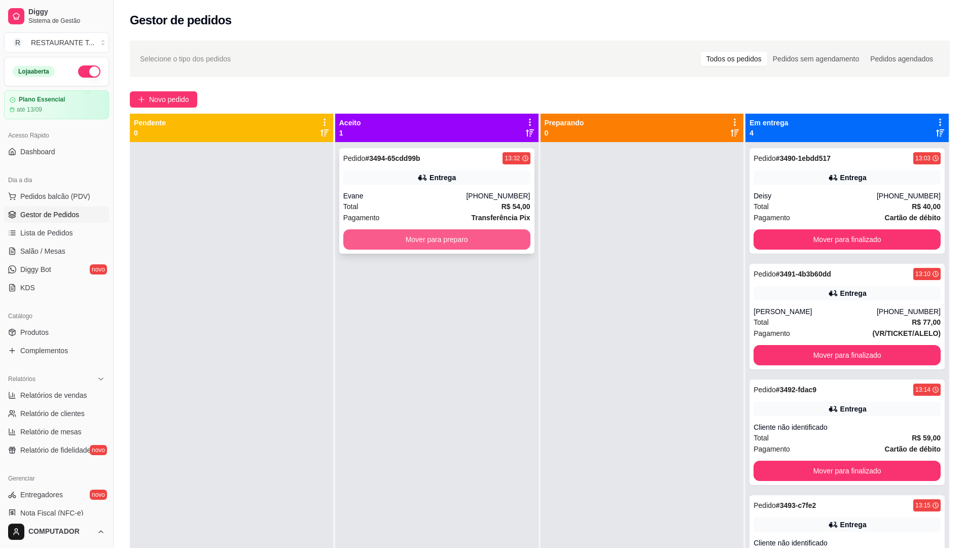
click at [461, 239] on button "Mover para preparo" at bounding box center [436, 239] width 187 height 20
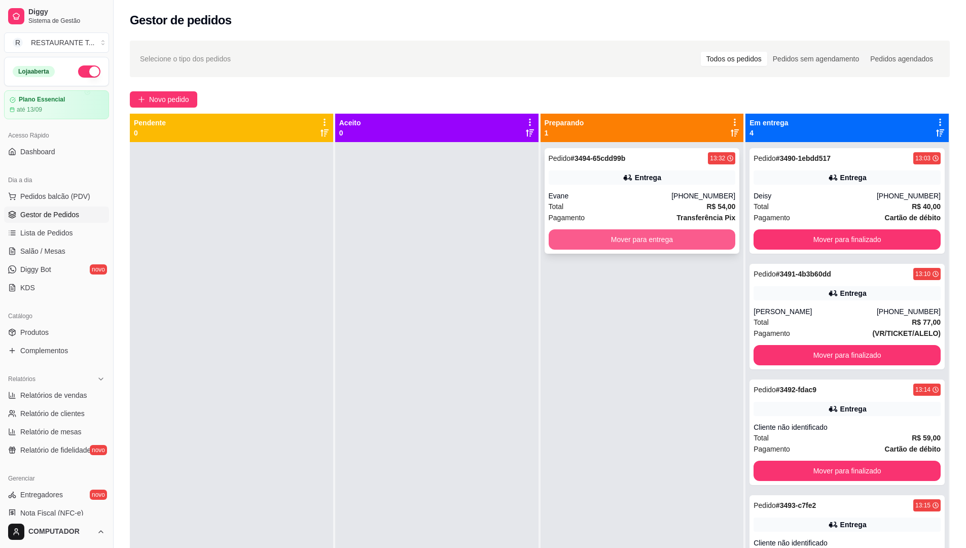
click at [636, 235] on button "Mover para entrega" at bounding box center [642, 239] width 187 height 20
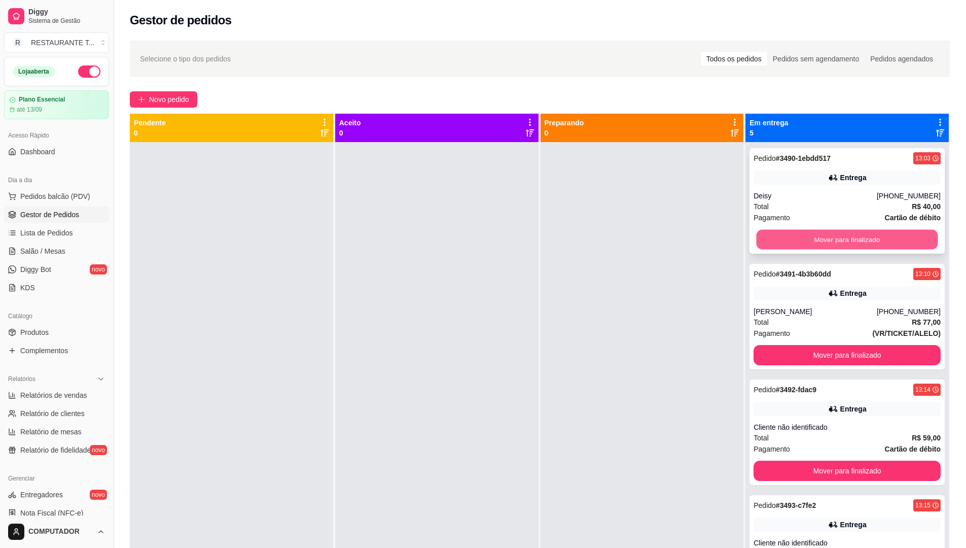
click at [837, 233] on button "Mover para finalizado" at bounding box center [847, 240] width 182 height 20
click at [837, 233] on button "Mover para finalizado" at bounding box center [846, 239] width 187 height 20
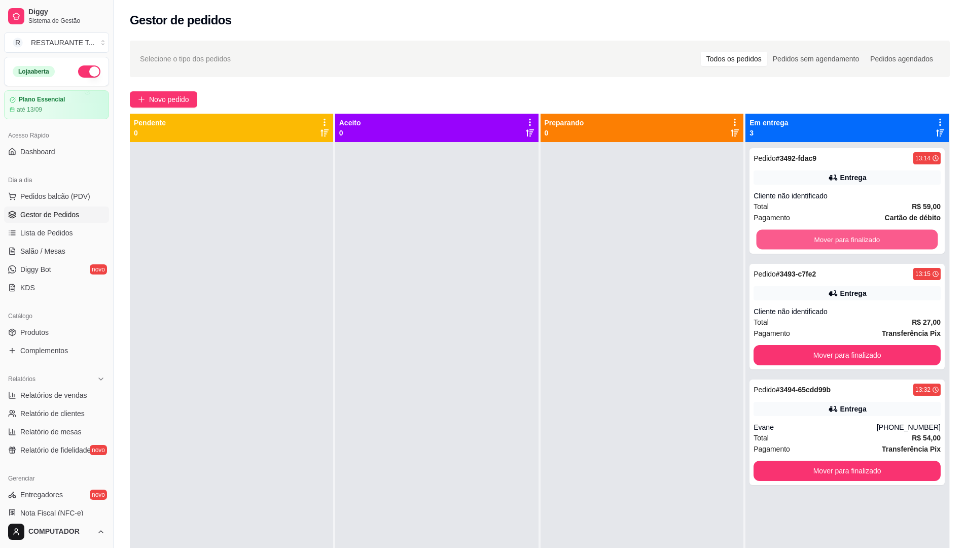
click at [839, 233] on button "Mover para finalizado" at bounding box center [847, 240] width 182 height 20
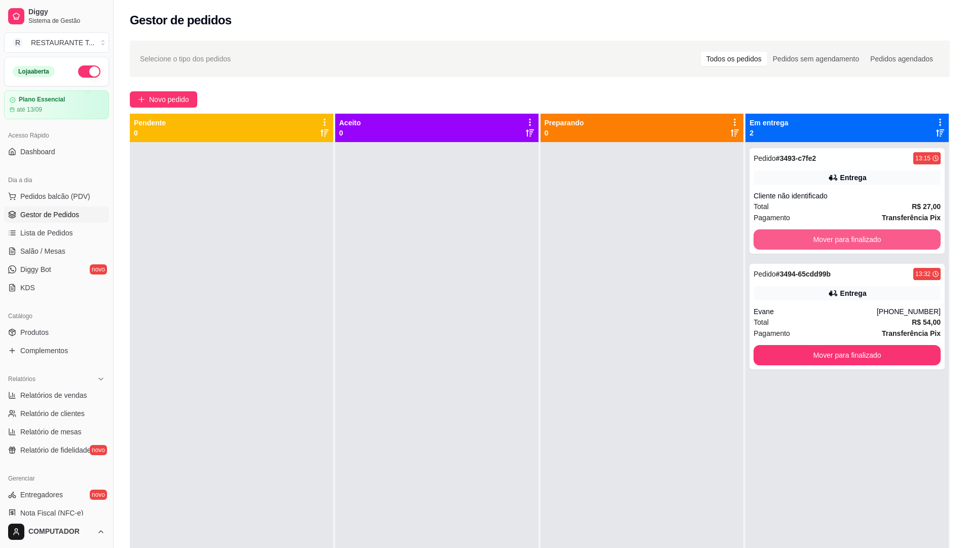
click at [839, 233] on button "Mover para finalizado" at bounding box center [846, 239] width 187 height 20
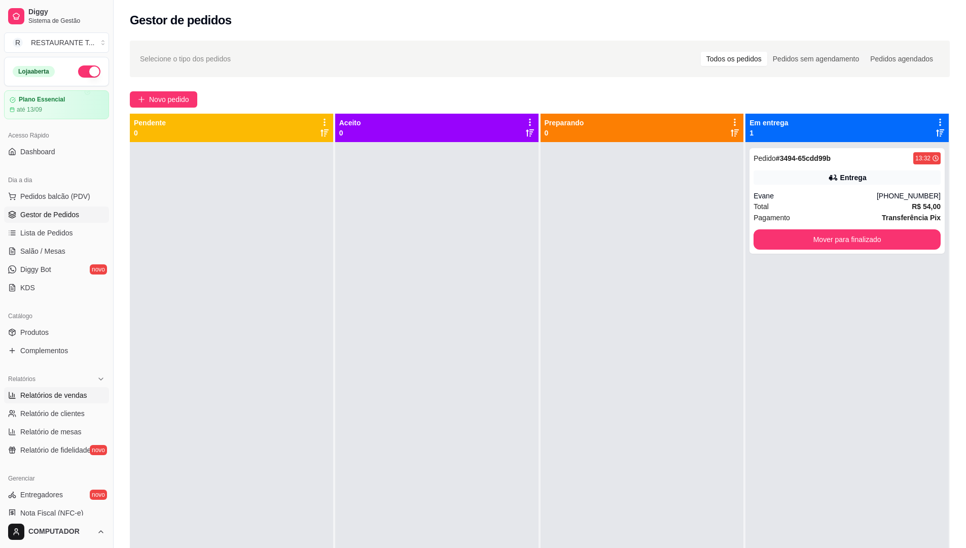
click at [66, 391] on span "Relatórios de vendas" at bounding box center [53, 395] width 67 height 10
select select "ALL"
select select "0"
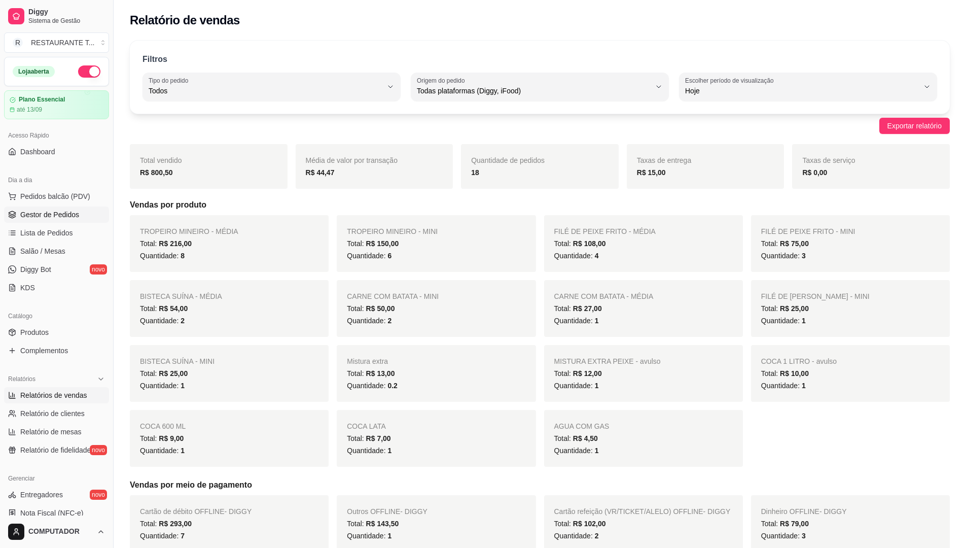
click at [66, 209] on span "Gestor de Pedidos" at bounding box center [49, 214] width 59 height 10
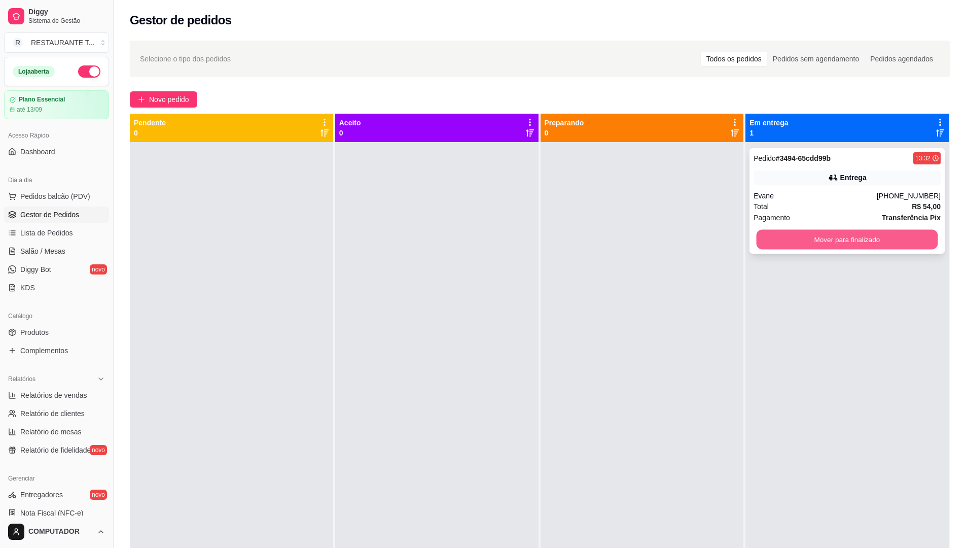
click at [805, 240] on button "Mover para finalizado" at bounding box center [847, 240] width 182 height 20
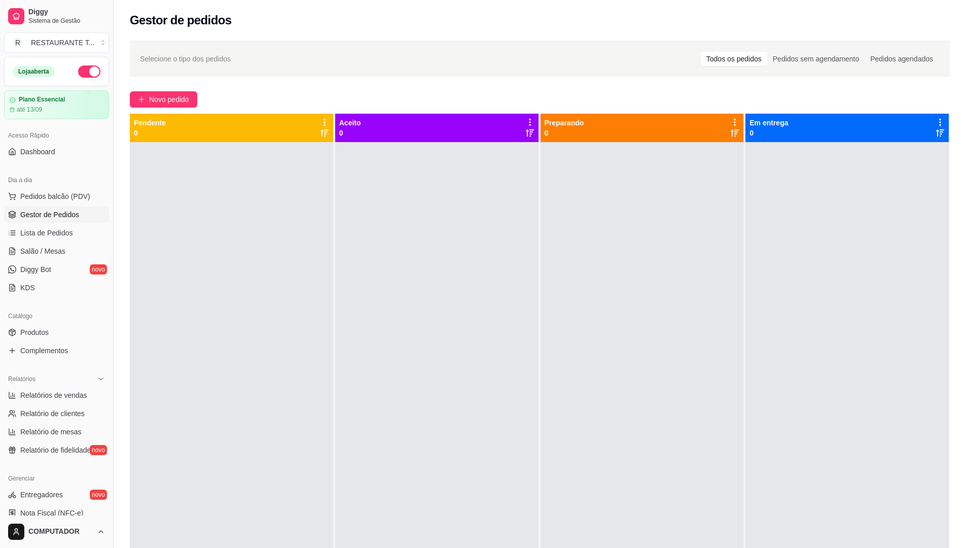
click at [52, 213] on span "Gestor de Pedidos" at bounding box center [49, 214] width 59 height 10
